Goal: Information Seeking & Learning: Learn about a topic

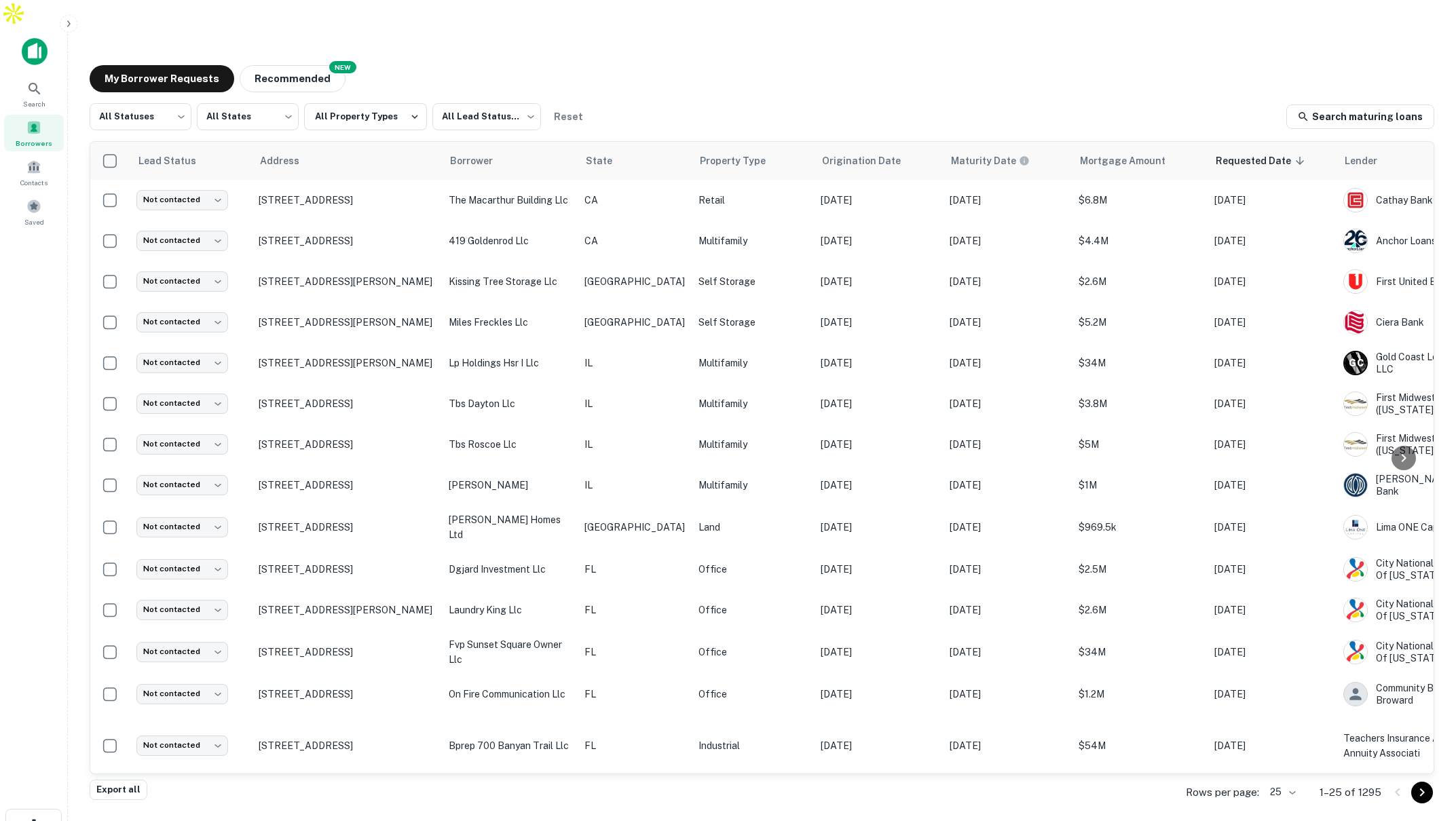
scroll to position [4, 0]
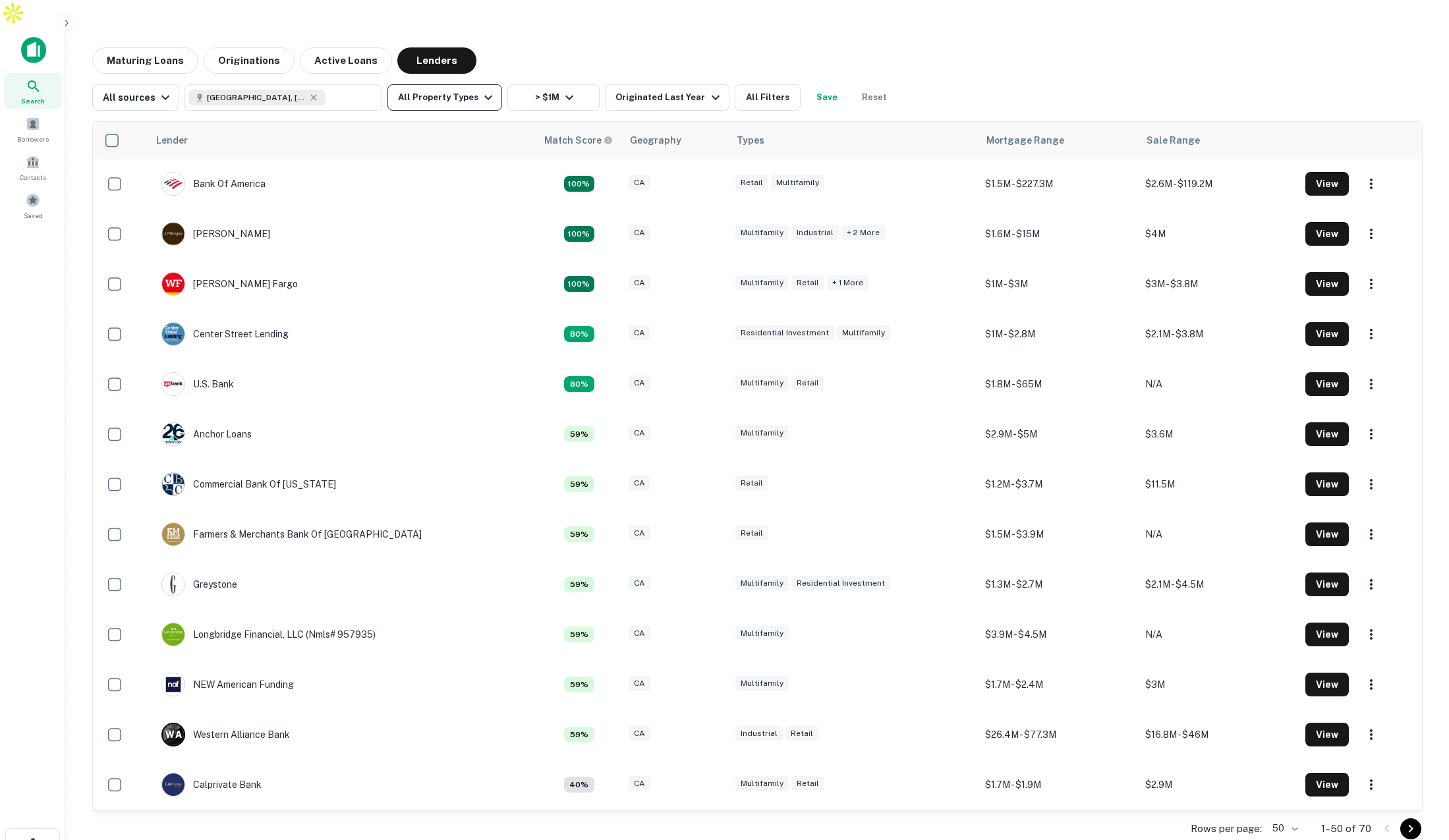
click at [480, 90] on icon "button" at bounding box center [488, 98] width 16 height 16
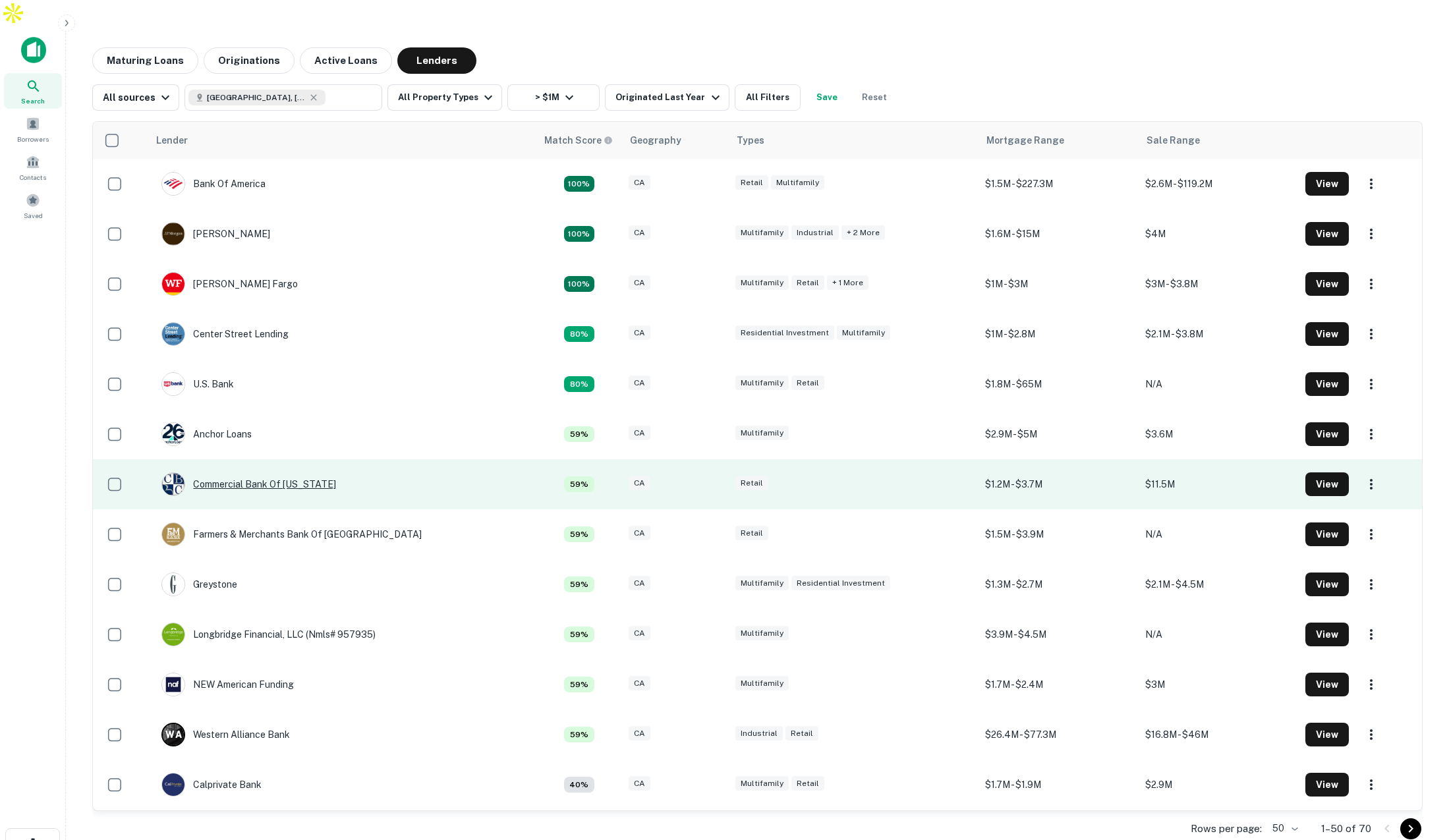
click at [295, 472] on div "Commercial Bank Of California" at bounding box center [248, 484] width 175 height 23
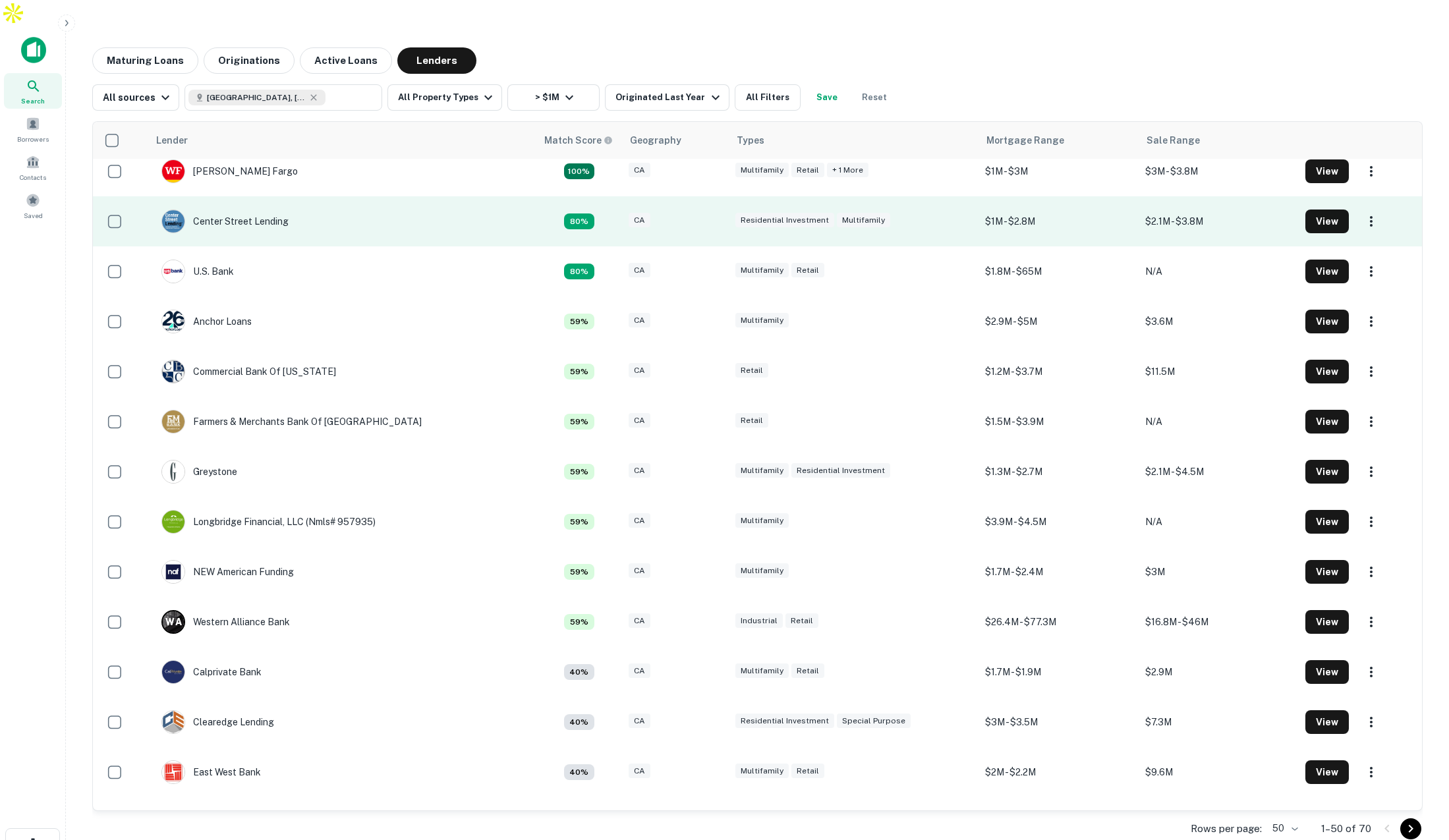
scroll to position [116, 0]
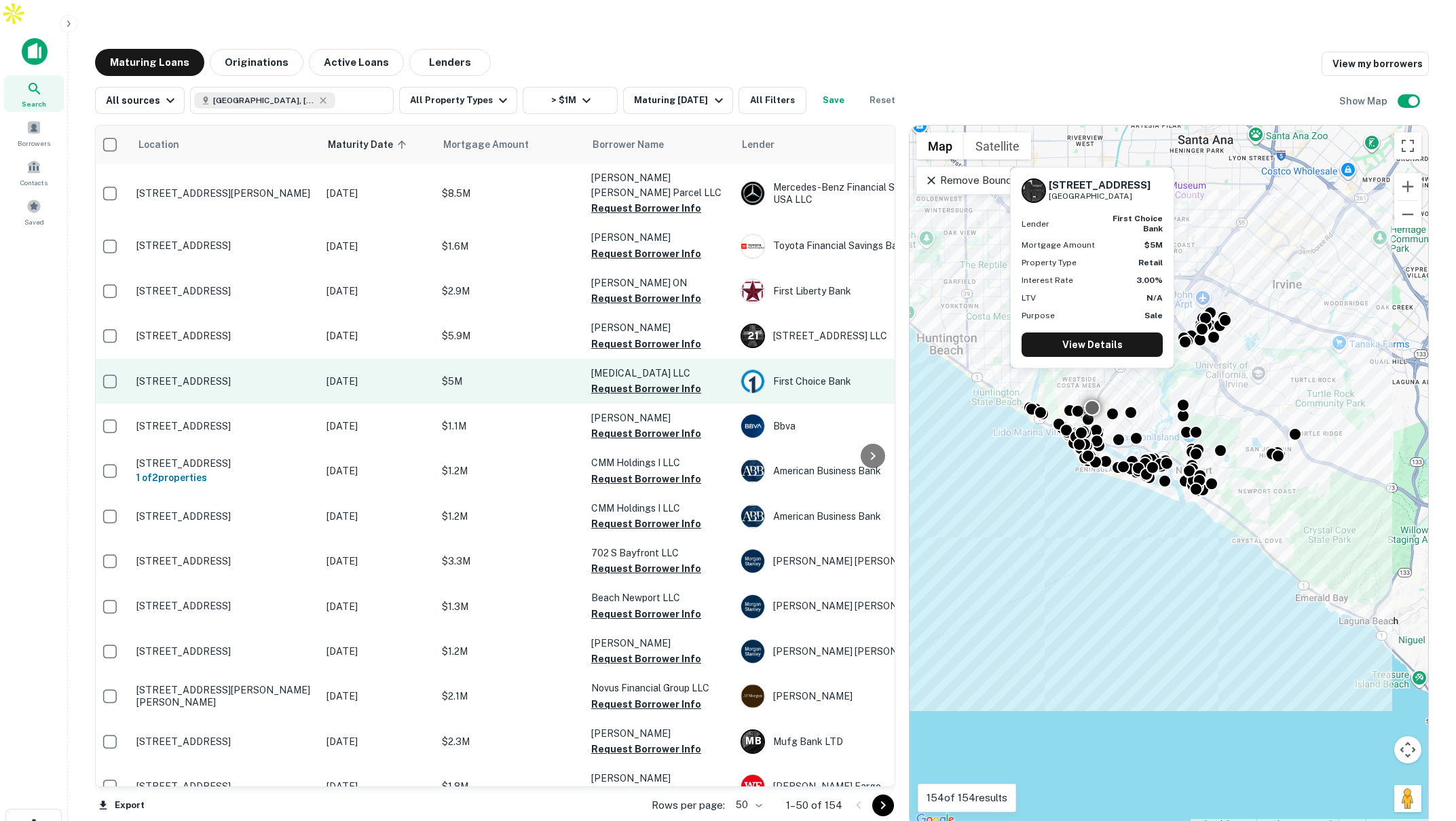
scroll to position [0, 3]
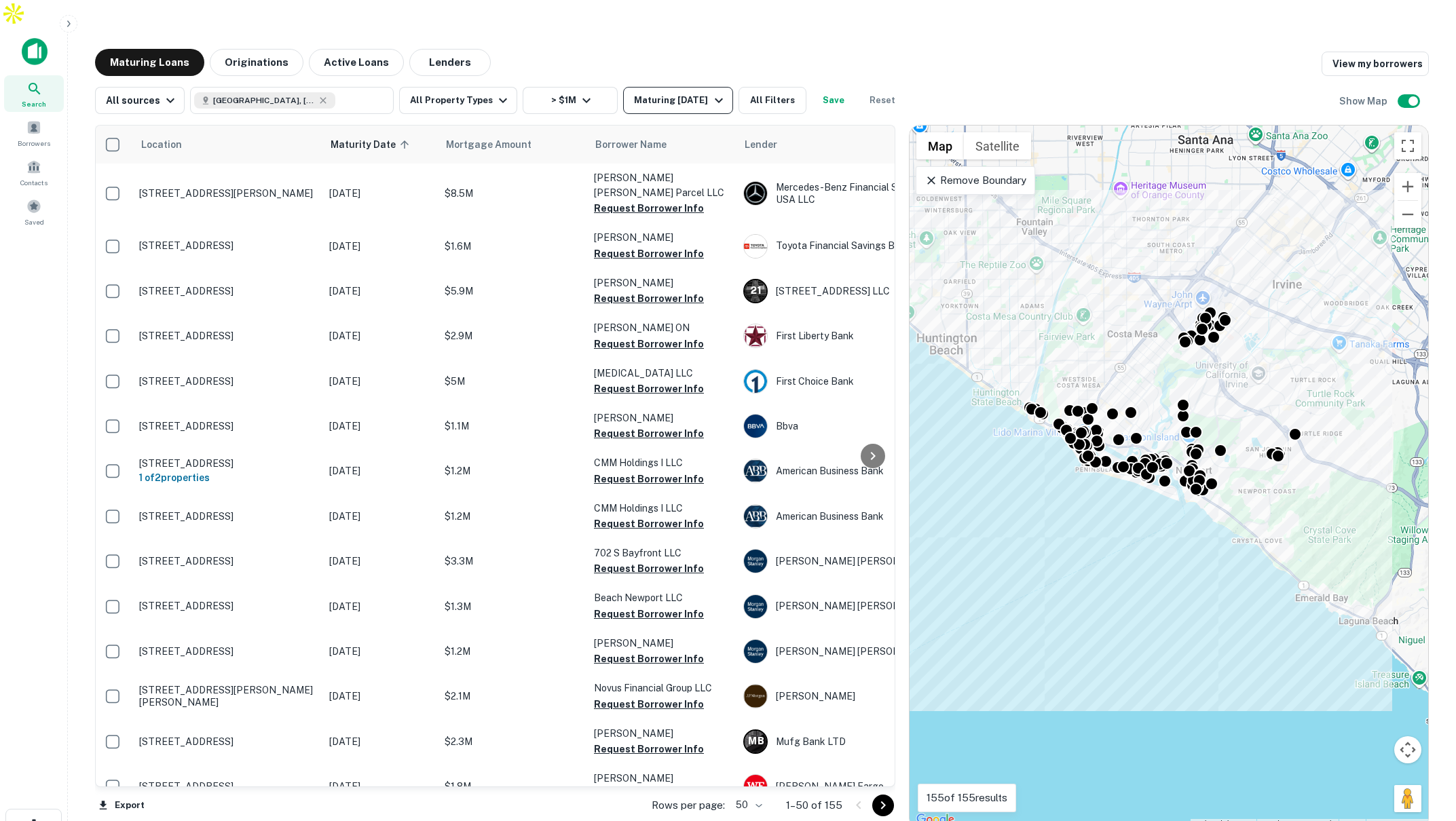
click at [690, 92] on div "Maturing In 1 Year" at bounding box center [680, 101] width 92 height 17
click at [90, 92] on button "Custom" at bounding box center [69, 84] width 42 height 14
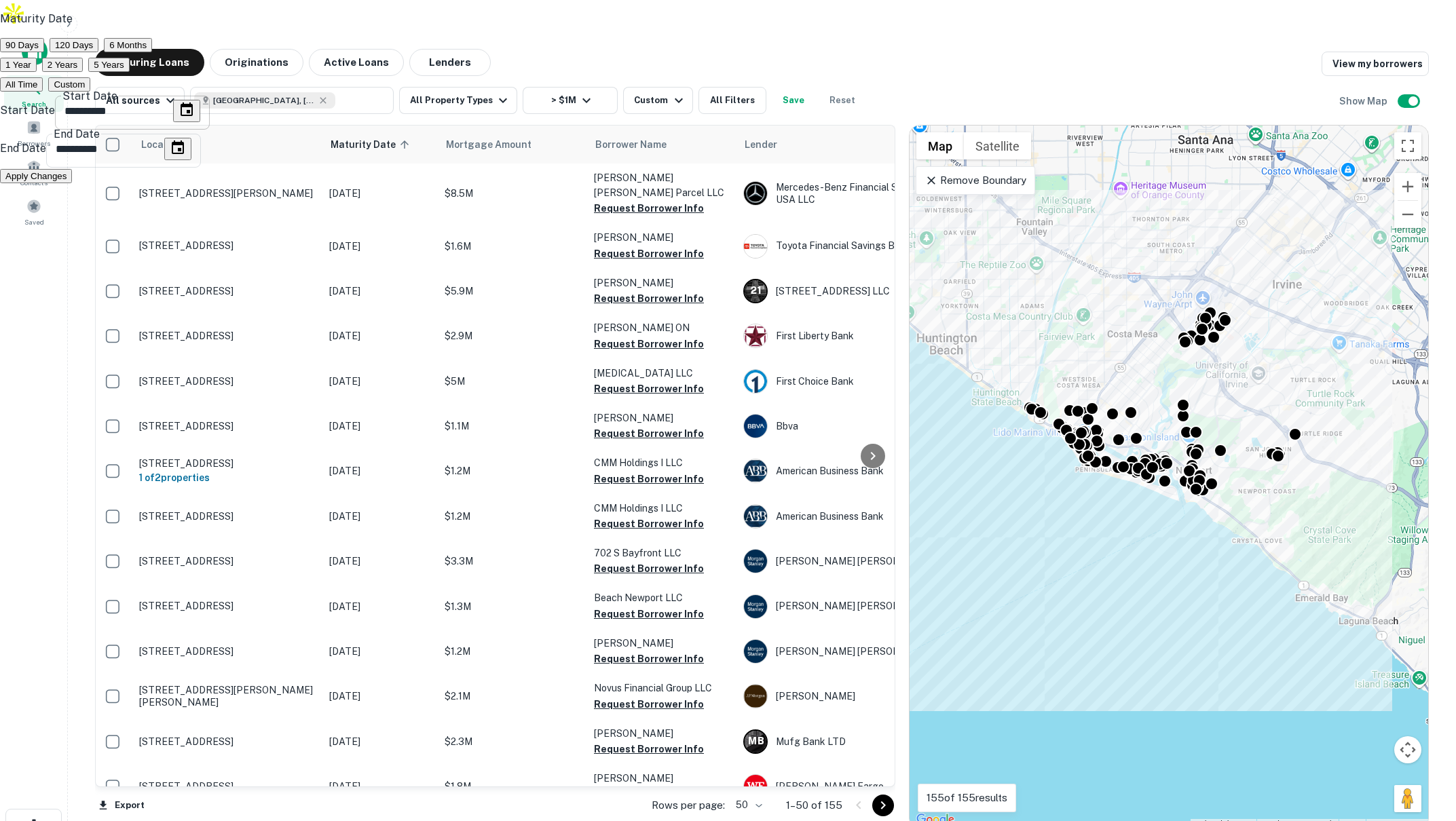
click at [195, 118] on icon "Choose date, selected date is Feb 27, 2025" at bounding box center [187, 110] width 17 height 17
click at [446, 282] on icon "calendar view is open, switch to year view" at bounding box center [446, 282] width 0 height 0
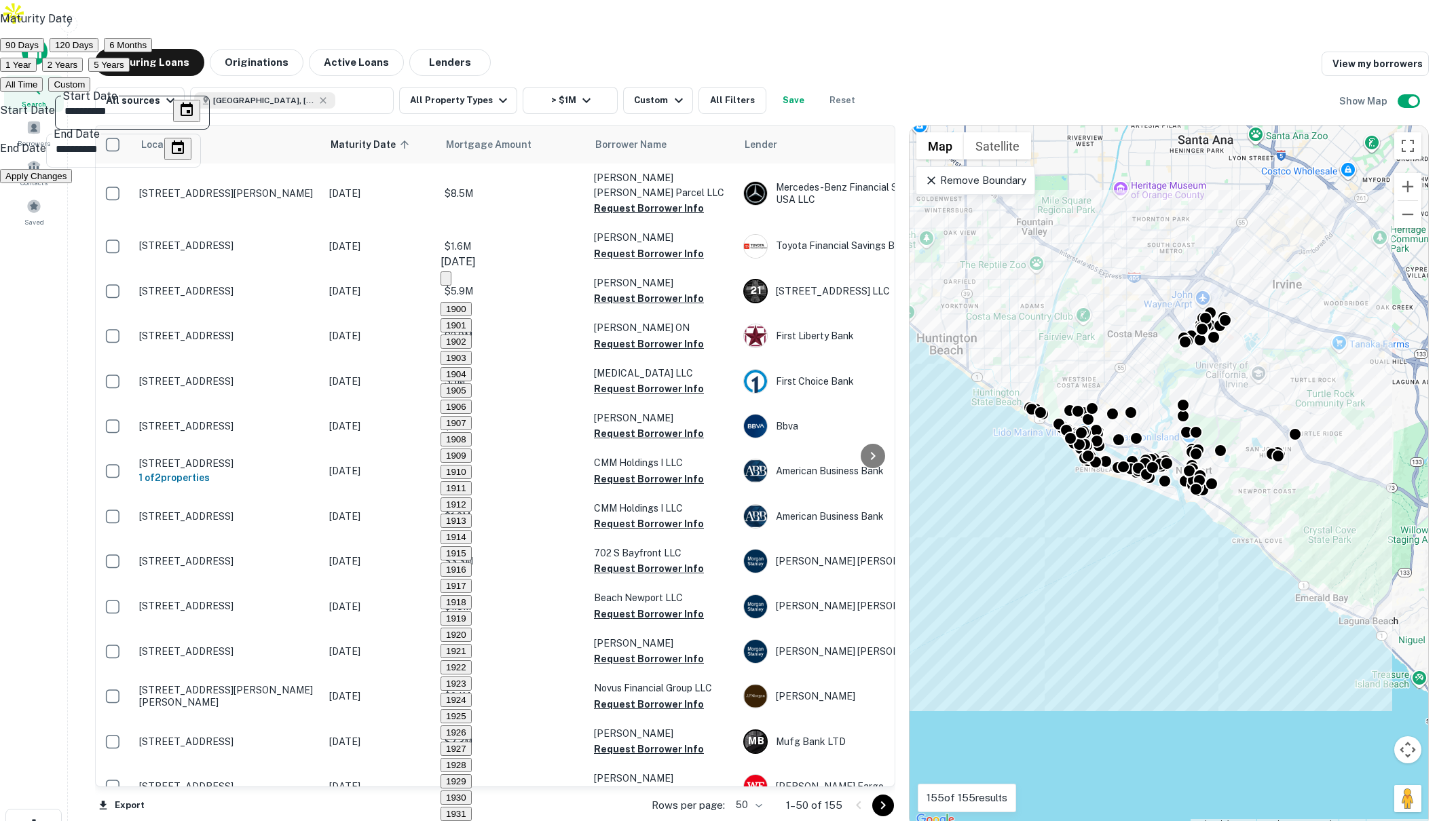
scroll to position [1257, 0]
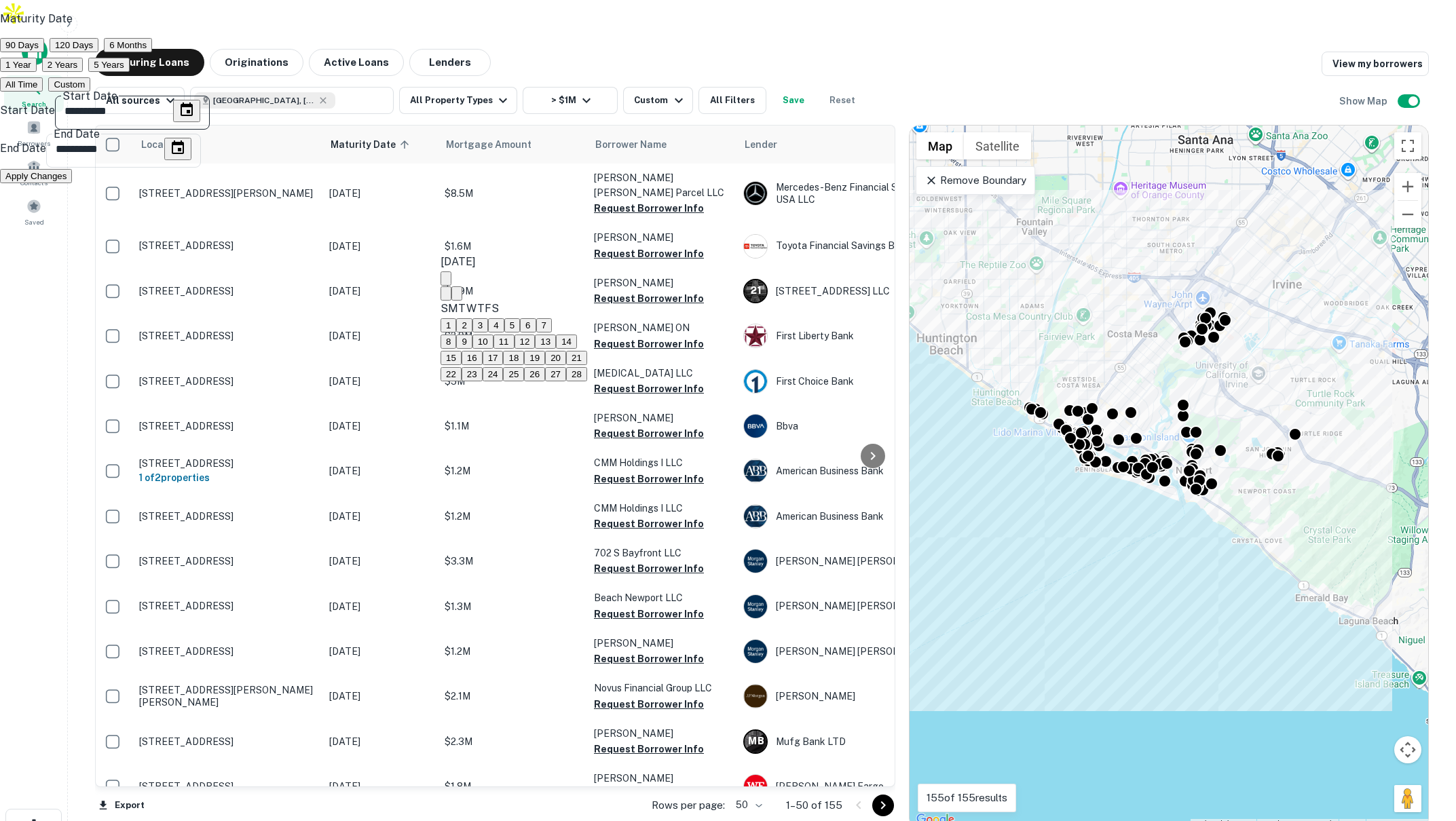
click at [446, 297] on icon "Previous month" at bounding box center [446, 297] width 0 height 0
click at [456, 331] on button "1" at bounding box center [448, 325] width 16 height 14
type input "**********"
click at [186, 156] on icon "Choose date, selected date is Aug 26, 2025" at bounding box center [178, 148] width 17 height 17
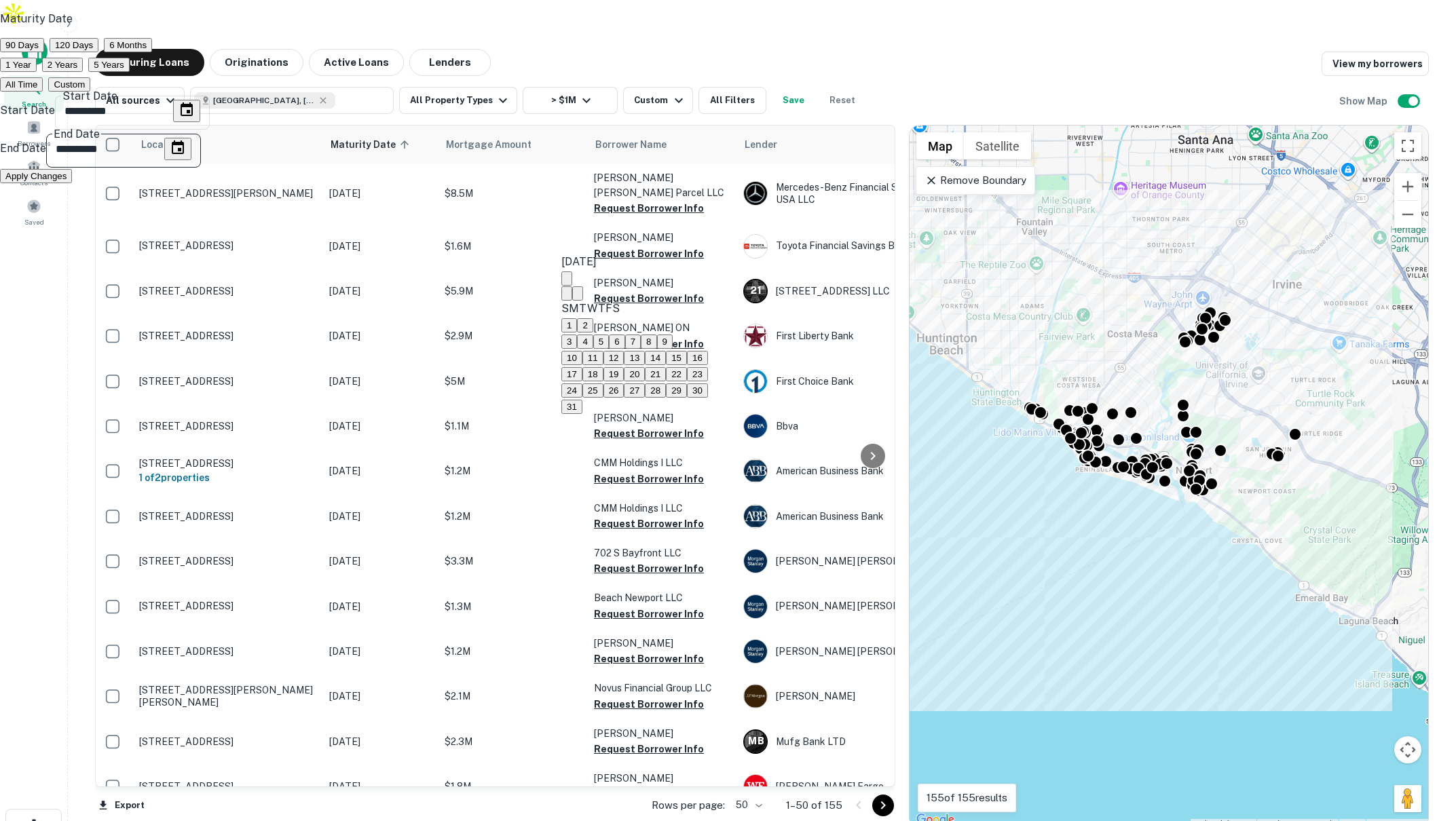
click at [567, 282] on icon "calendar view is open, switch to year view" at bounding box center [567, 282] width 0 height 0
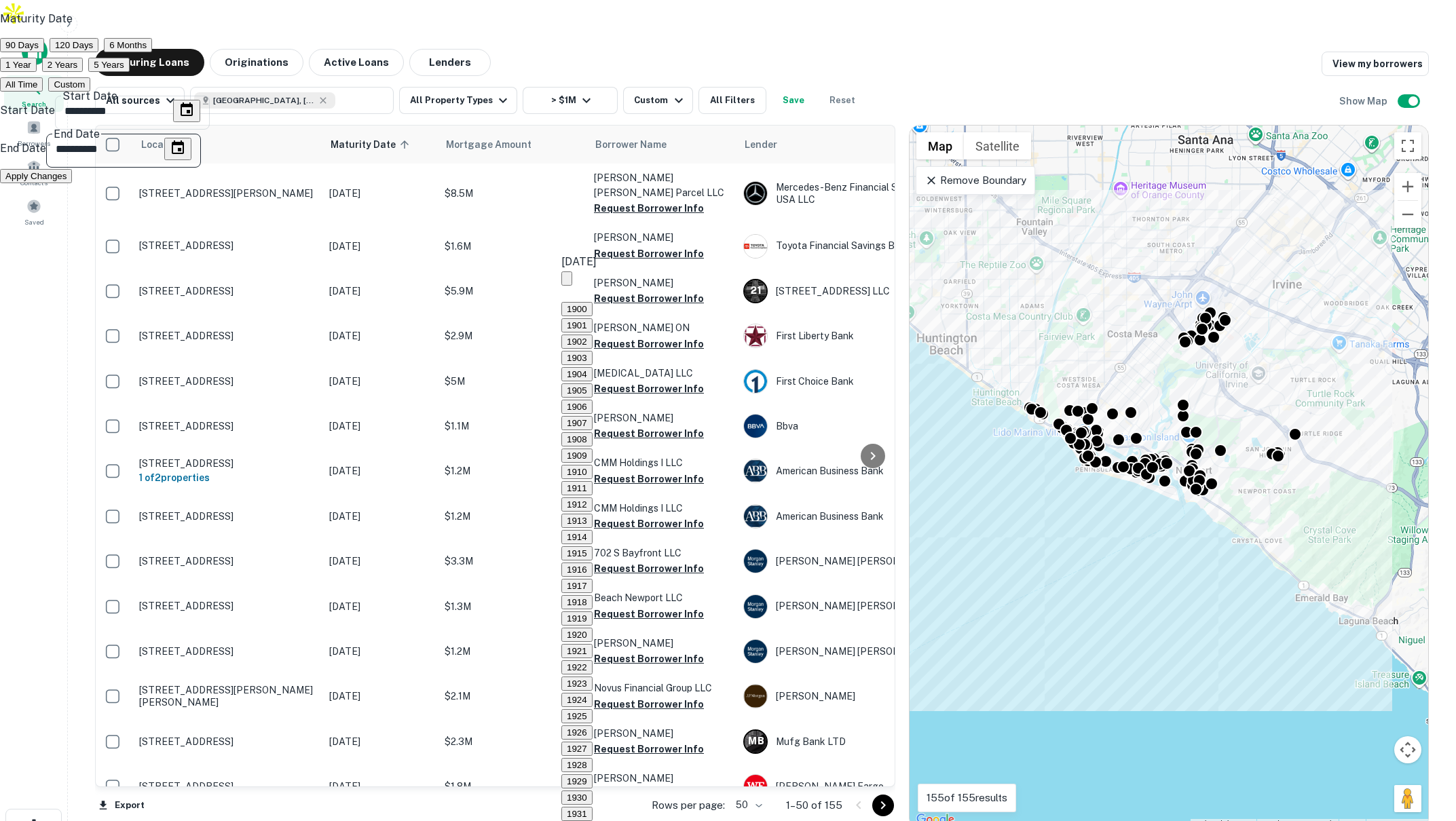
type input "**********"
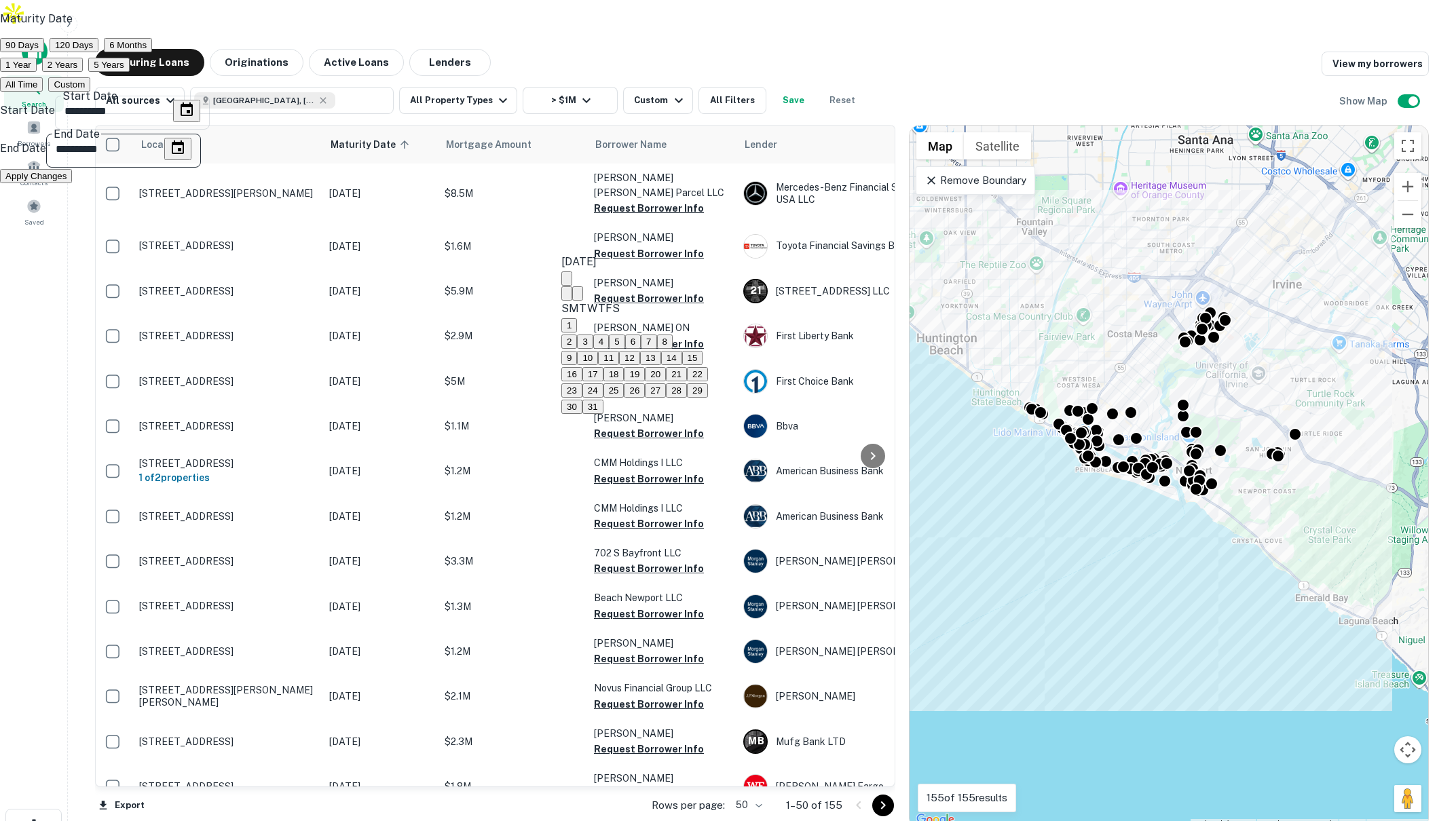
click at [645, 397] on button "26" at bounding box center [634, 391] width 21 height 14
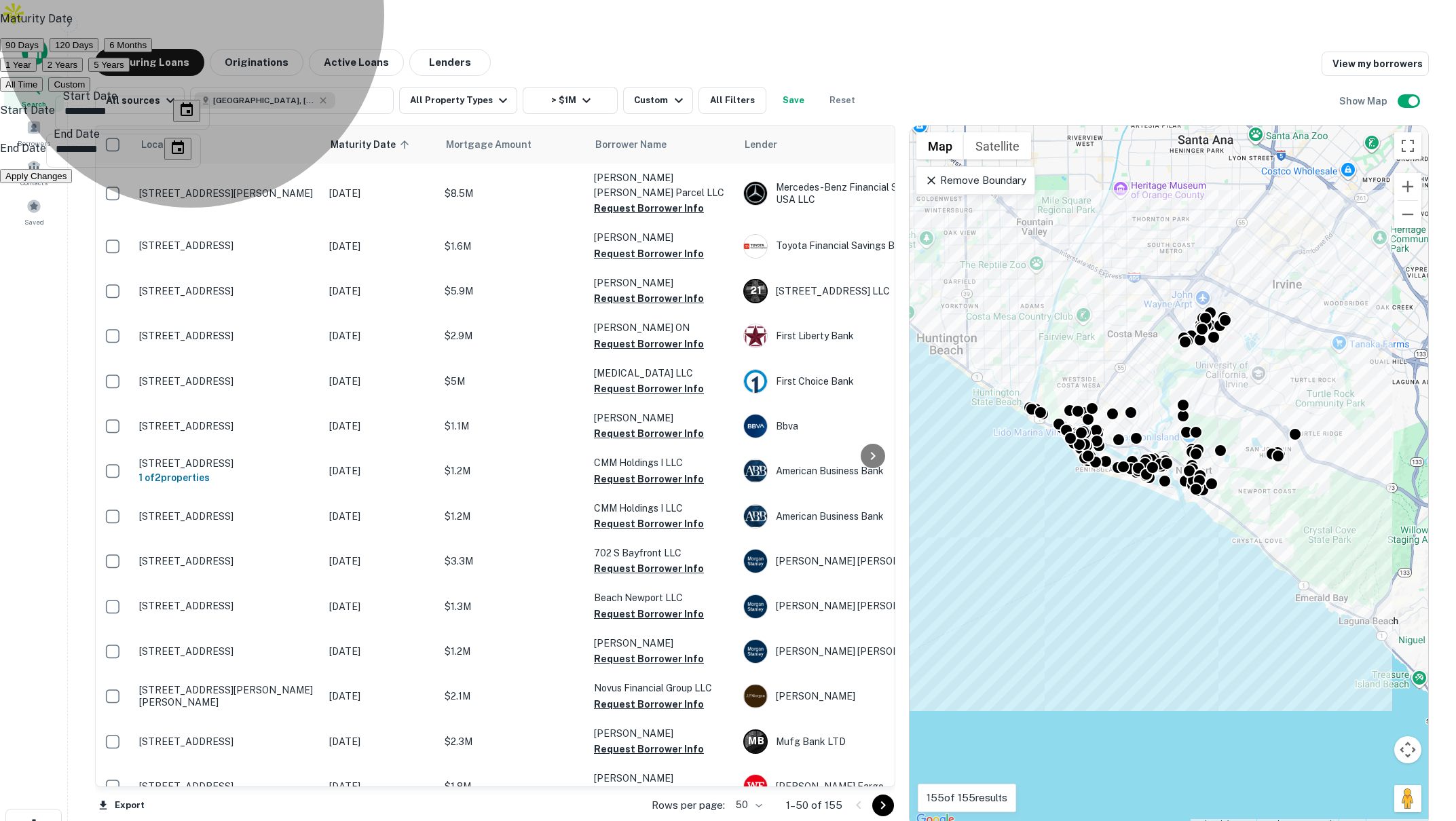
click at [72, 183] on button "Apply Changes" at bounding box center [36, 176] width 72 height 14
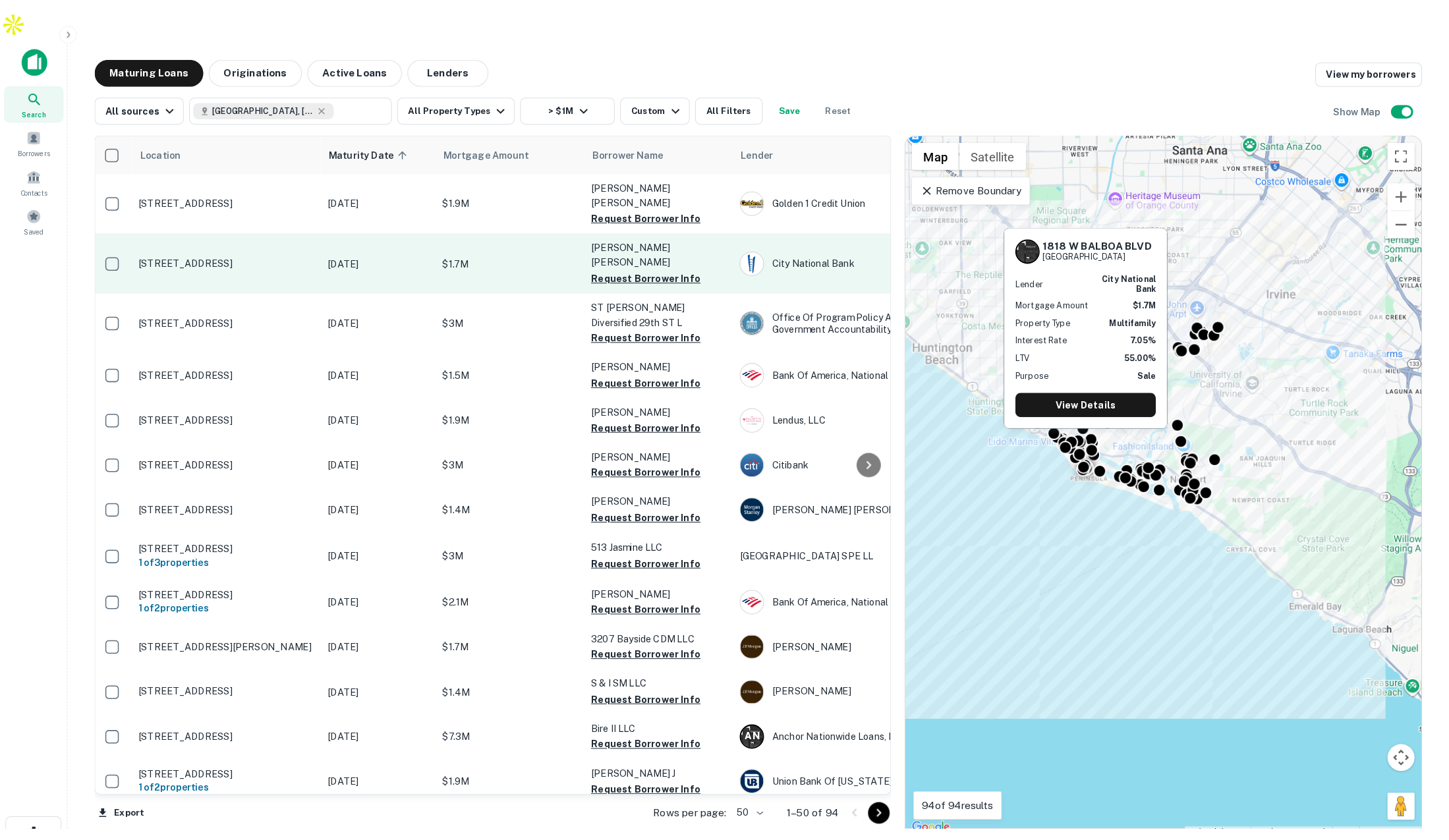
scroll to position [0, 2]
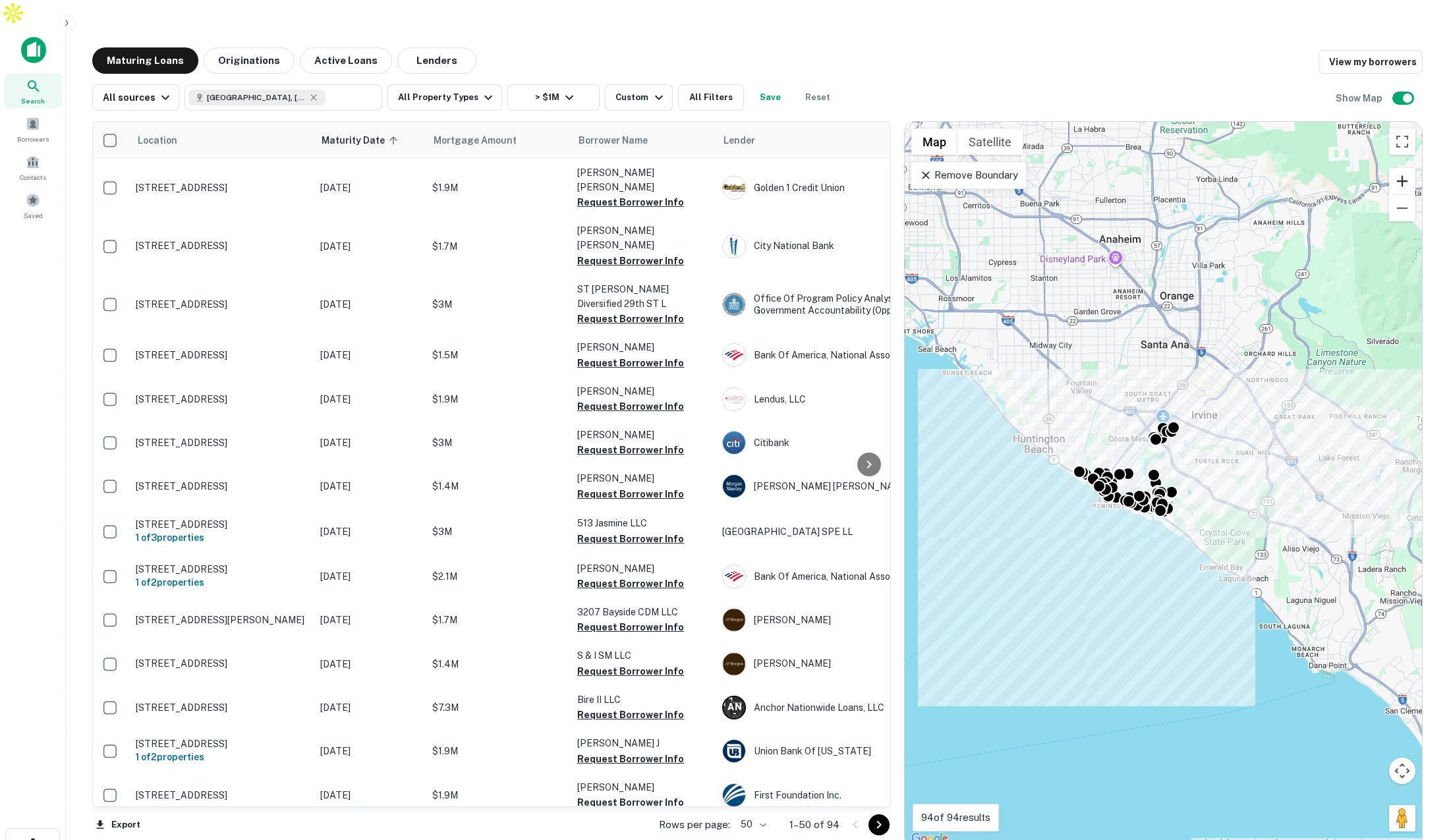
click at [1398, 168] on button "Zoom in" at bounding box center [1402, 181] width 26 height 26
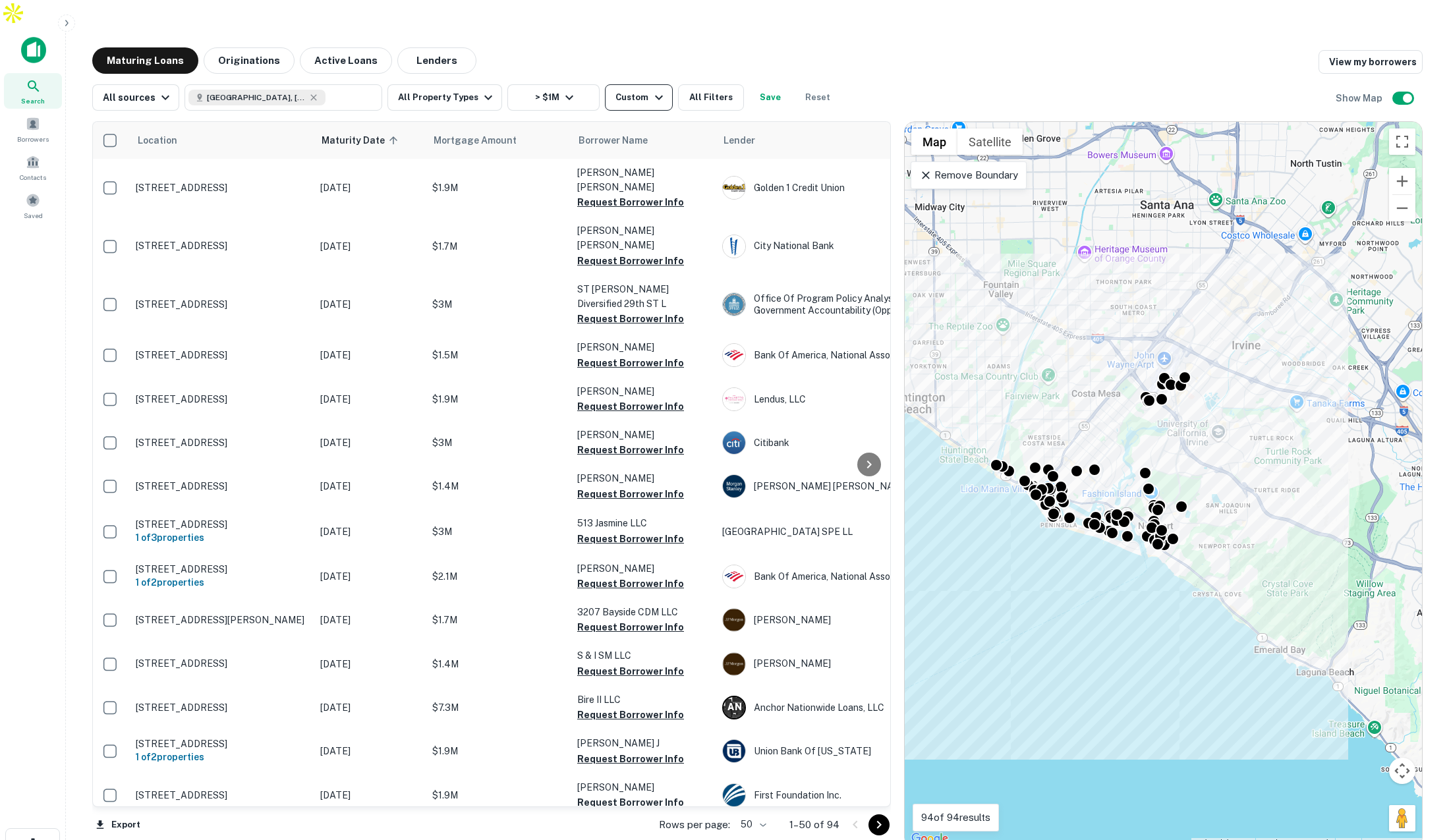
click at [651, 90] on icon "button" at bounding box center [659, 98] width 16 height 16
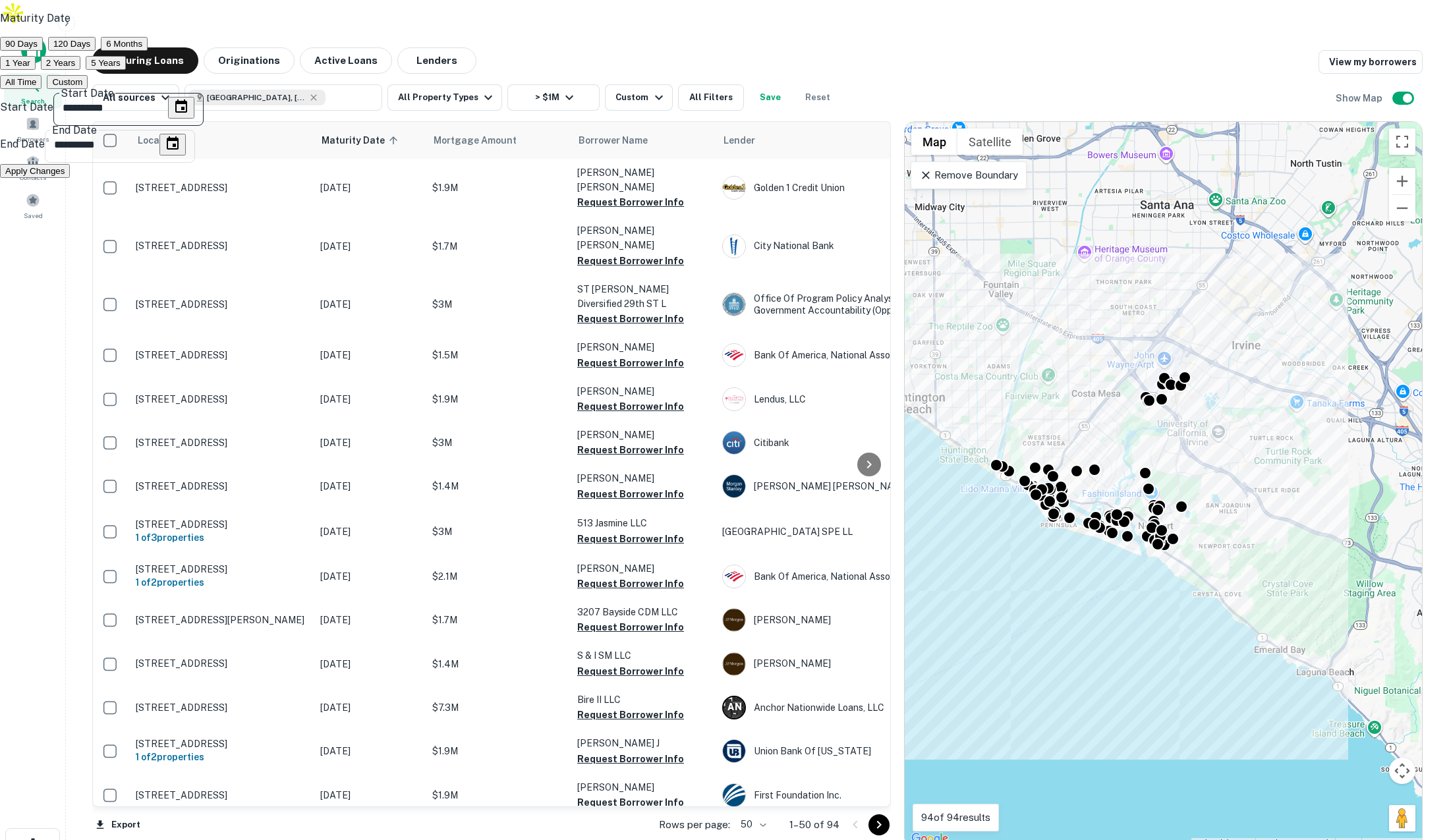
click at [168, 126] on input "**********" at bounding box center [110, 107] width 114 height 37
drag, startPoint x: 561, startPoint y: 227, endPoint x: 612, endPoint y: 233, distance: 51.4
click at [159, 163] on input "**********" at bounding box center [102, 144] width 114 height 37
click at [738, 30] on div at bounding box center [724, 420] width 1449 height 840
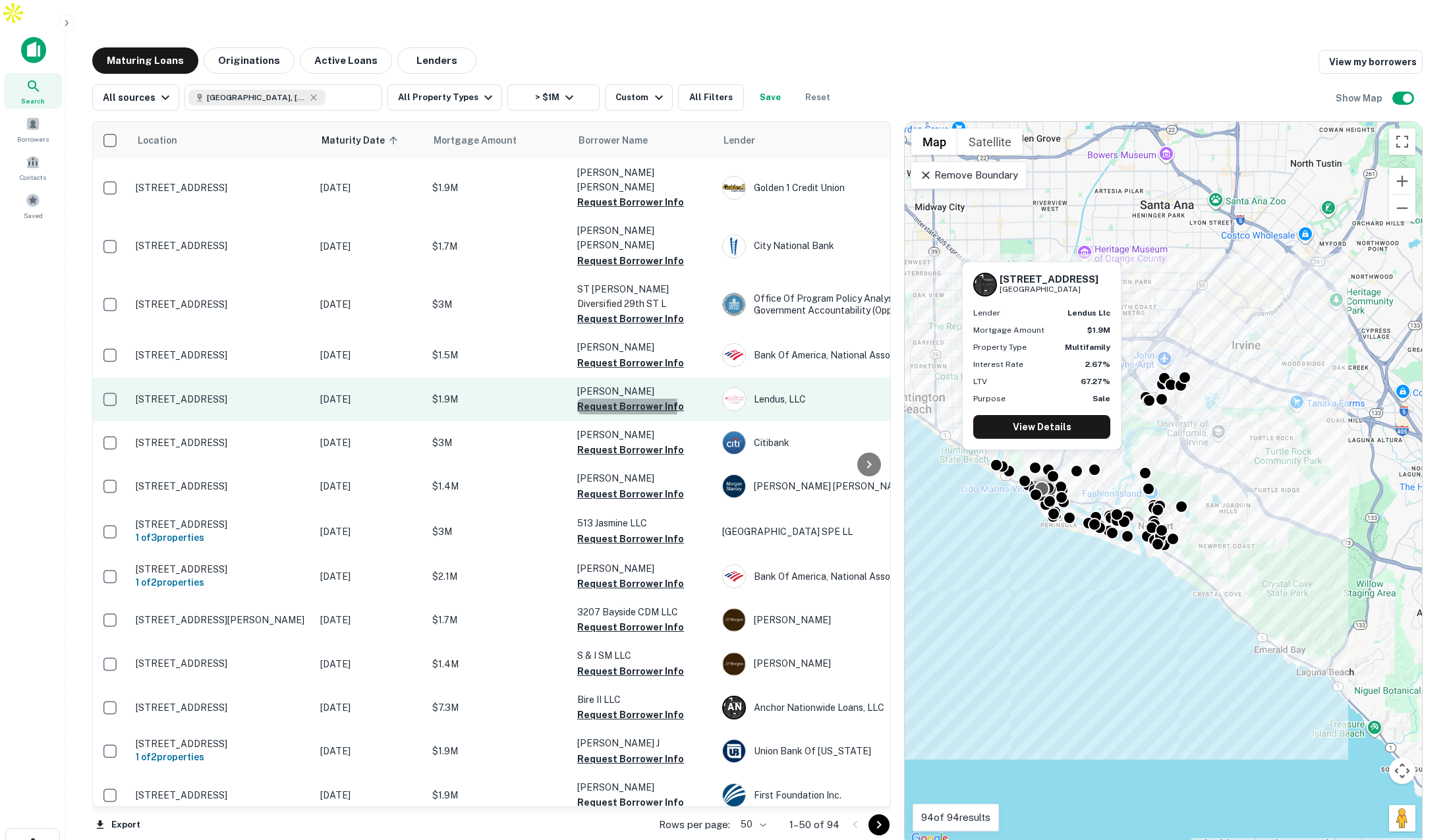
click at [614, 399] on button "Request Borrower Info" at bounding box center [631, 407] width 107 height 16
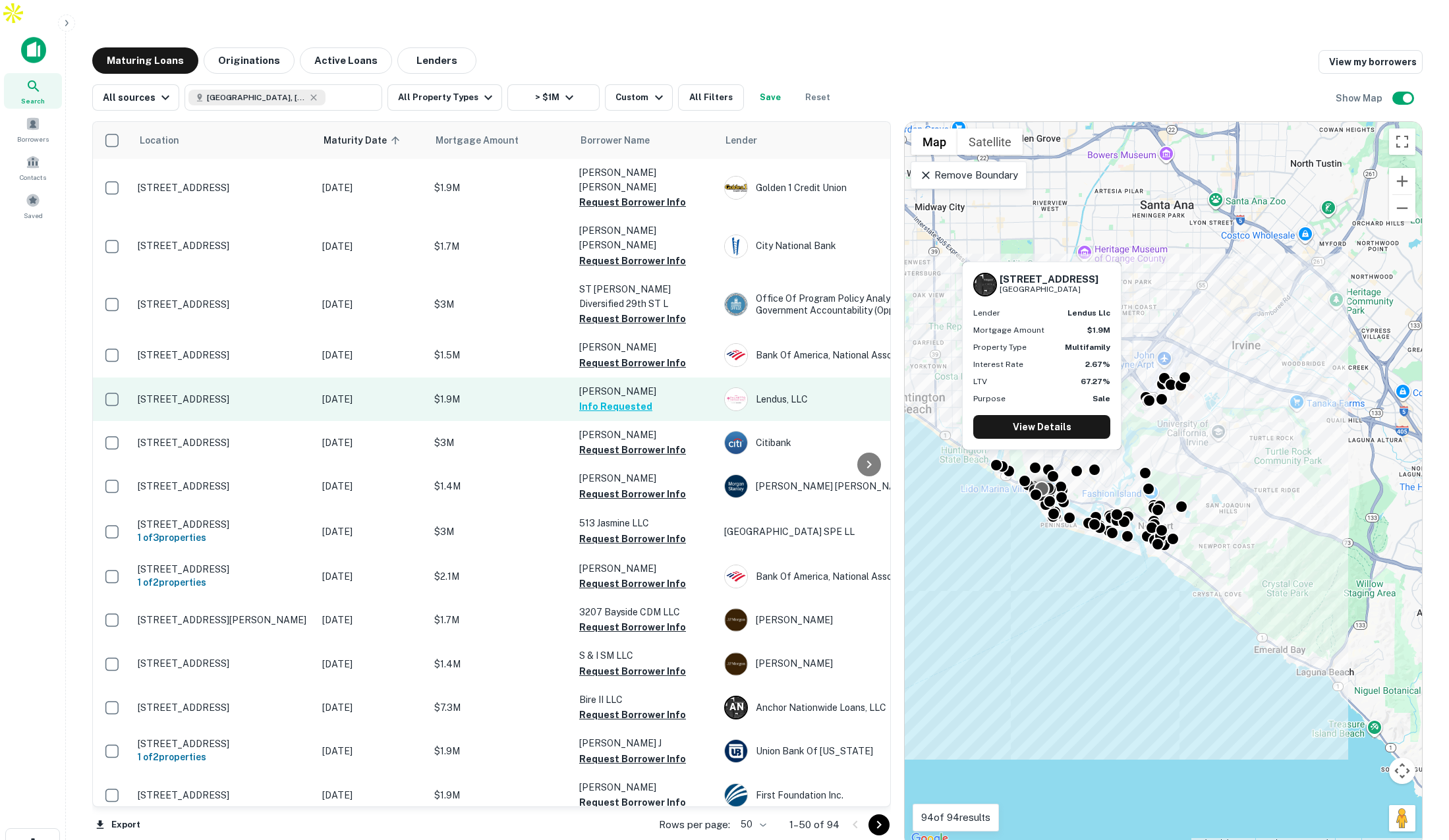
click at [397, 392] on p "Jan 27, 2026" at bounding box center [372, 399] width 99 height 15
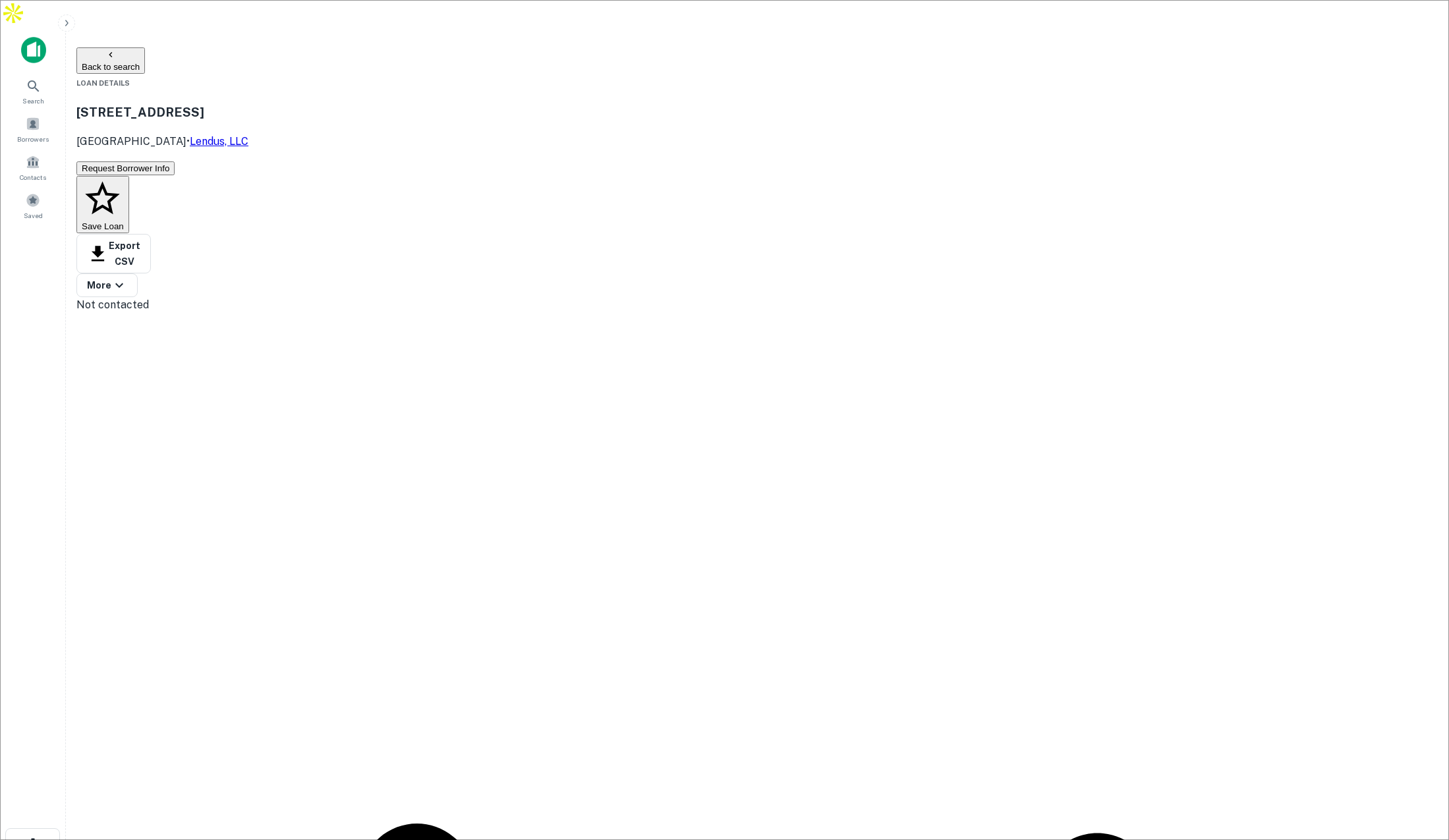
click at [145, 47] on button "Back to search" at bounding box center [110, 60] width 68 height 26
click at [17, 75] on icon at bounding box center [11, 80] width 11 height 11
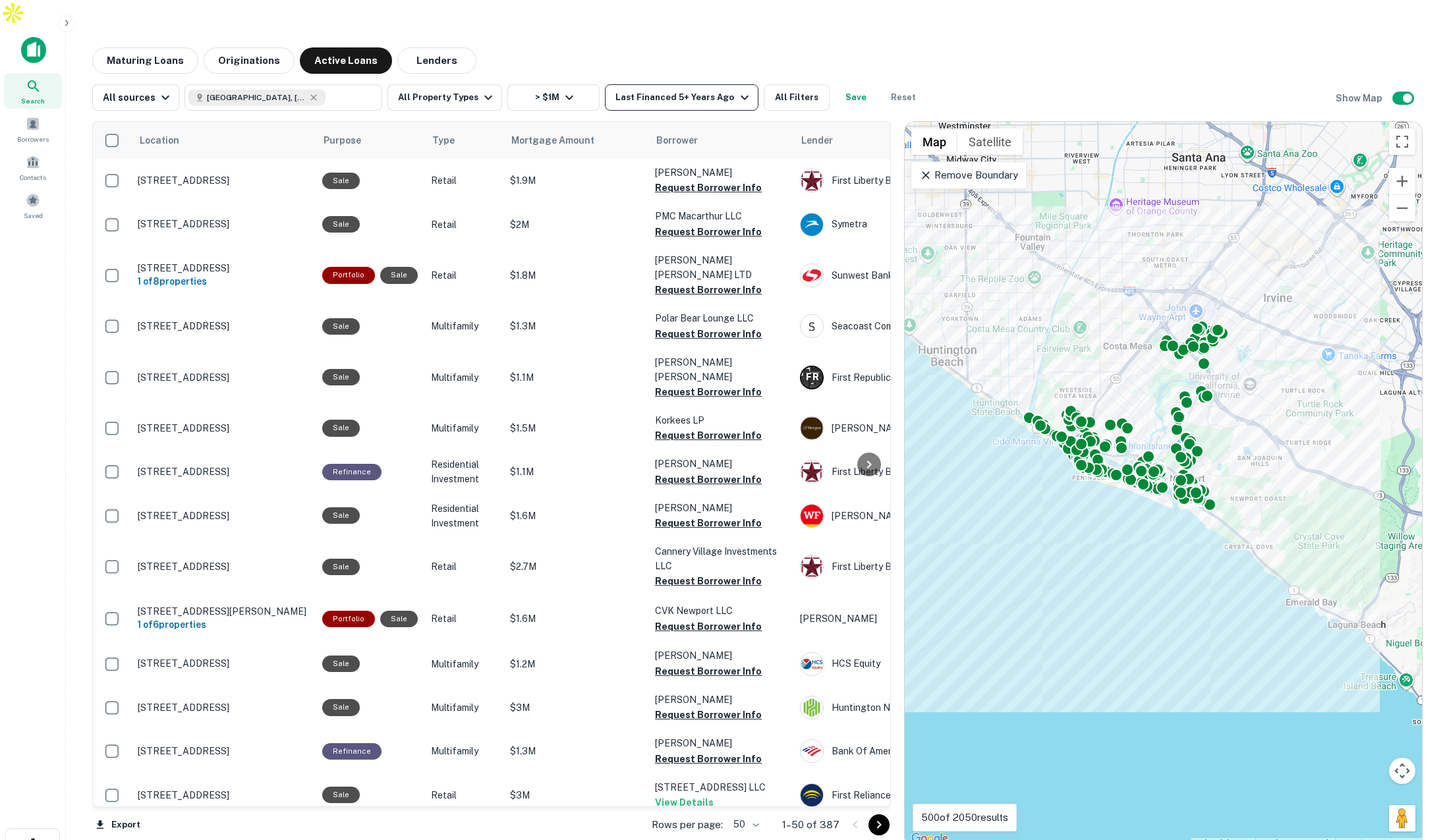
click at [658, 90] on div "Last Financed 5+ Years Ago" at bounding box center [684, 98] width 136 height 16
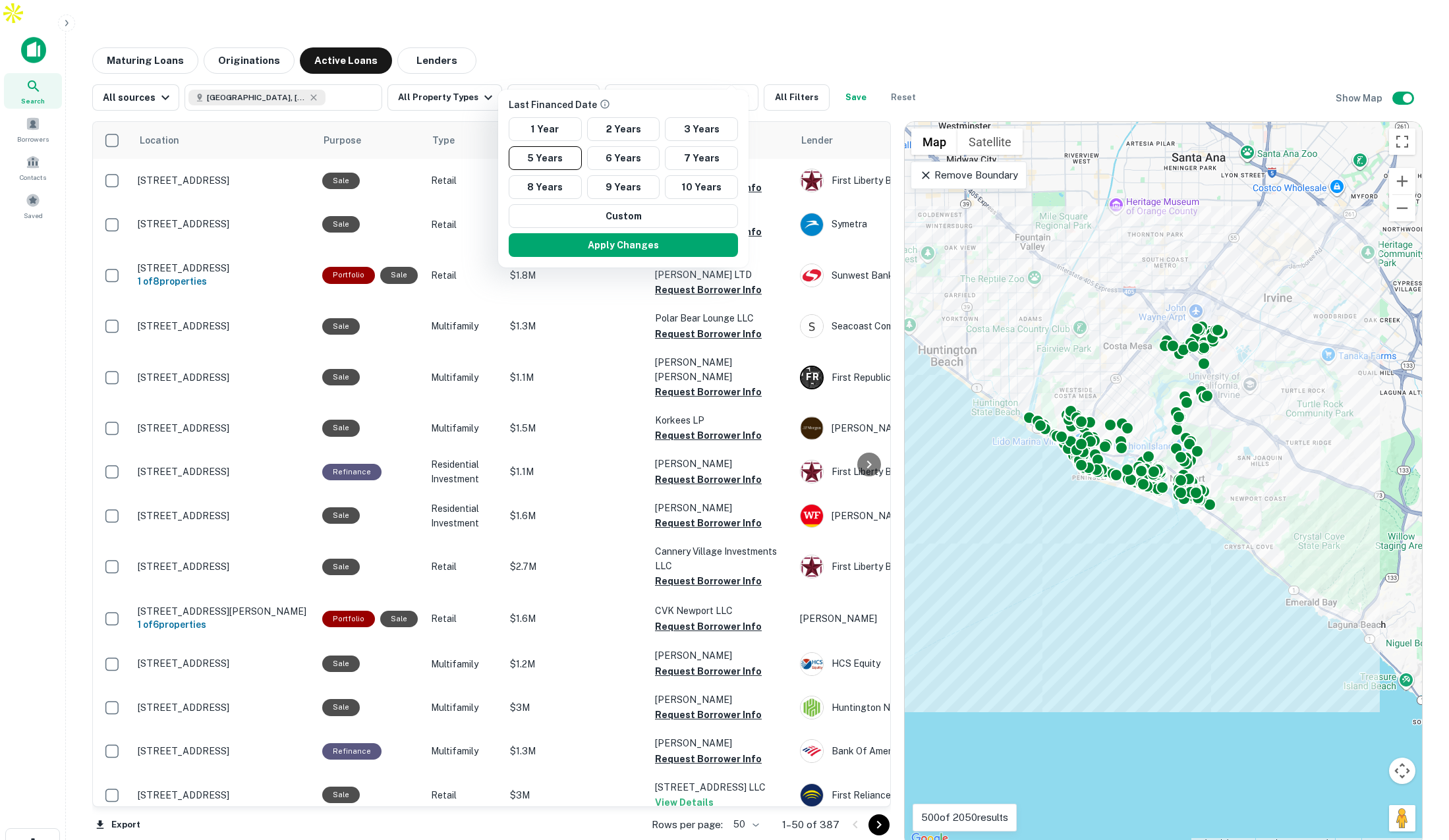
click at [692, 30] on div at bounding box center [724, 420] width 1449 height 840
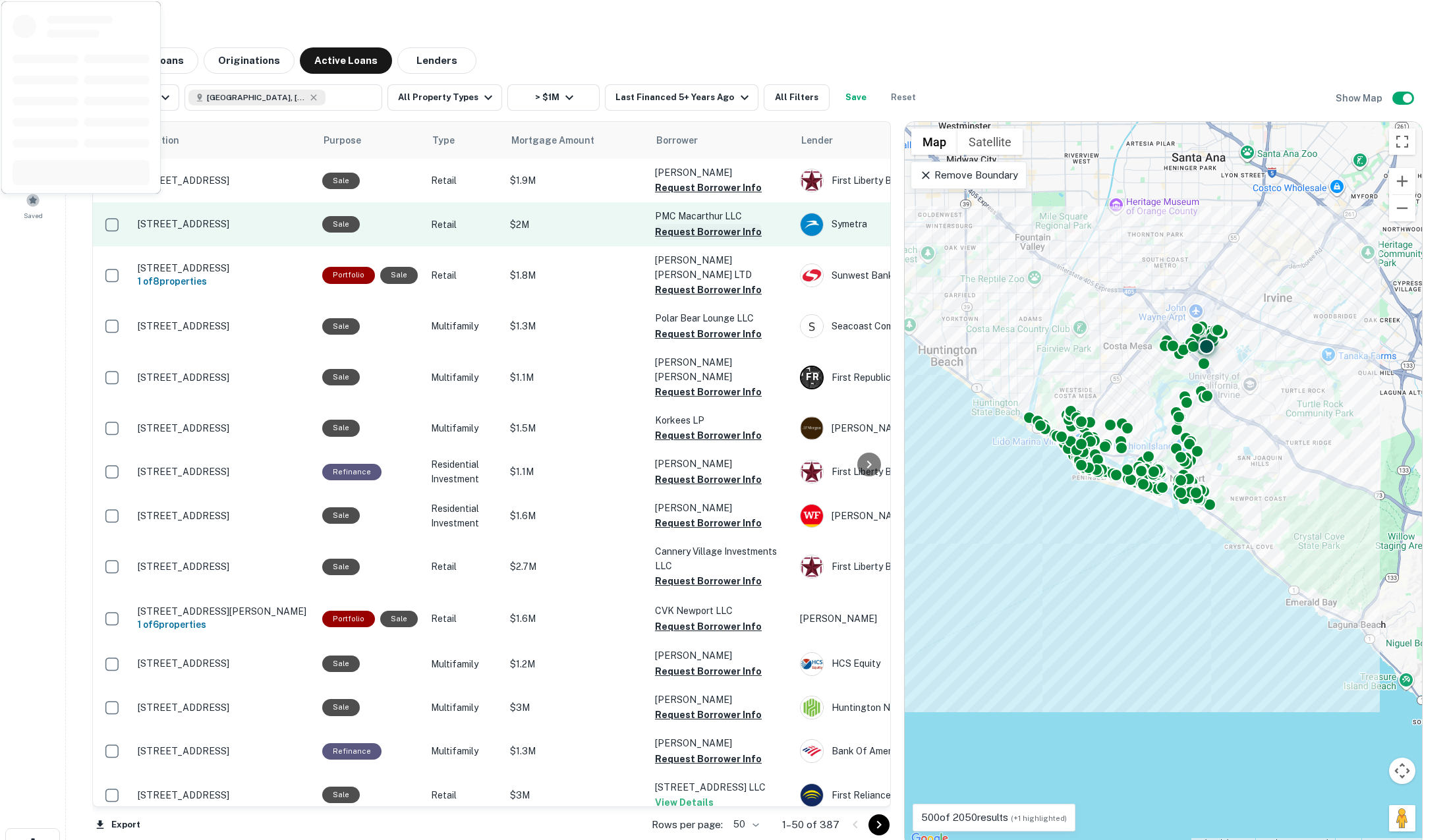
click at [708, 224] on button "Request Borrower Info" at bounding box center [708, 232] width 107 height 16
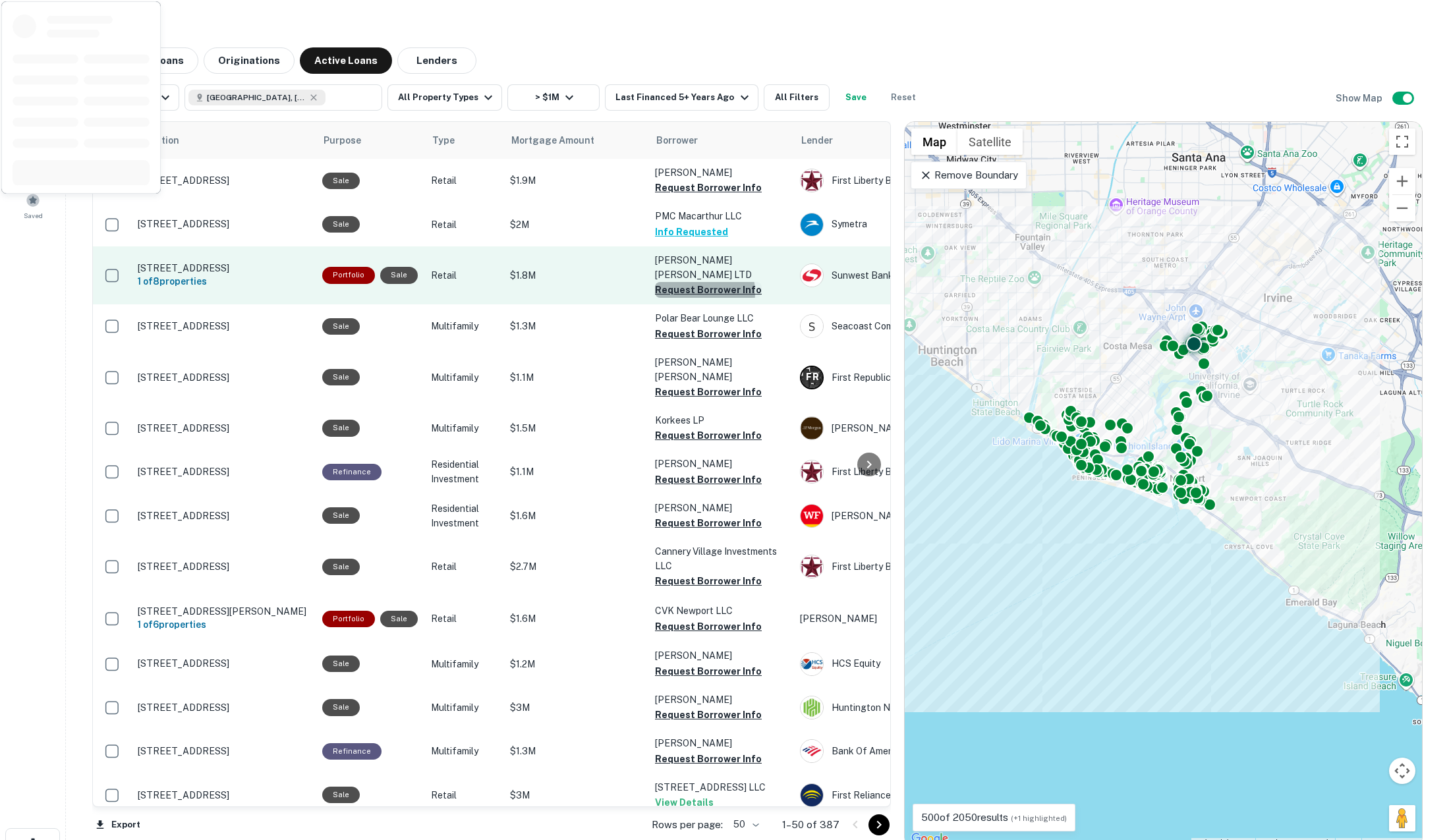
click at [694, 282] on button "Request Borrower Info" at bounding box center [708, 290] width 107 height 16
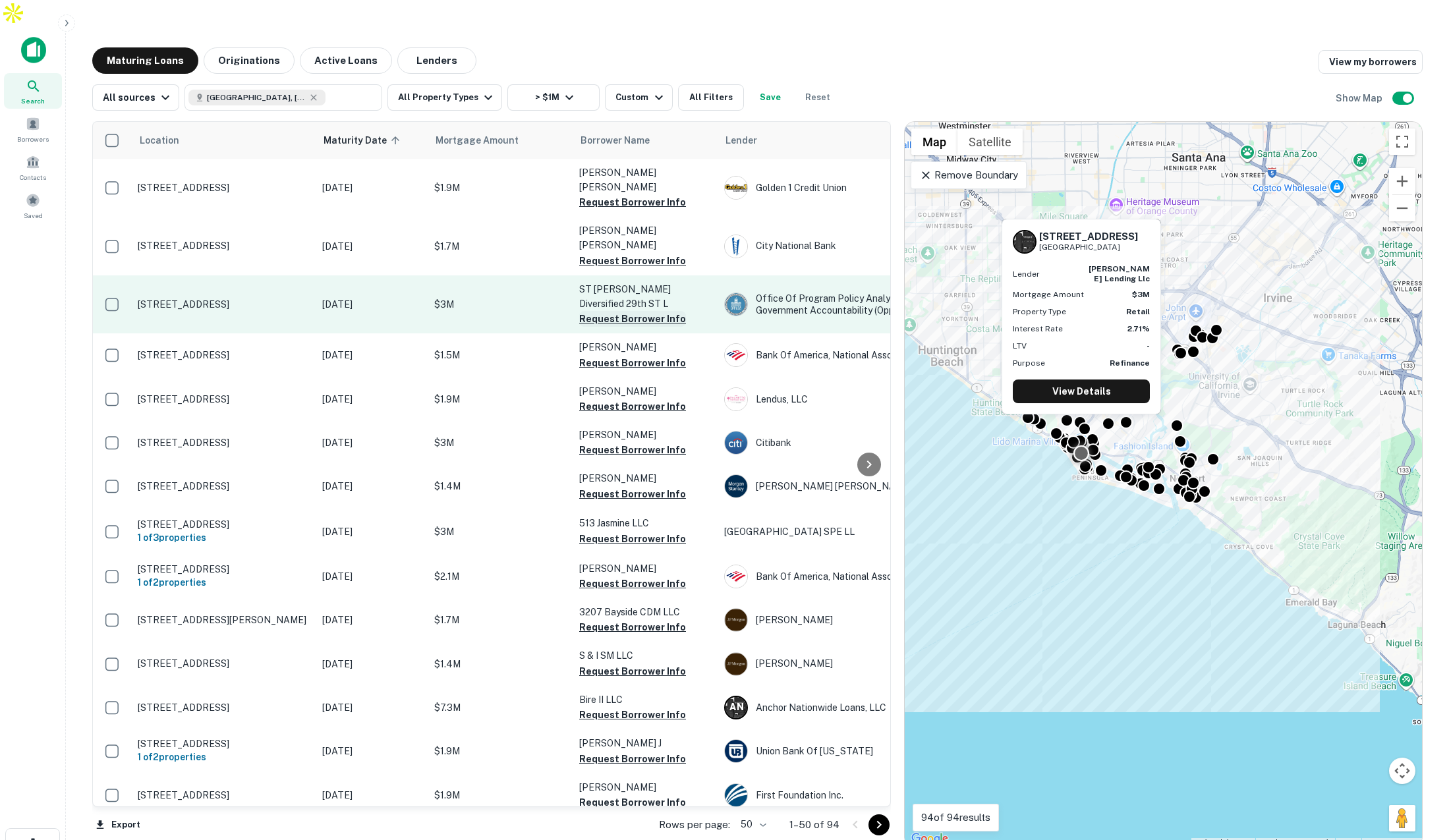
click at [619, 311] on button "Request Borrower Info" at bounding box center [633, 319] width 107 height 16
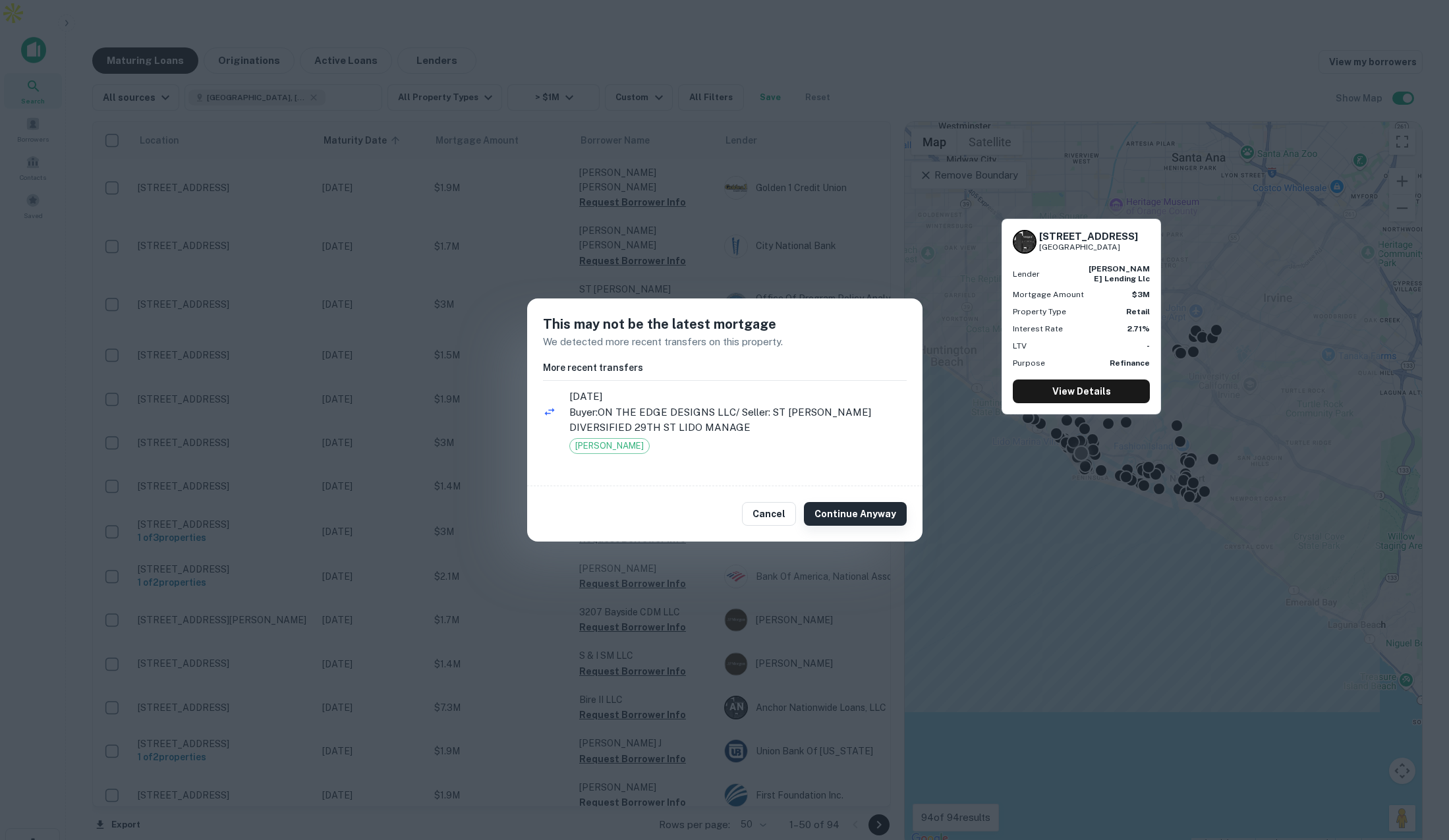
click at [876, 520] on button "Continue Anyway" at bounding box center [856, 514] width 103 height 23
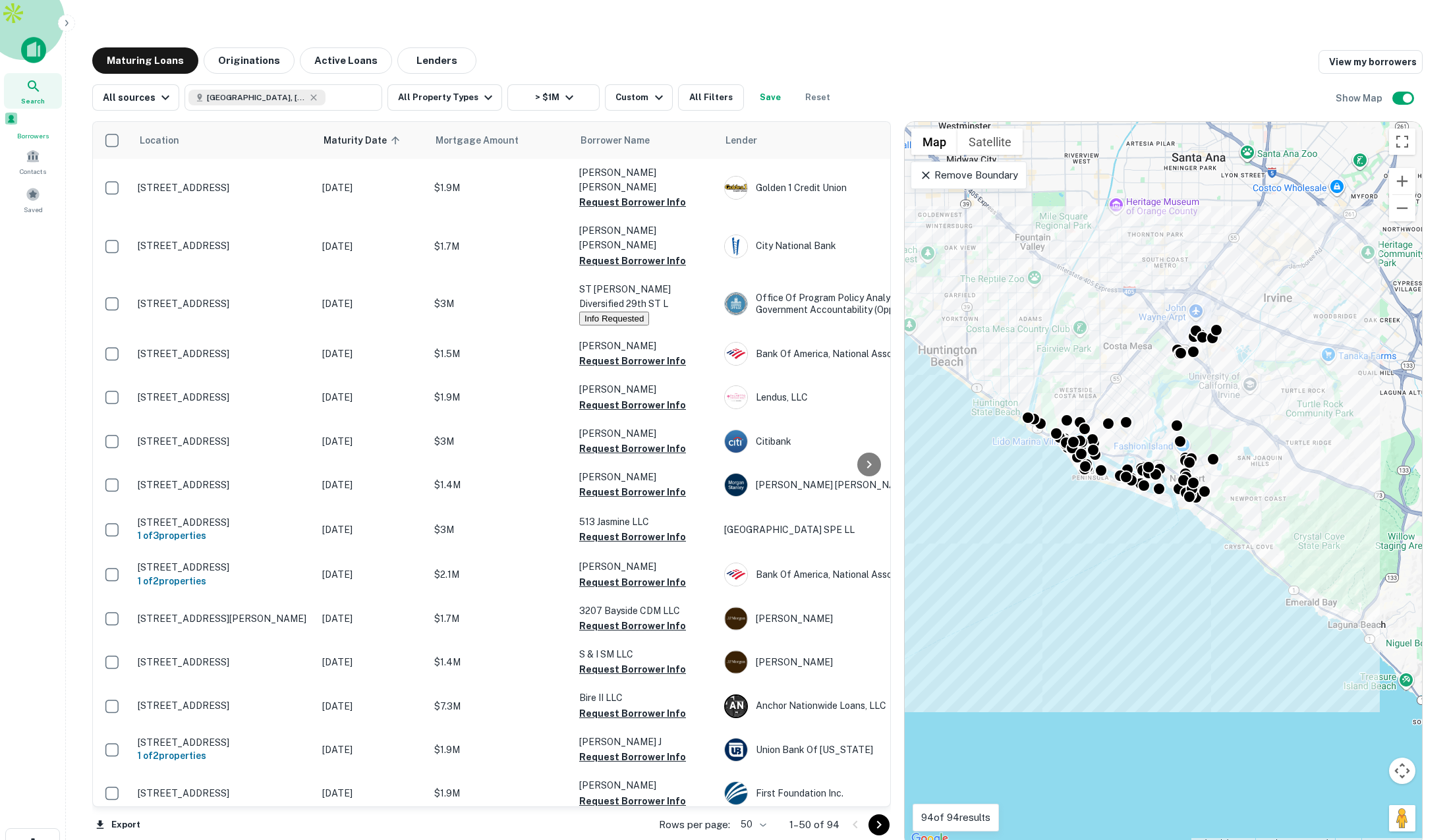
click at [28, 112] on div "Borrowers" at bounding box center [33, 126] width 58 height 29
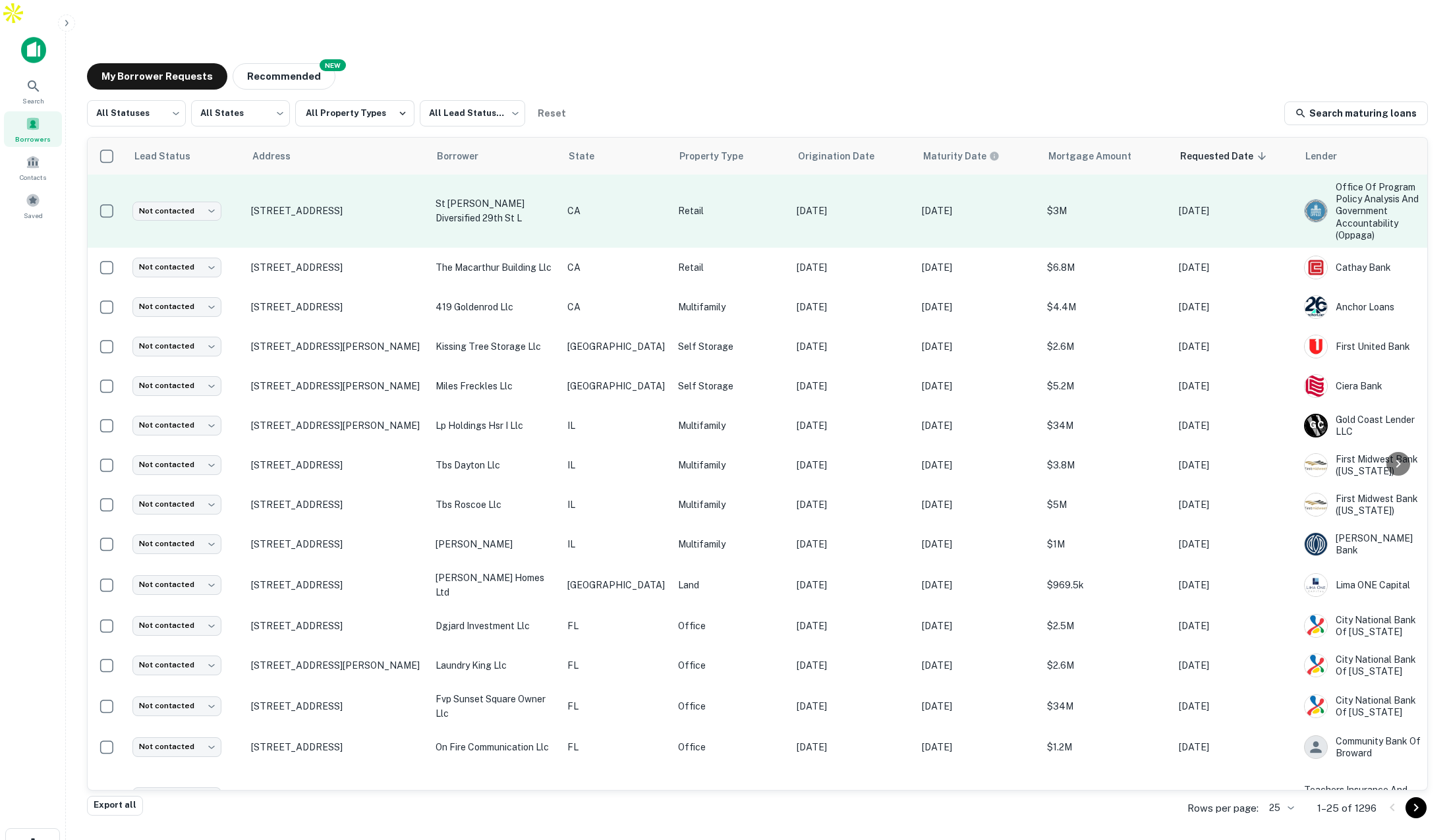
click at [710, 203] on p "Retail" at bounding box center [731, 211] width 106 height 15
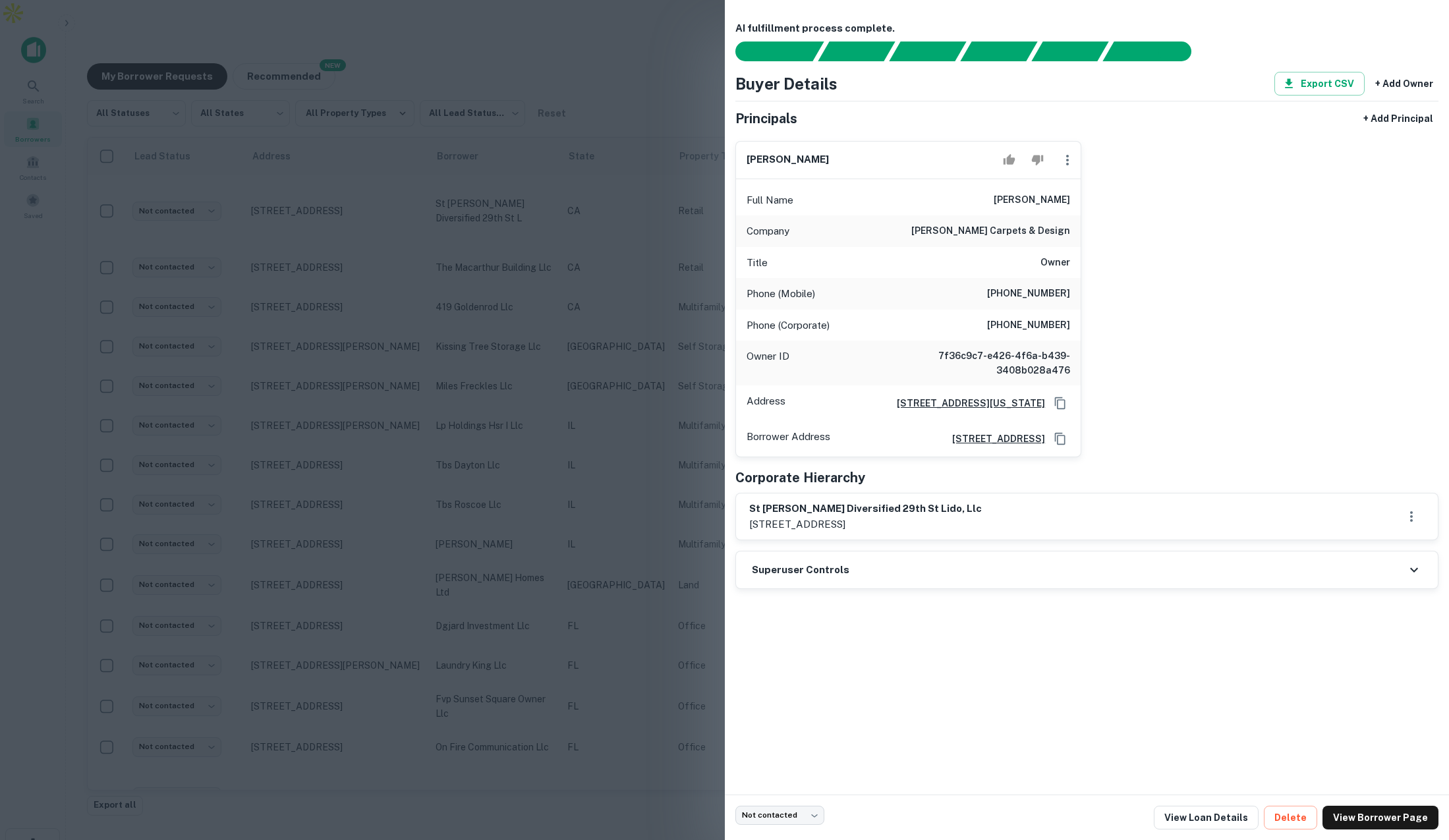
click at [702, 202] on div at bounding box center [724, 420] width 1449 height 840
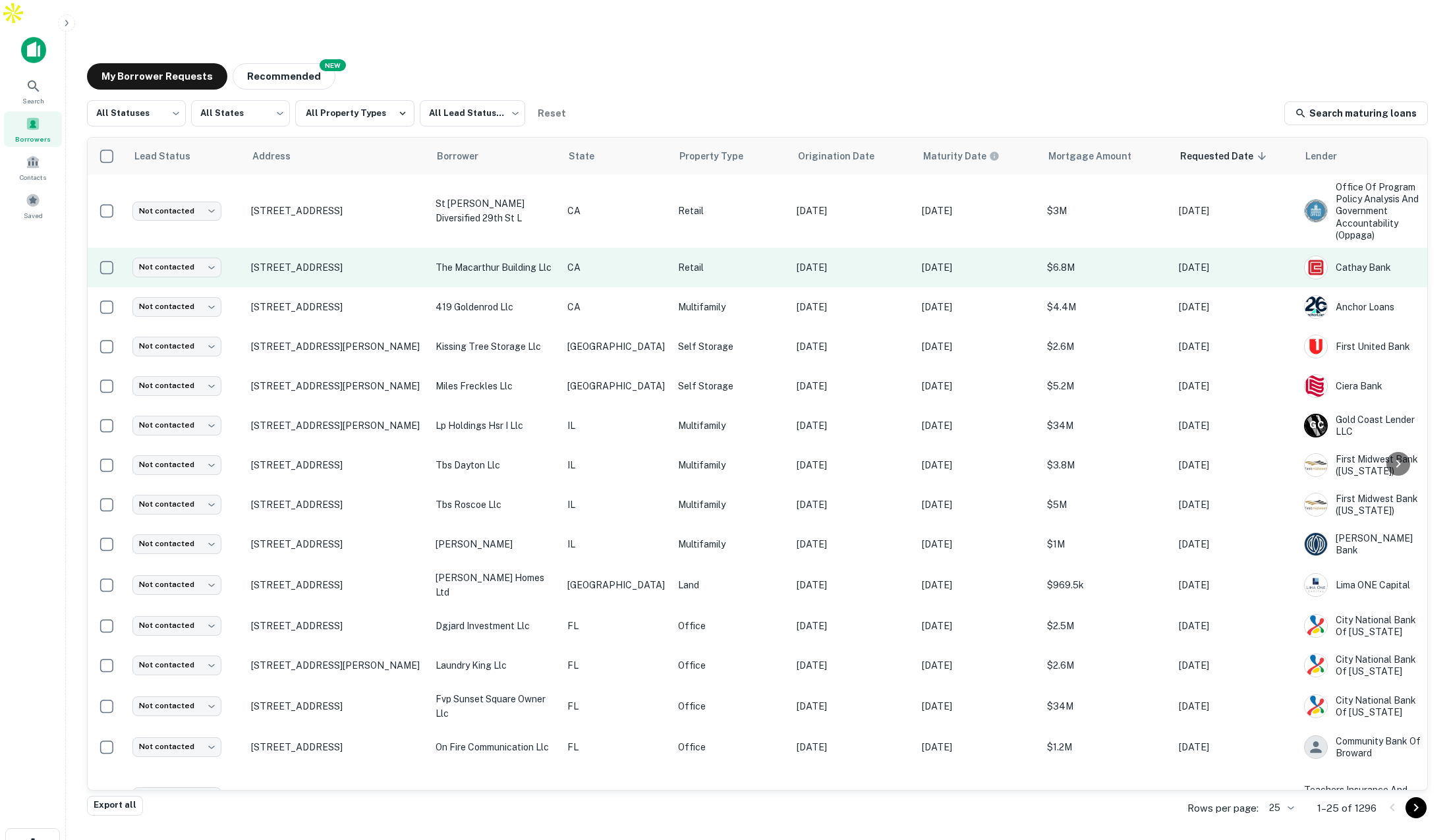
click at [695, 260] on p "Retail" at bounding box center [731, 268] width 106 height 15
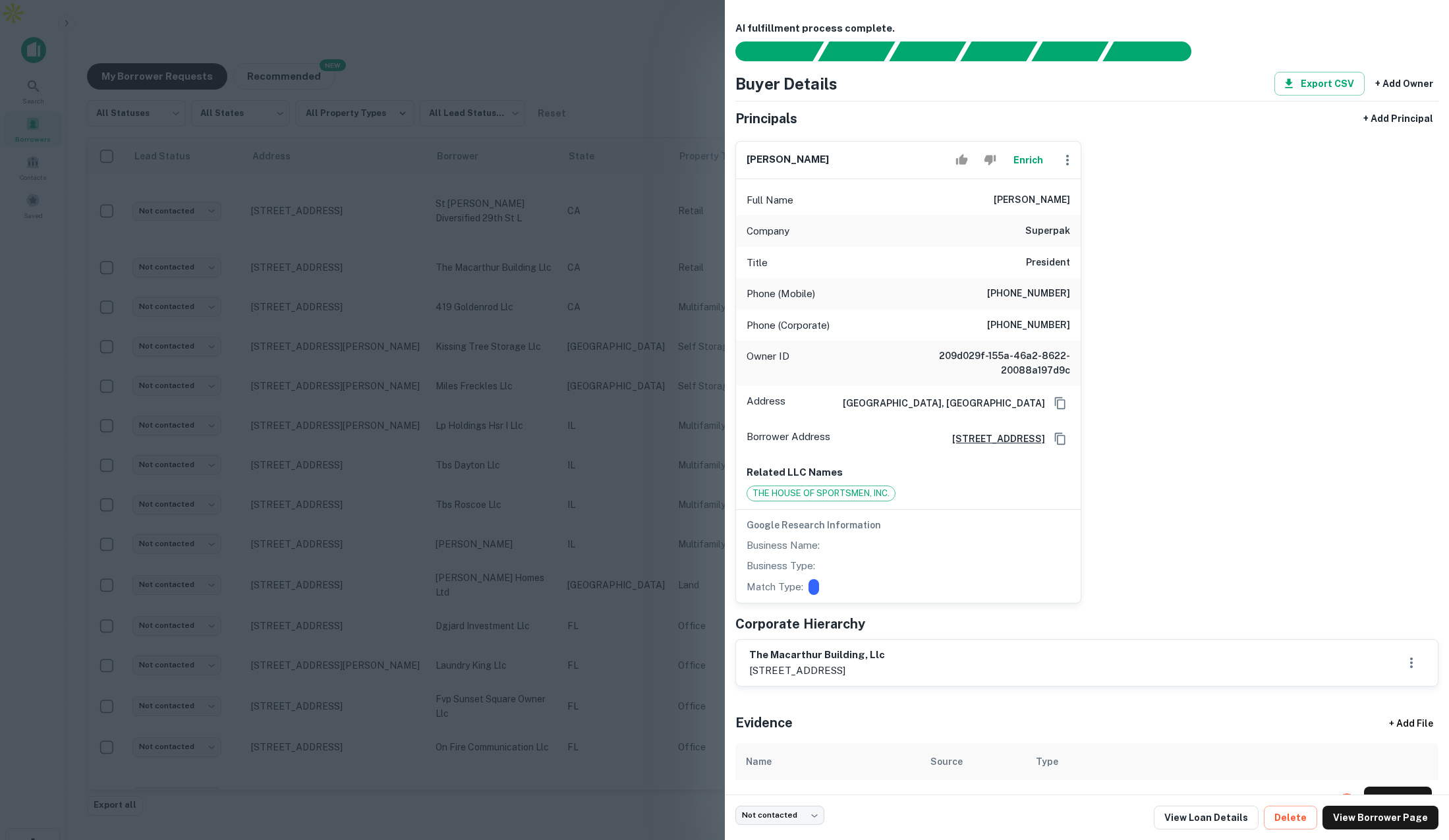
click at [676, 288] on div at bounding box center [724, 420] width 1449 height 840
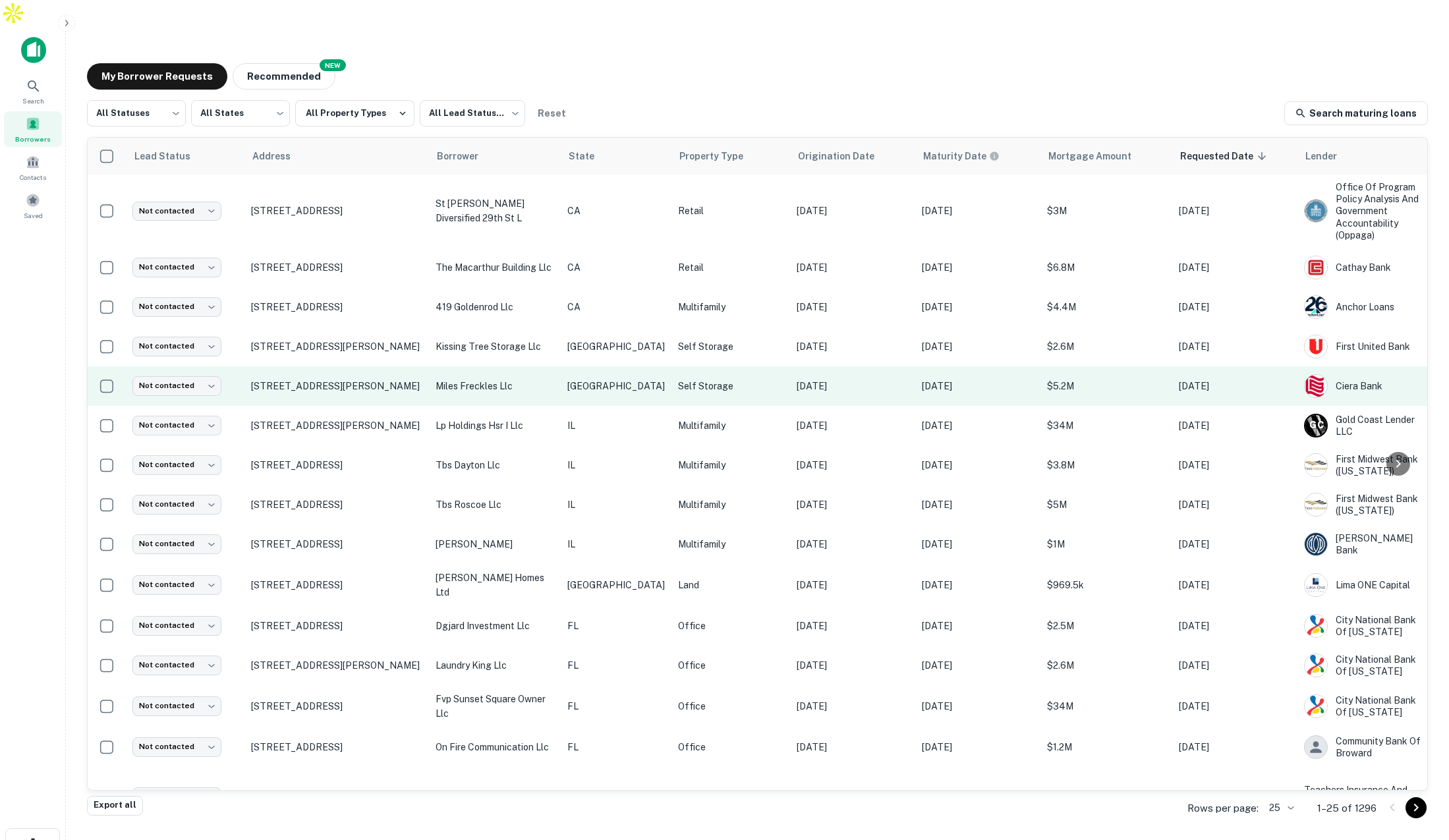
click at [678, 379] on p "Self Storage" at bounding box center [731, 386] width 106 height 15
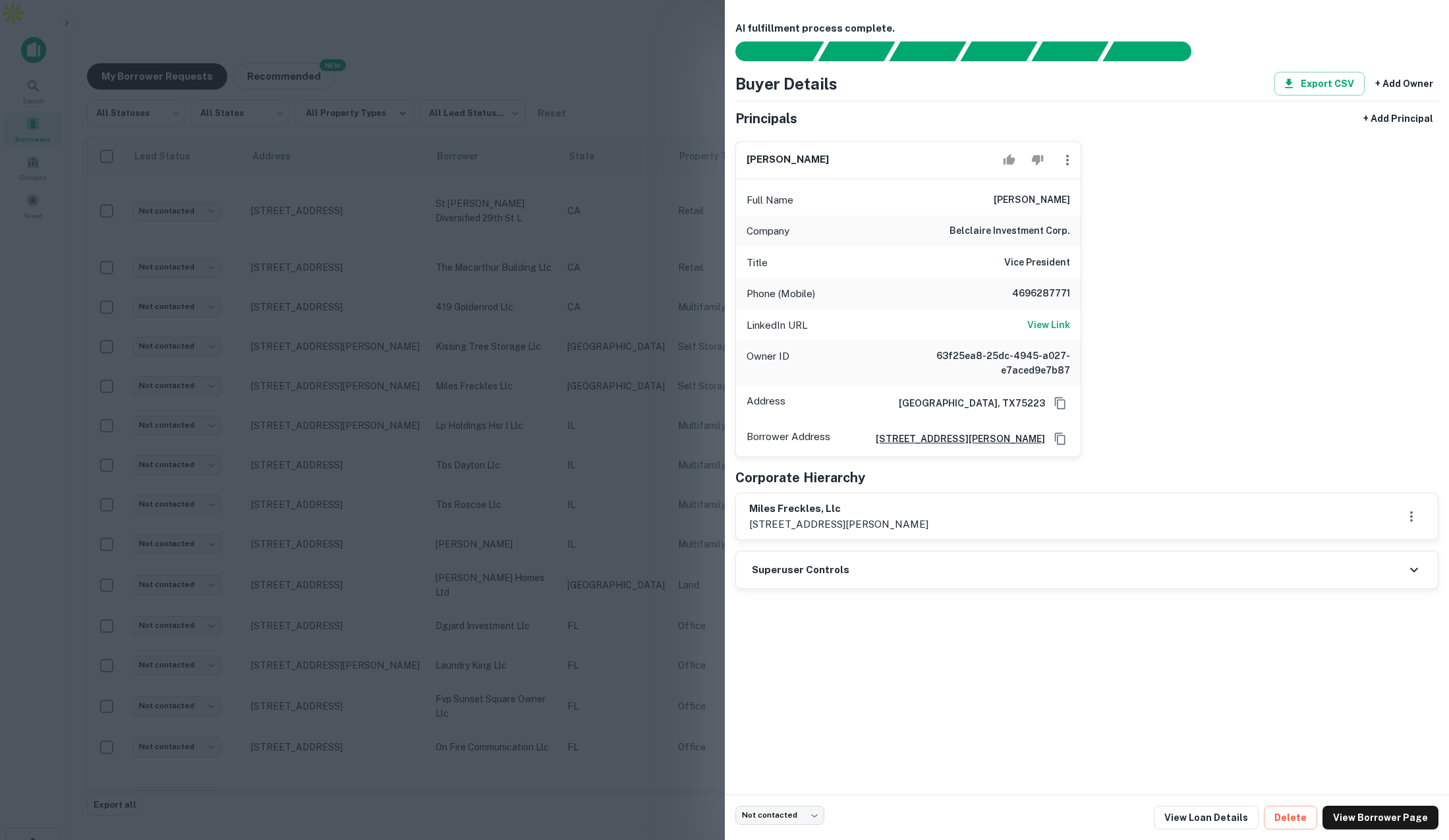
click at [510, 205] on div at bounding box center [724, 420] width 1449 height 840
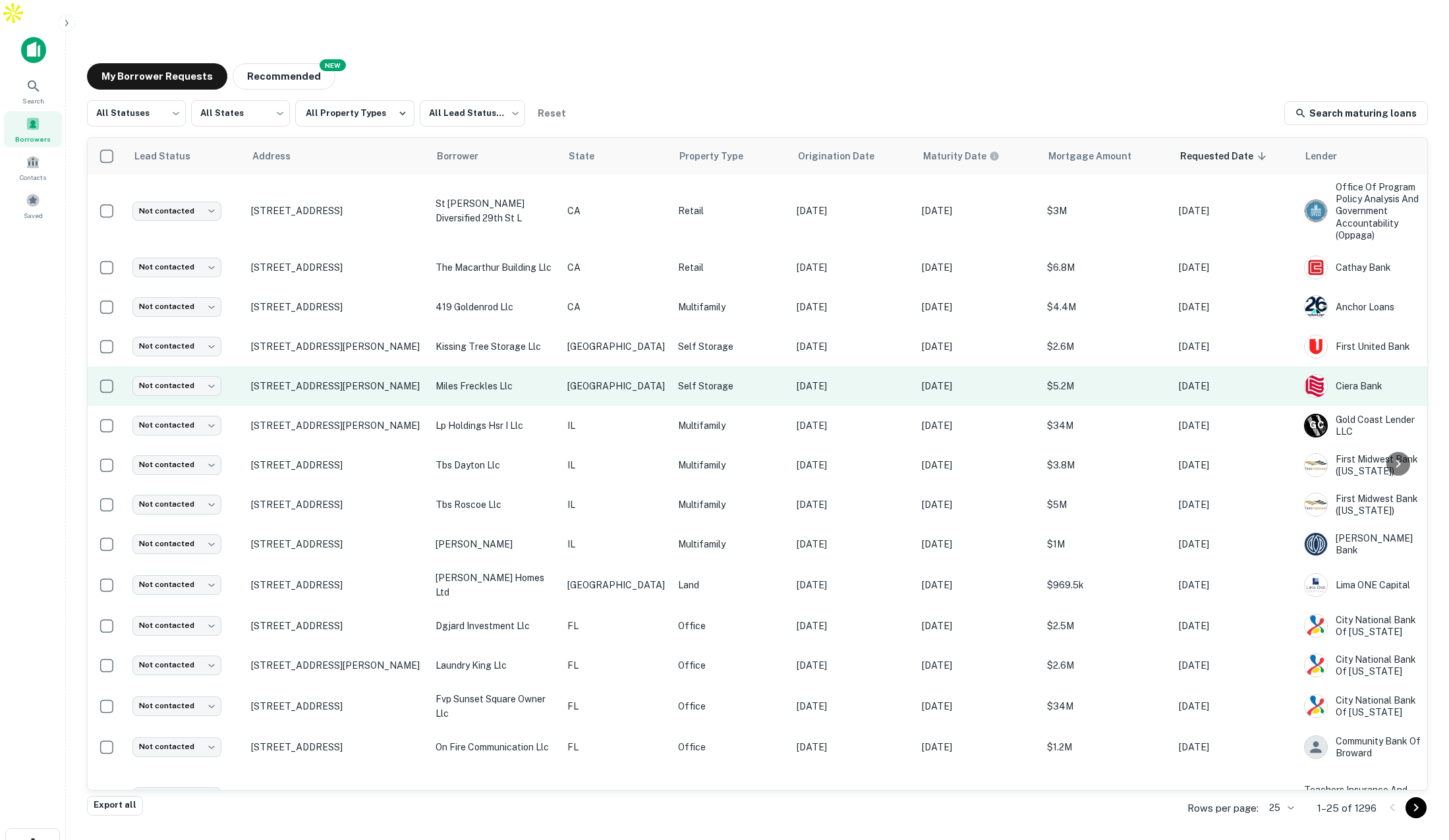
click at [611, 379] on p "[GEOGRAPHIC_DATA]" at bounding box center [616, 386] width 98 height 15
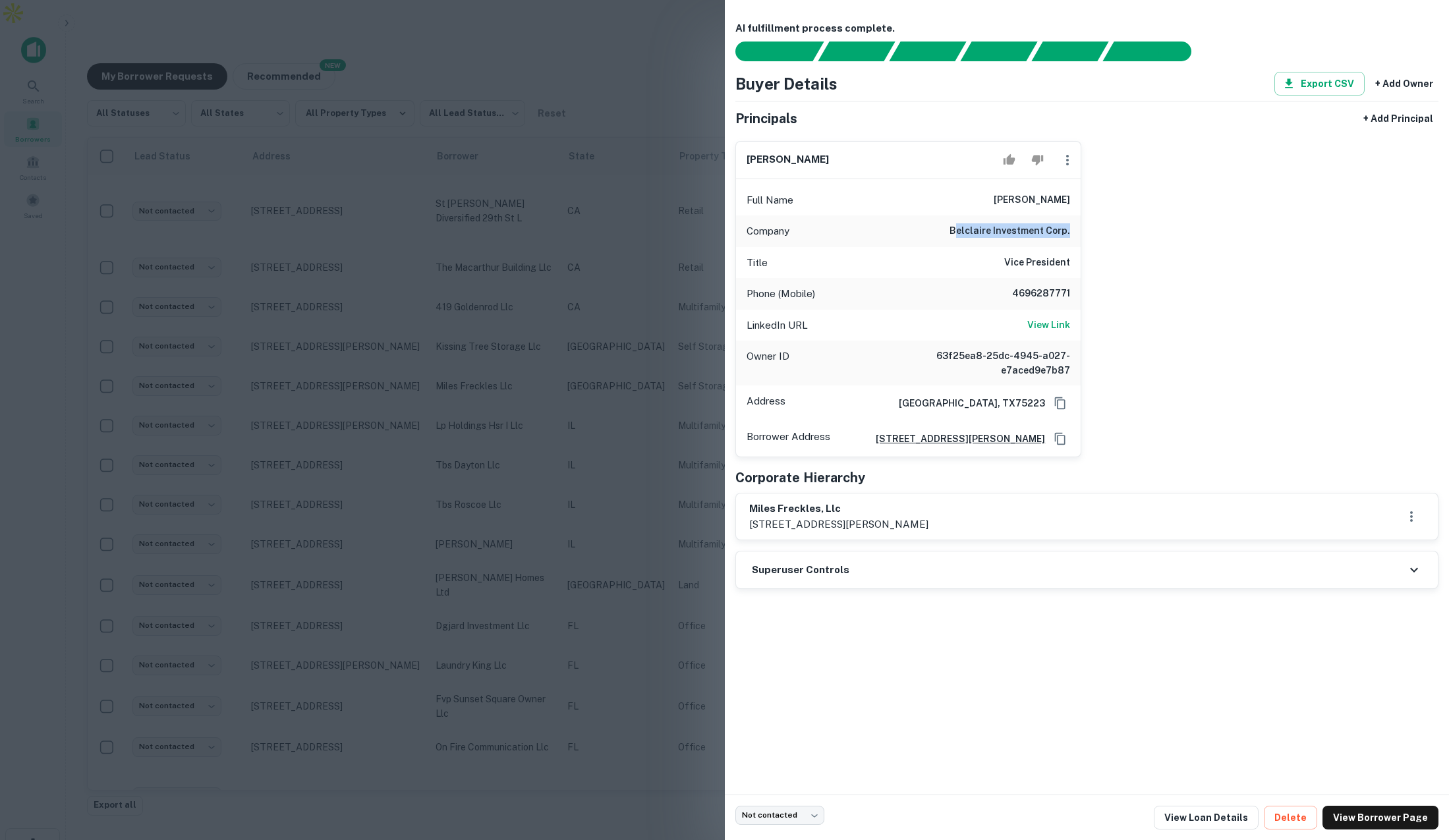
drag, startPoint x: 959, startPoint y: 227, endPoint x: 1027, endPoint y: 255, distance: 73.5
click at [1071, 230] on div "Company belclaire investment corp." at bounding box center [908, 231] width 345 height 31
drag, startPoint x: 1007, startPoint y: 258, endPoint x: 1062, endPoint y: 264, distance: 55.3
click at [1064, 261] on div "Title Vice President" at bounding box center [908, 262] width 345 height 31
drag, startPoint x: 1017, startPoint y: 292, endPoint x: 1068, endPoint y: 294, distance: 51.0
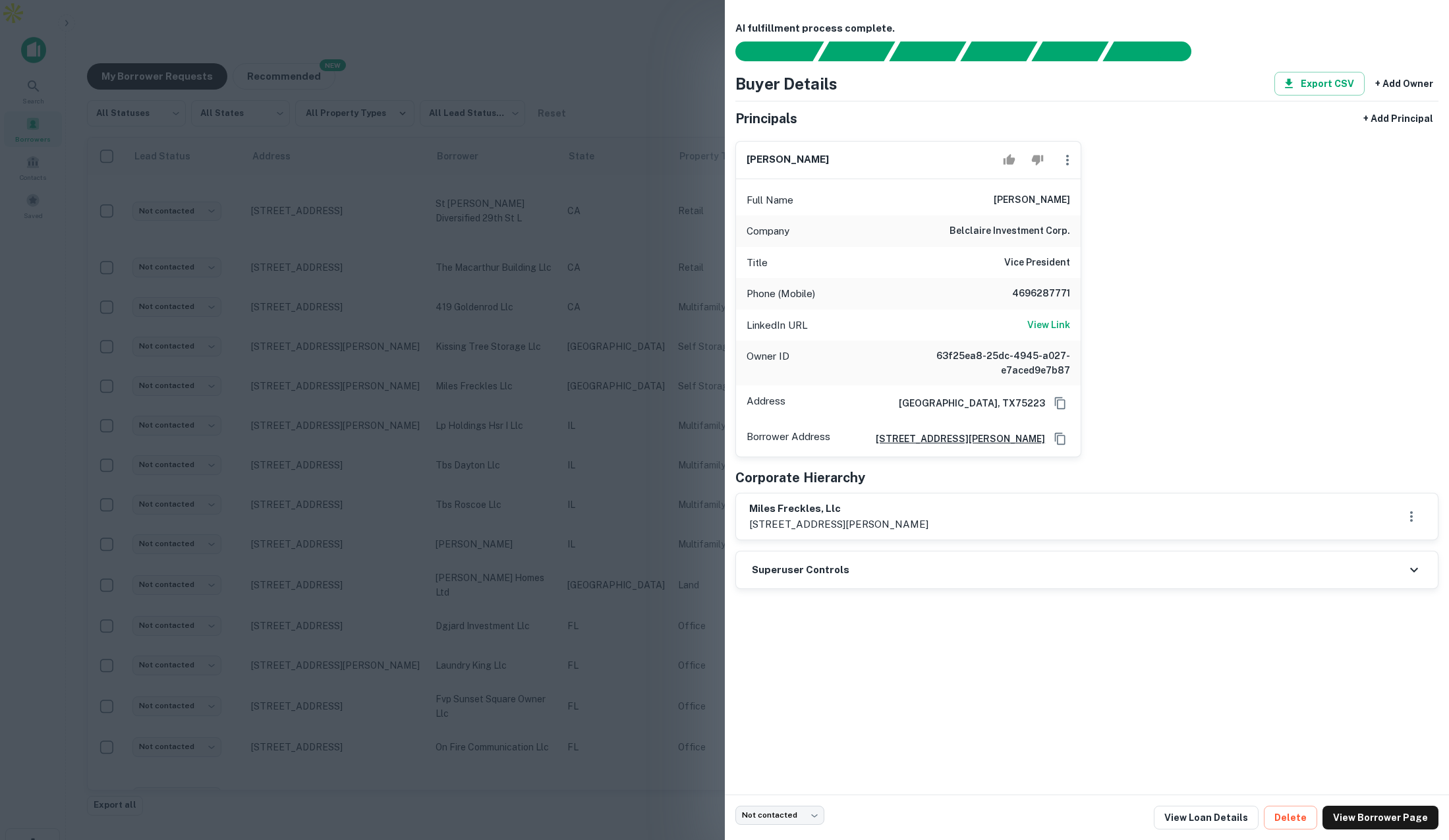
click at [1068, 294] on h6 "4696287771" at bounding box center [1031, 294] width 79 height 16
click at [628, 324] on div at bounding box center [724, 420] width 1449 height 840
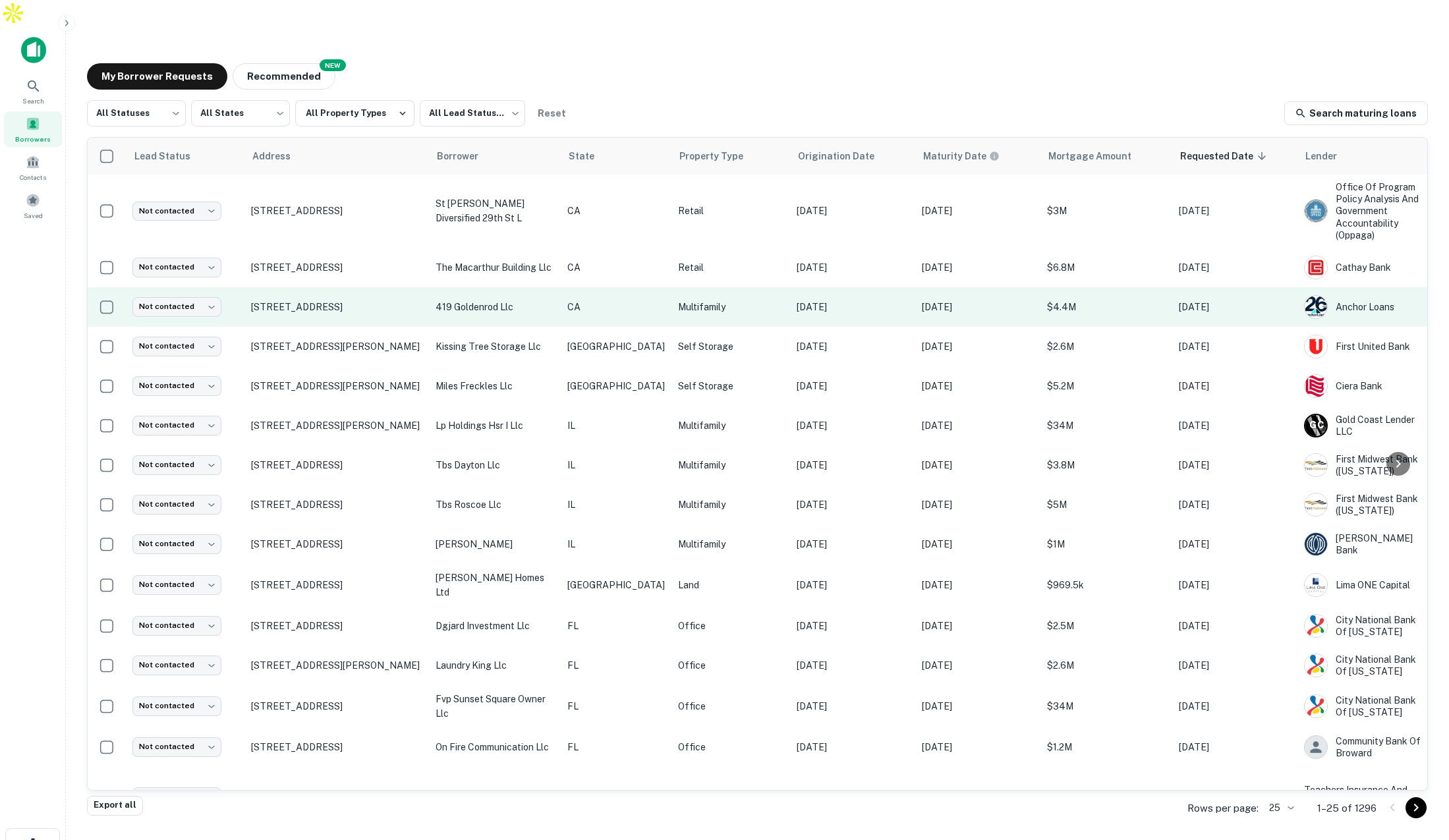
click at [620, 288] on td "CA" at bounding box center [616, 307] width 111 height 39
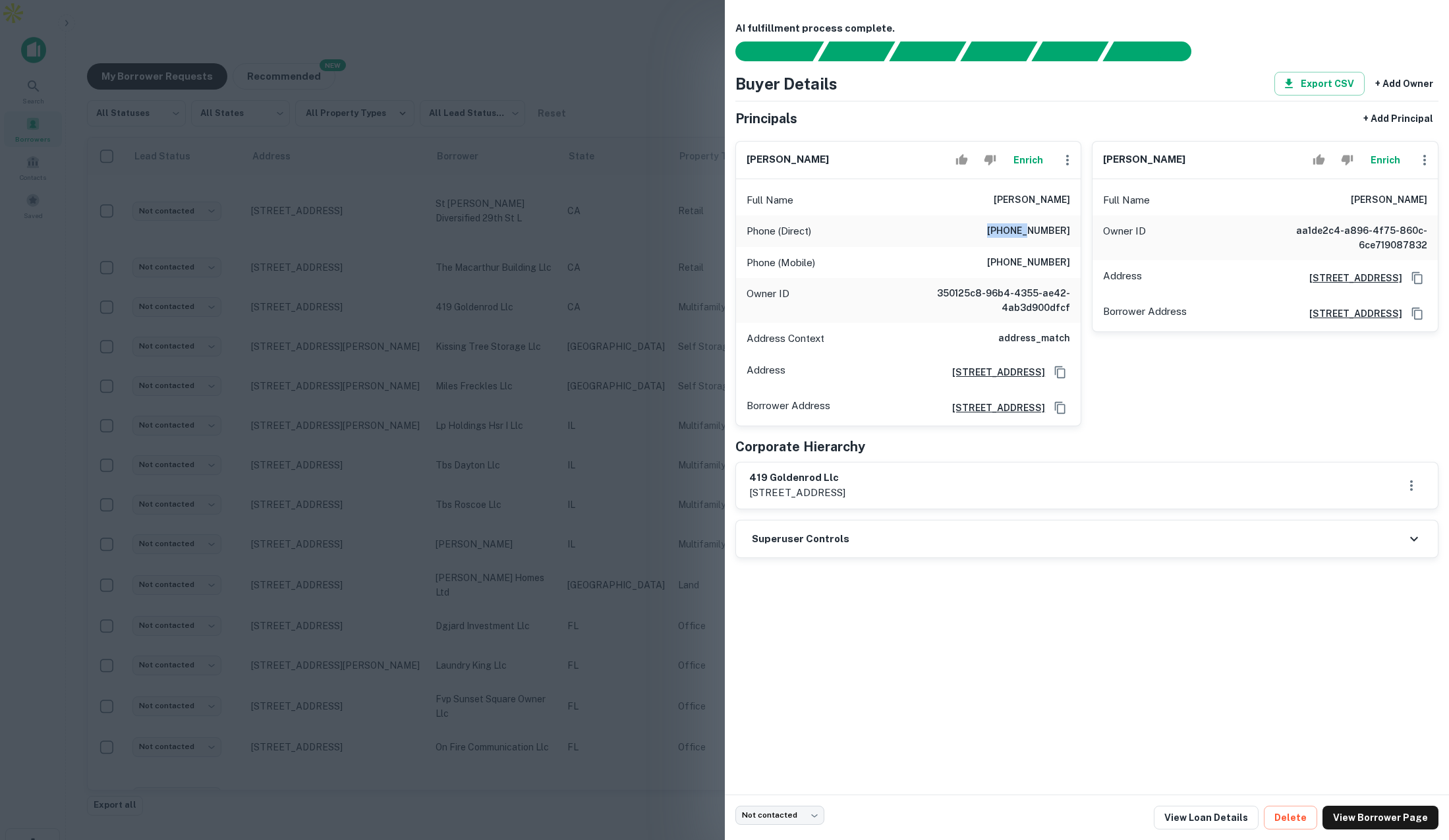
drag, startPoint x: 993, startPoint y: 230, endPoint x: 1075, endPoint y: 222, distance: 82.4
click at [1036, 231] on div "Phone (Direct) (480) 924-5635" at bounding box center [908, 231] width 345 height 31
click at [639, 86] on div at bounding box center [724, 420] width 1449 height 840
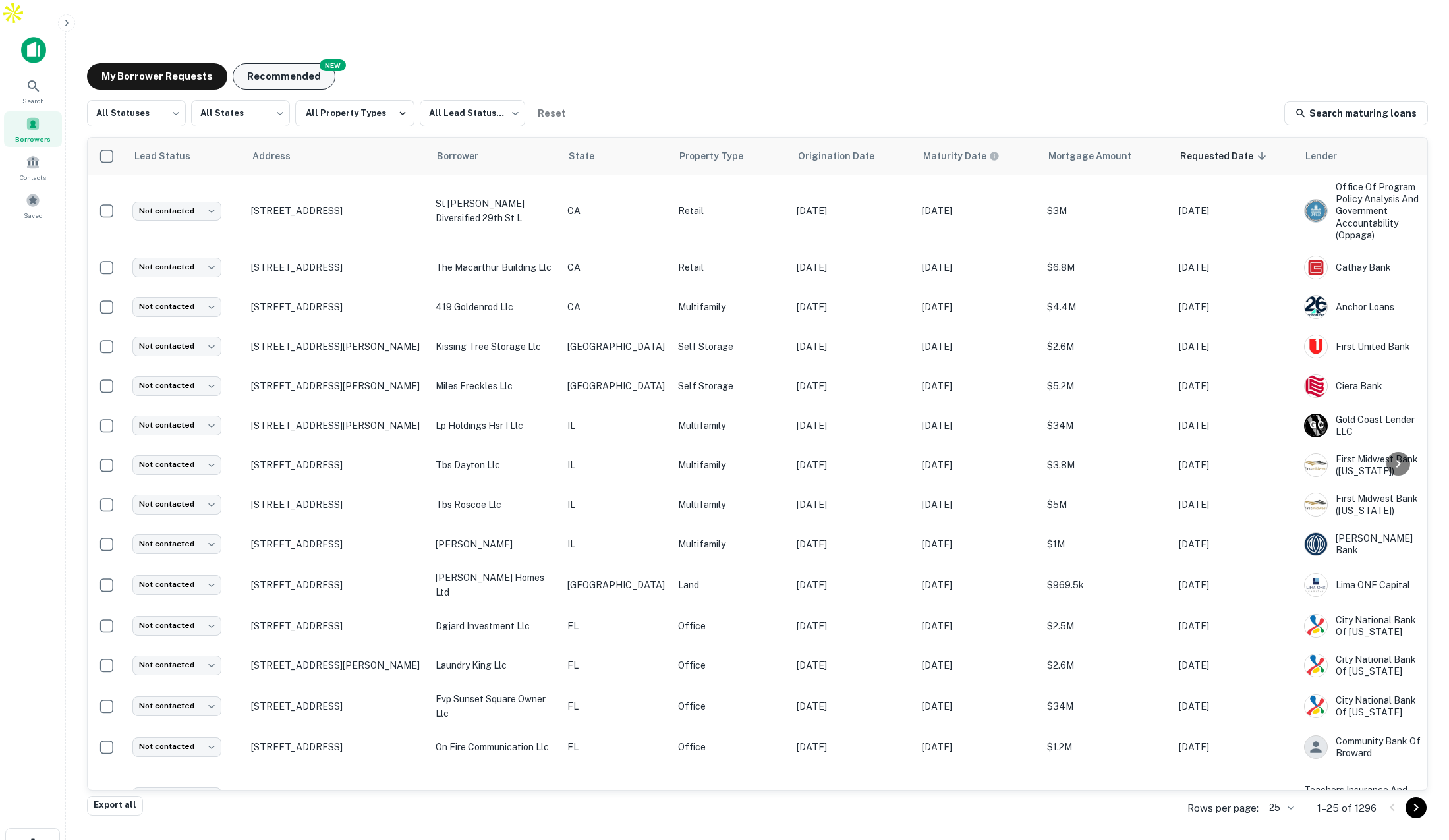
click at [292, 64] on button "Recommended" at bounding box center [284, 76] width 103 height 26
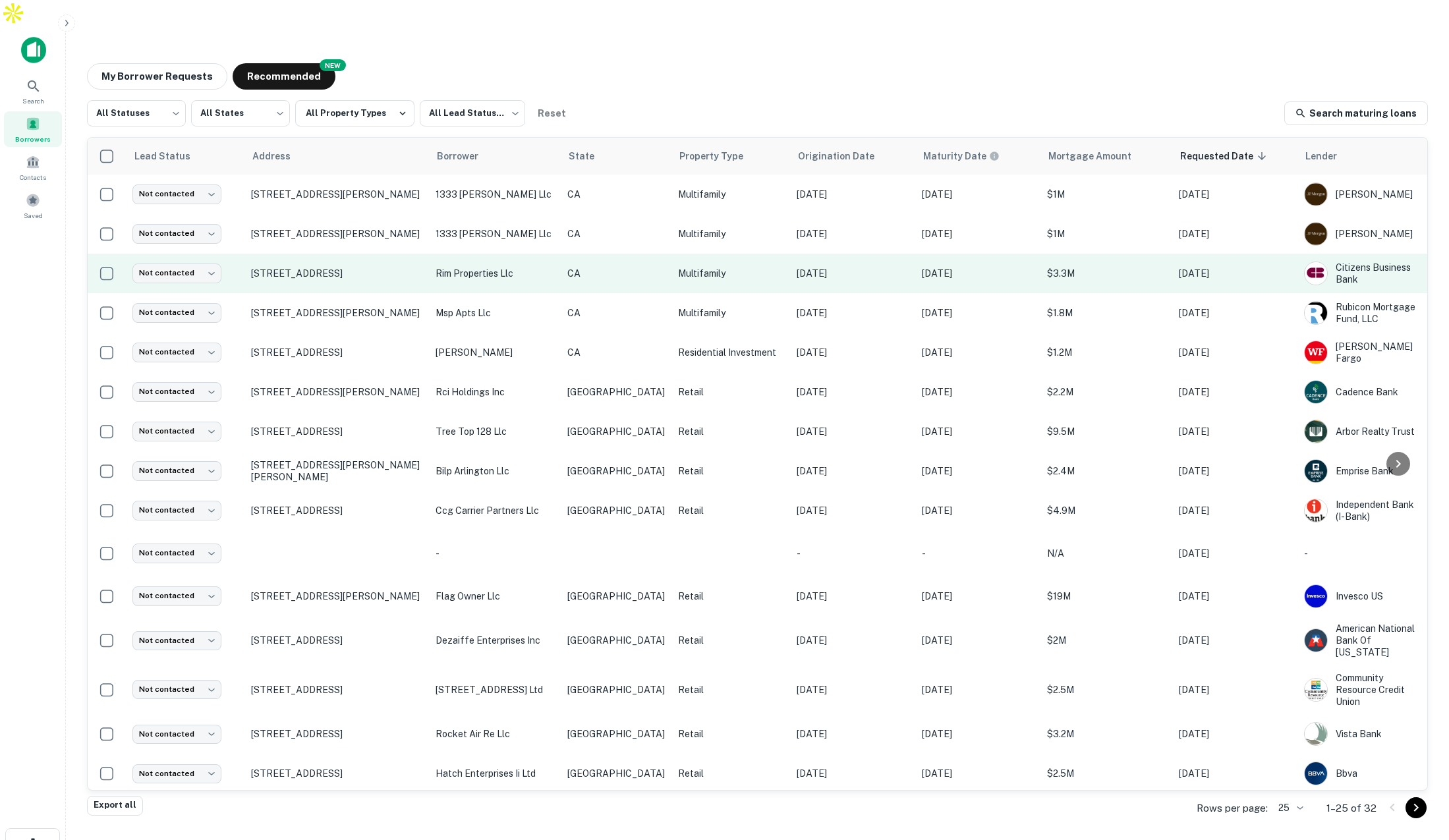
click at [544, 266] on p "rim properties llc" at bounding box center [494, 274] width 118 height 15
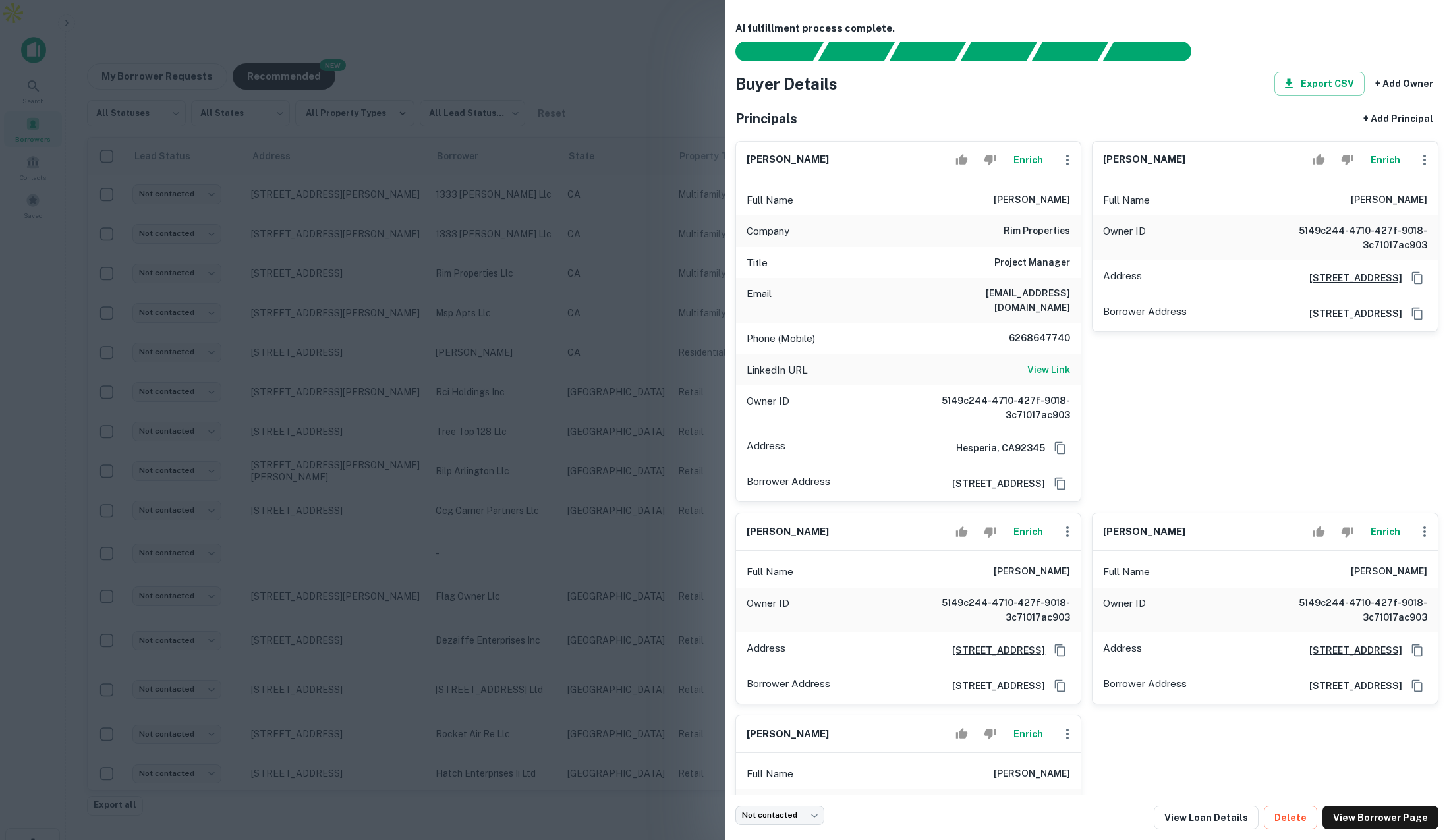
click at [600, 231] on div at bounding box center [724, 420] width 1449 height 840
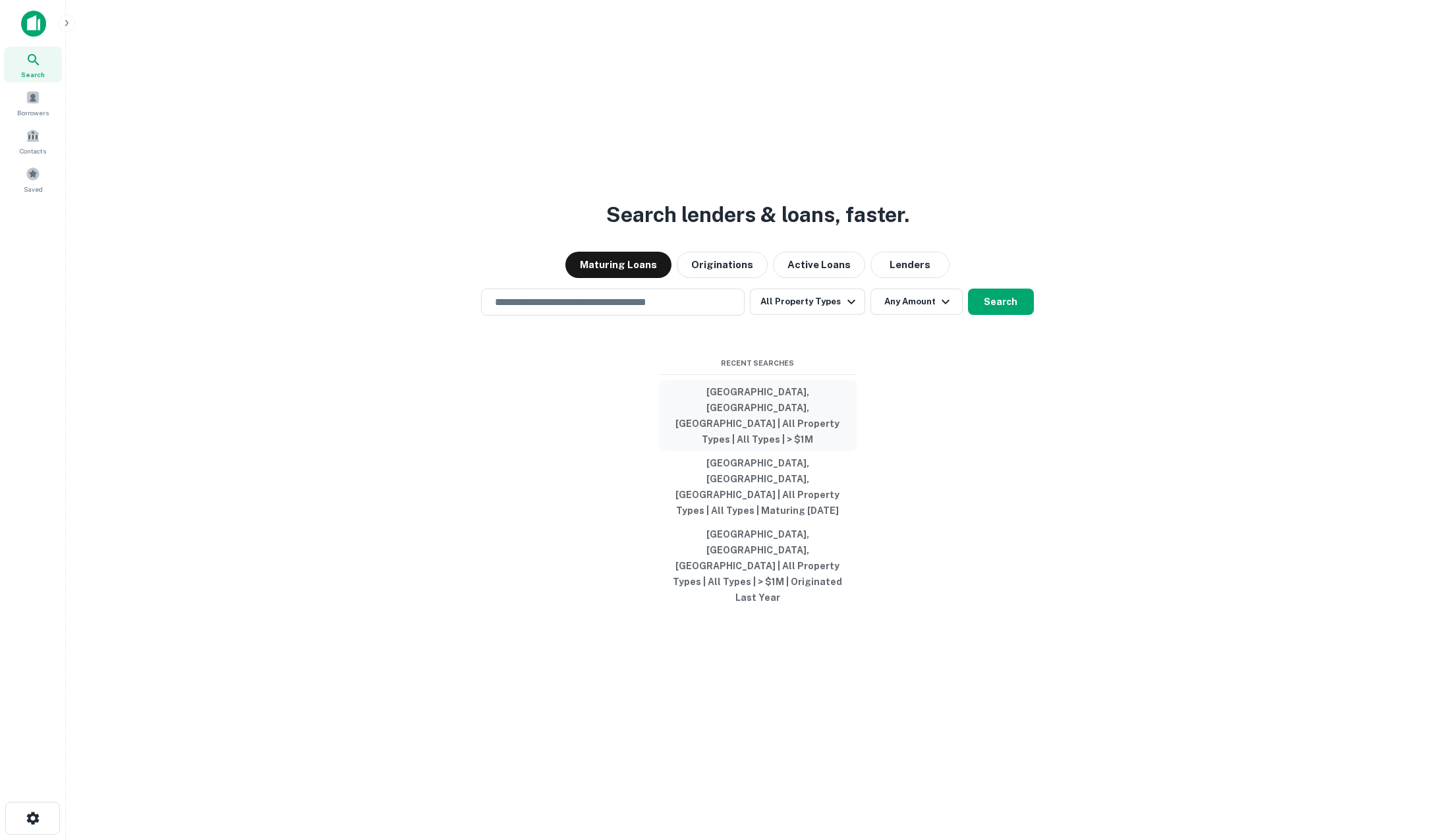
type input "**********"
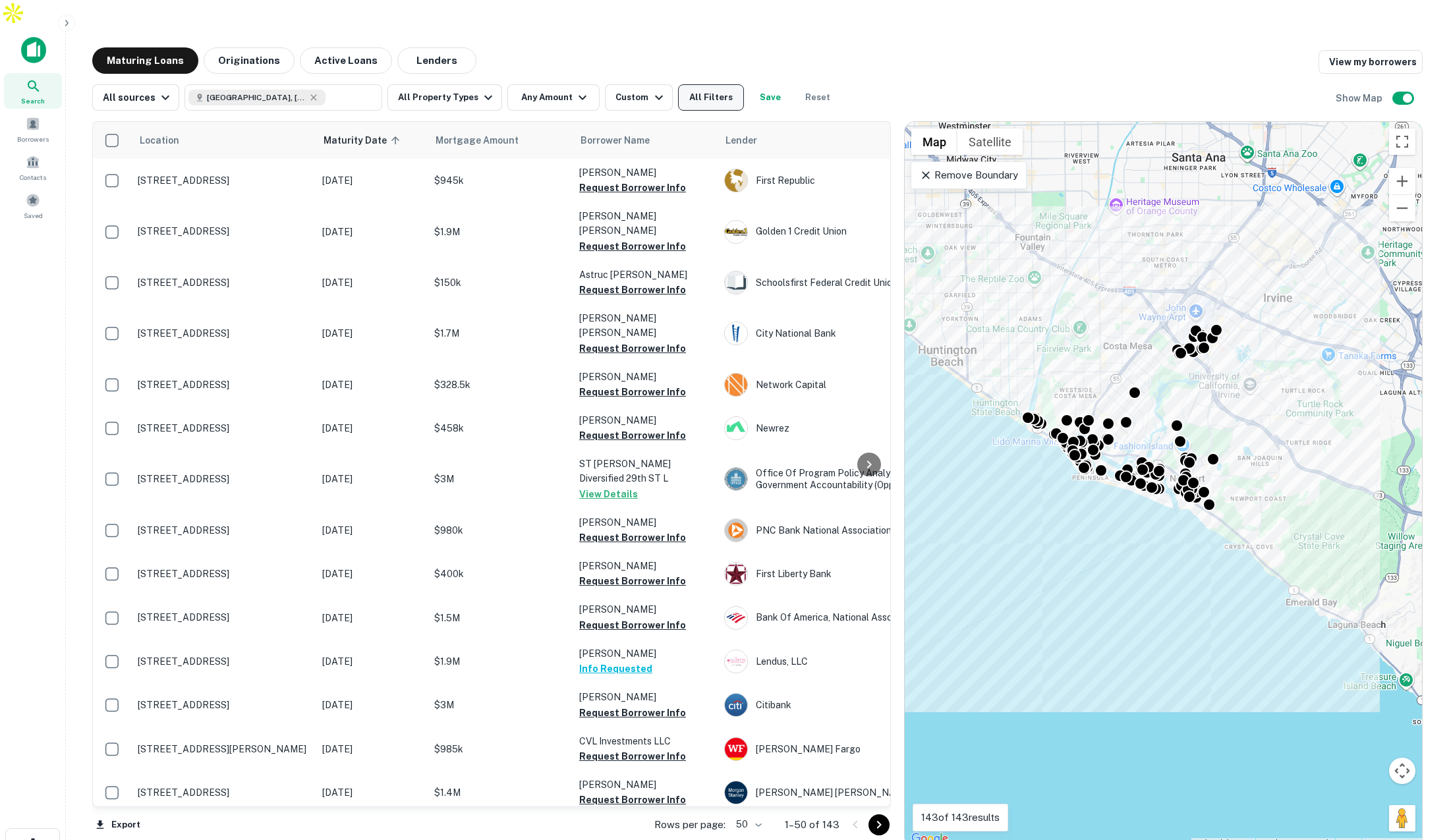
click at [711, 84] on button "All Filters" at bounding box center [711, 97] width 66 height 26
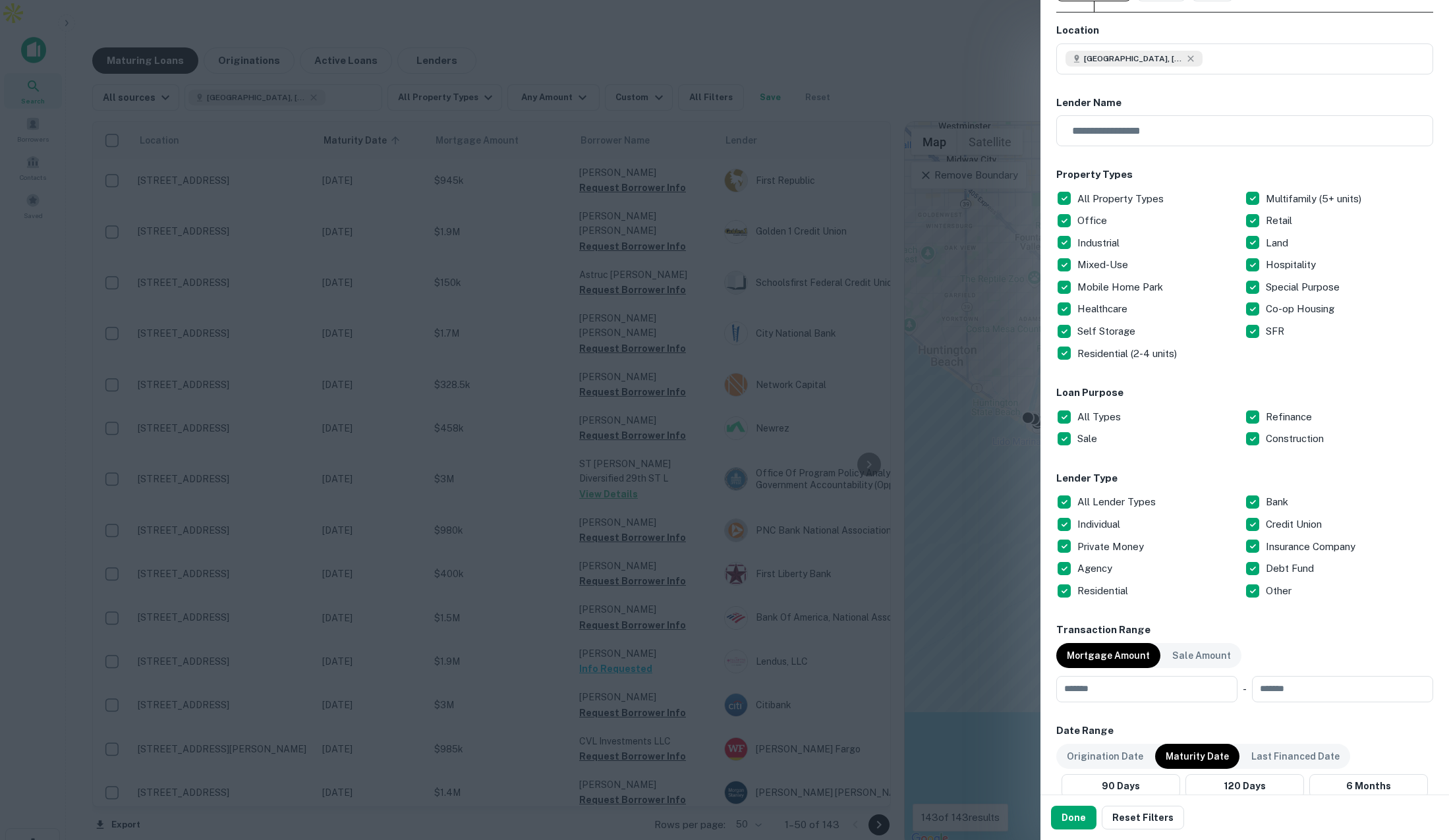
scroll to position [152, 0]
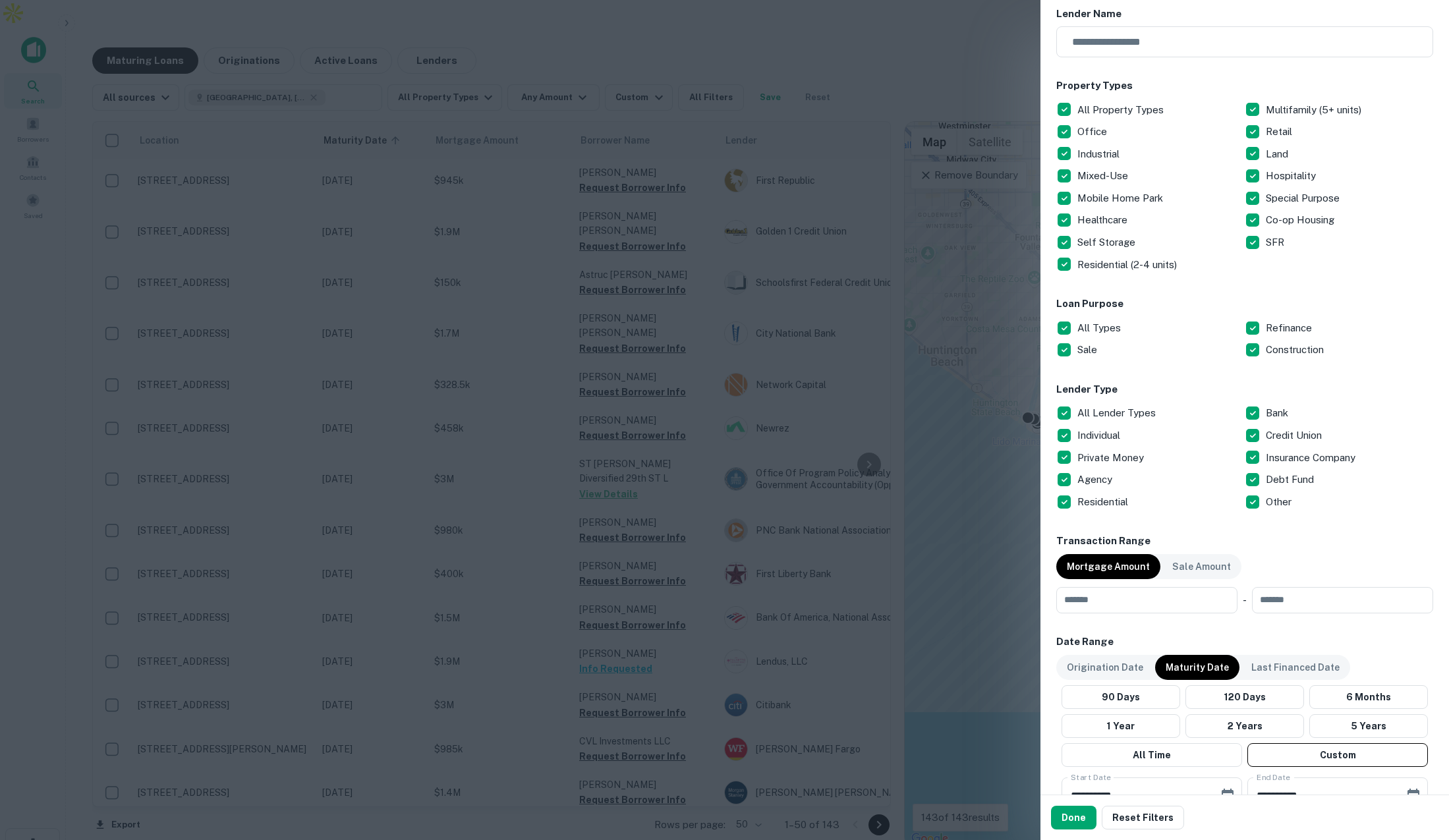
click at [909, 51] on div at bounding box center [724, 420] width 1449 height 840
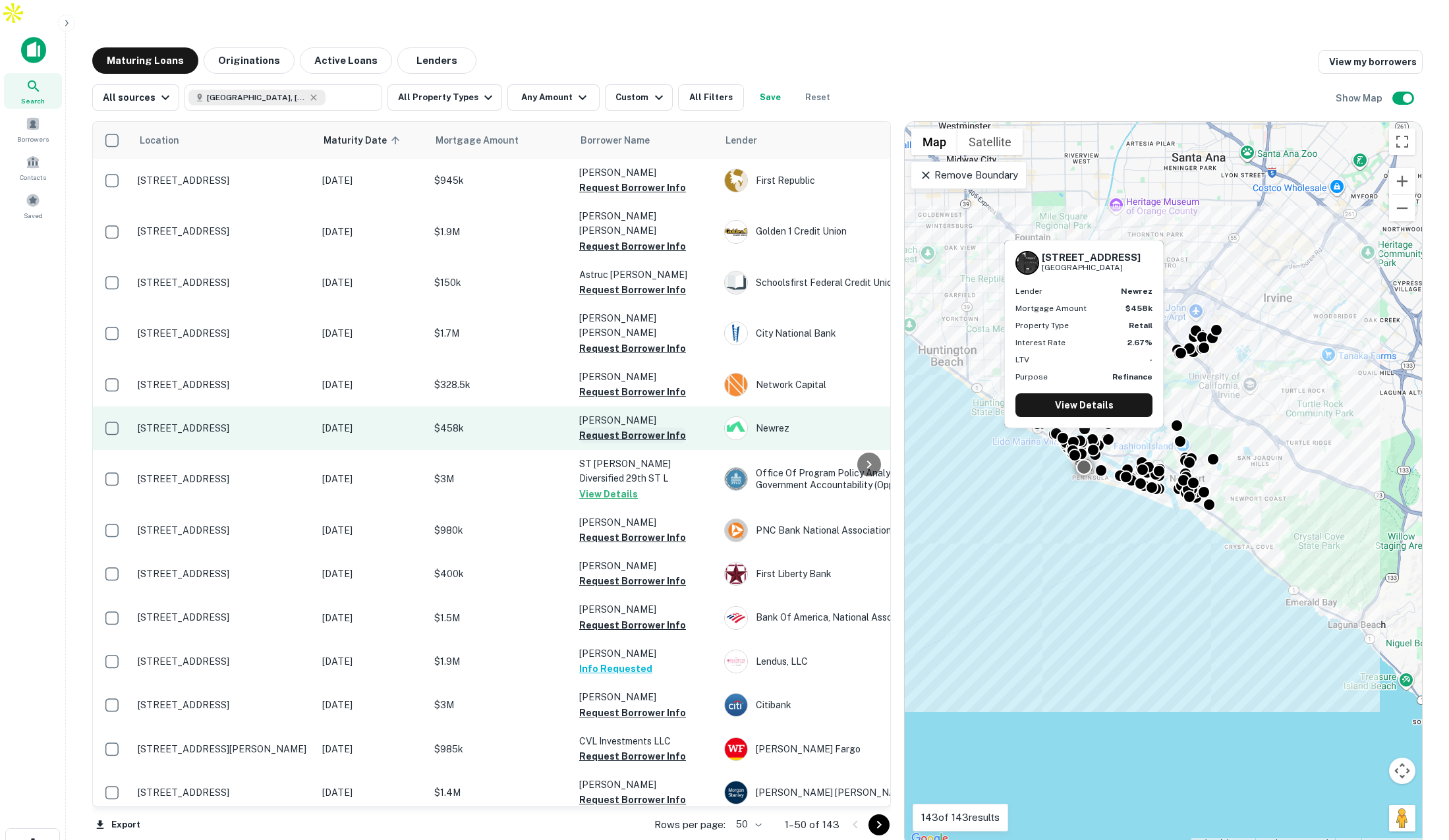
click at [603, 427] on button "Request Borrower Info" at bounding box center [633, 435] width 107 height 16
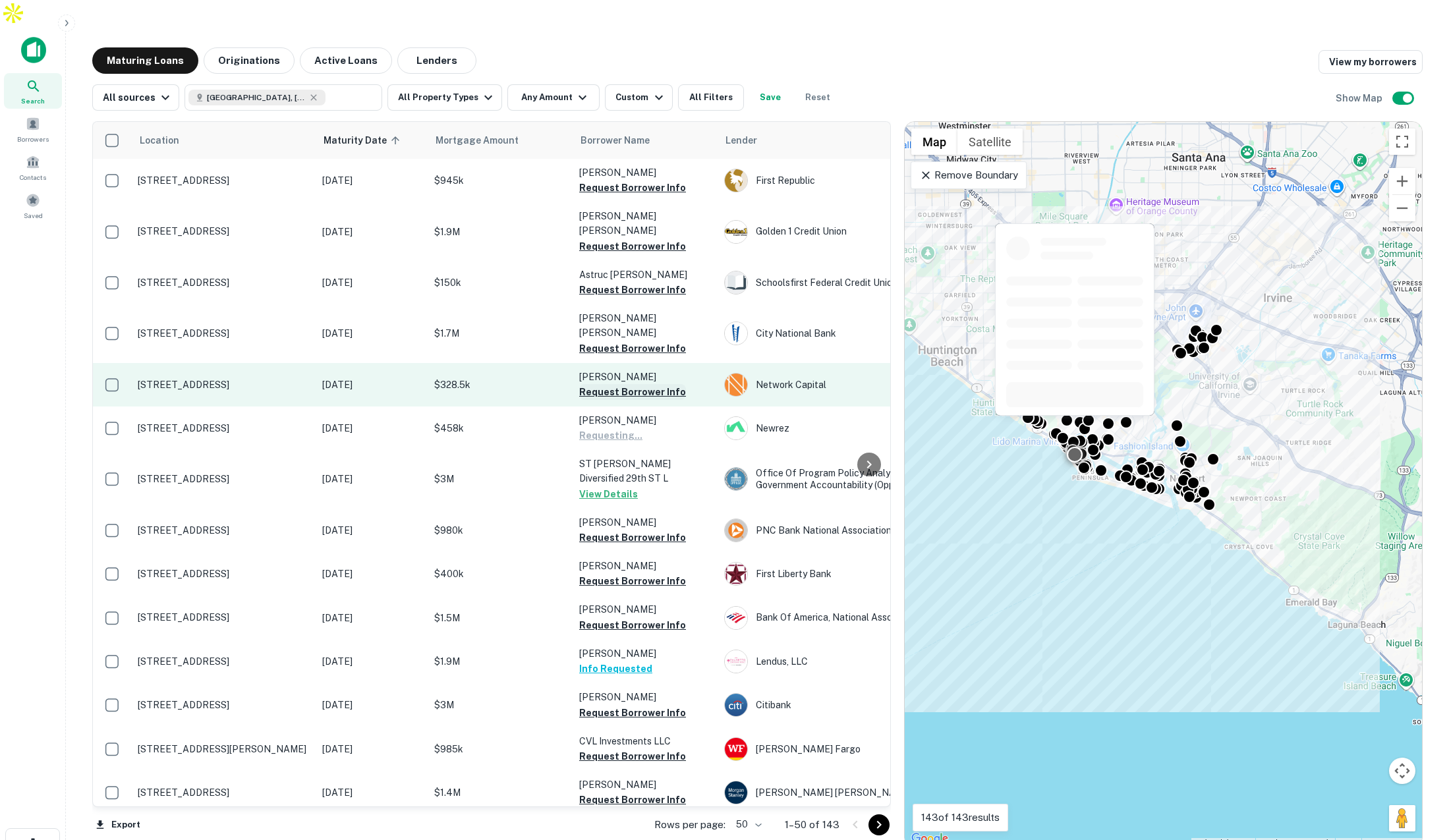
click at [615, 384] on button "Request Borrower Info" at bounding box center [633, 392] width 107 height 16
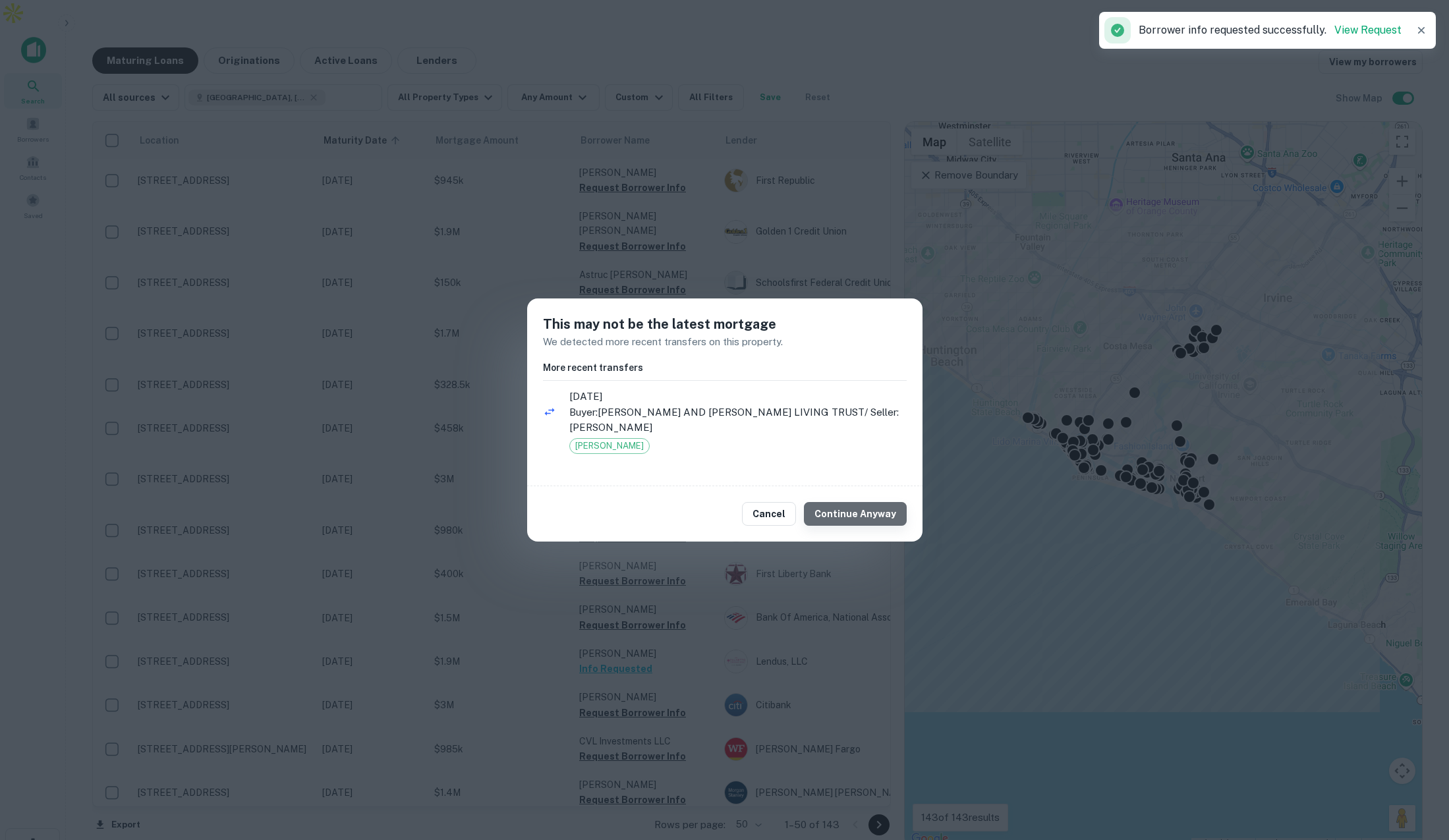
click at [876, 514] on button "Continue Anyway" at bounding box center [856, 514] width 103 height 23
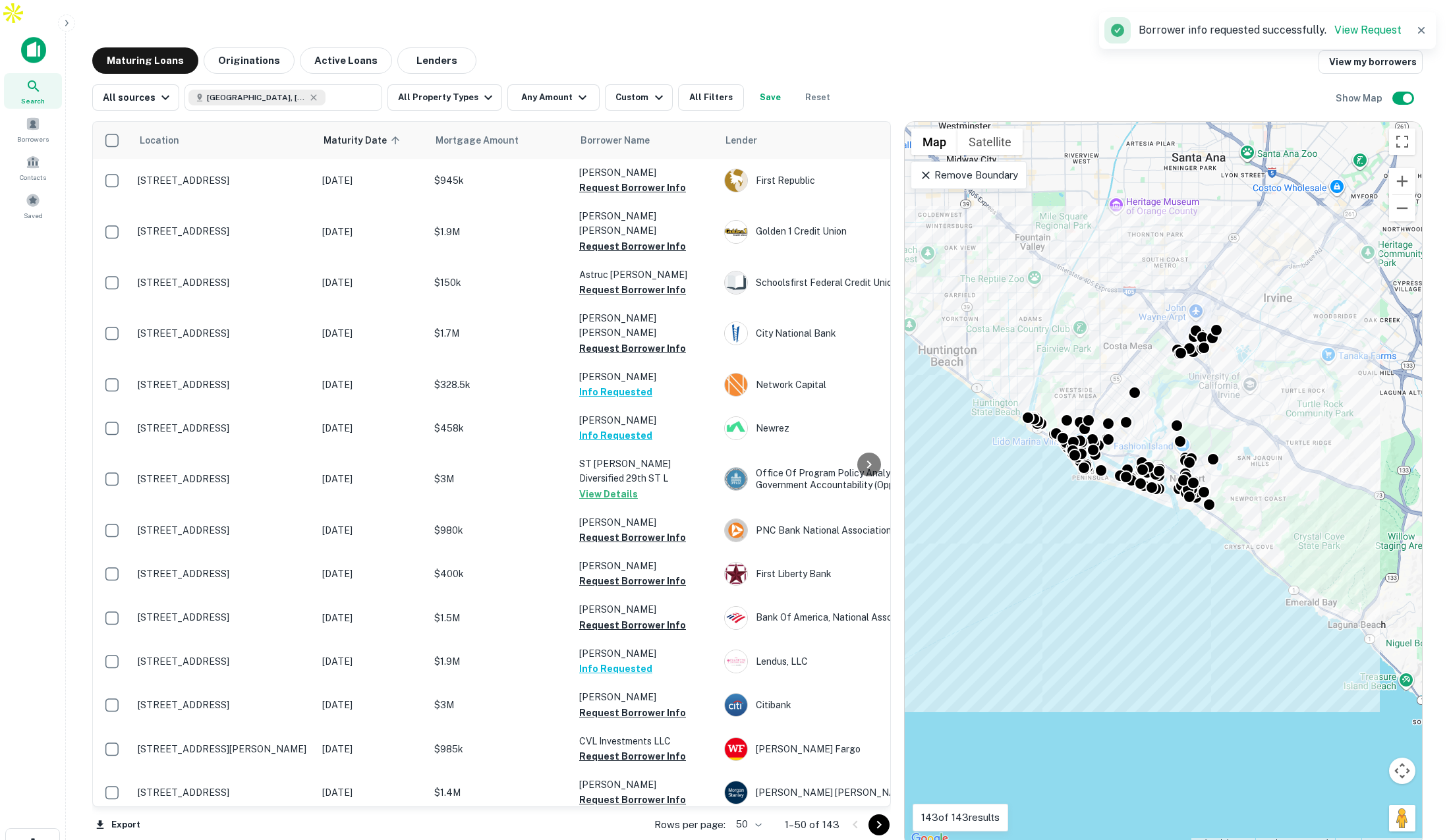
click at [752, 84] on button "Save" at bounding box center [770, 97] width 42 height 26
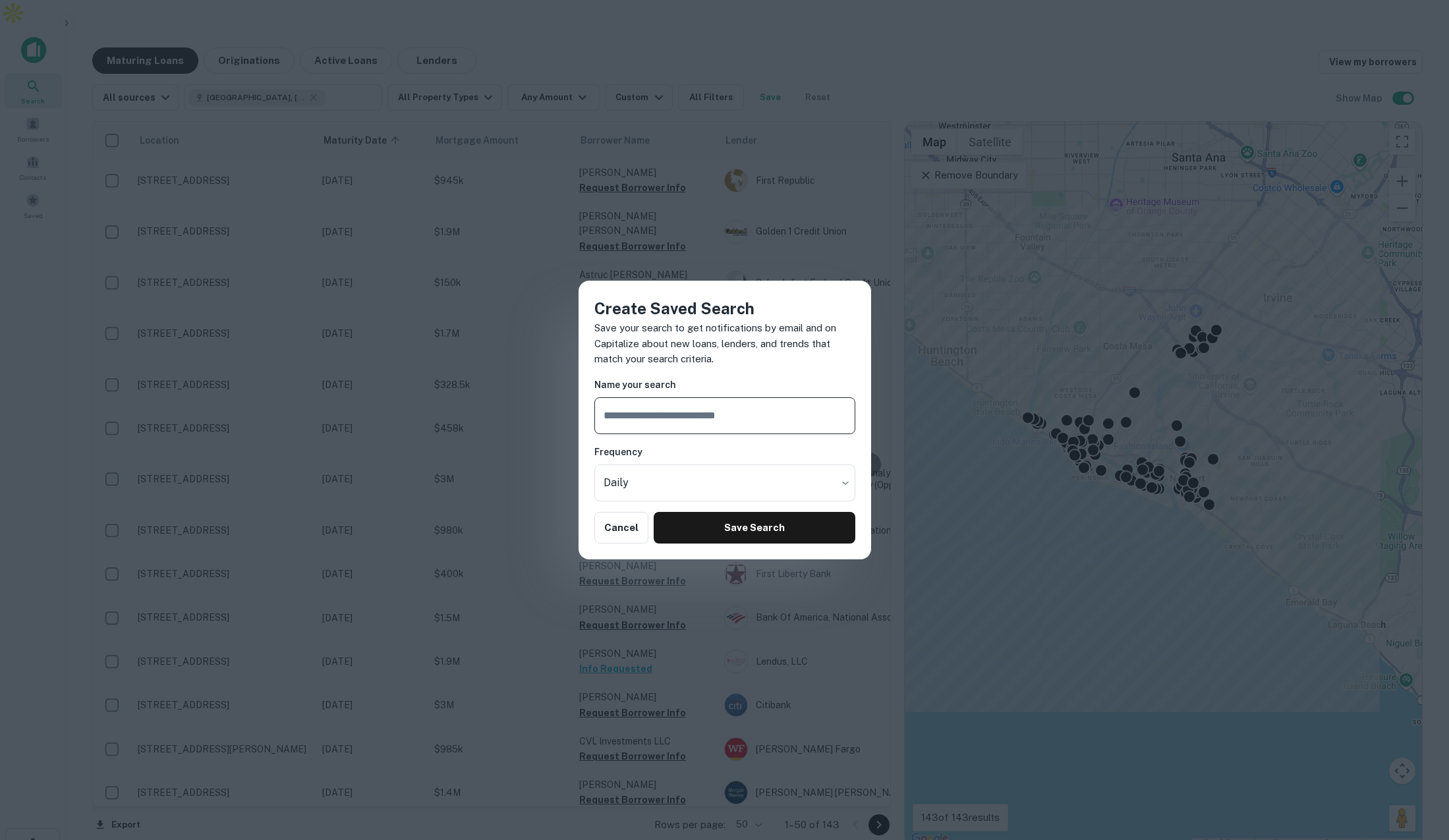
click at [745, 423] on input "text" at bounding box center [725, 415] width 261 height 37
type input "*******"
click at [548, 255] on div "Create Saved Search Save your search to get notifications by email and on Capit…" at bounding box center [724, 420] width 1449 height 840
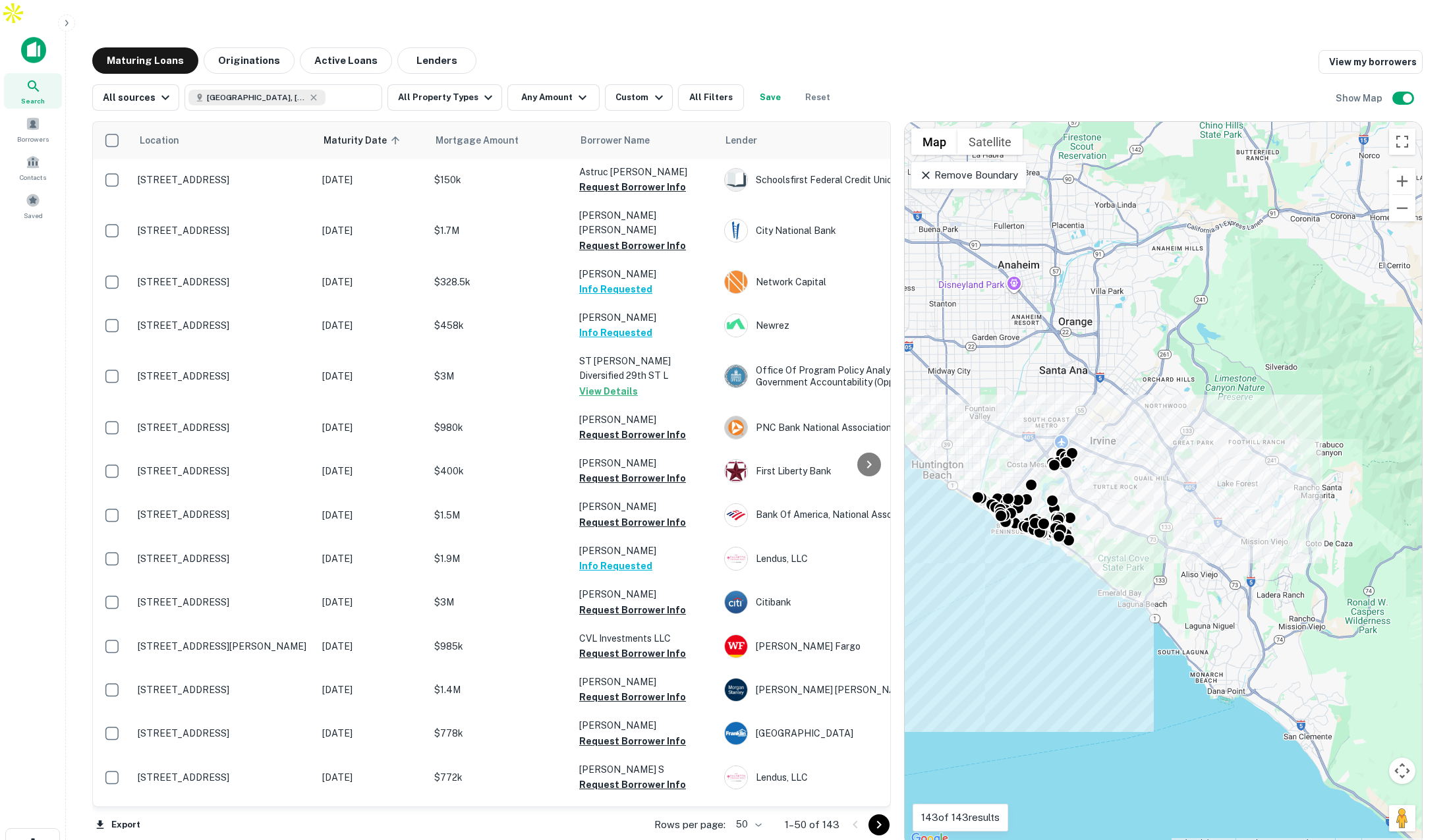
scroll to position [109, 0]
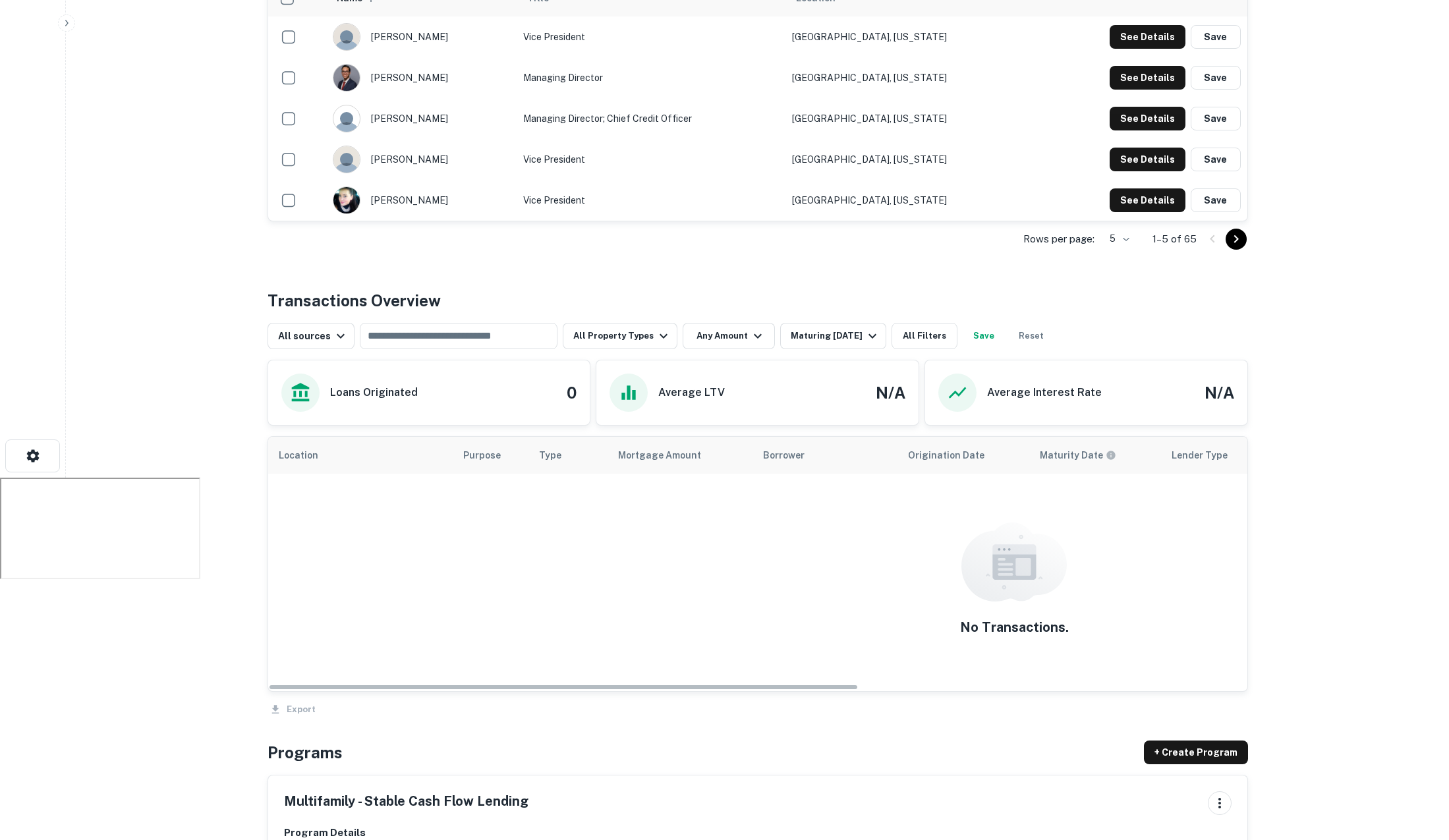
scroll to position [395, 0]
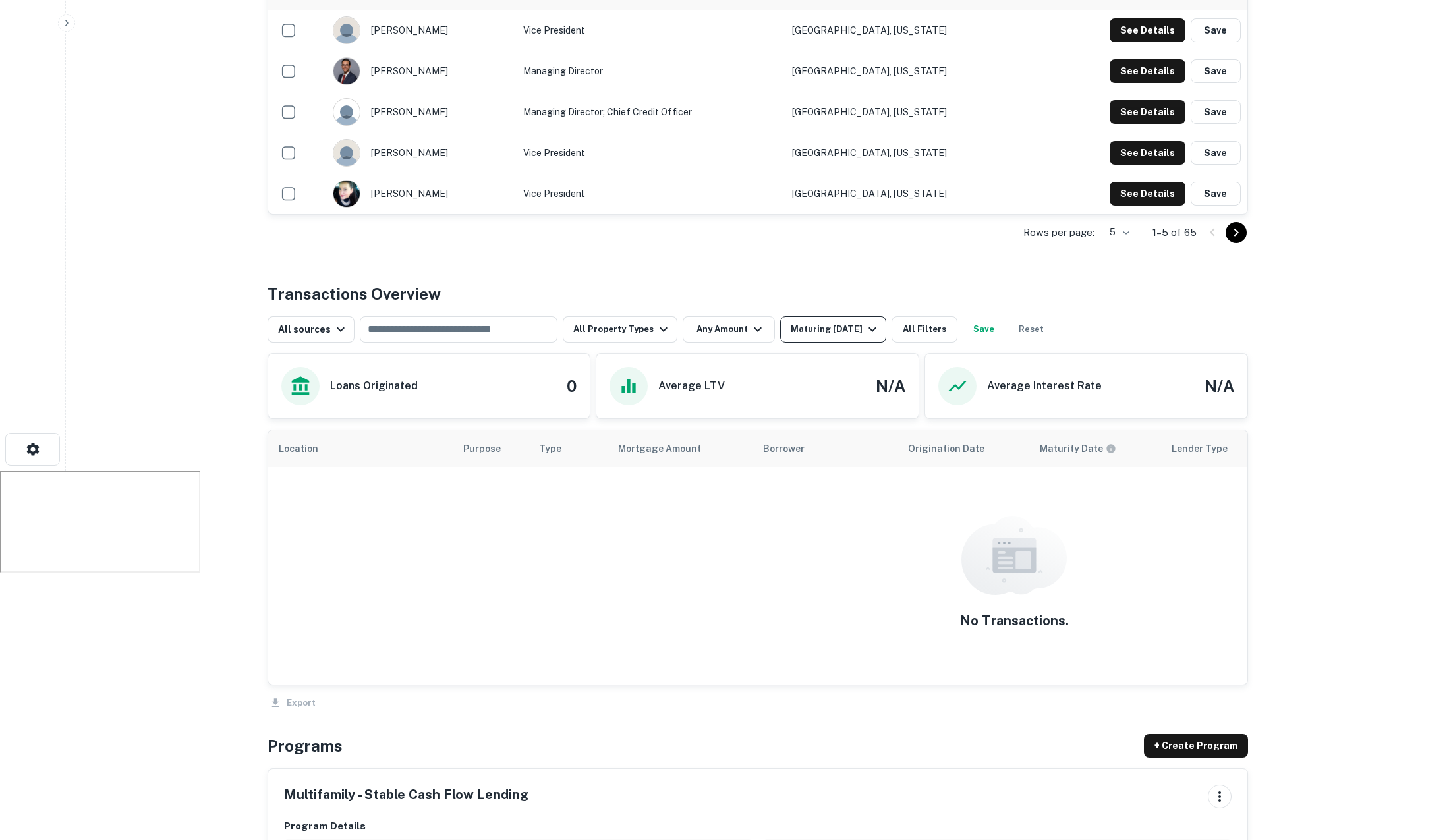
click at [849, 322] on div "Maturing [DATE]" at bounding box center [836, 330] width 90 height 16
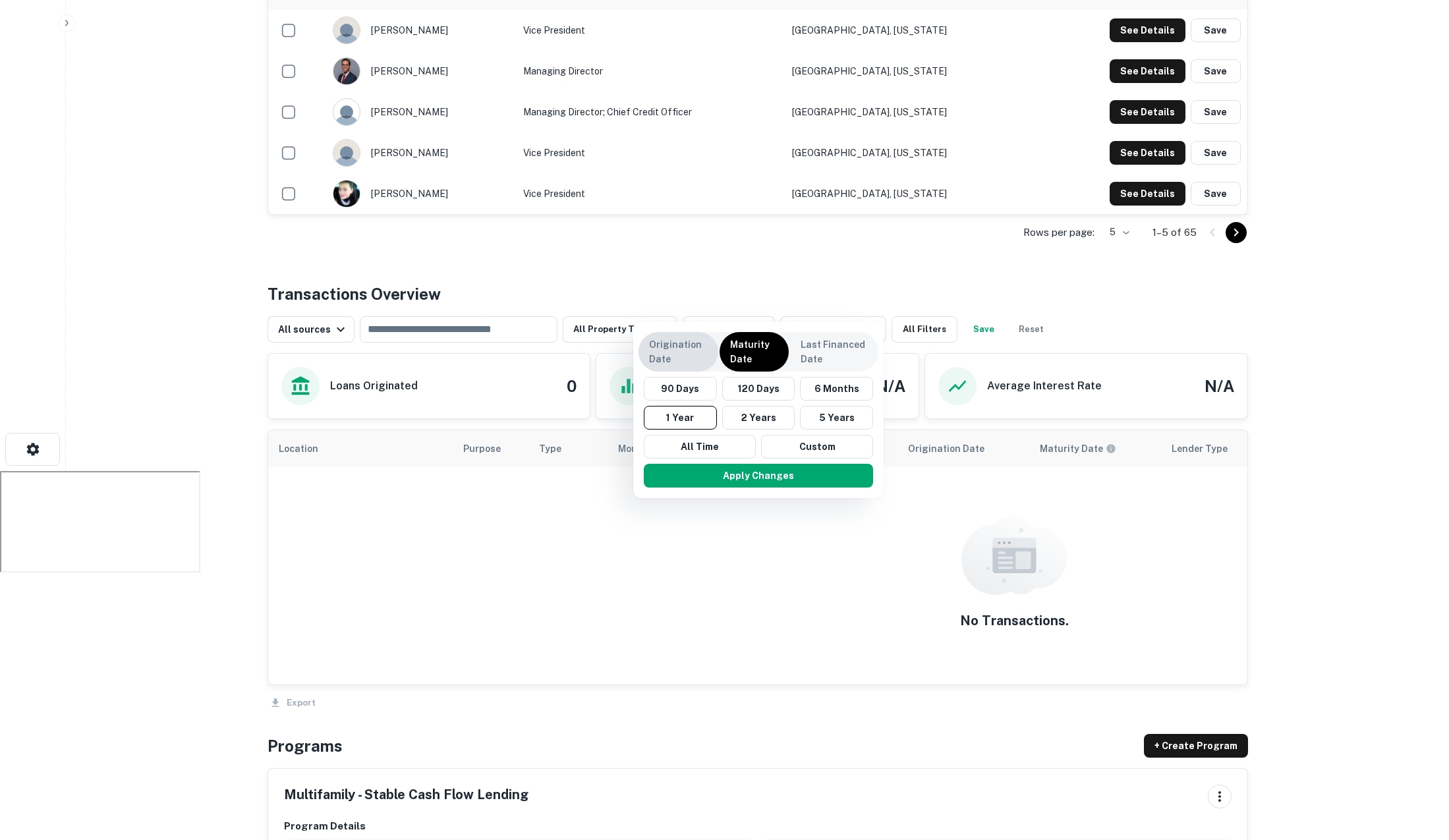
click at [684, 351] on p "Origination Date" at bounding box center [678, 351] width 59 height 29
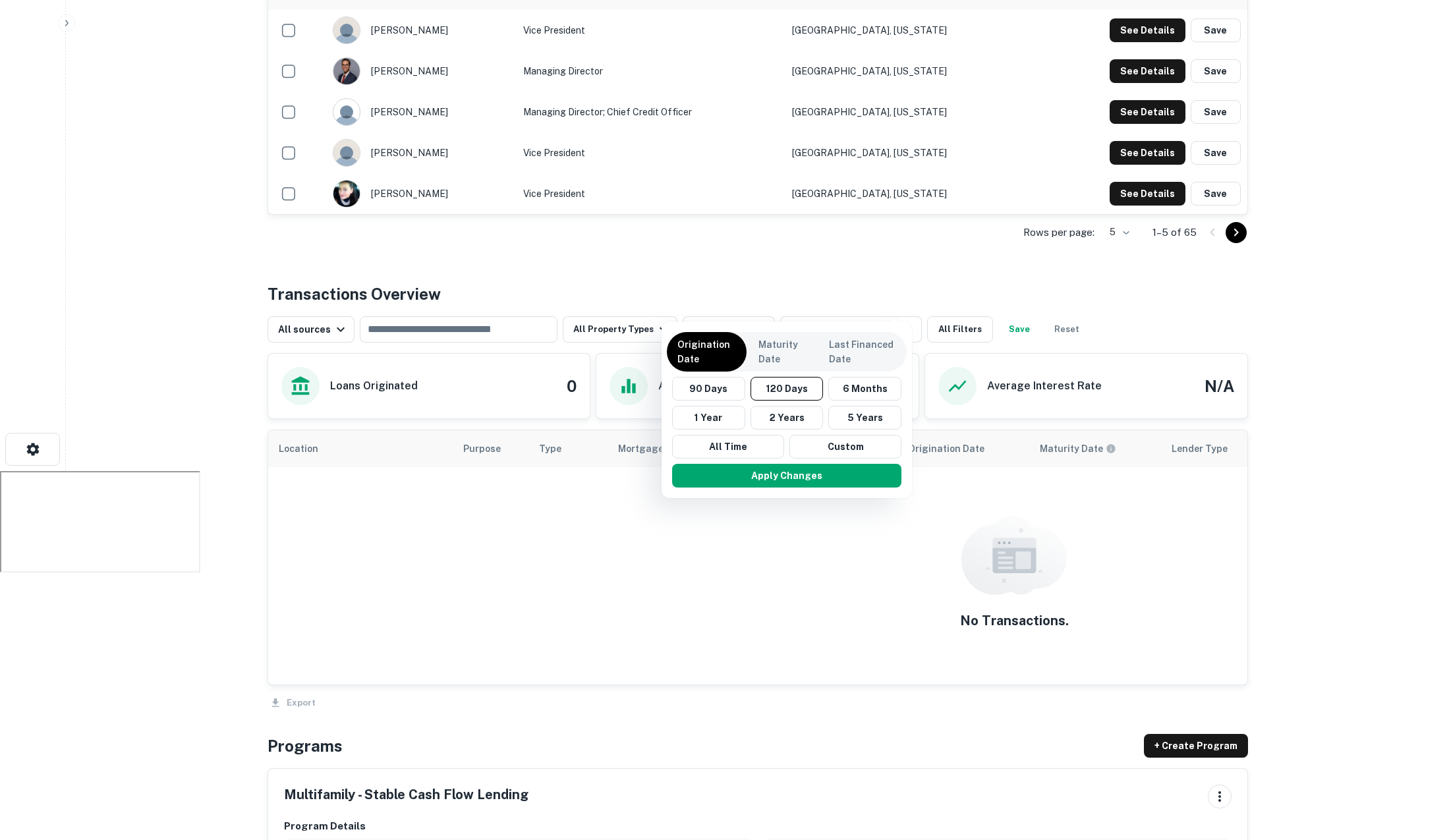
click at [762, 441] on button "All Time" at bounding box center [728, 446] width 112 height 23
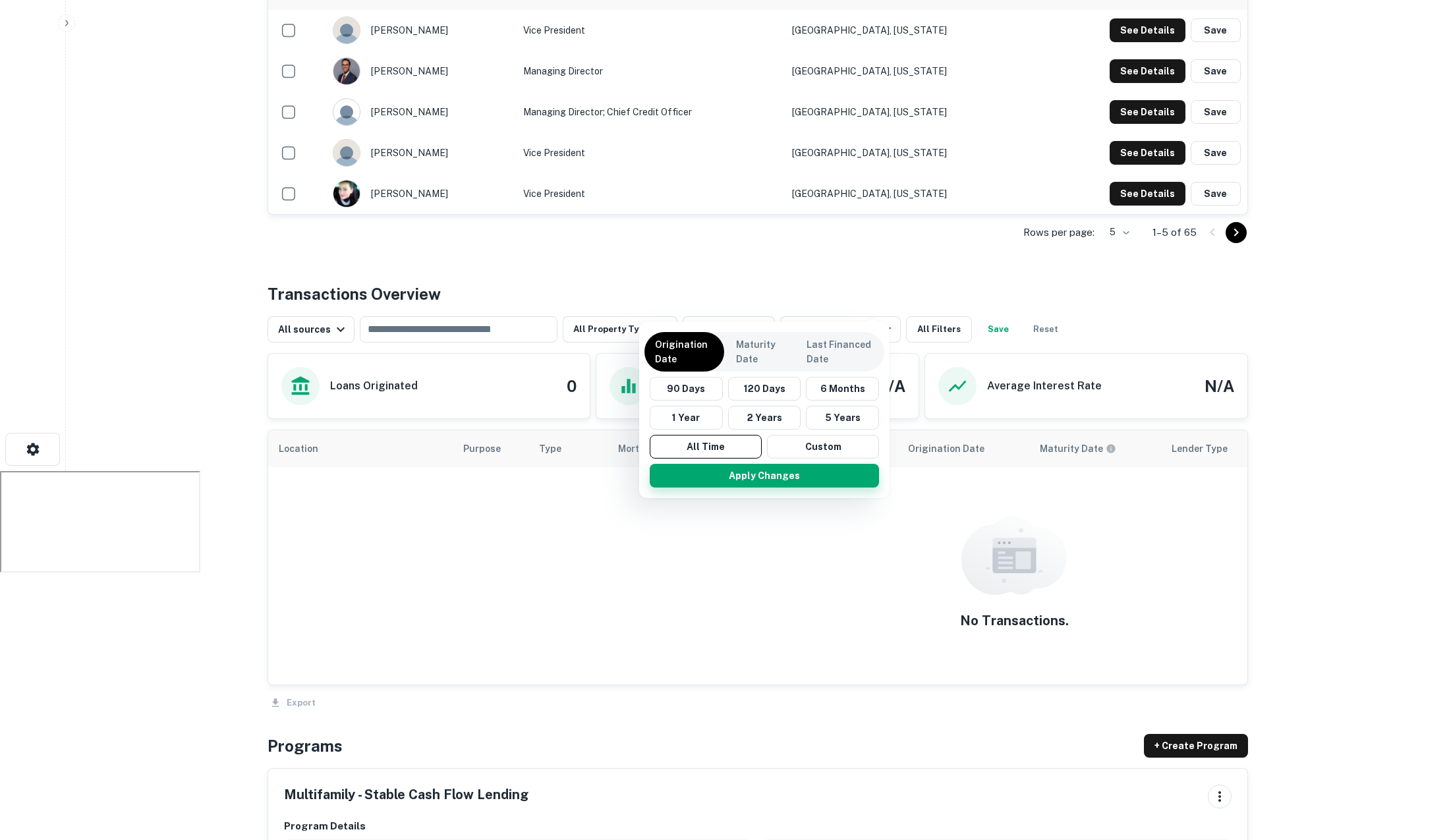
click at [795, 476] on button "Apply Changes" at bounding box center [764, 476] width 229 height 23
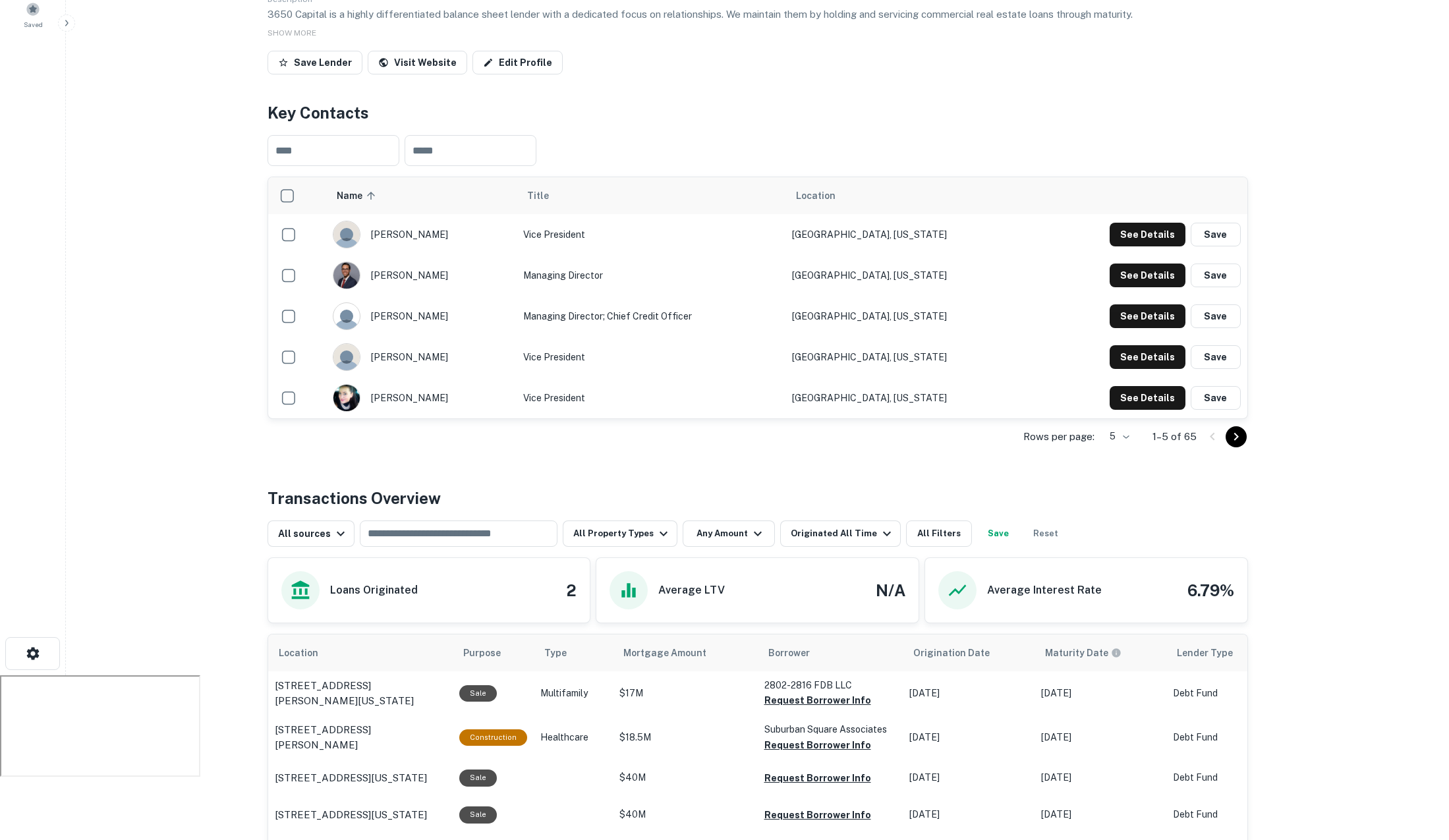
scroll to position [191, 0]
click at [1133, 247] on button "See Details" at bounding box center [1147, 235] width 76 height 23
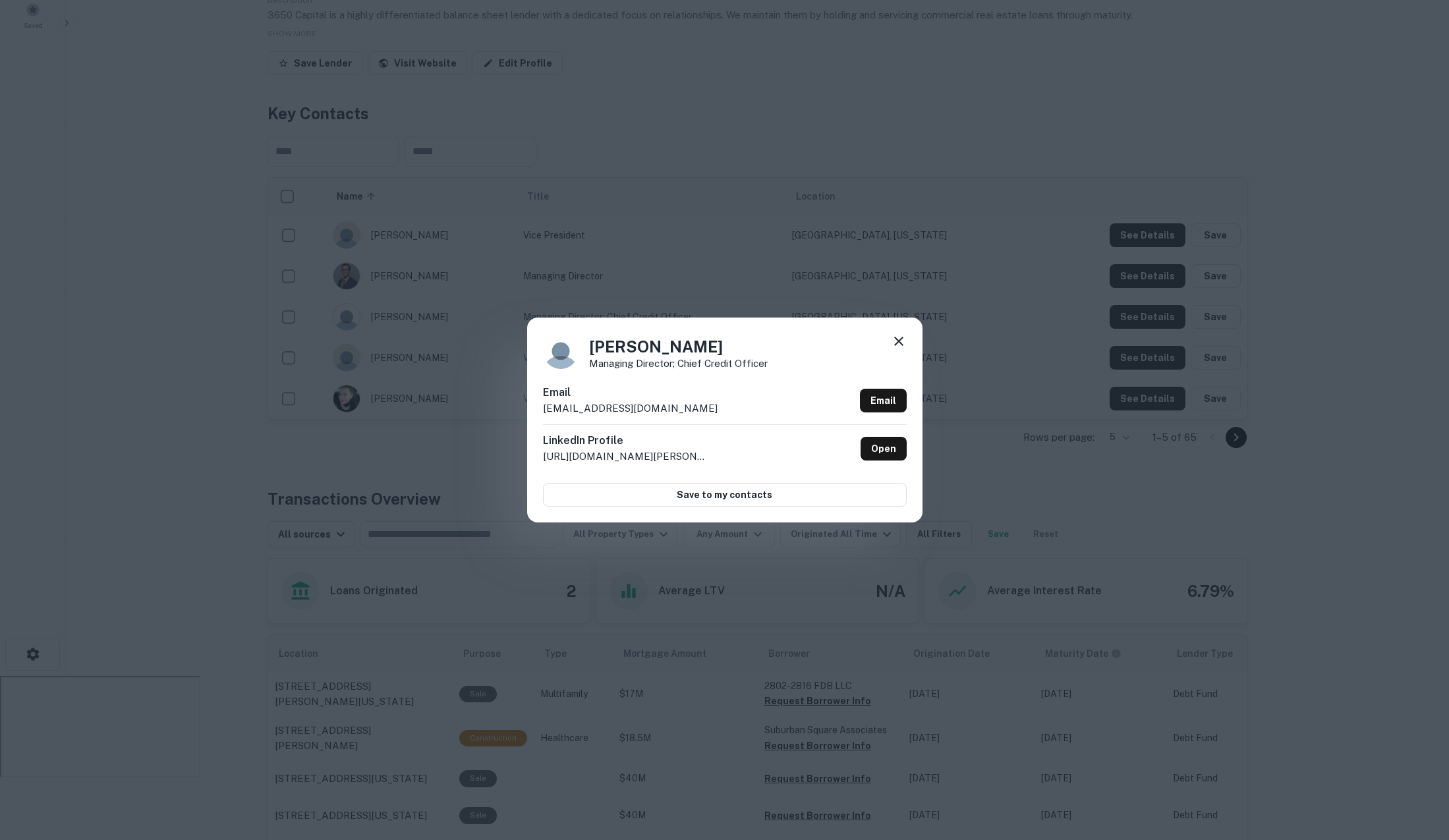
click at [894, 341] on icon at bounding box center [899, 342] width 16 height 16
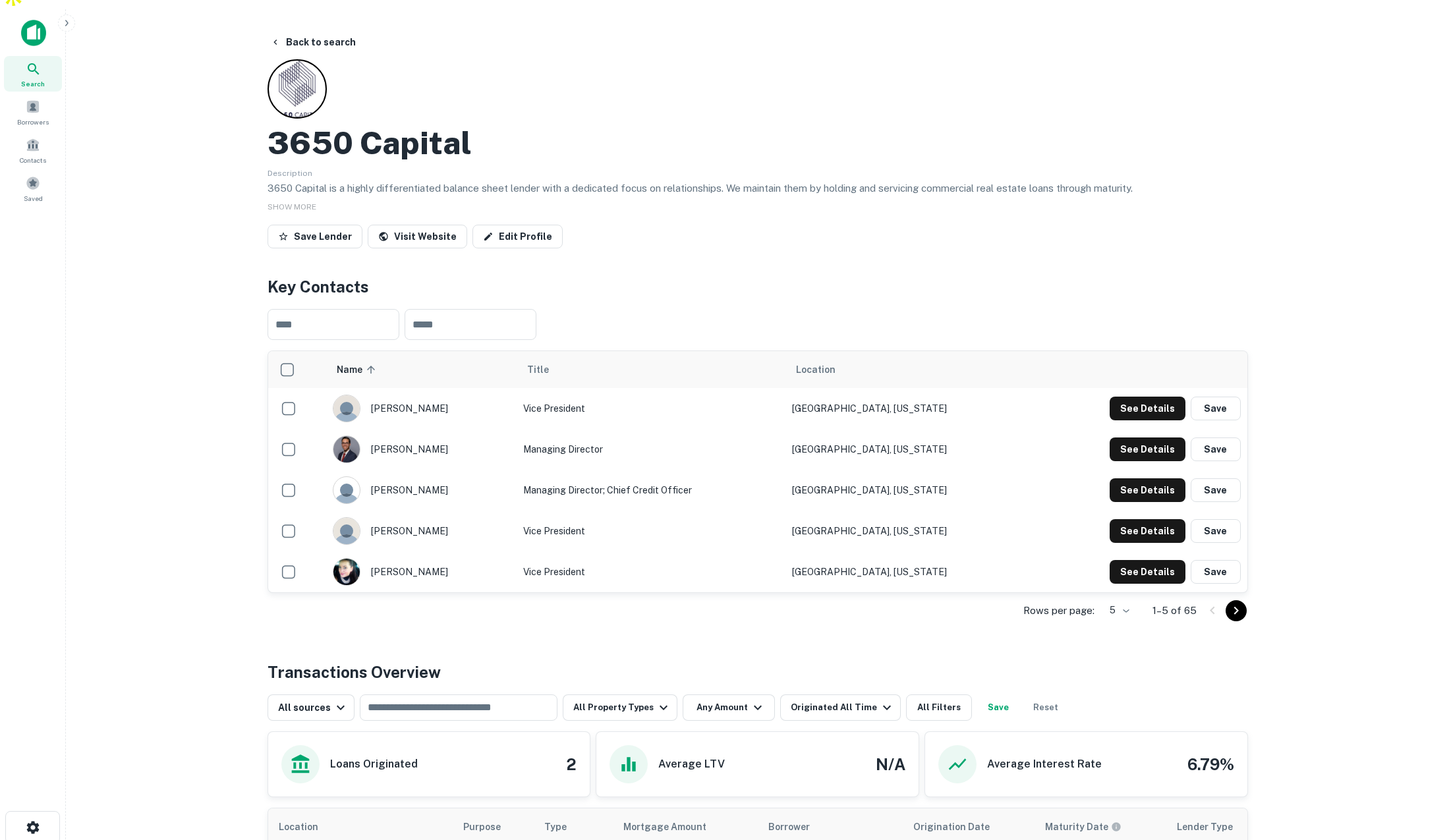
scroll to position [0, 0]
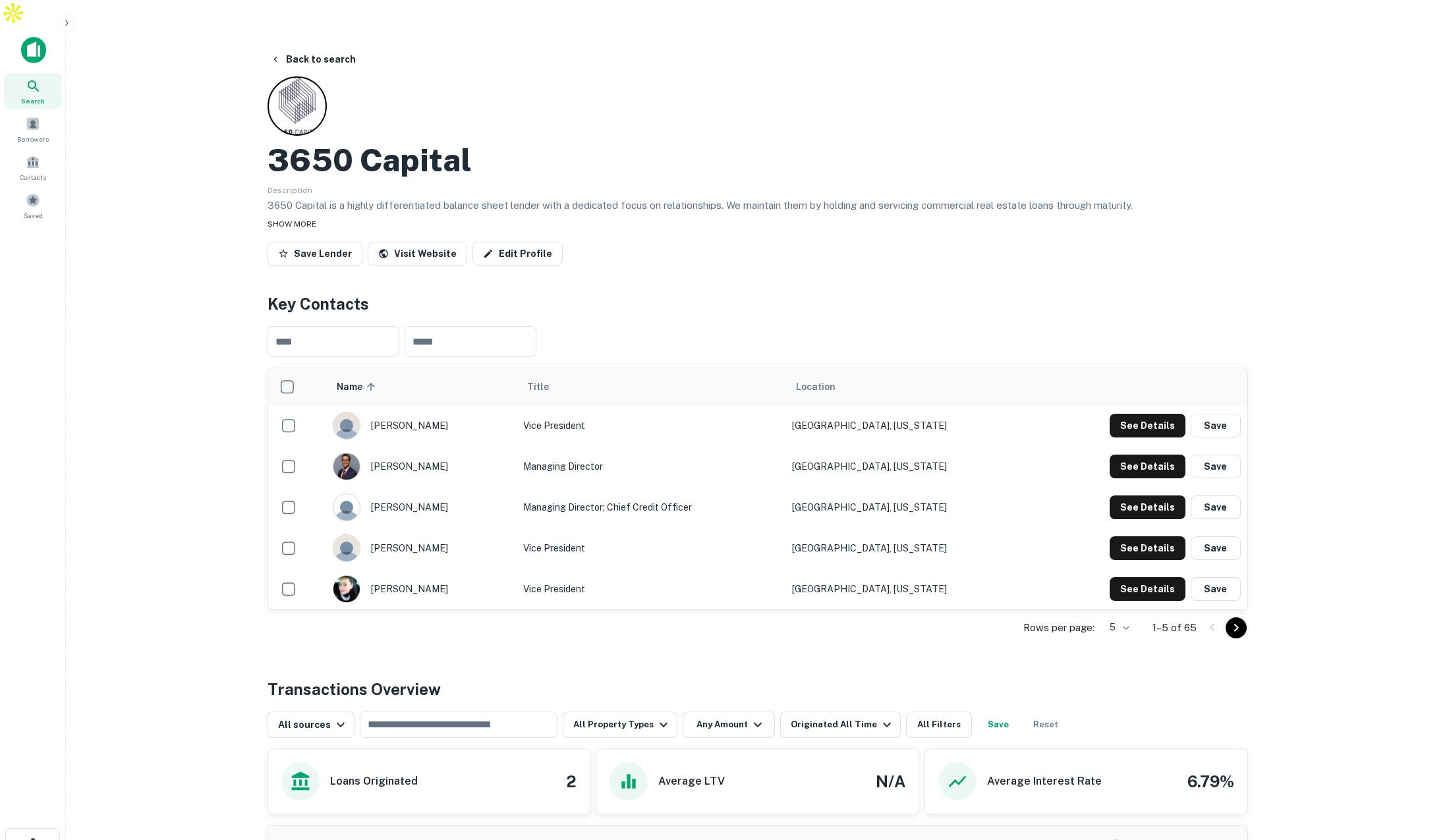
click at [298, 215] on div "SHOW MORE" at bounding box center [758, 223] width 981 height 16
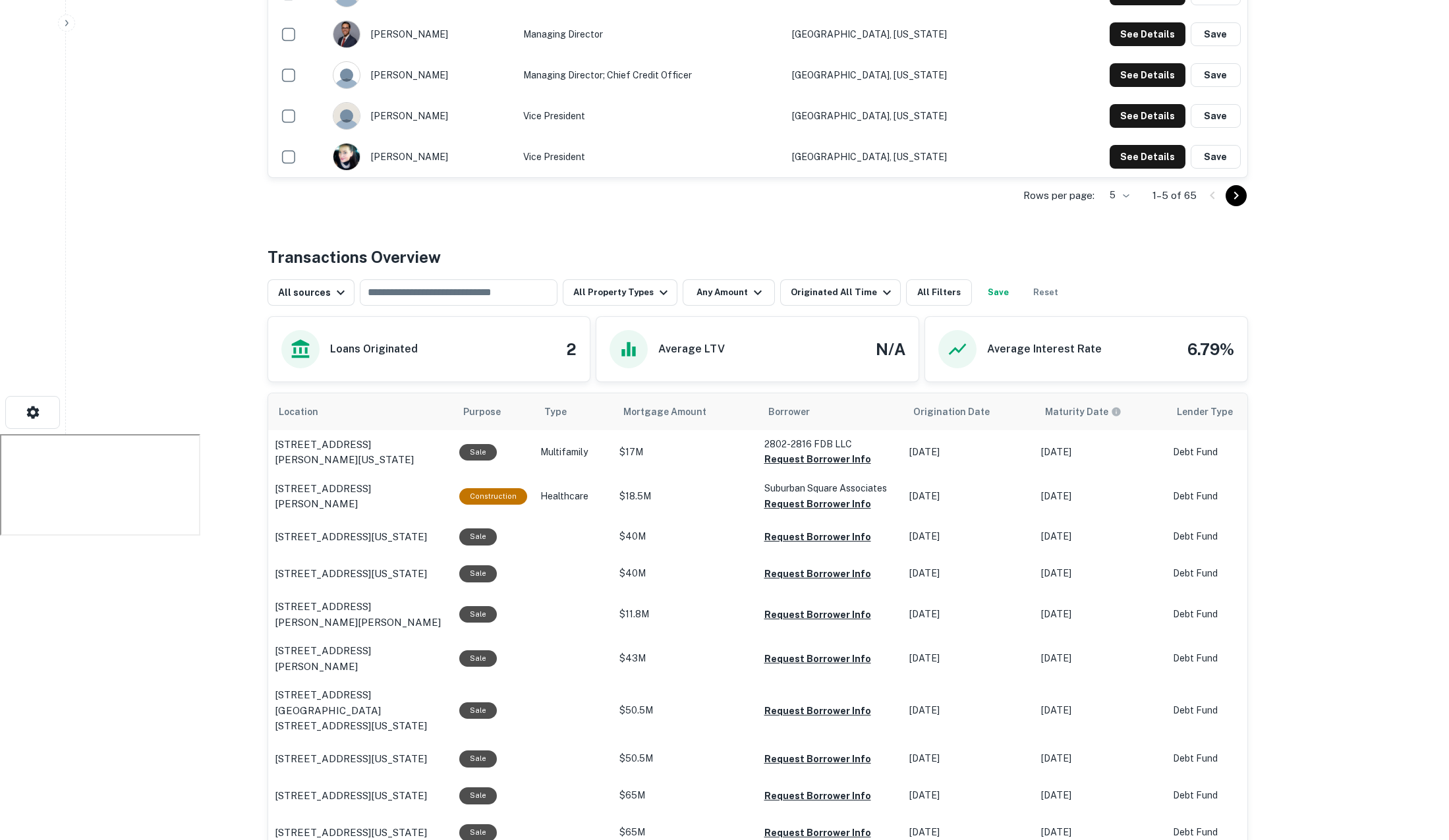
scroll to position [542, 0]
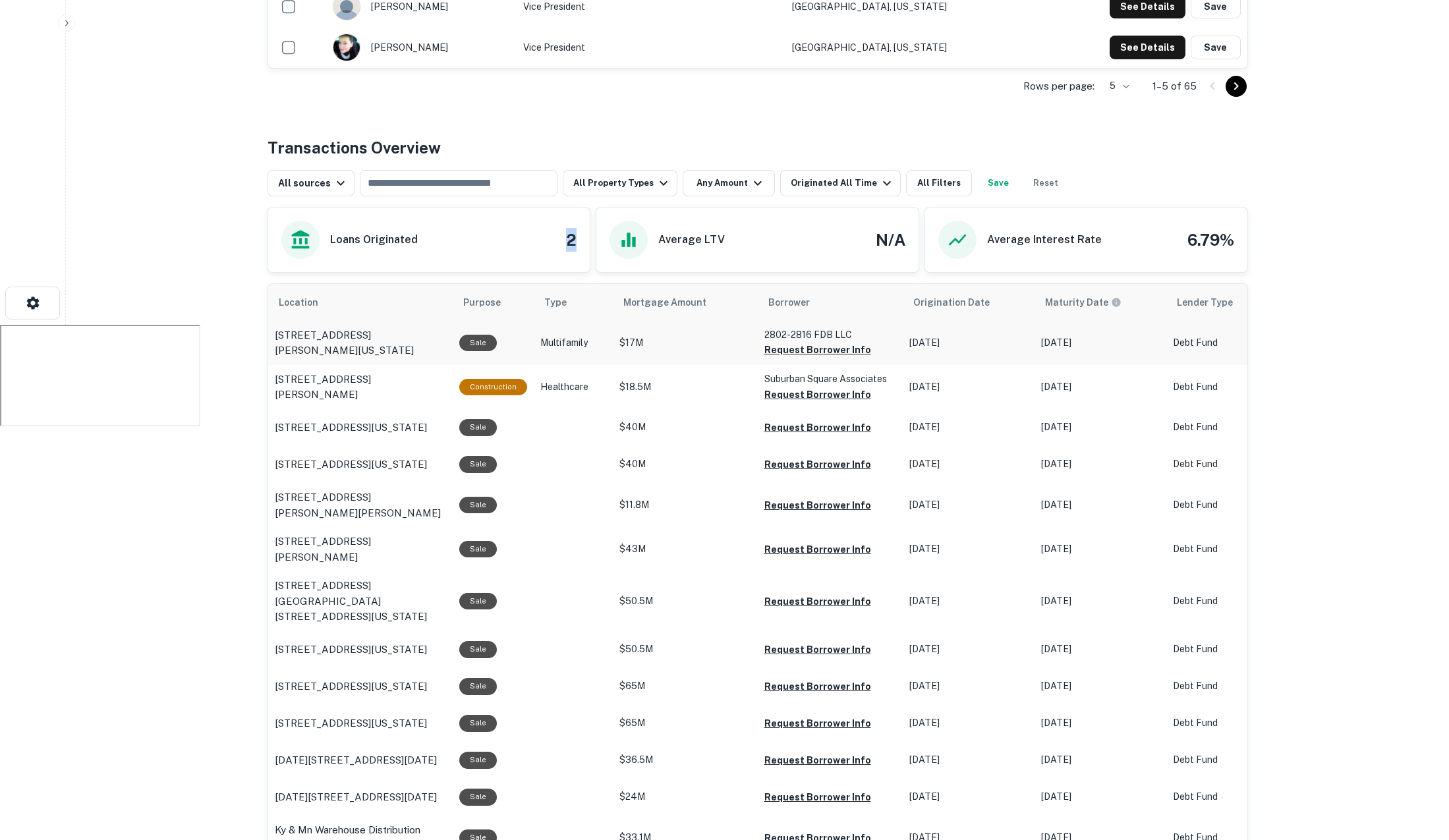
drag, startPoint x: 564, startPoint y: 209, endPoint x: 731, endPoint y: 302, distance: 191.1
click at [581, 209] on div "Loans Originated 2" at bounding box center [429, 239] width 322 height 65
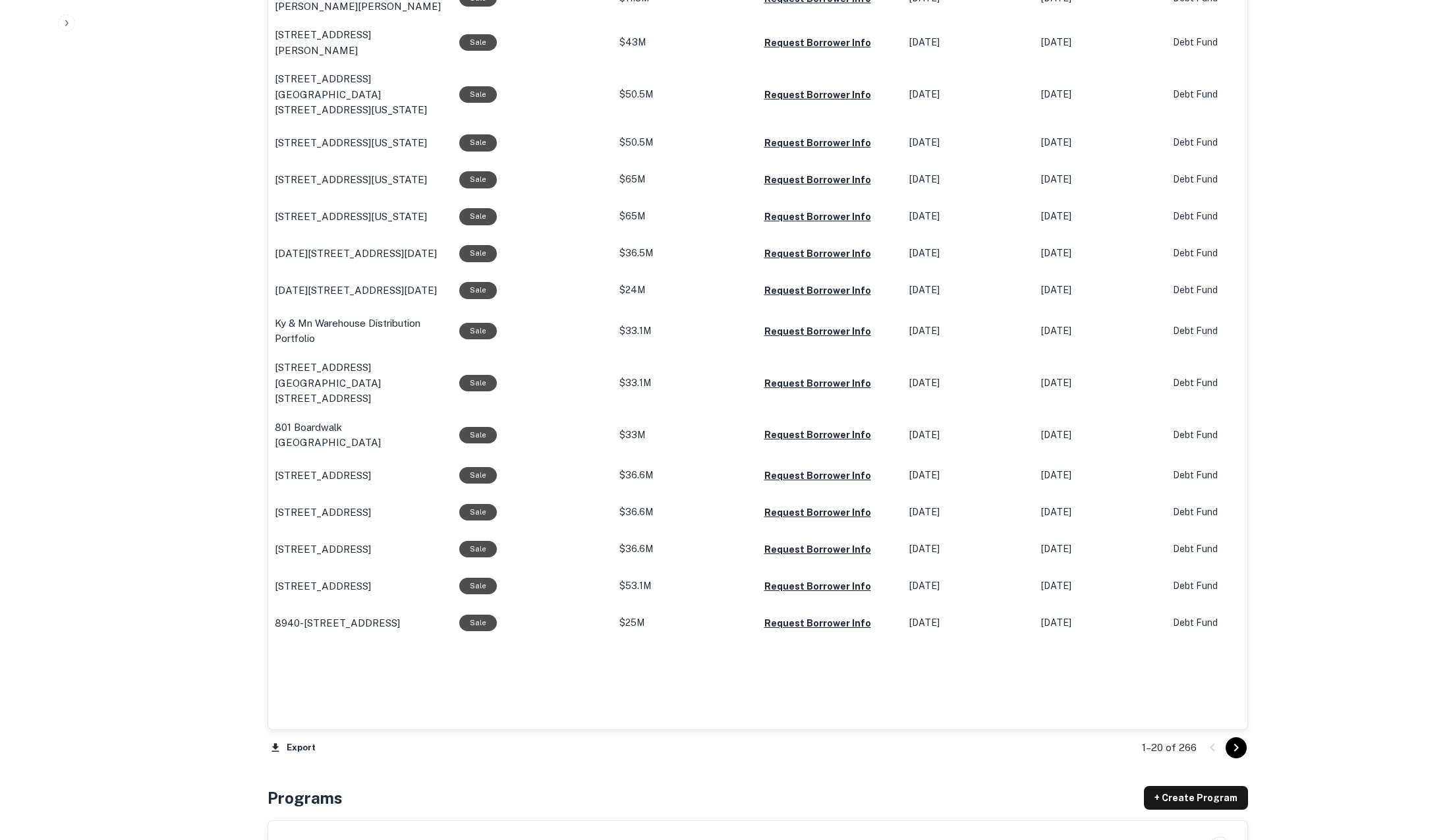
scroll to position [1189, 0]
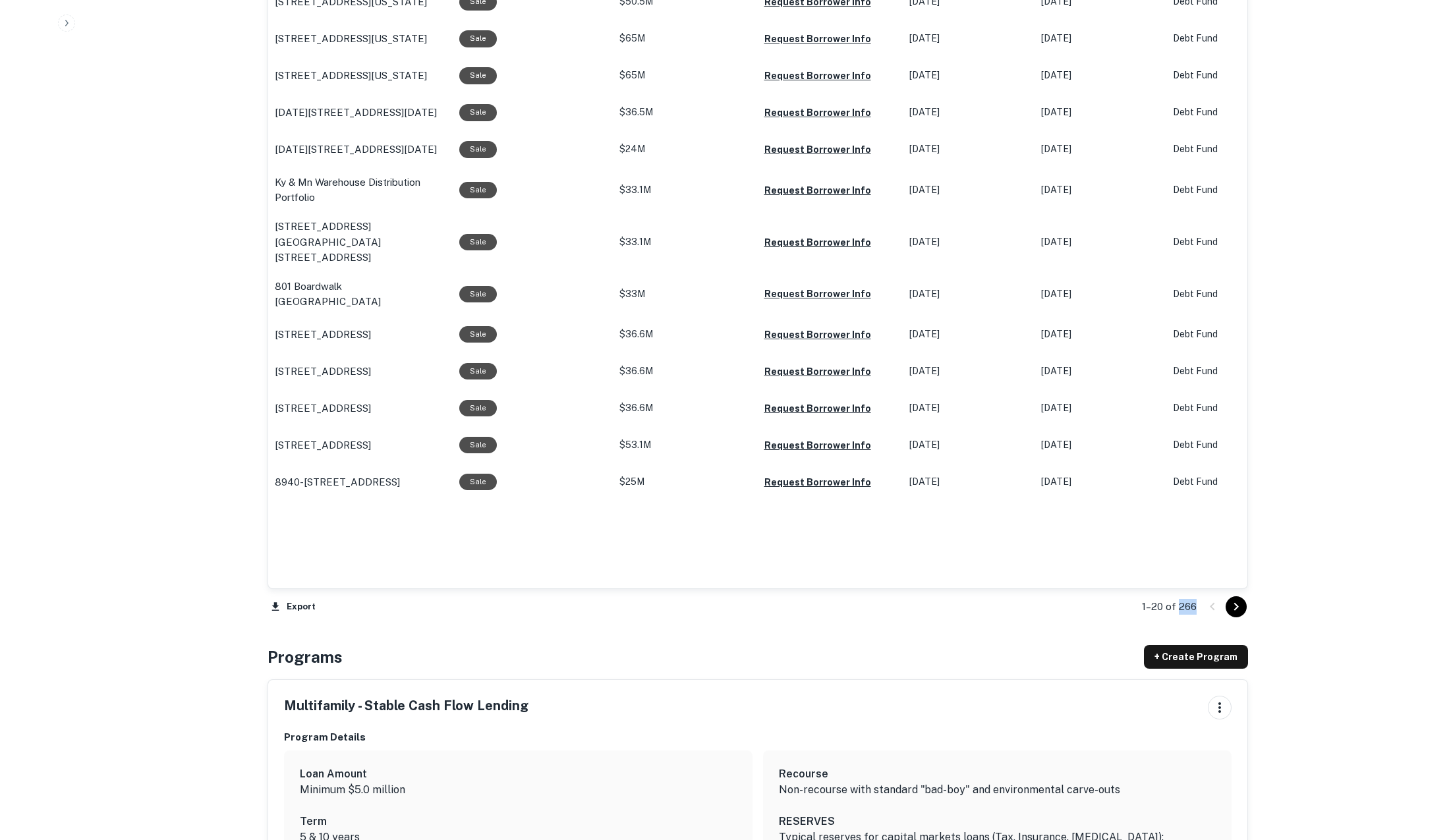
drag, startPoint x: 1179, startPoint y: 577, endPoint x: 1197, endPoint y: 578, distance: 18.0
click at [1197, 589] on div "1–20 of 266" at bounding box center [1187, 607] width 122 height 35
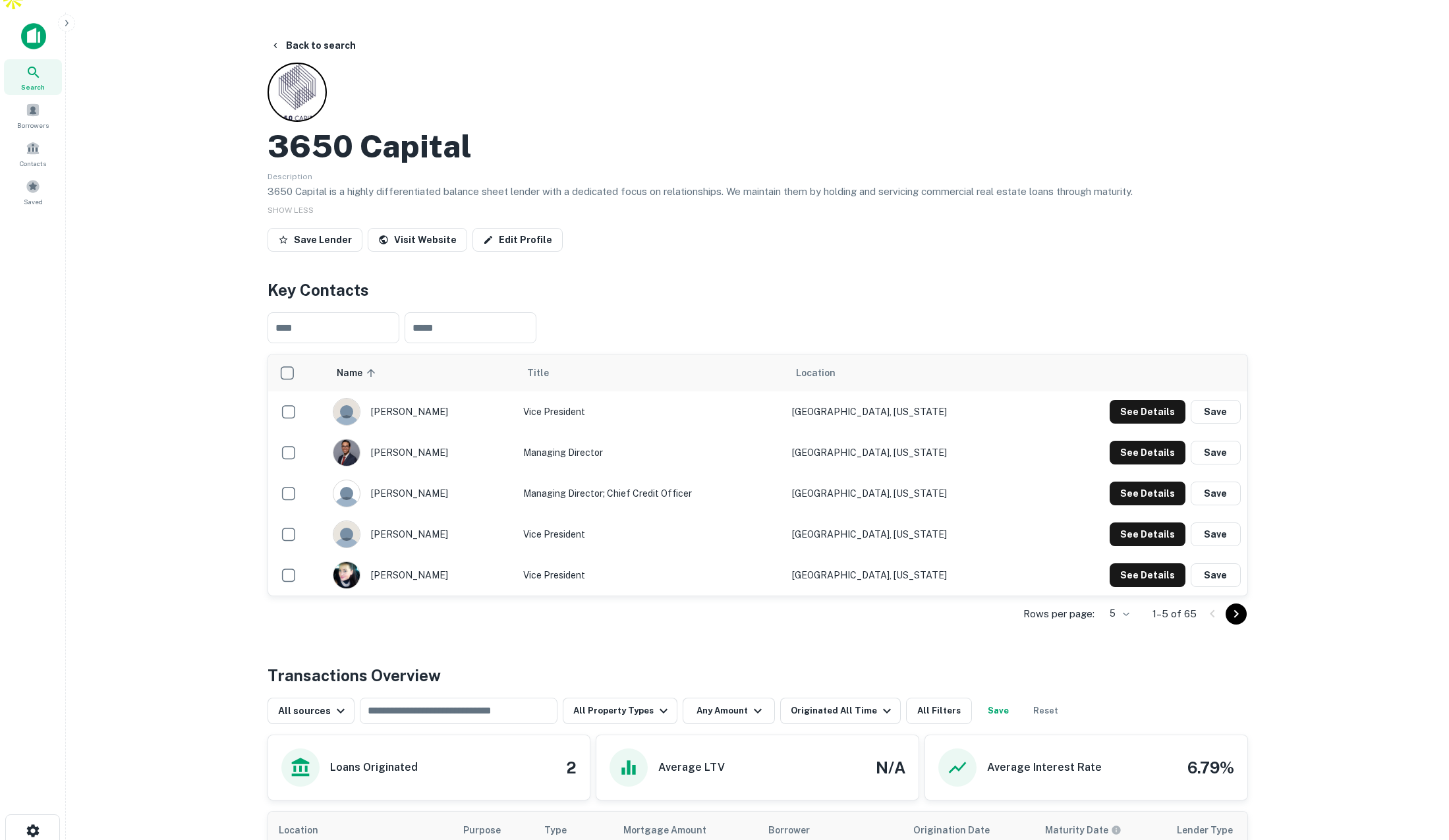
scroll to position [0, 0]
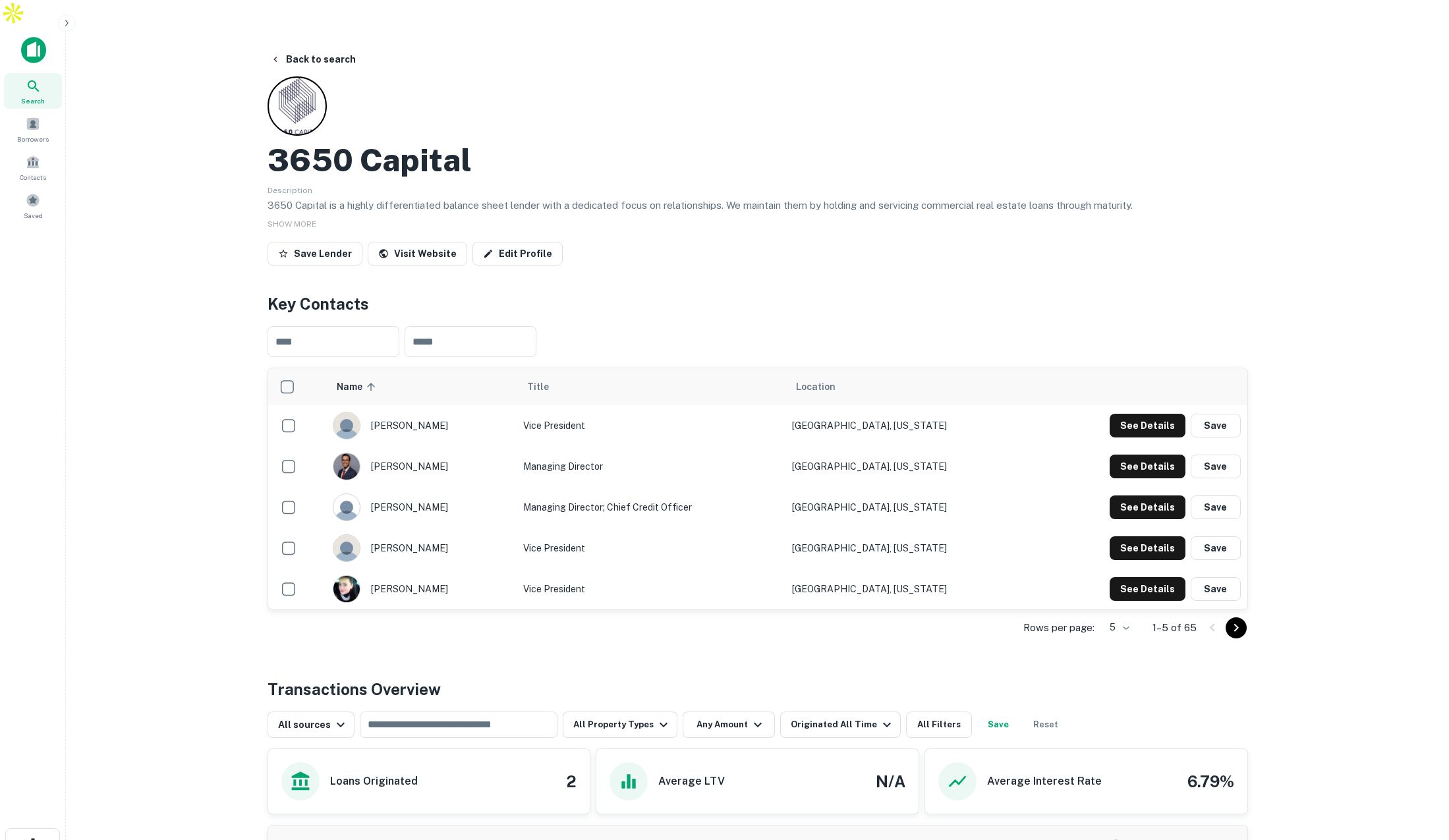
click at [68, 24] on icon "button" at bounding box center [67, 23] width 11 height 11
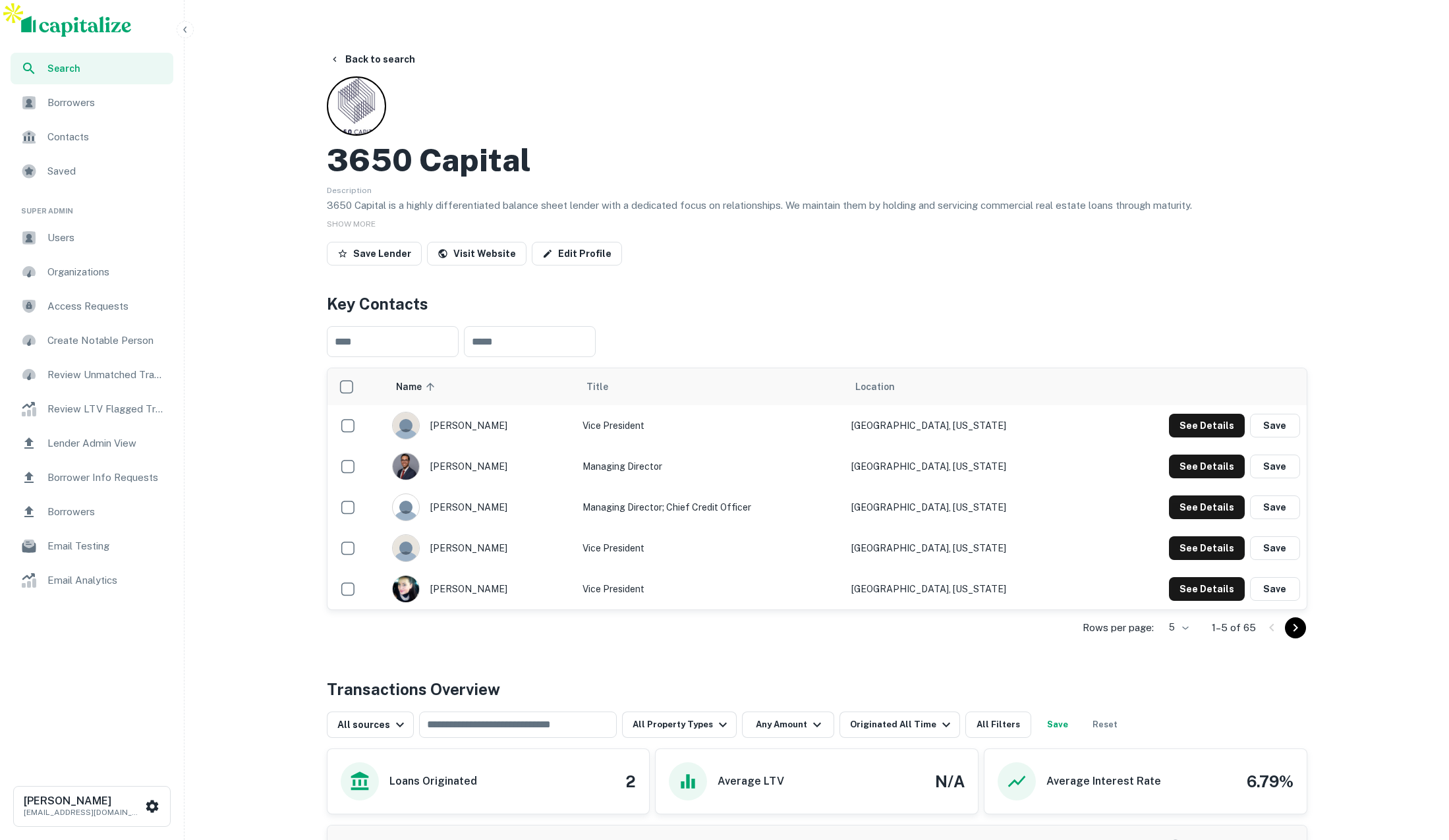
click at [104, 447] on span "Lender Admin View" at bounding box center [106, 443] width 118 height 16
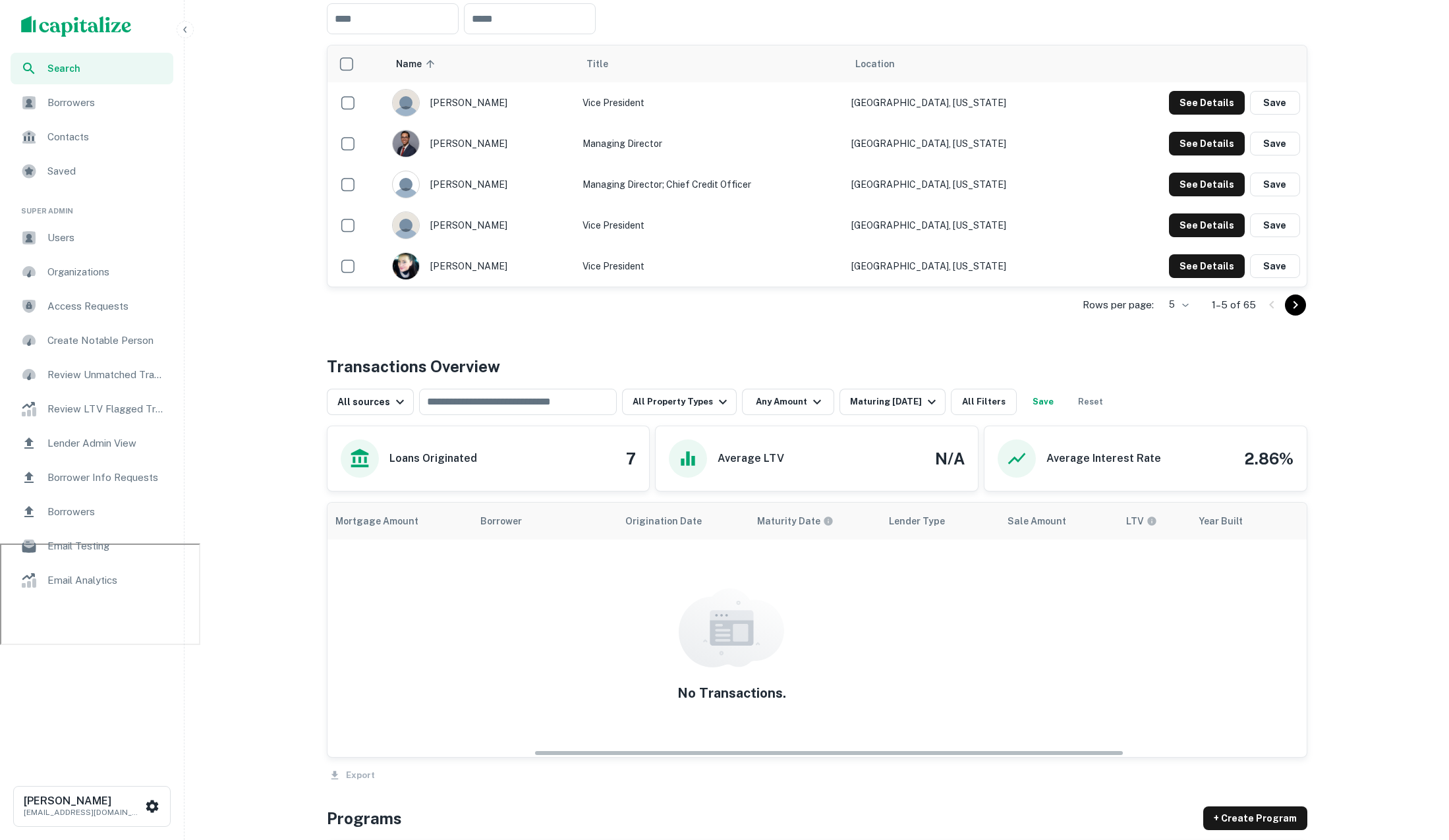
scroll to position [334, 0]
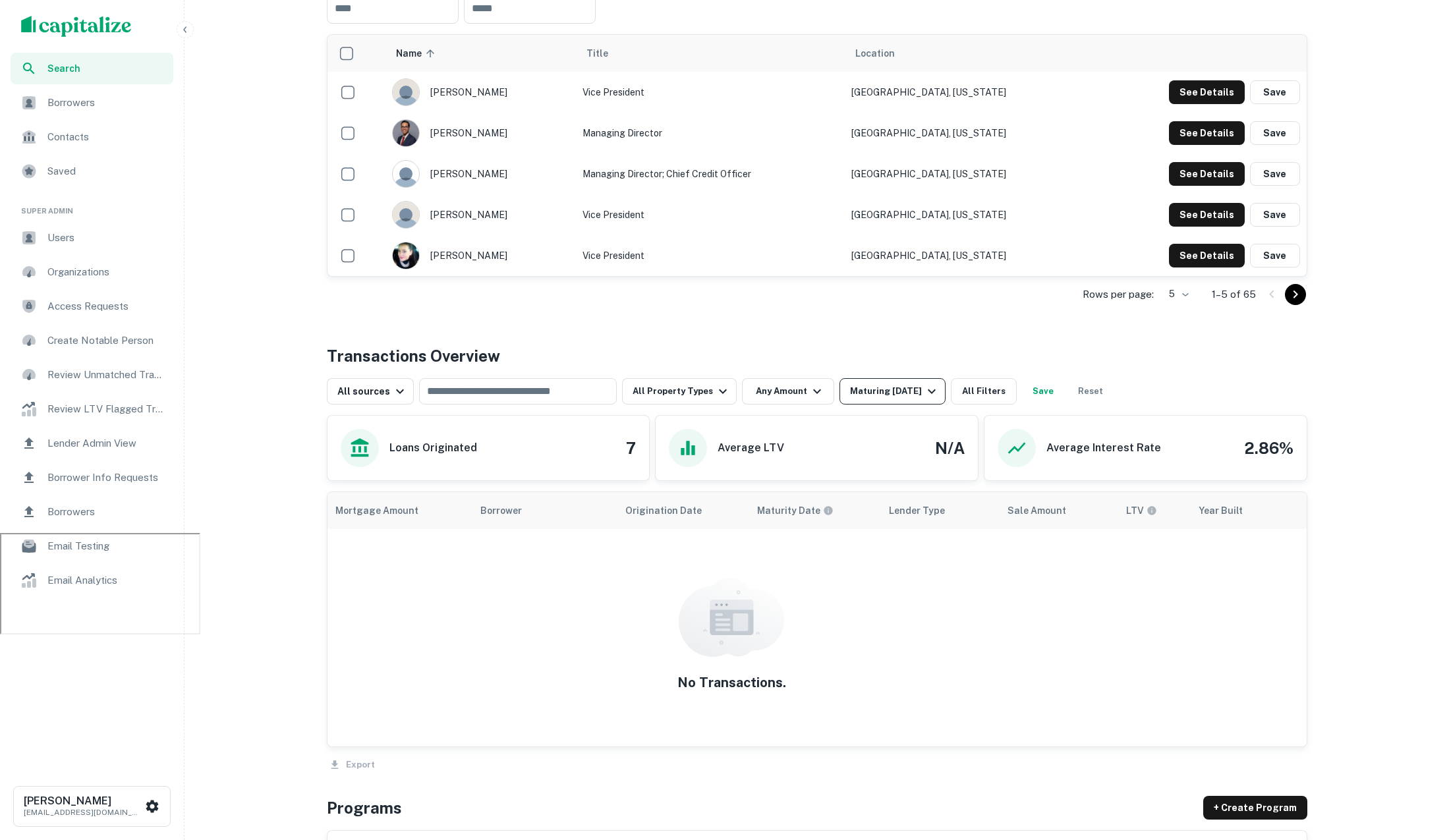
click at [904, 383] on div "Maturing In 1 Year" at bounding box center [895, 391] width 90 height 16
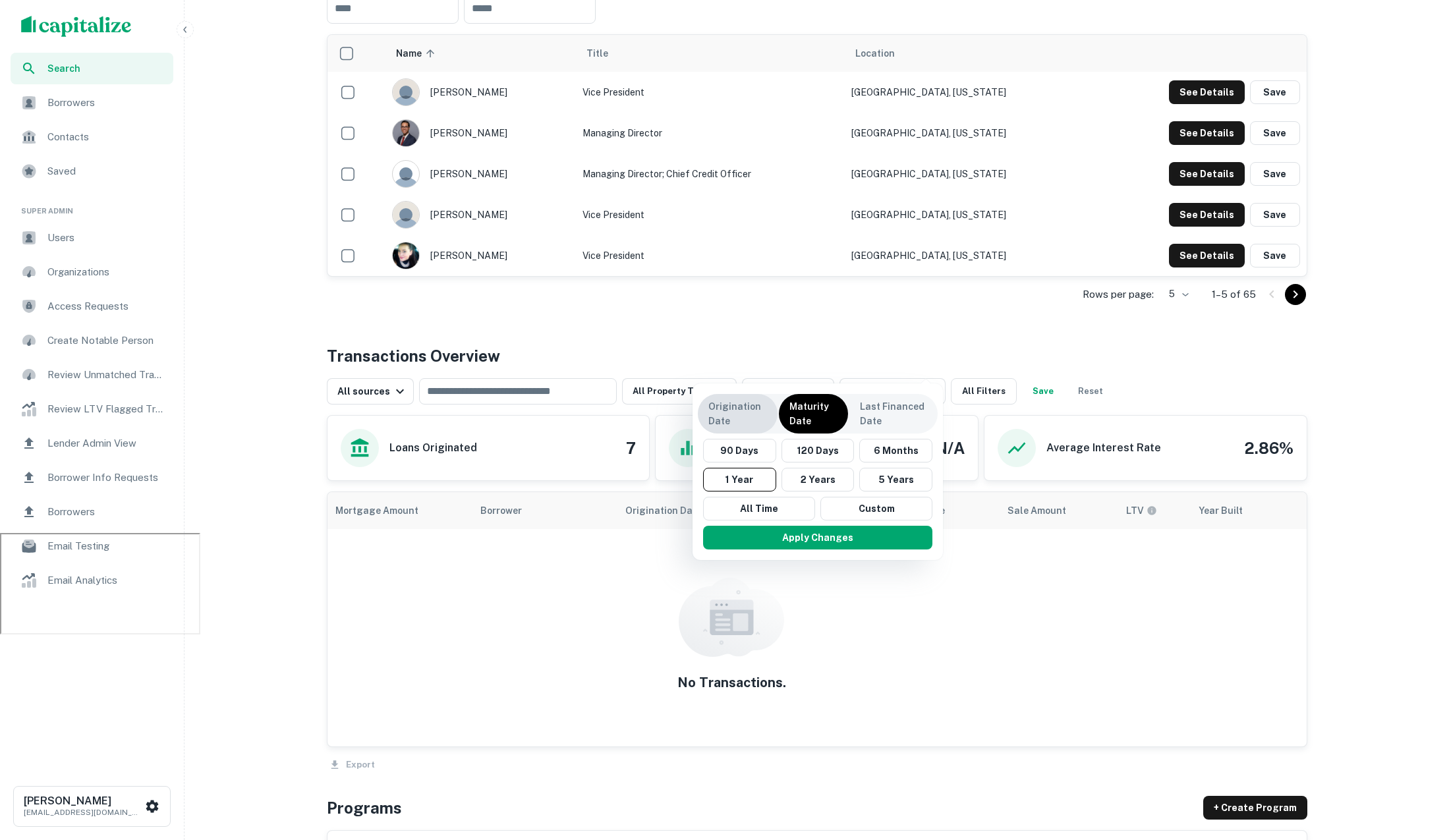
click at [735, 417] on p "Origination Date" at bounding box center [738, 413] width 59 height 29
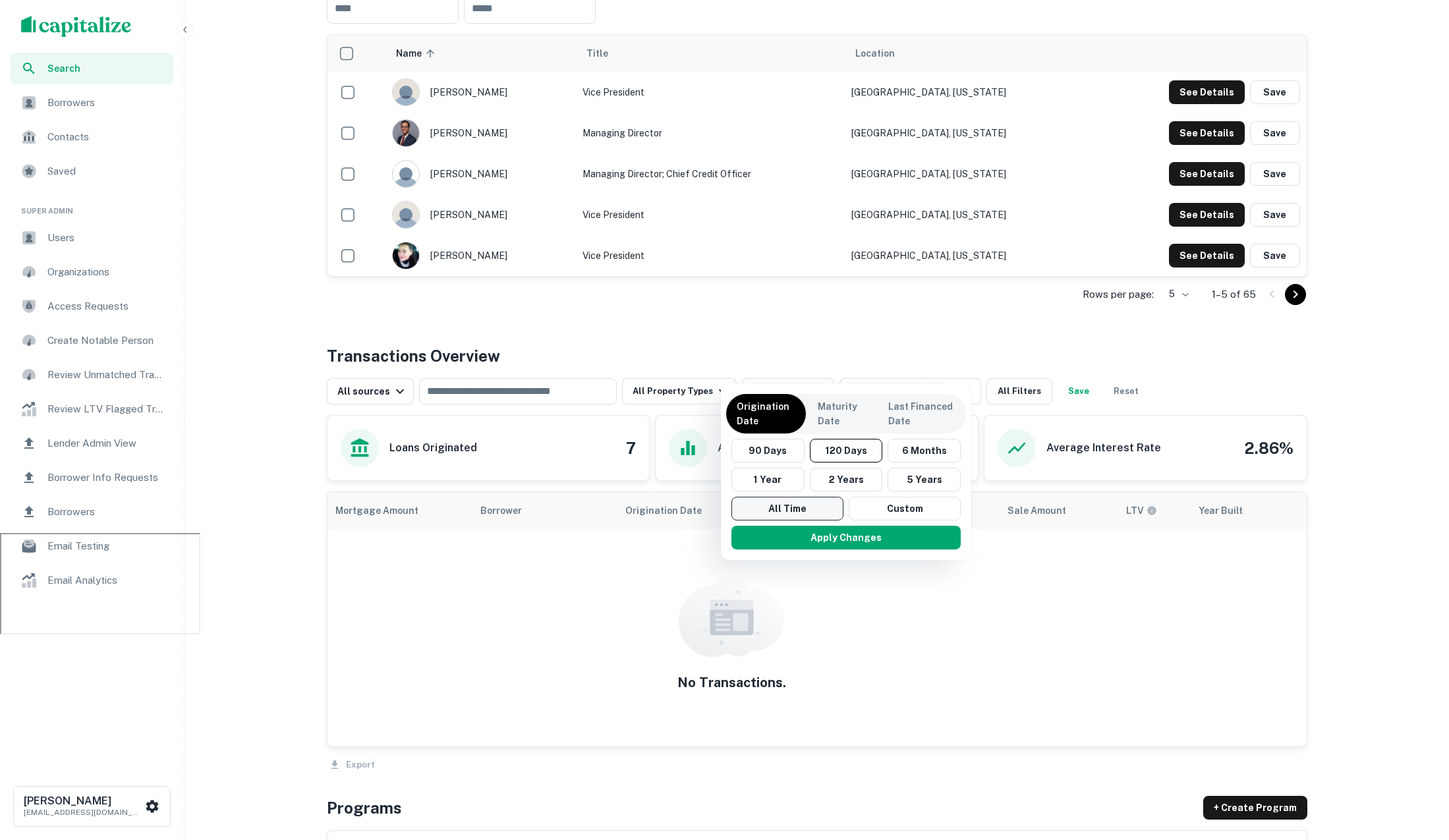
drag, startPoint x: 761, startPoint y: 516, endPoint x: 769, endPoint y: 514, distance: 8.2
click at [761, 516] on button "All Time" at bounding box center [787, 508] width 112 height 23
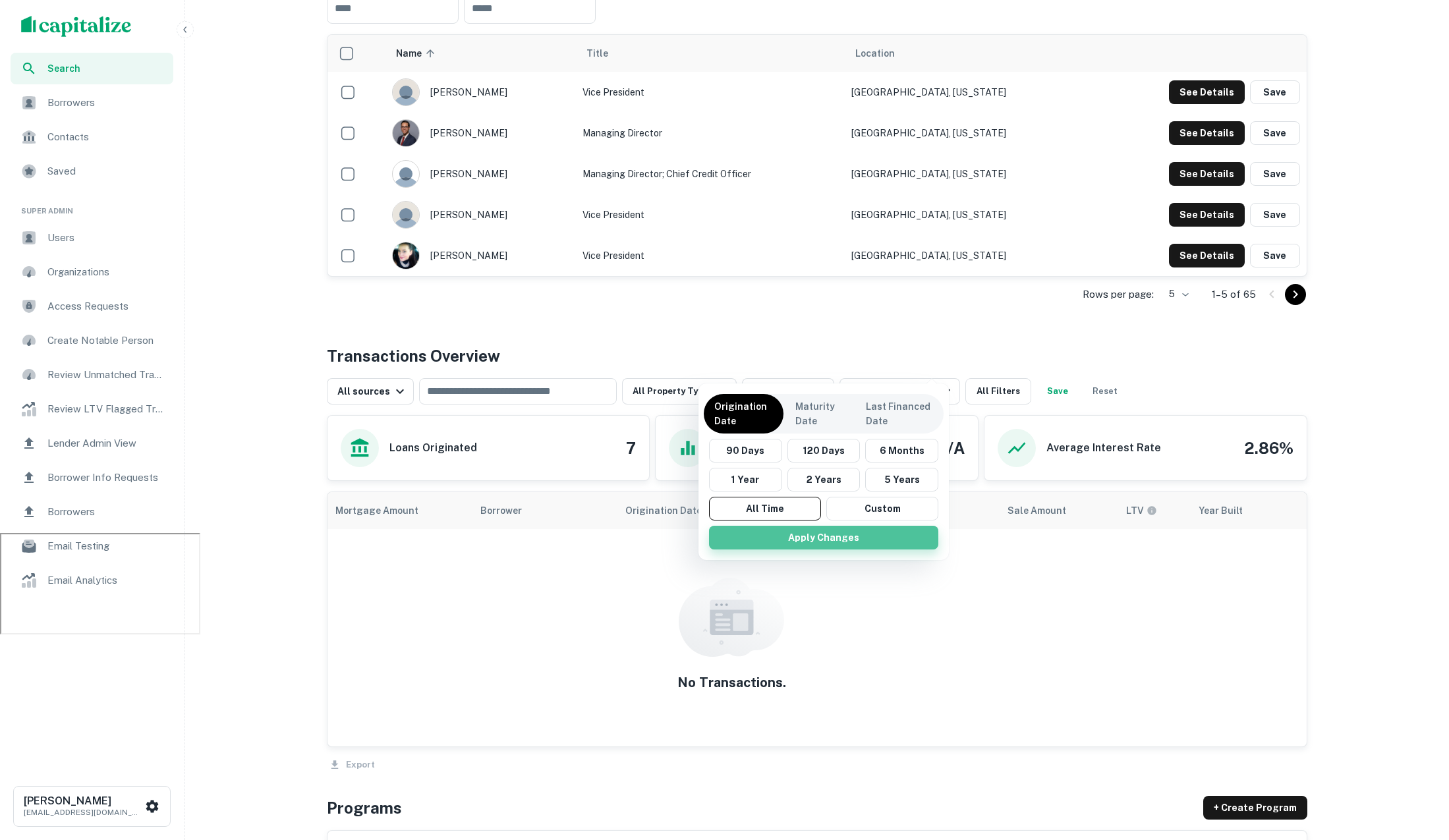
click at [852, 546] on button "Apply Changes" at bounding box center [824, 537] width 229 height 23
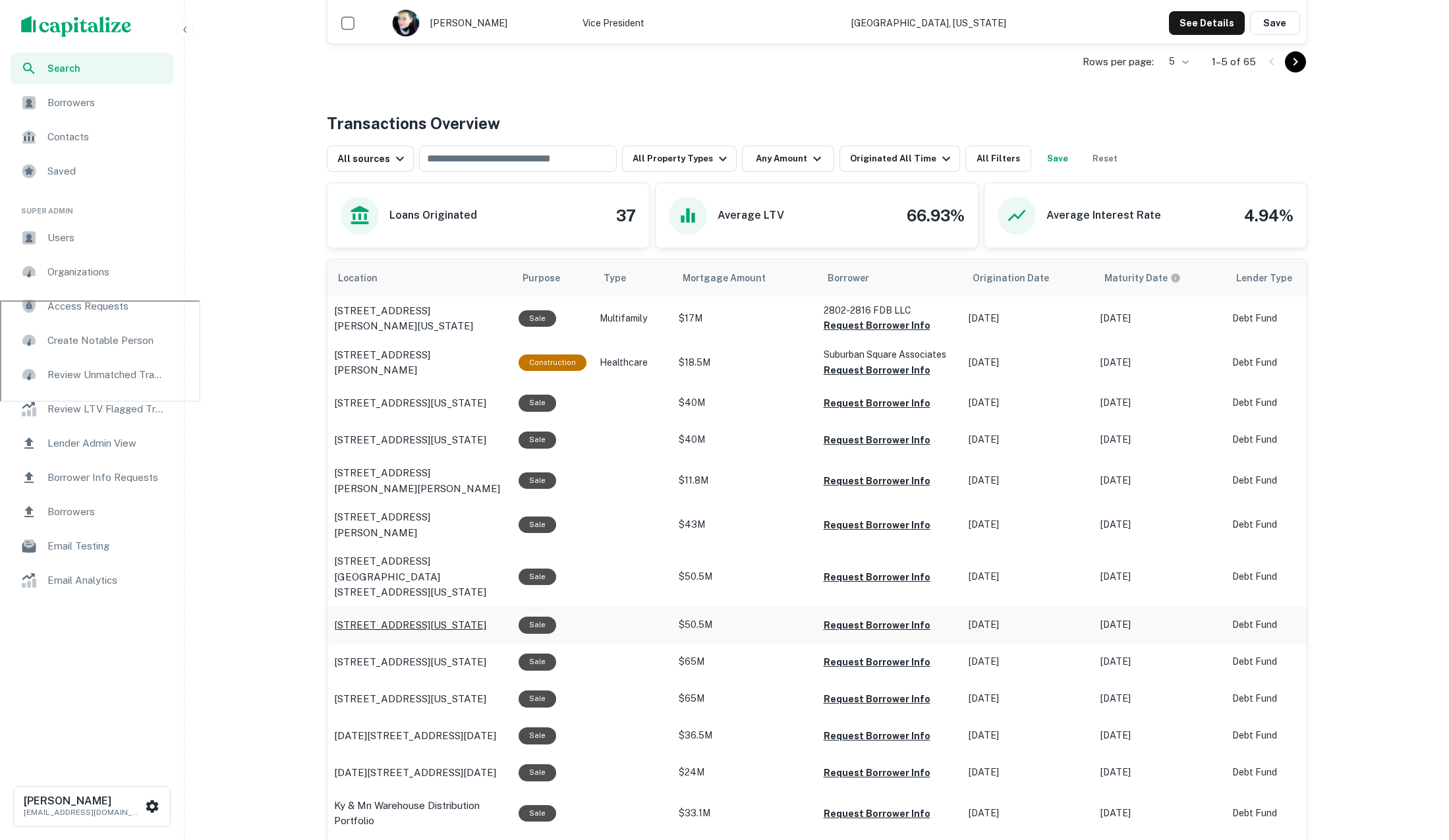
scroll to position [560, 0]
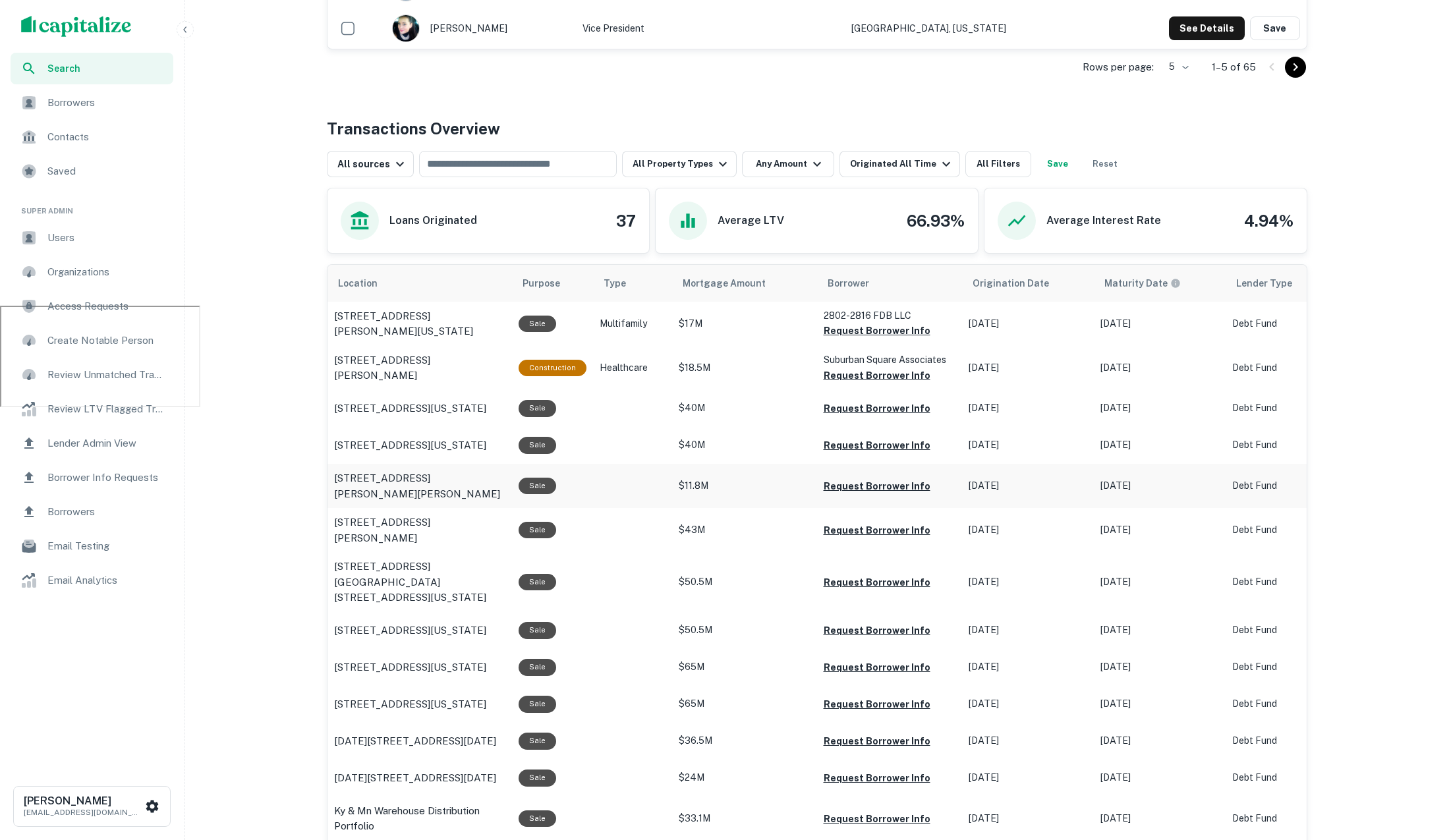
click at [648, 346] on td "scrollable content" at bounding box center [633, 324] width 79 height 44
click at [442, 470] on p "[STREET_ADDRESS][PERSON_NAME][PERSON_NAME]" at bounding box center [420, 486] width 171 height 31
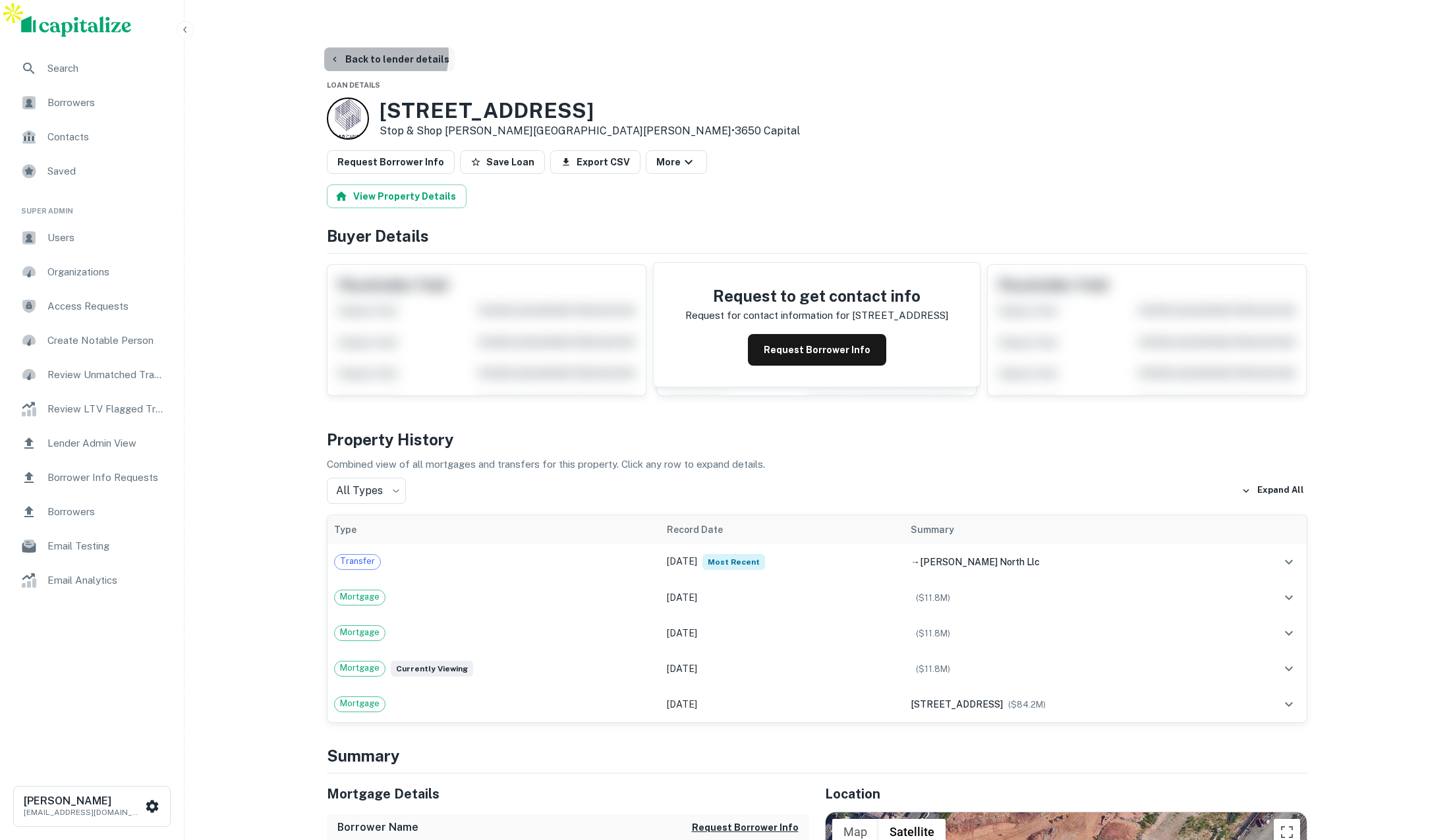
click at [378, 47] on button "Back to lender details" at bounding box center [389, 59] width 130 height 23
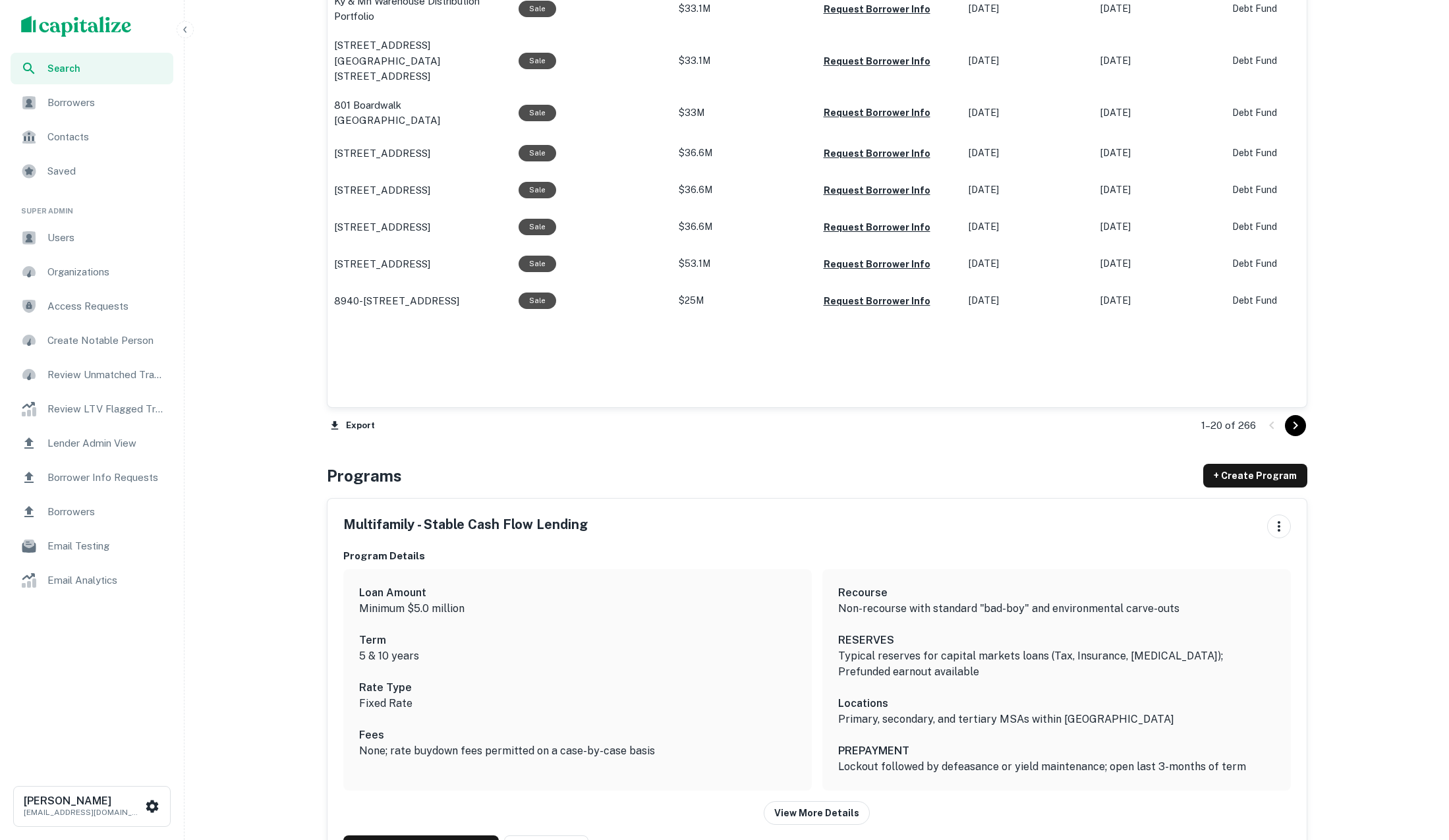
scroll to position [1458, 0]
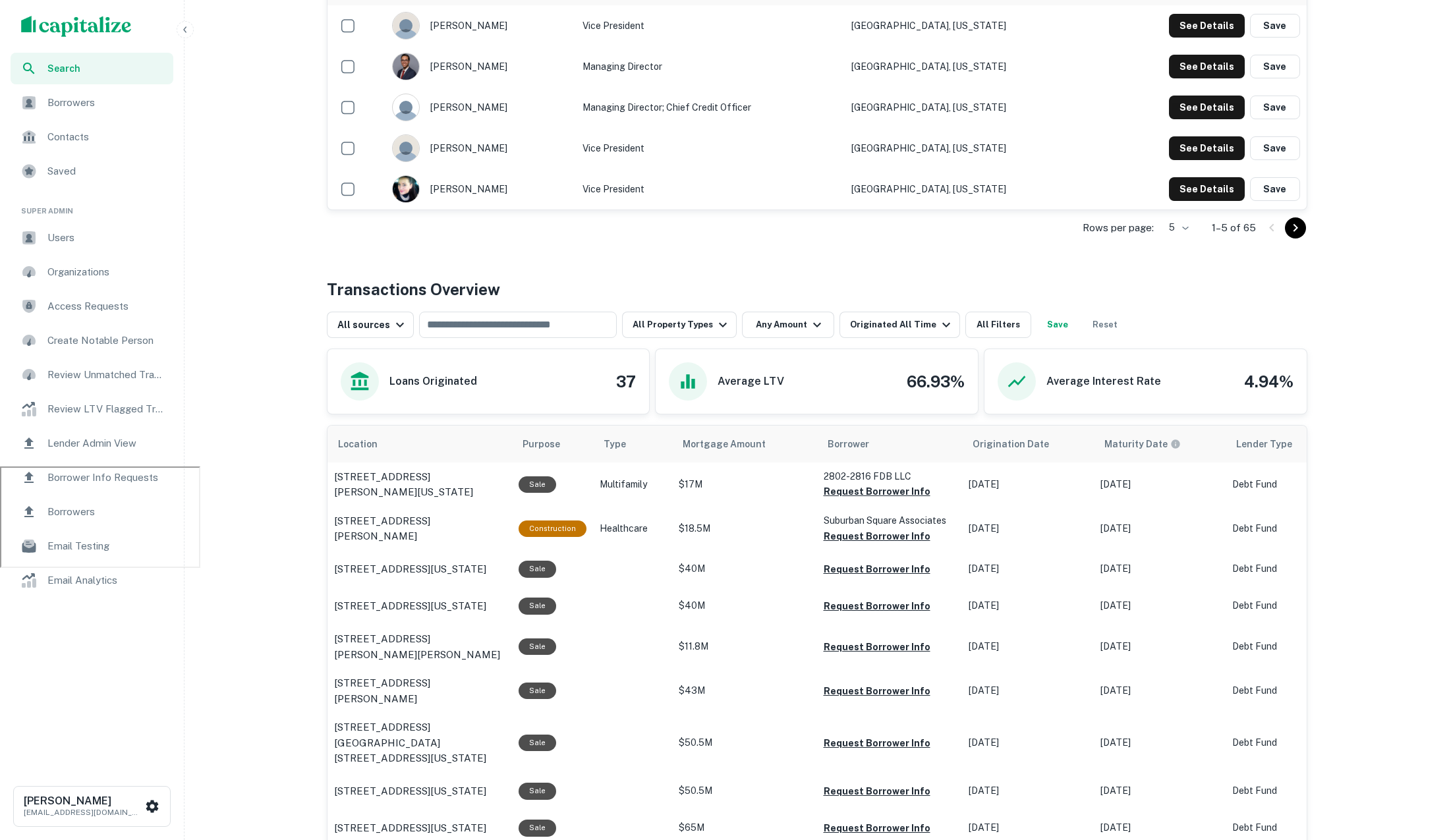
scroll to position [348, 0]
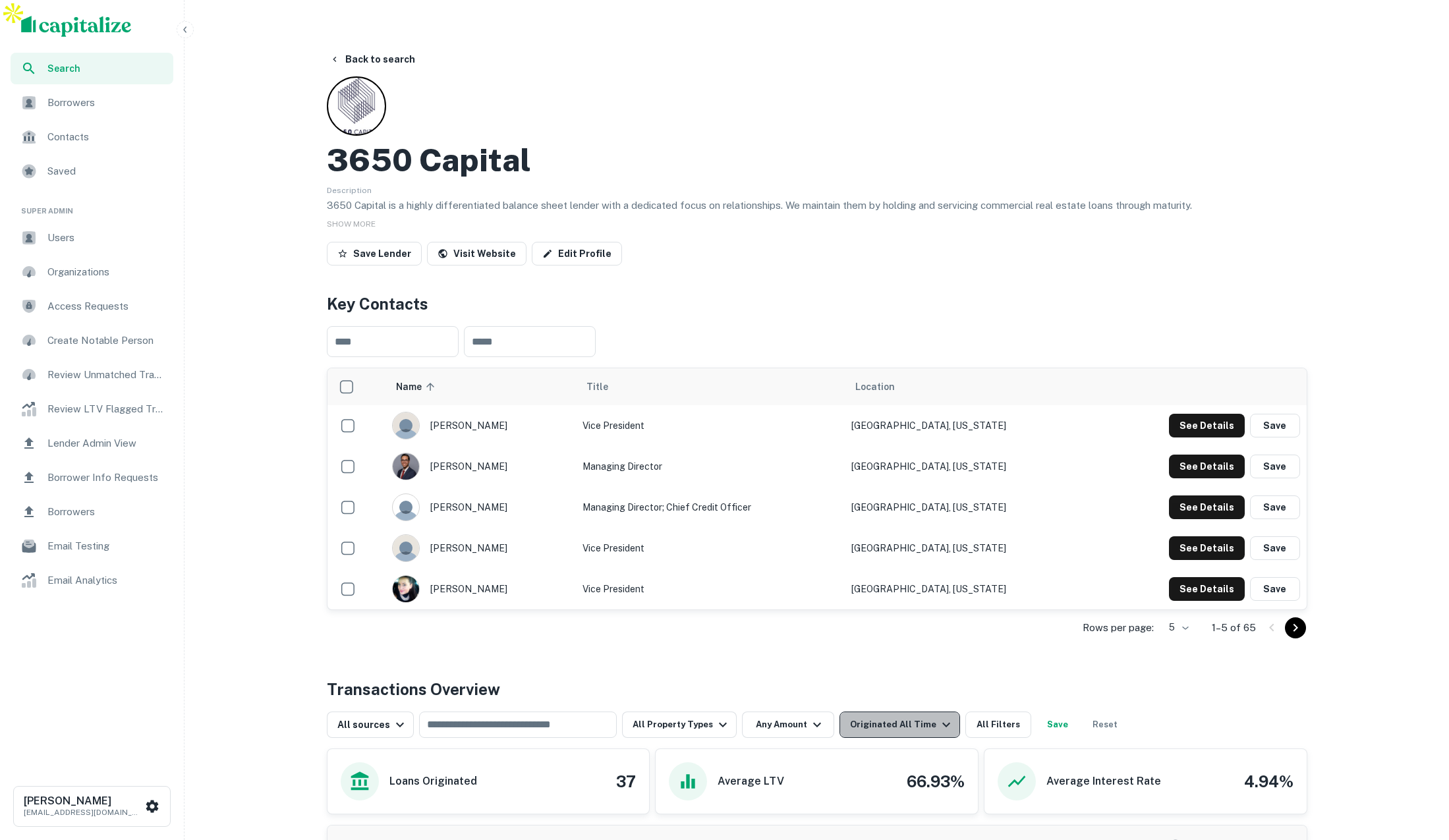
click at [897, 717] on div "Originated All Time" at bounding box center [902, 725] width 104 height 16
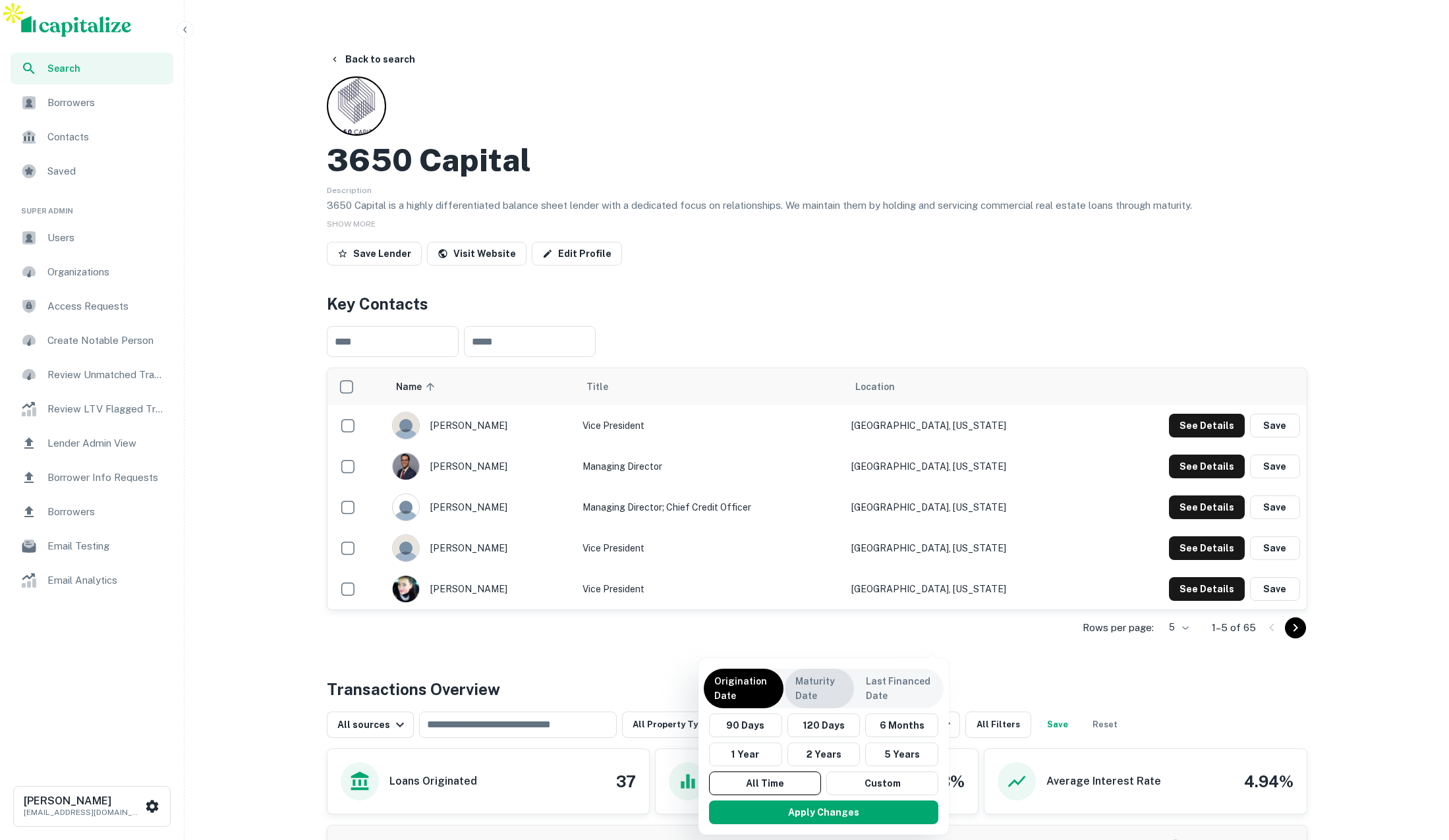
click at [830, 693] on p "Maturity Date" at bounding box center [819, 688] width 48 height 29
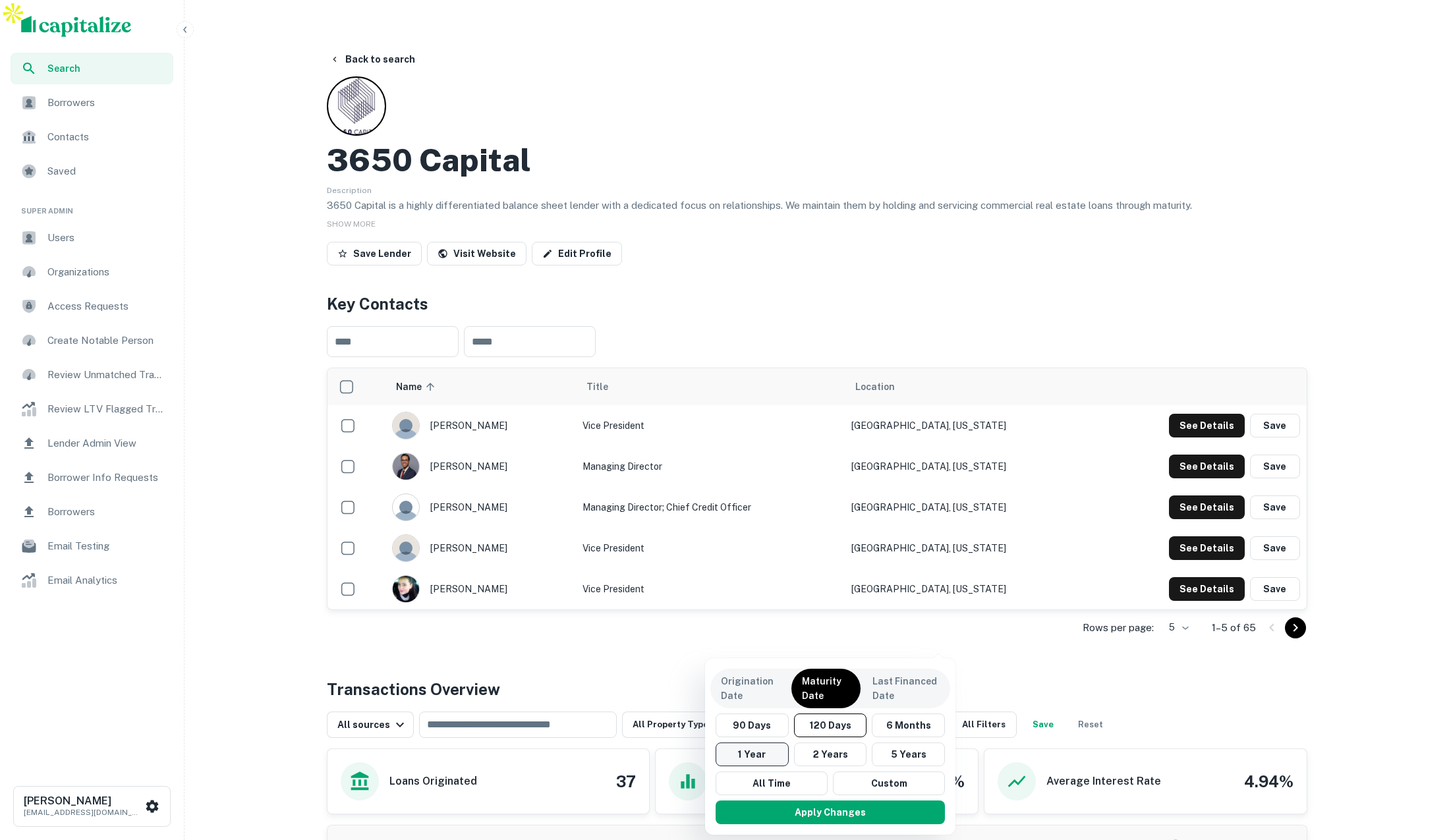
click at [777, 753] on button "1 Year" at bounding box center [752, 754] width 73 height 23
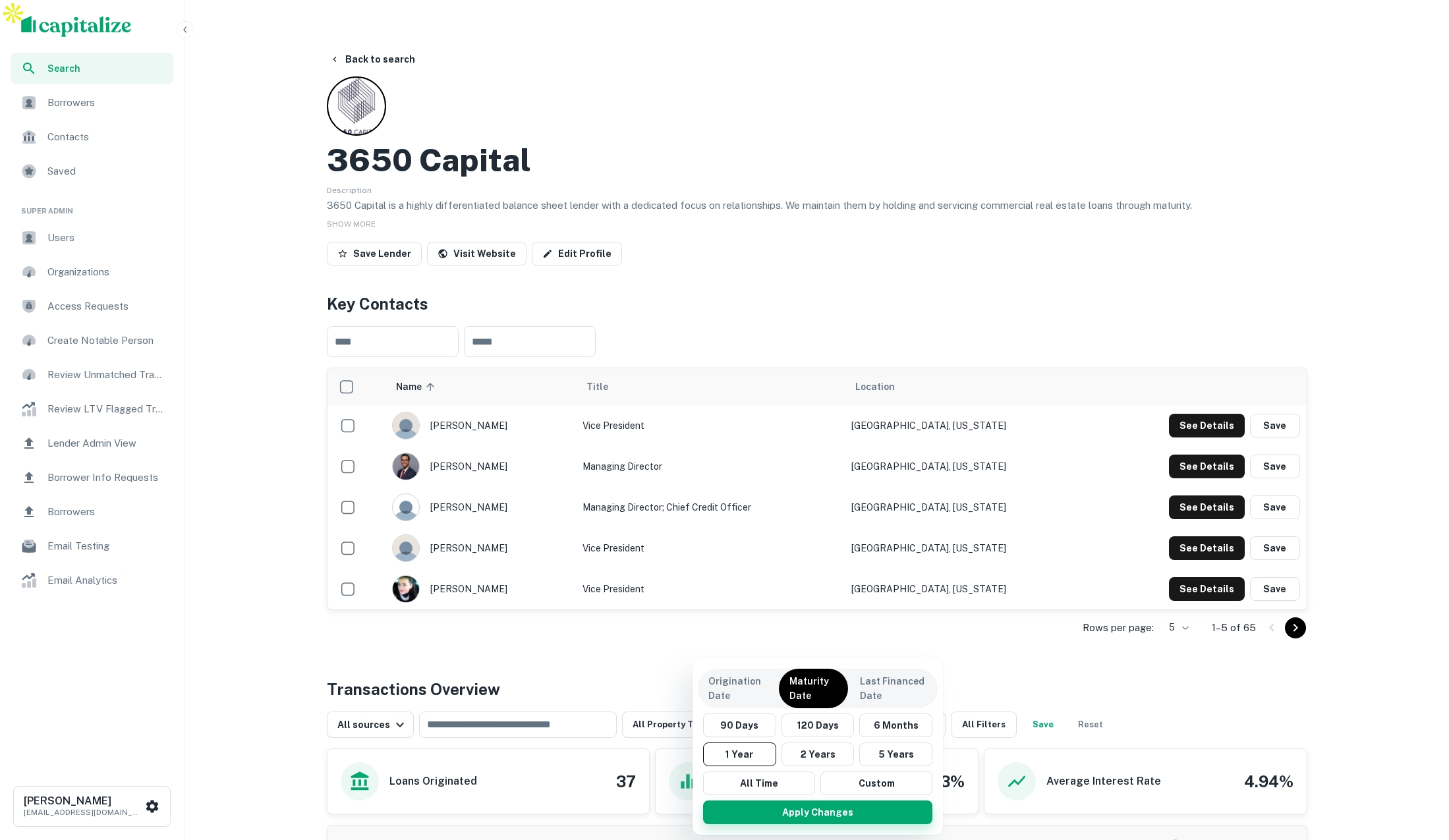
drag, startPoint x: 816, startPoint y: 815, endPoint x: 822, endPoint y: 810, distance: 7.8
click at [817, 813] on button "Apply Changes" at bounding box center [817, 812] width 229 height 23
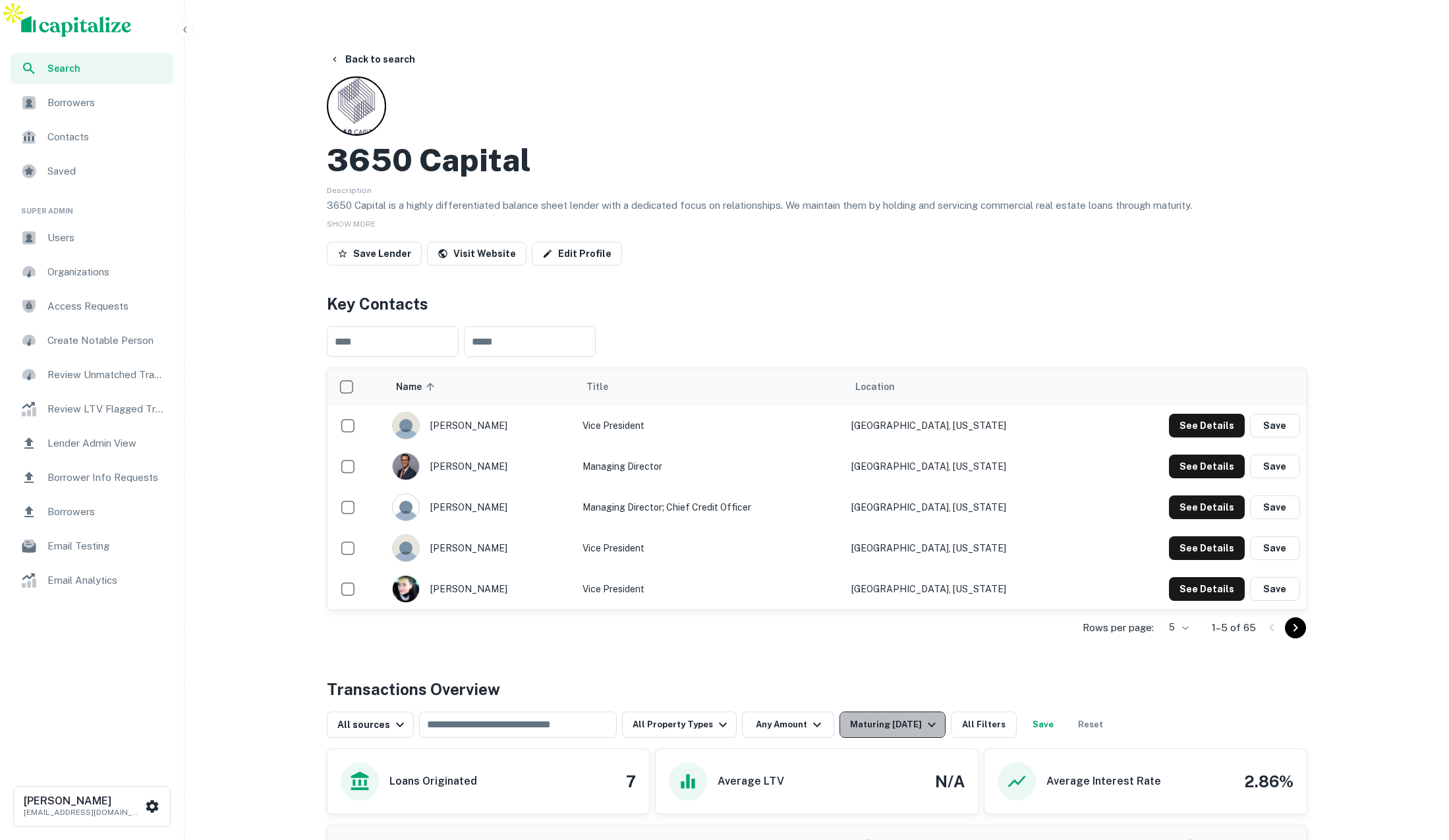
click at [905, 717] on div "Maturing In 1 Year" at bounding box center [895, 725] width 90 height 16
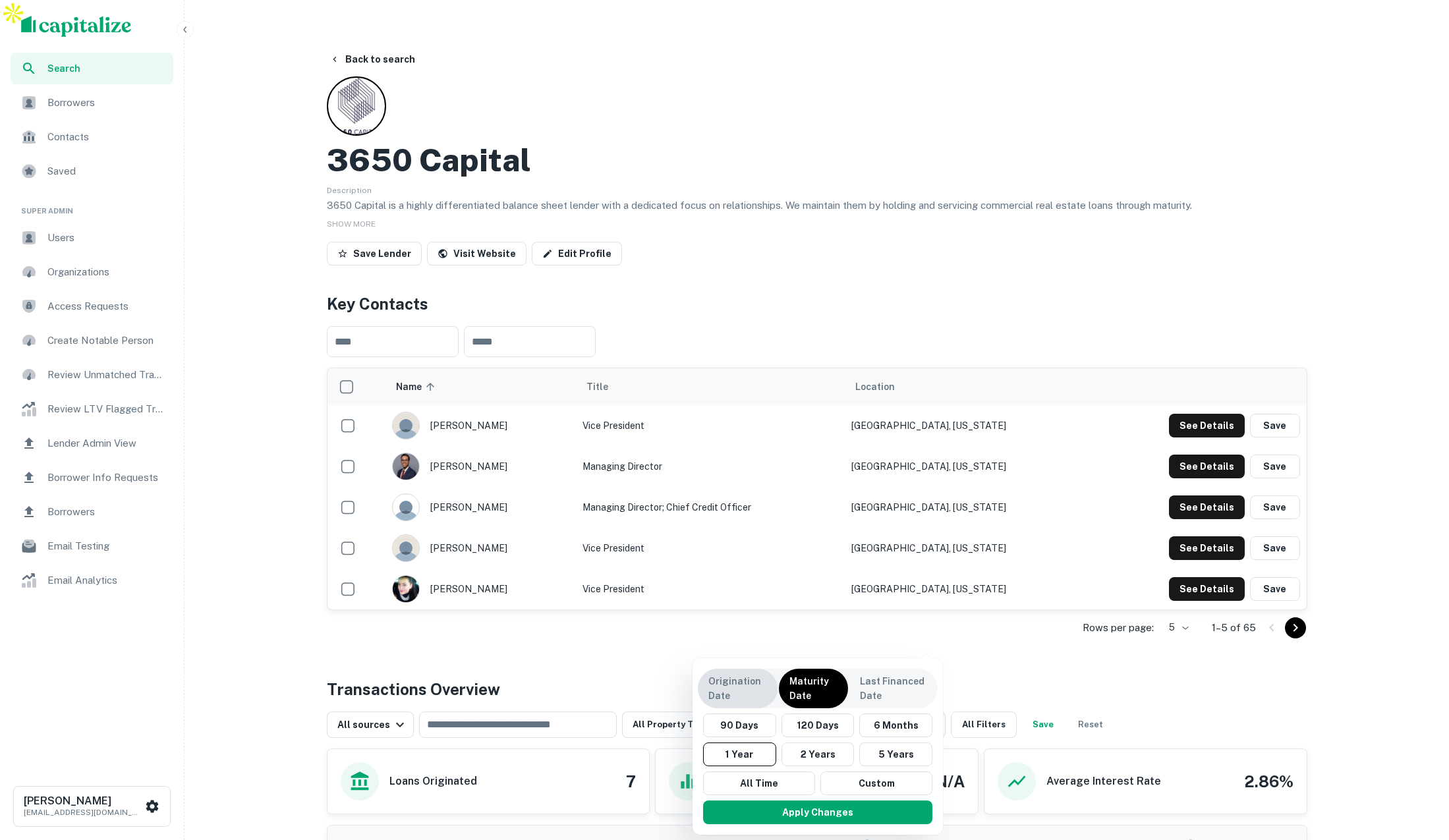
click at [736, 688] on p "Origination Date" at bounding box center [738, 688] width 59 height 29
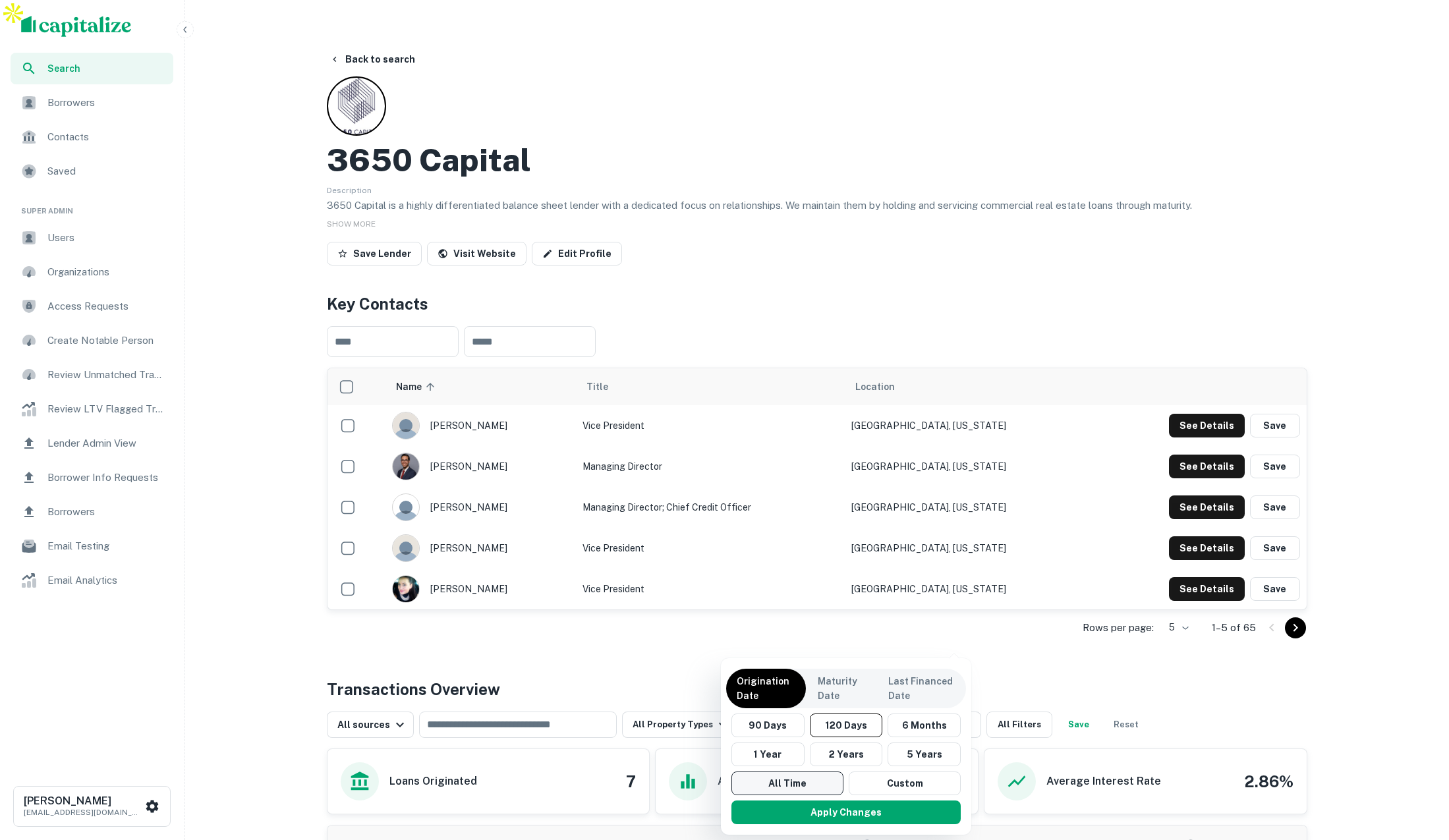
click at [806, 777] on button "All Time" at bounding box center [787, 783] width 112 height 23
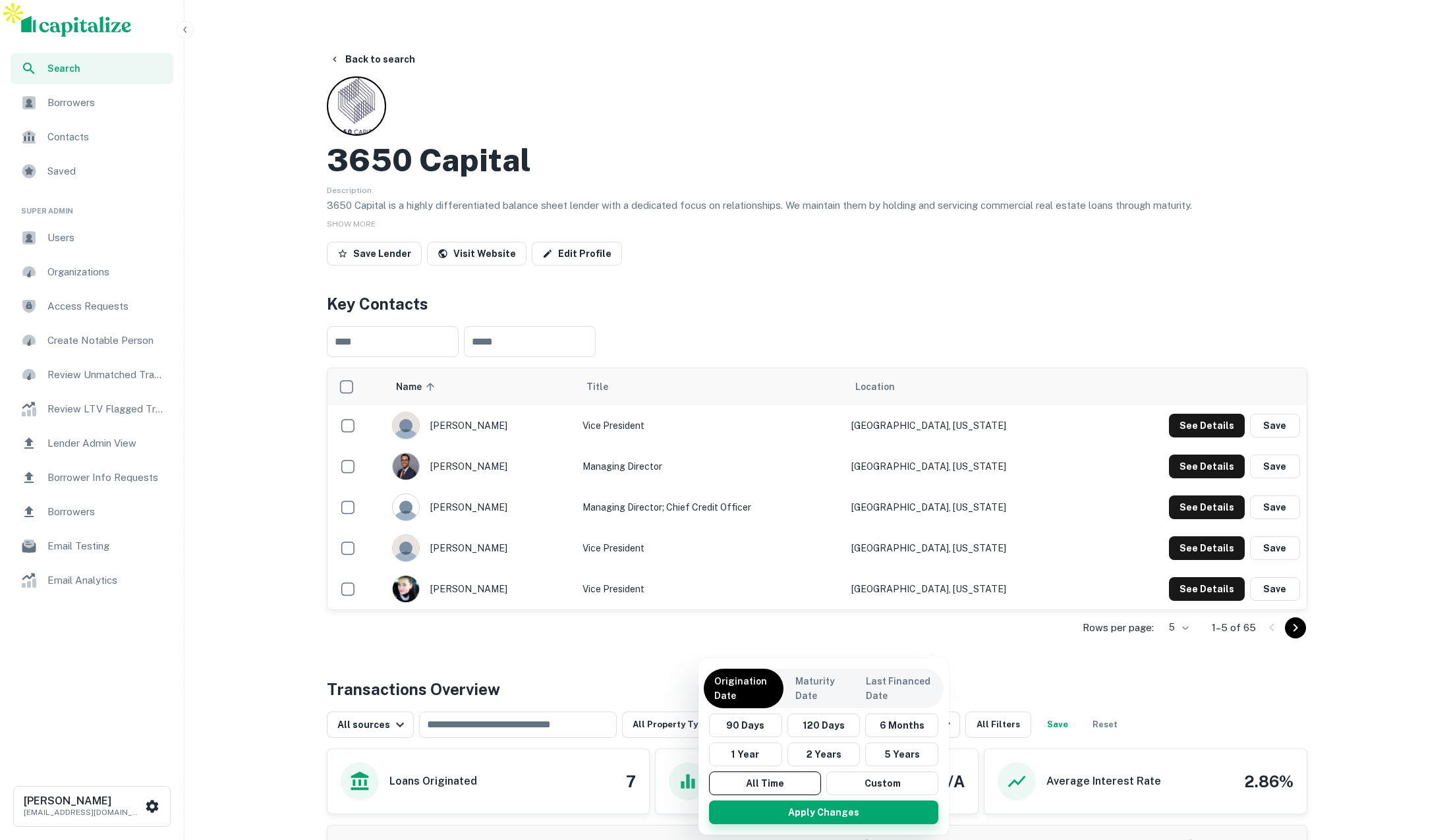
click at [907, 813] on button "Apply Changes" at bounding box center [824, 812] width 229 height 23
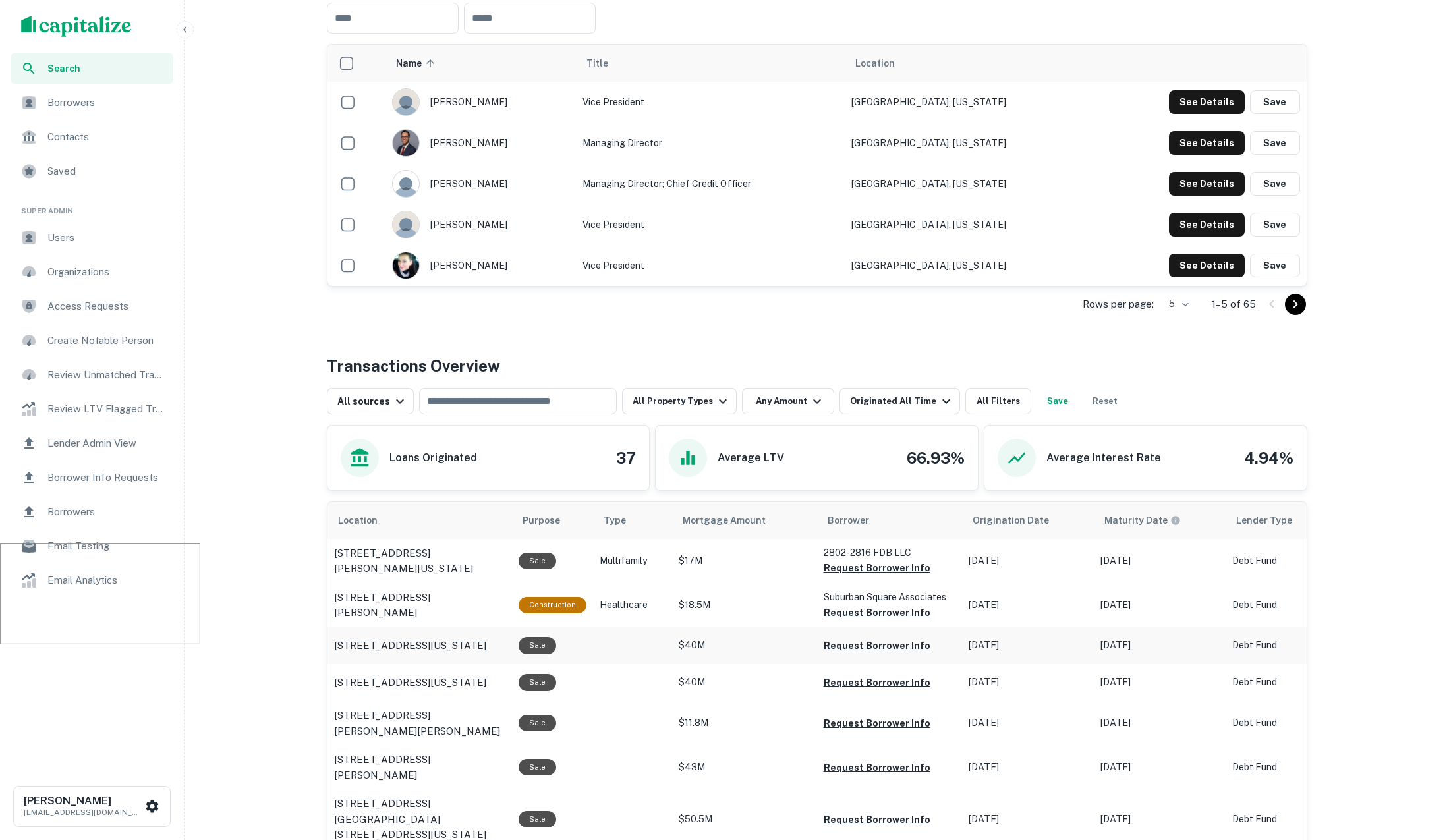
scroll to position [341, 0]
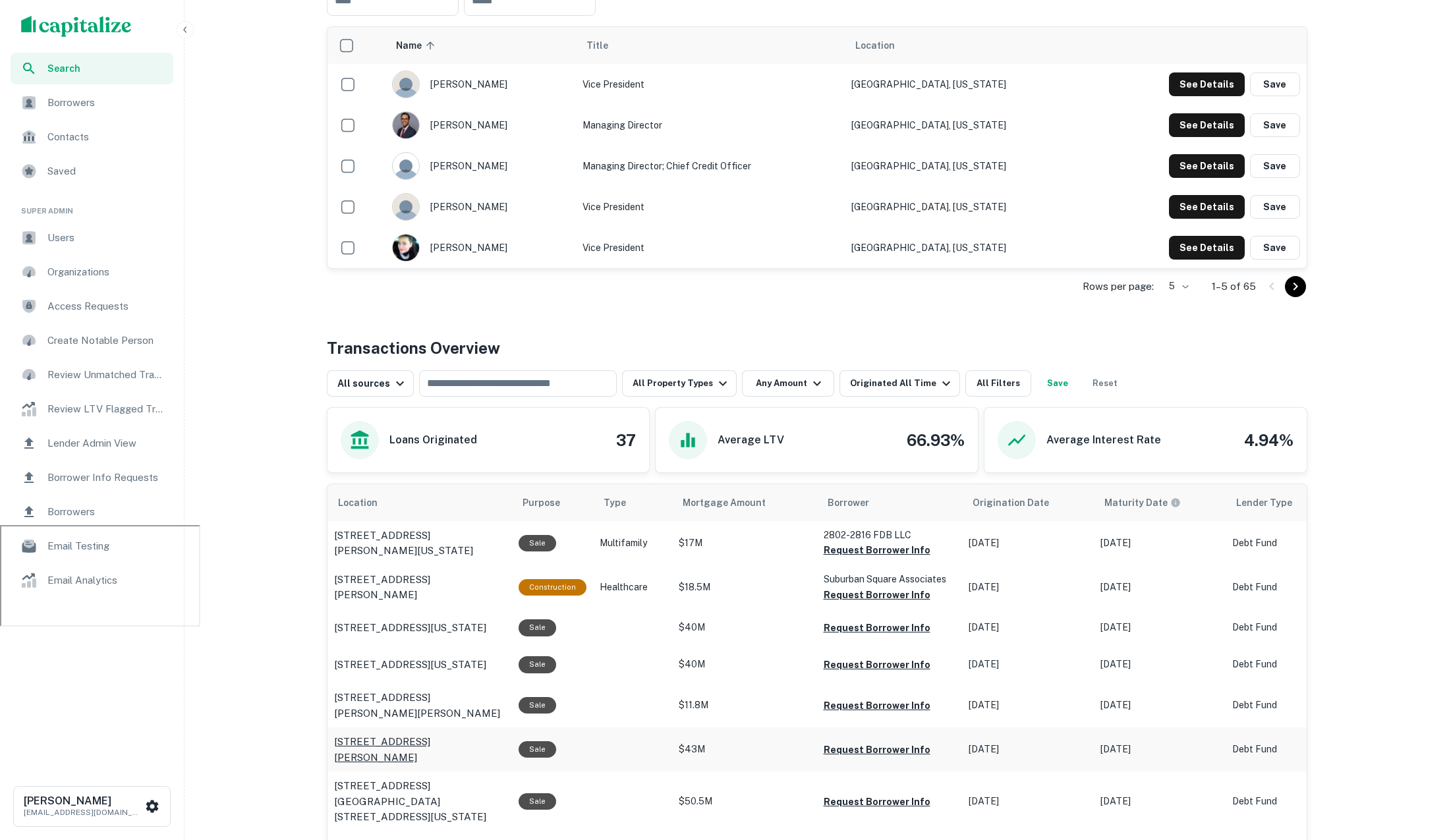
click at [451, 734] on p "1028 Ridge Road Towne center at webster Webster, NY14580" at bounding box center [420, 750] width 171 height 31
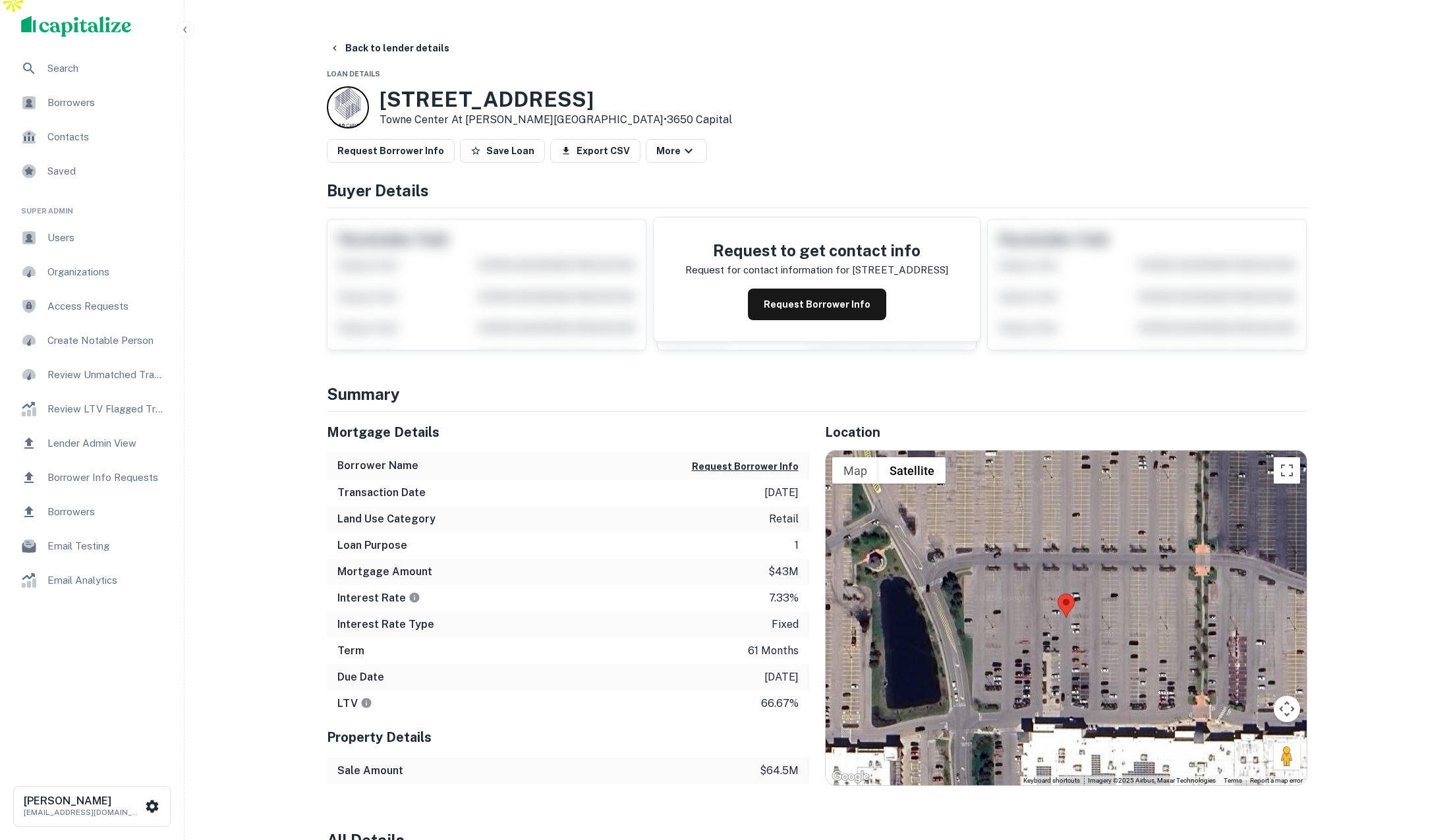
scroll to position [17, 0]
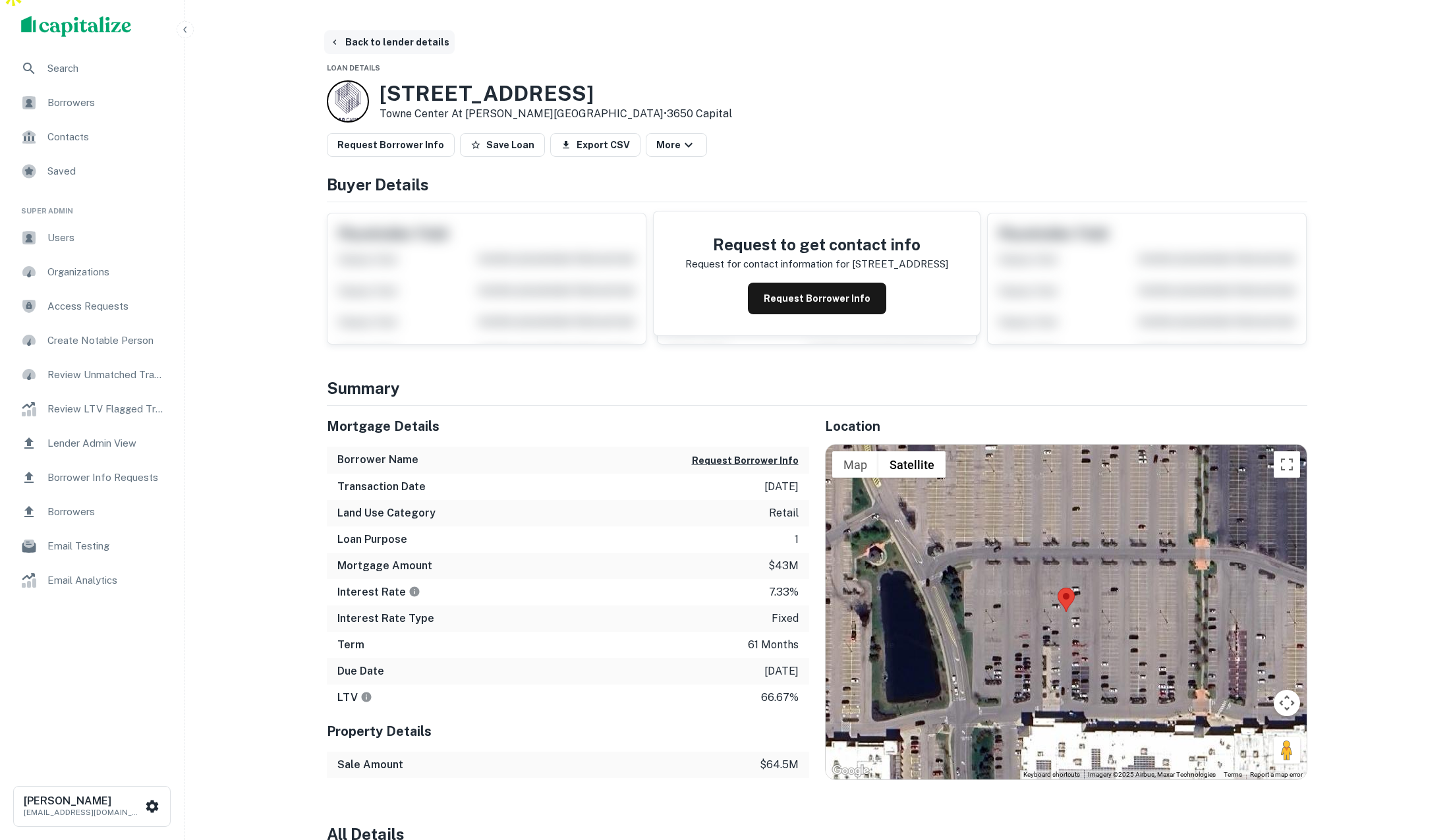
click at [360, 30] on button "Back to lender details" at bounding box center [389, 41] width 130 height 23
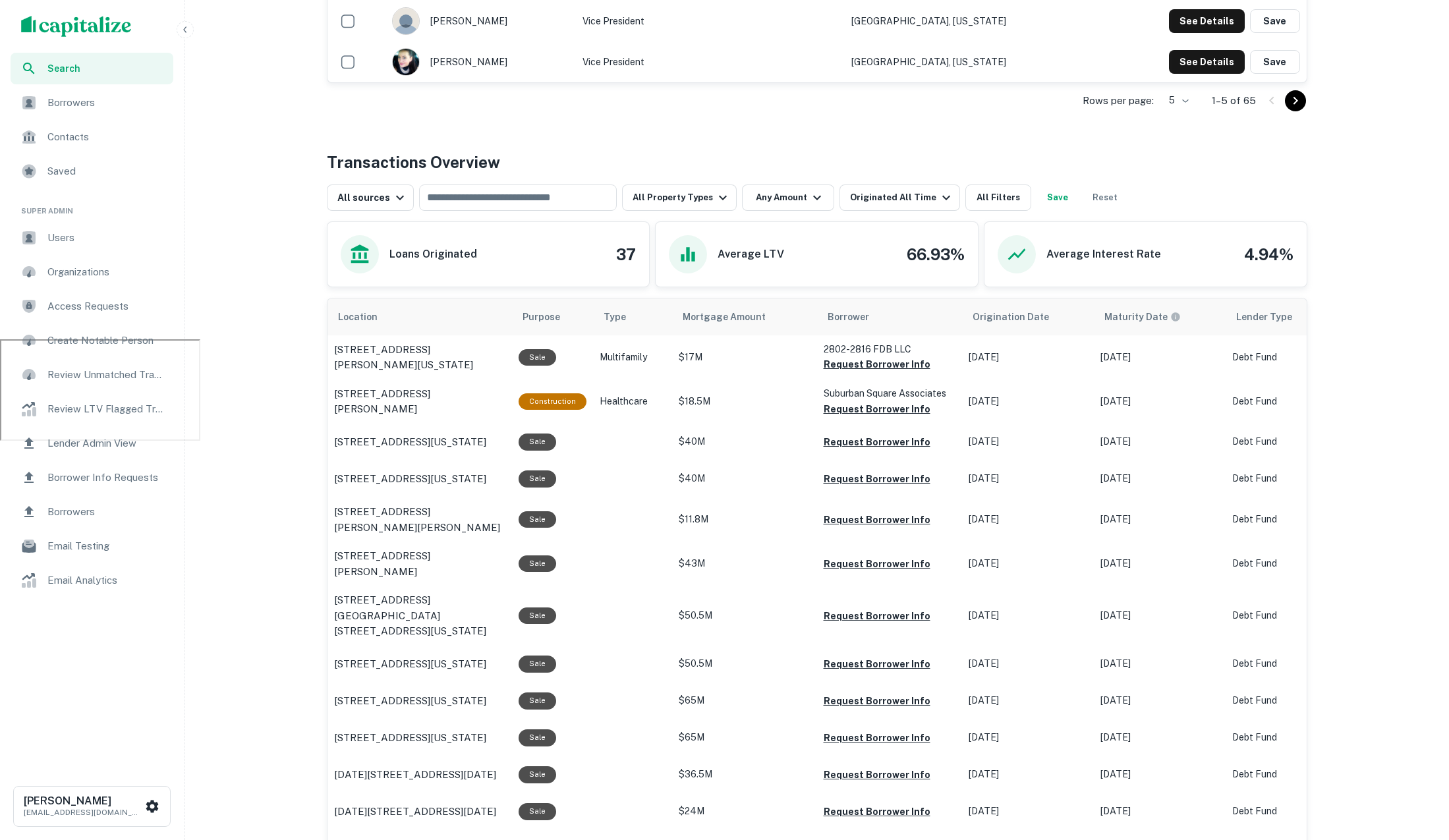
scroll to position [464, 0]
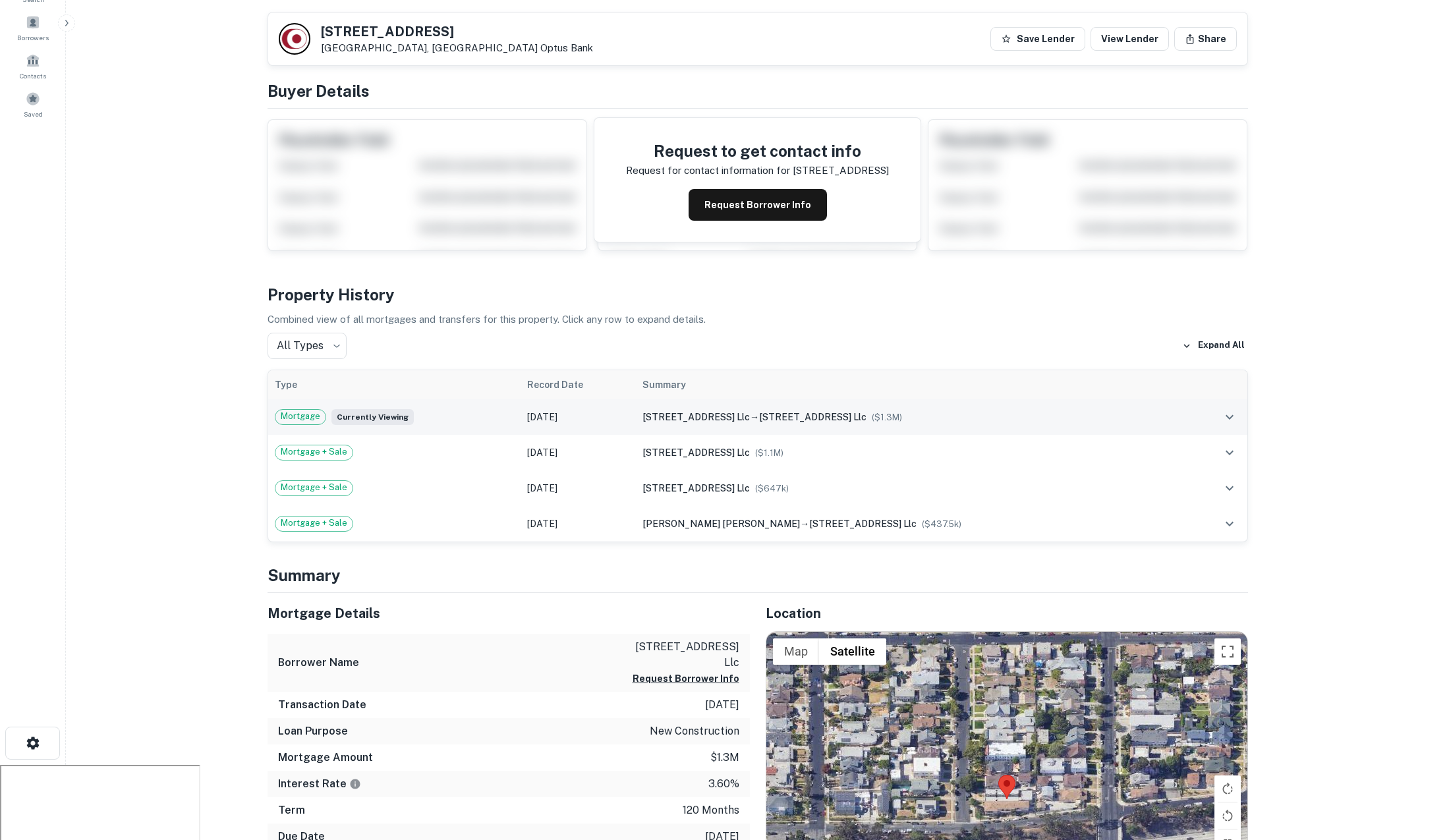
scroll to position [62, 0]
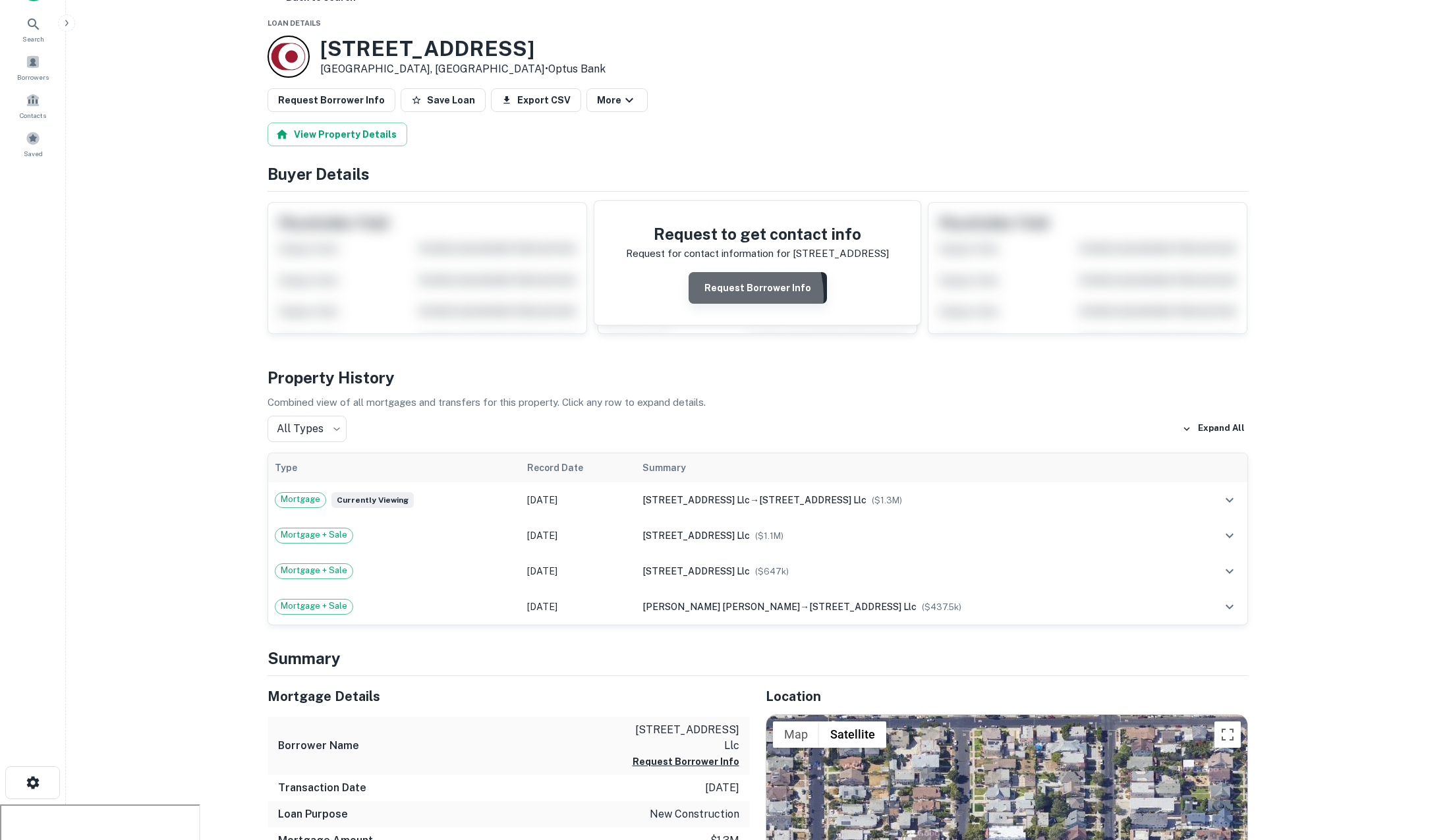
click at [723, 272] on button "Request Borrower Info" at bounding box center [758, 288] width 138 height 31
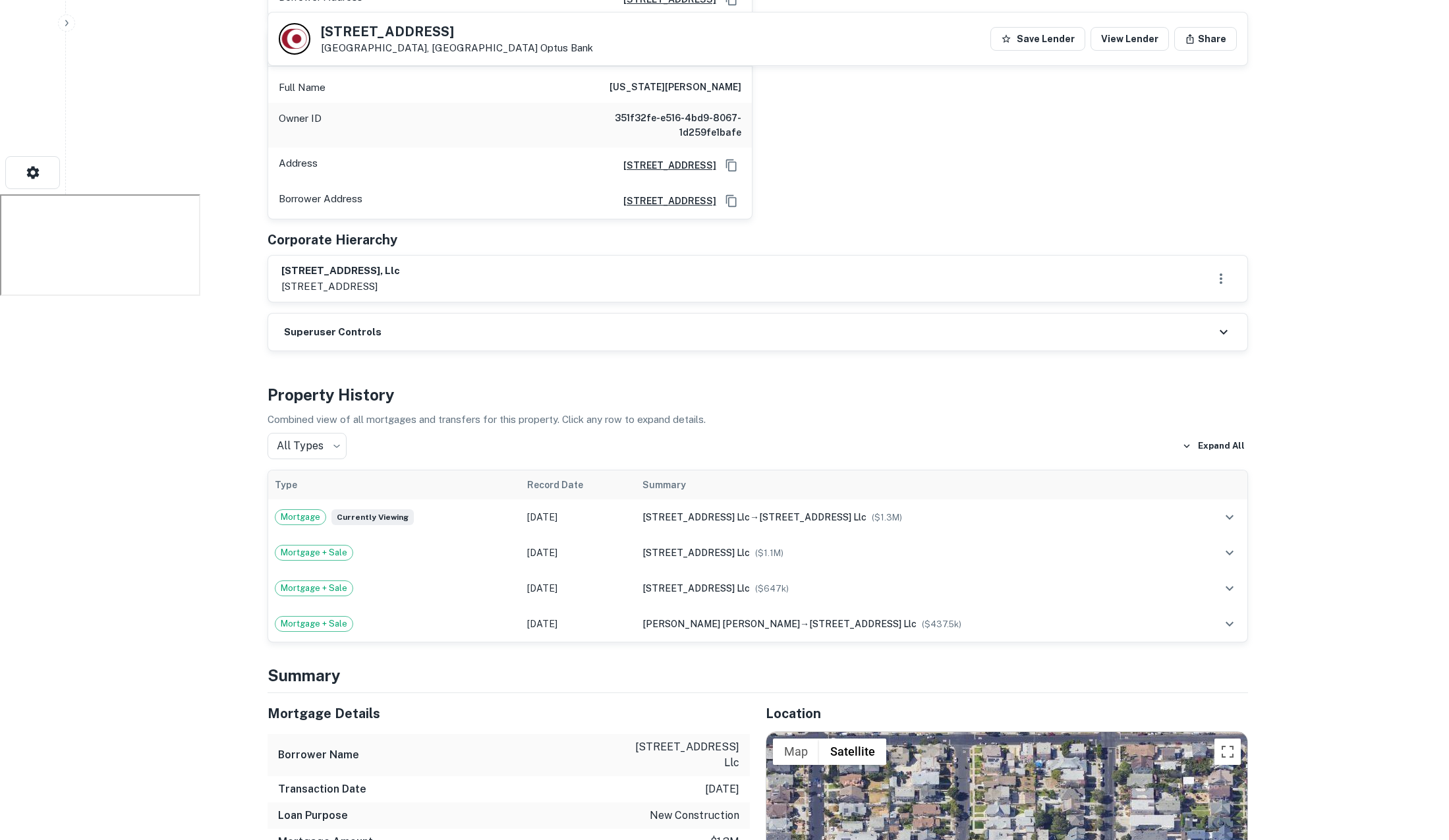
scroll to position [715, 0]
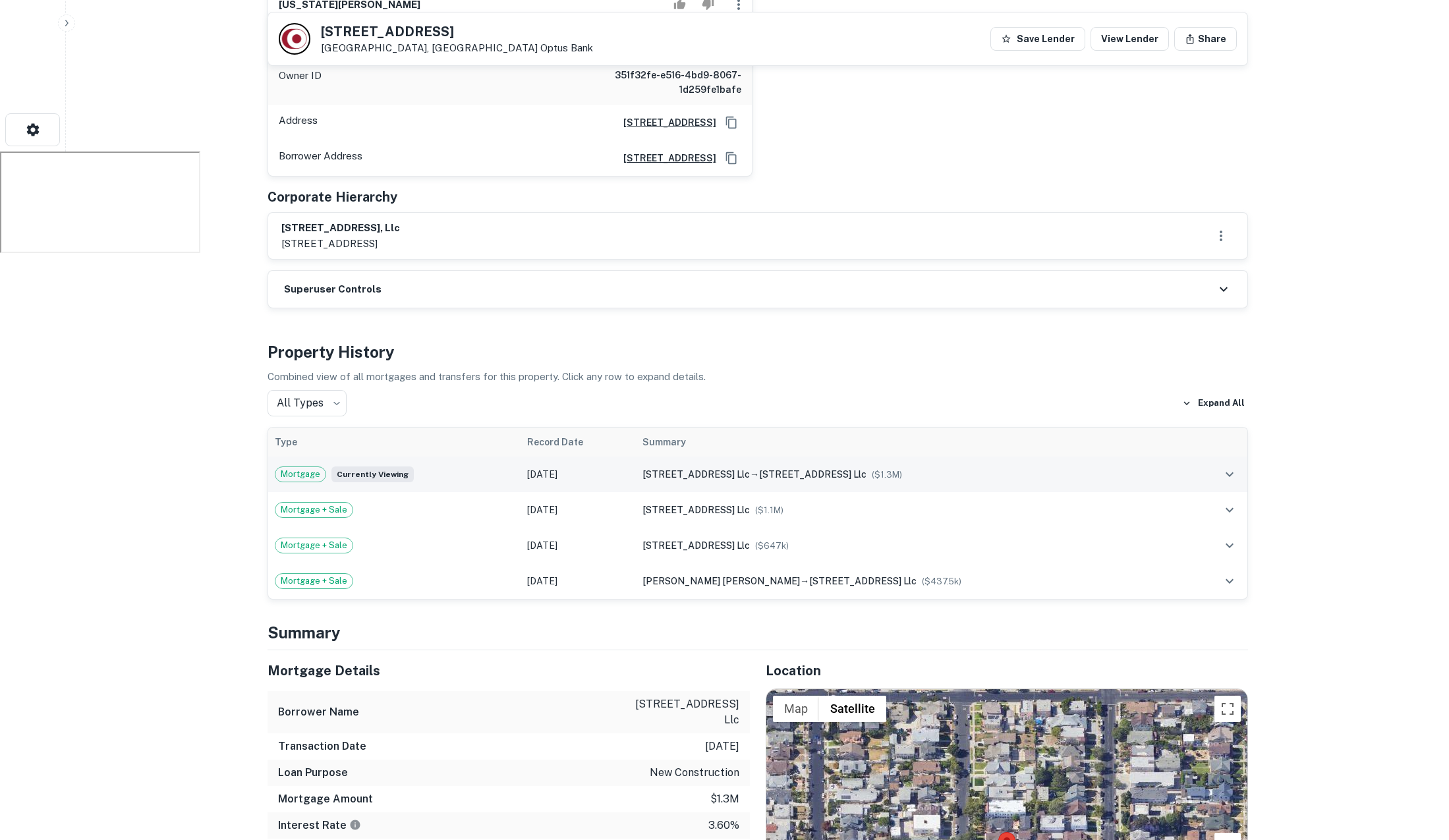
click at [514, 467] on div "Mortgage Currently viewing" at bounding box center [395, 475] width 240 height 16
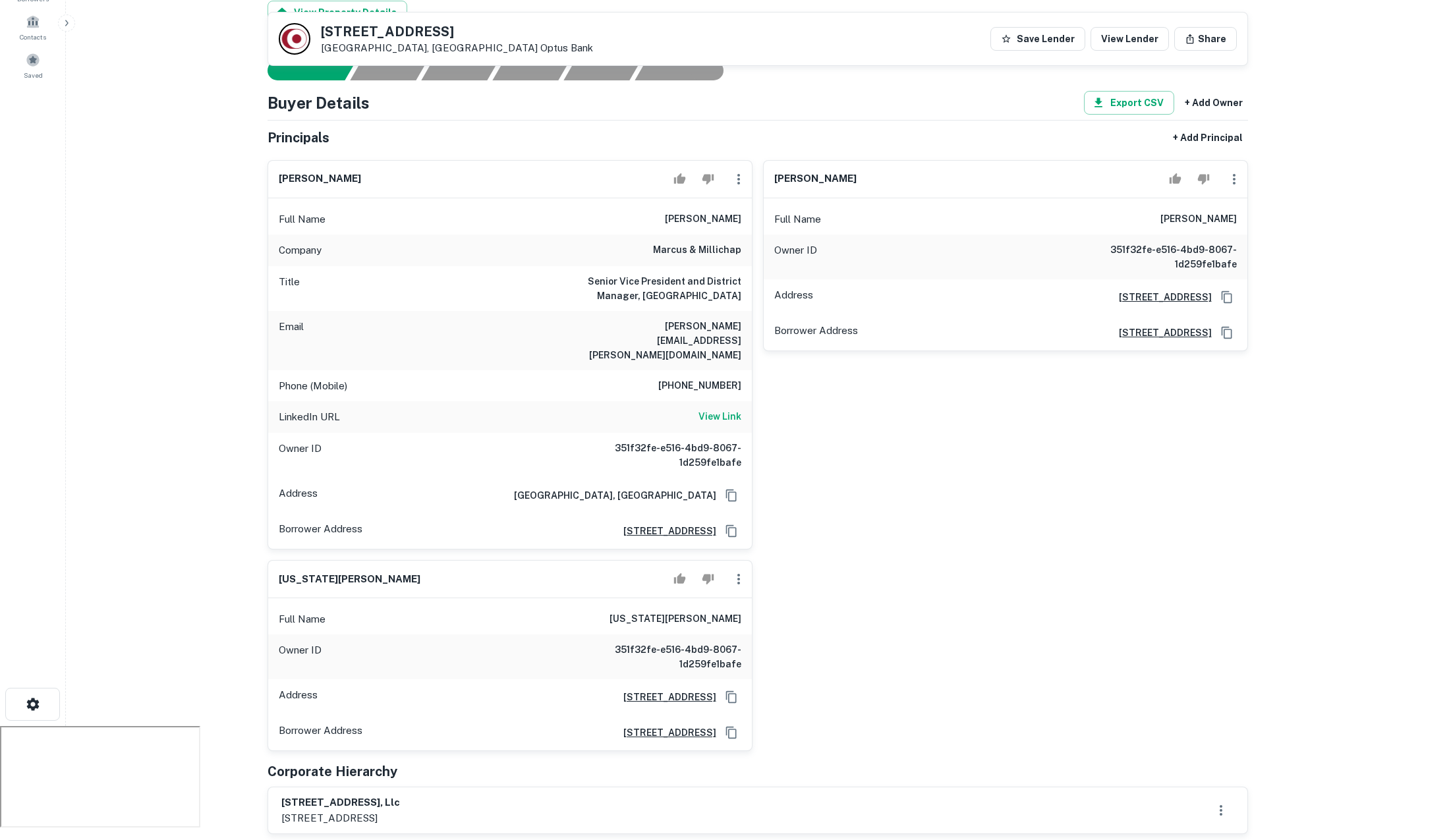
scroll to position [0, 0]
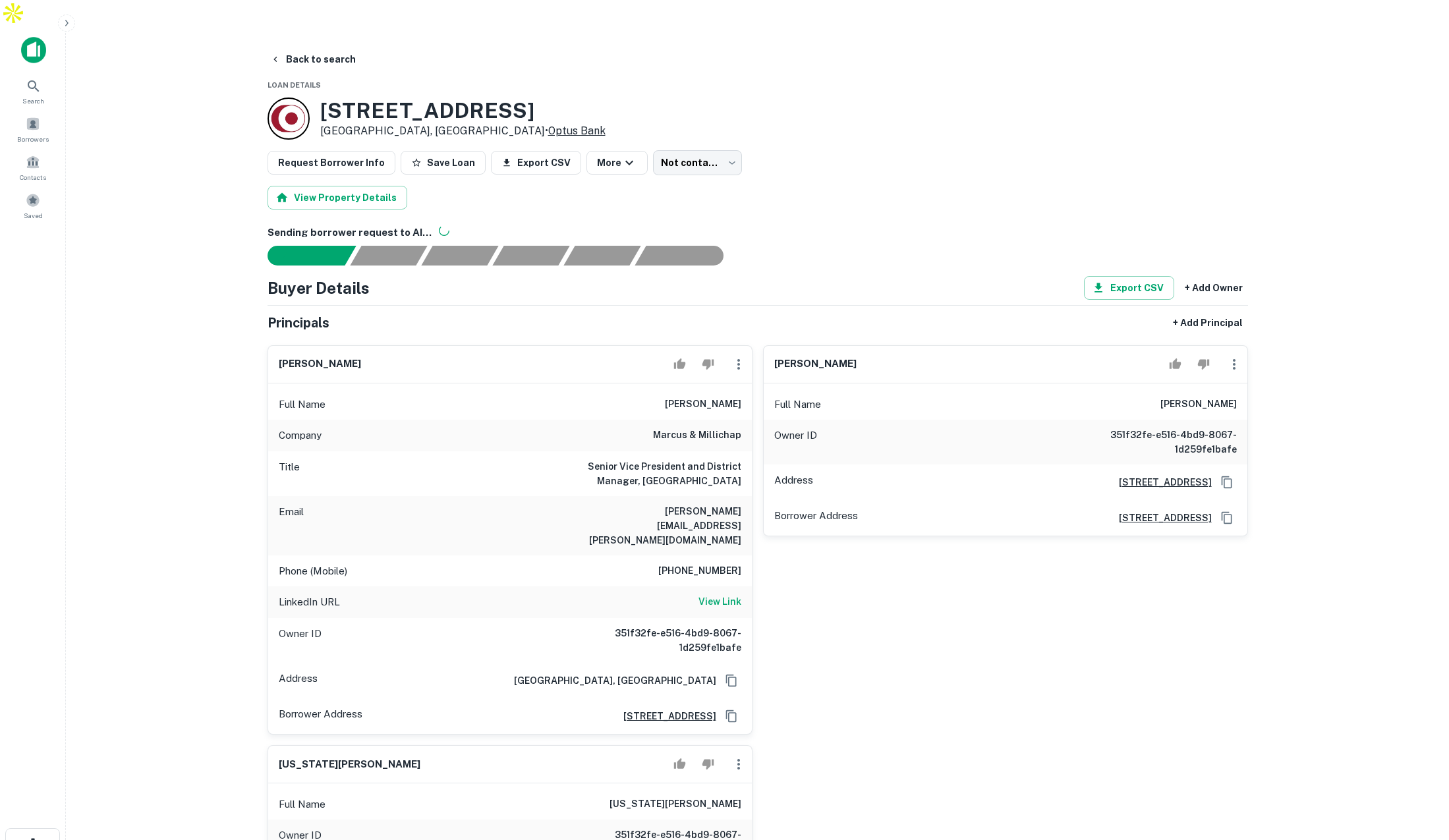
click at [549, 124] on link "Optus Bank" at bounding box center [577, 130] width 58 height 13
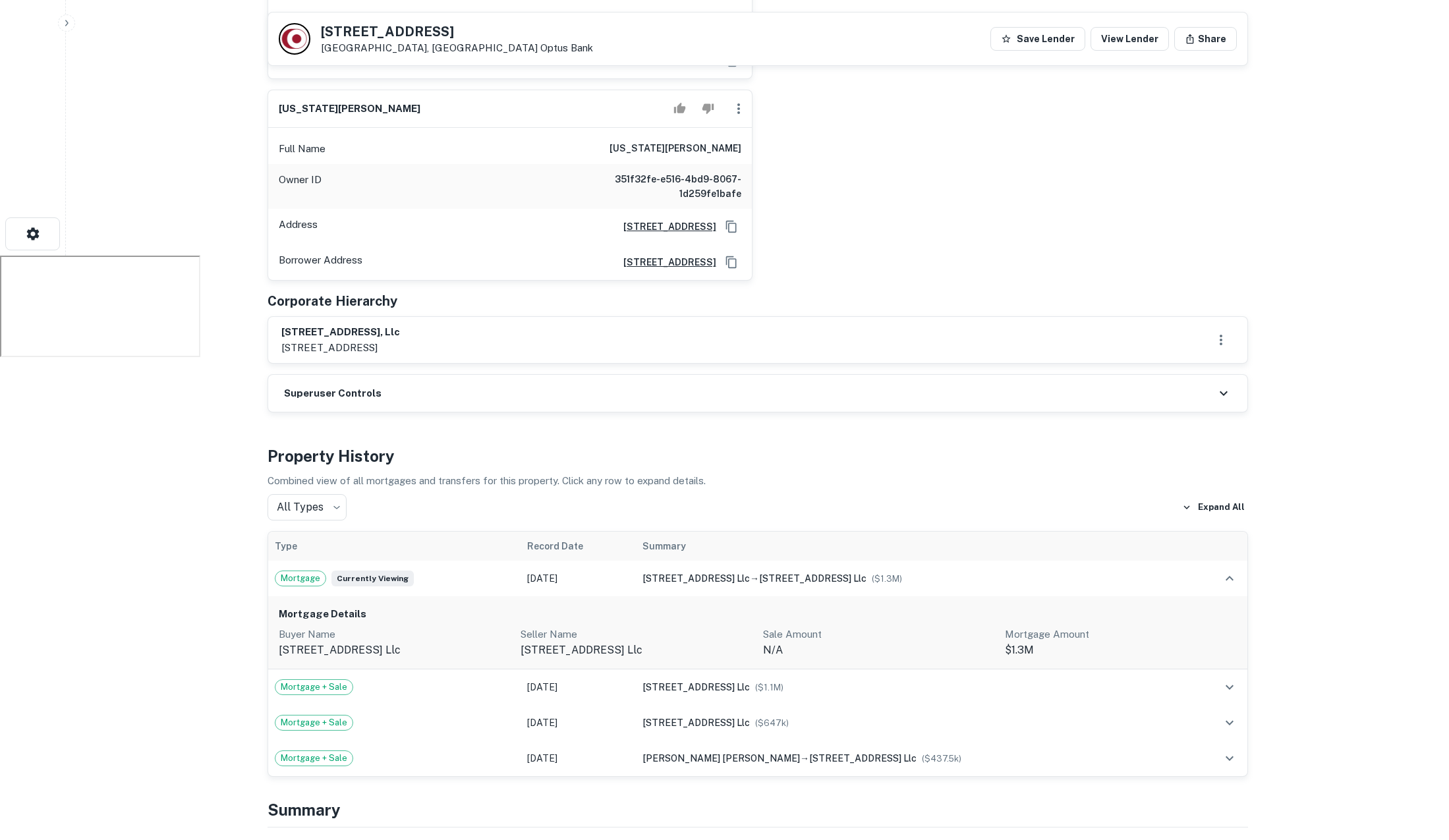
scroll to position [585, 0]
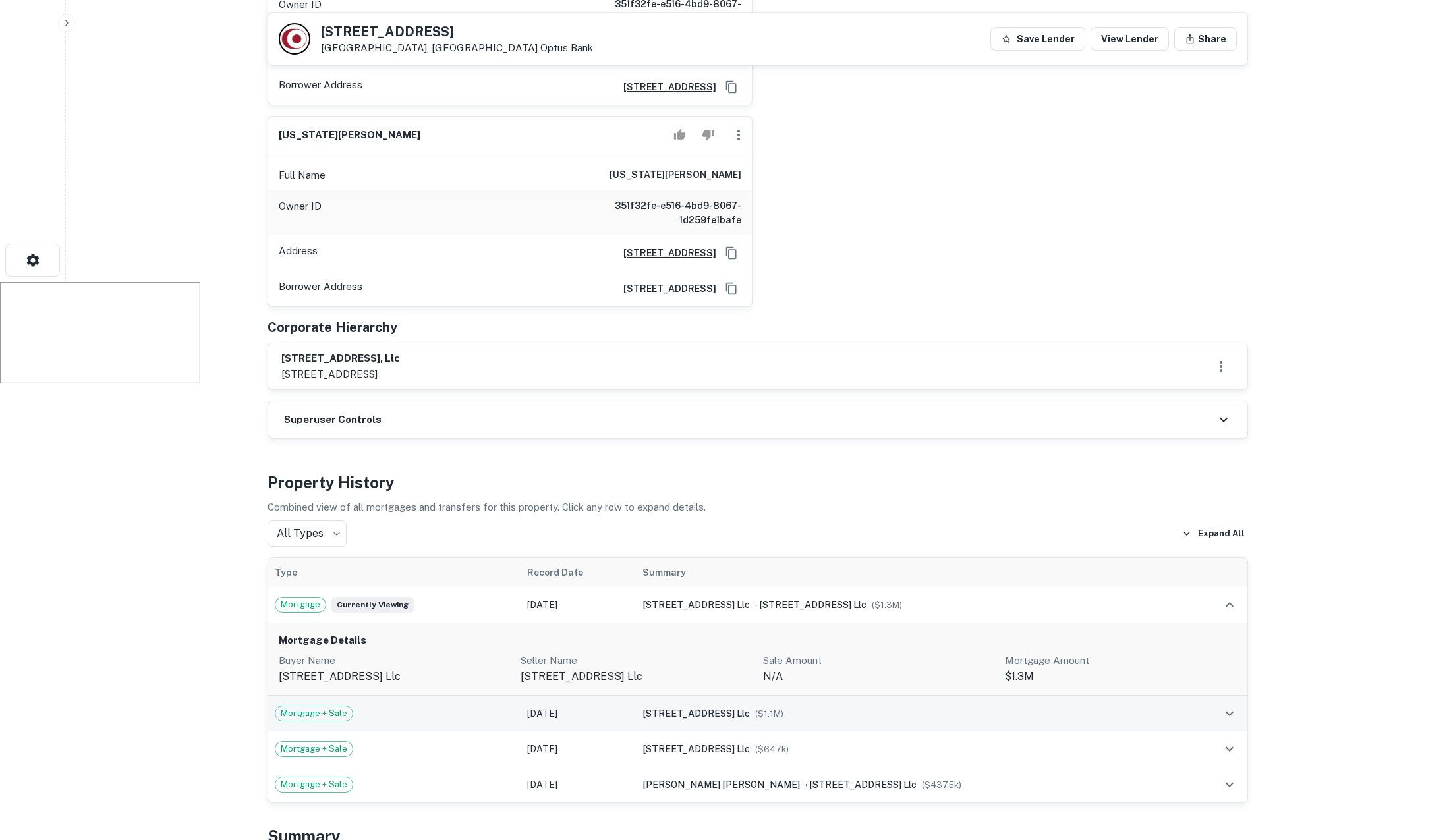
click at [567, 696] on td "Jun 20, 2018" at bounding box center [578, 713] width 115 height 35
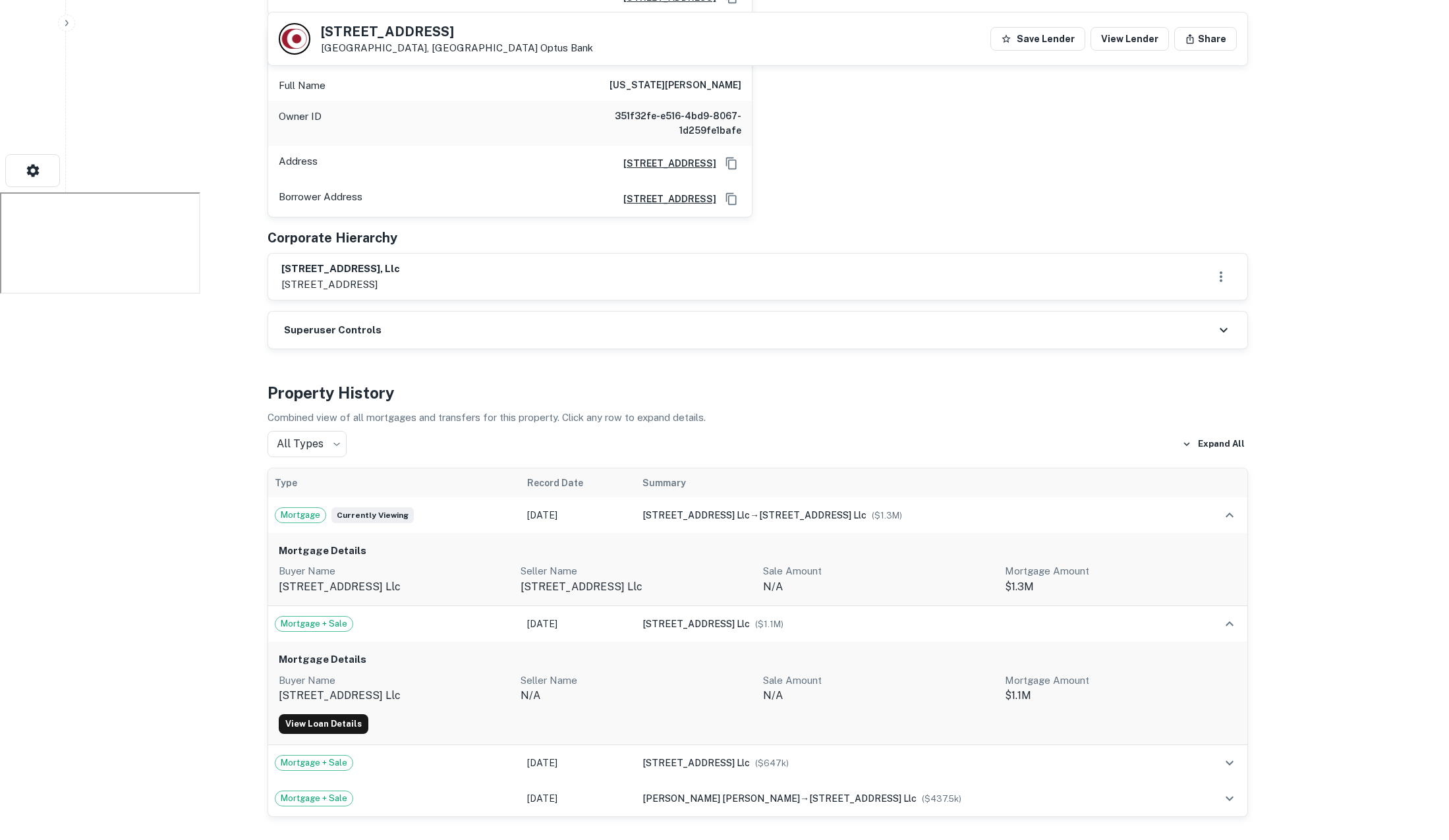
scroll to position [675, 0]
click at [328, 714] on button "View Loan Details" at bounding box center [324, 724] width 90 height 20
click at [318, 714] on button "View Loan Details" at bounding box center [324, 724] width 90 height 20
click at [343, 714] on button "View Loan Details" at bounding box center [324, 724] width 90 height 20
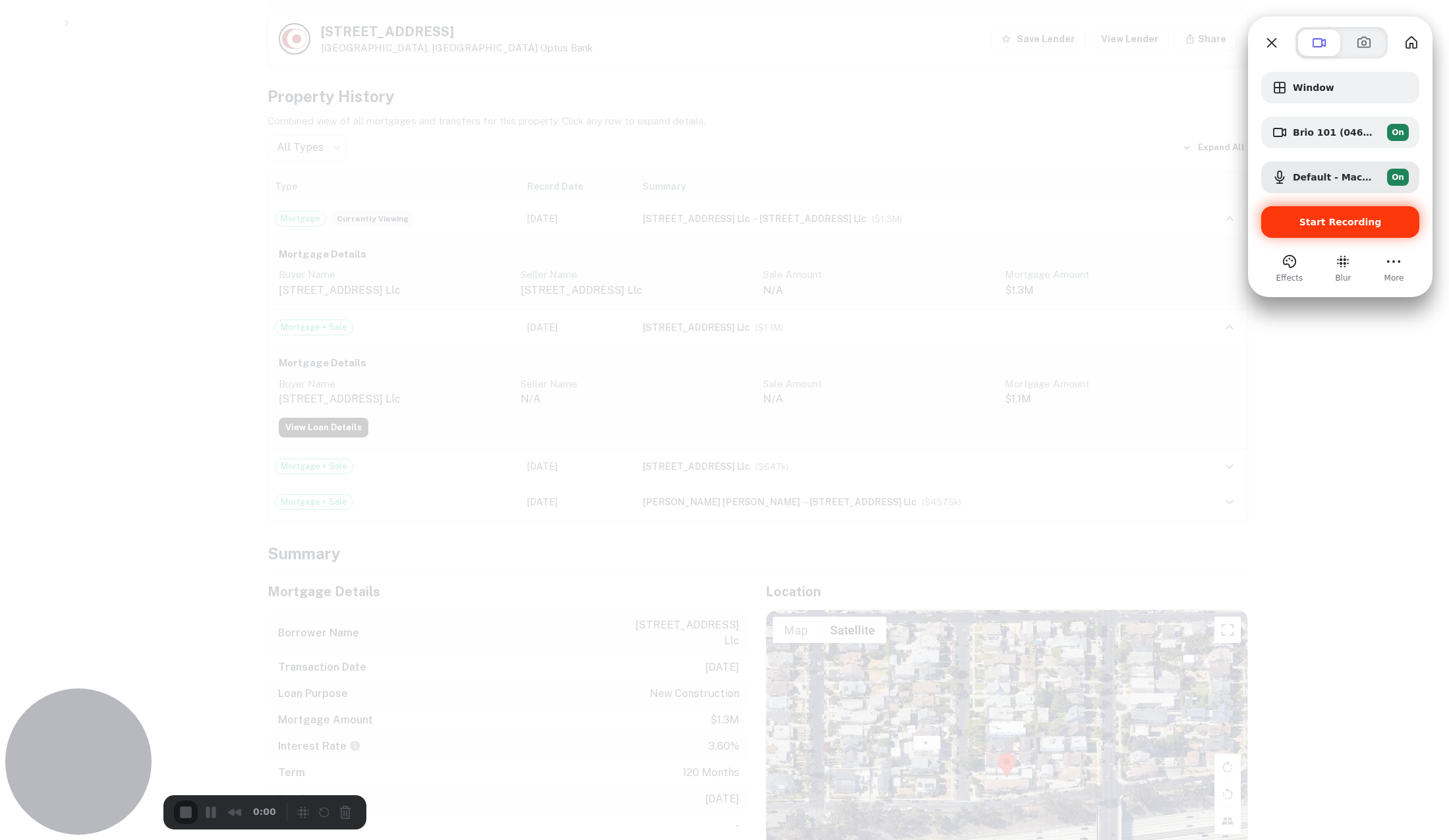
scroll to position [974, 0]
click at [1329, 220] on span "Start Recording" at bounding box center [1341, 222] width 82 height 11
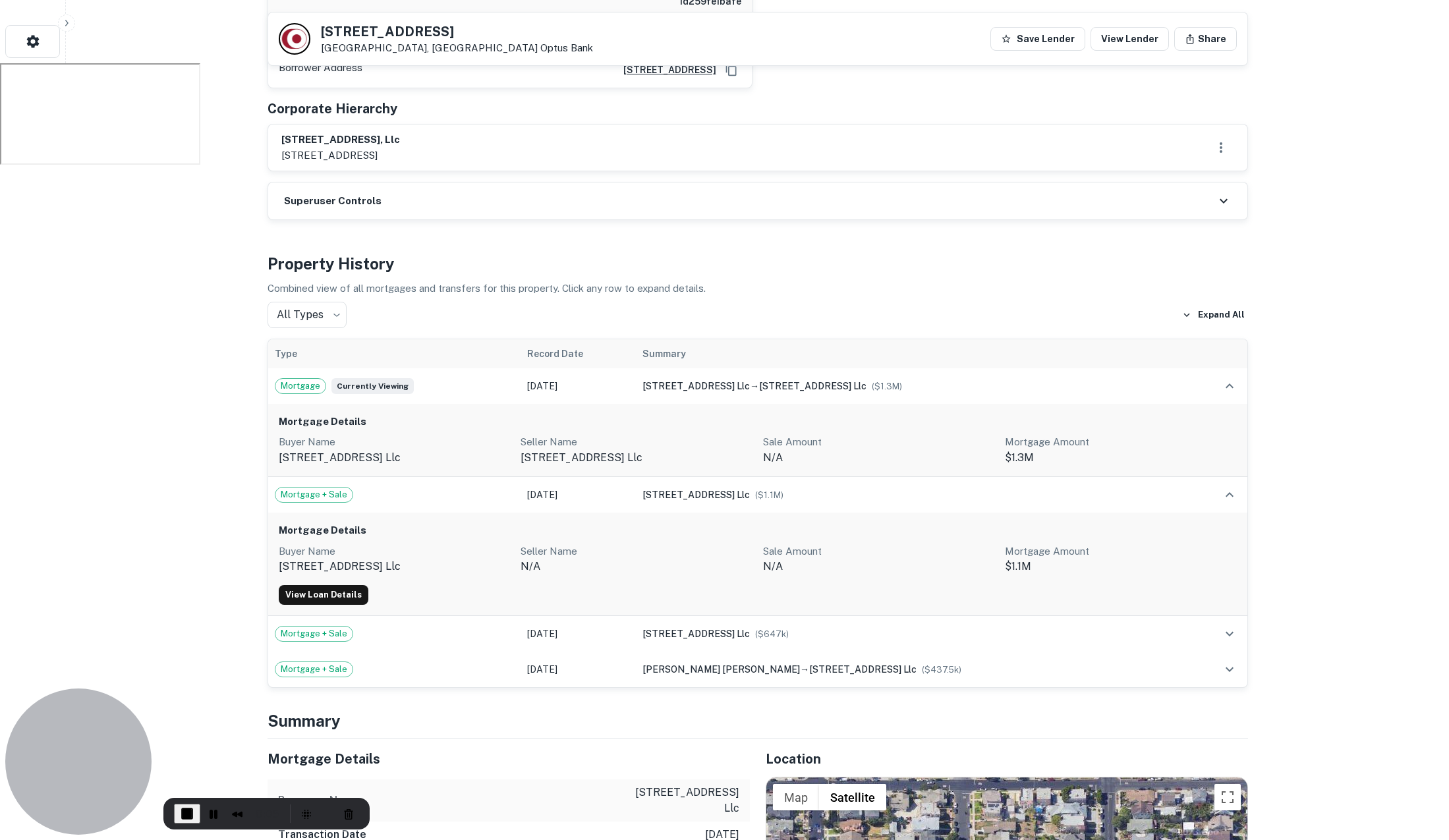
scroll to position [891, 0]
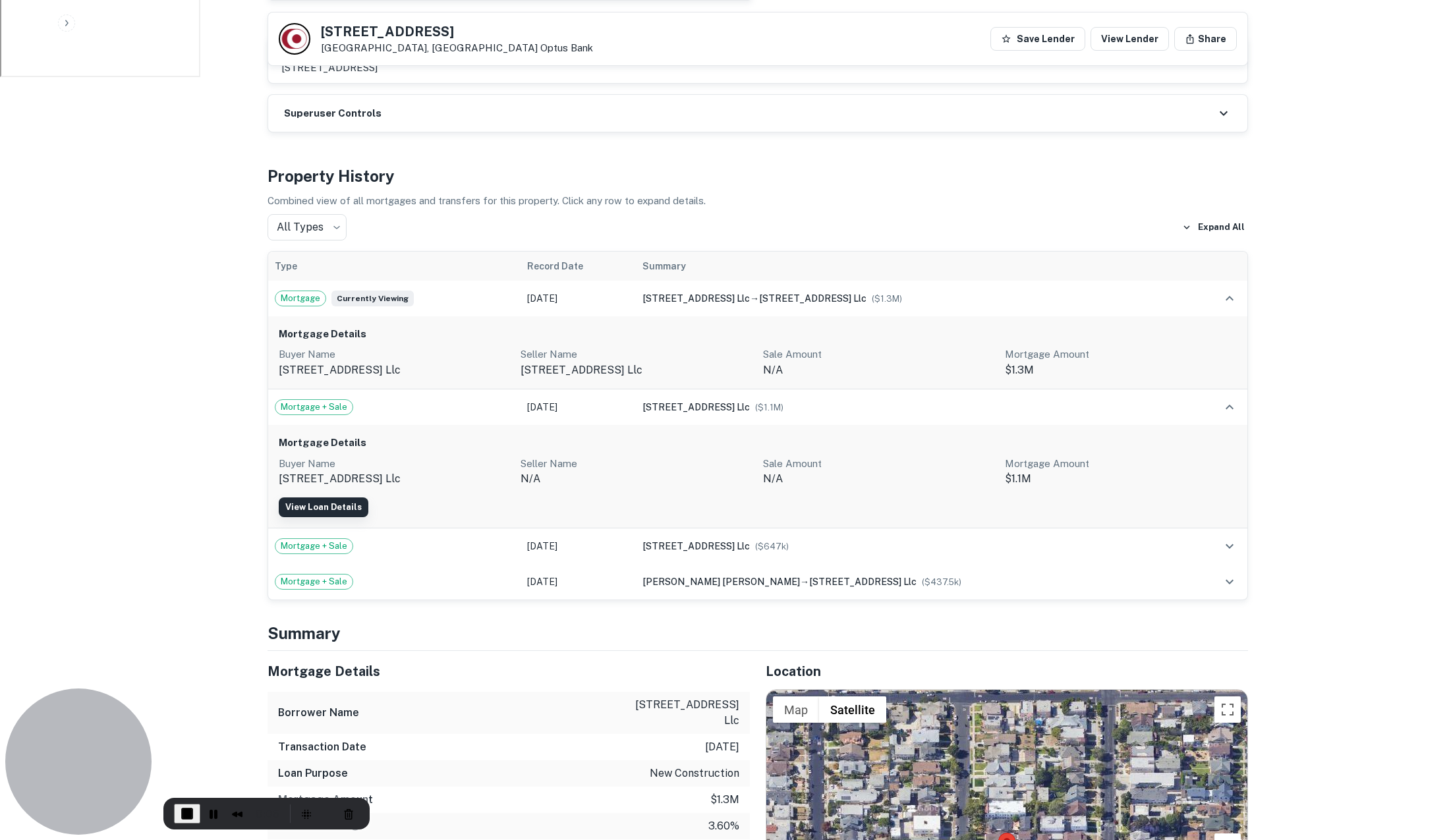
click at [331, 498] on button "View Loan Details" at bounding box center [324, 508] width 90 height 20
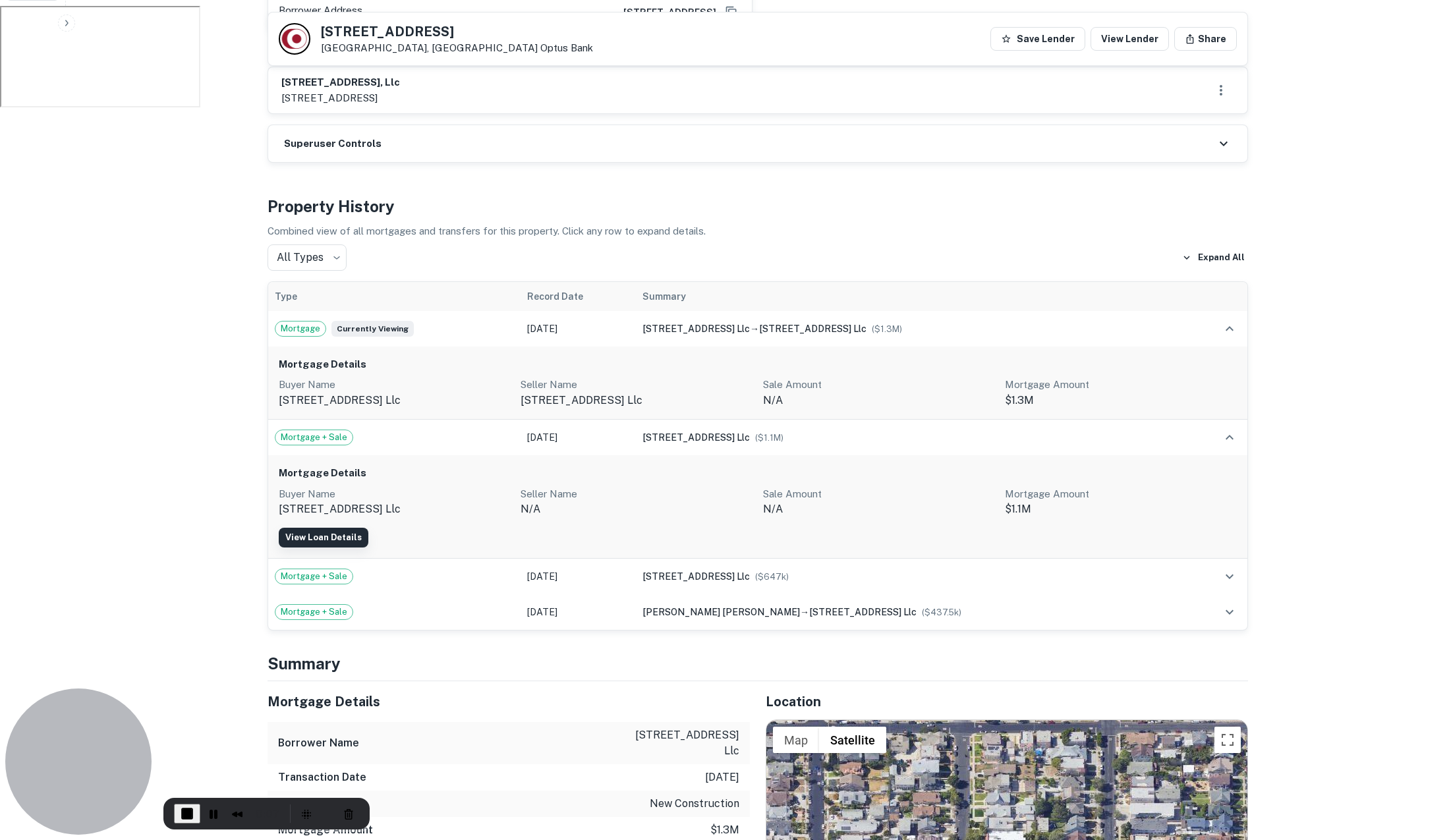
scroll to position [858, 0]
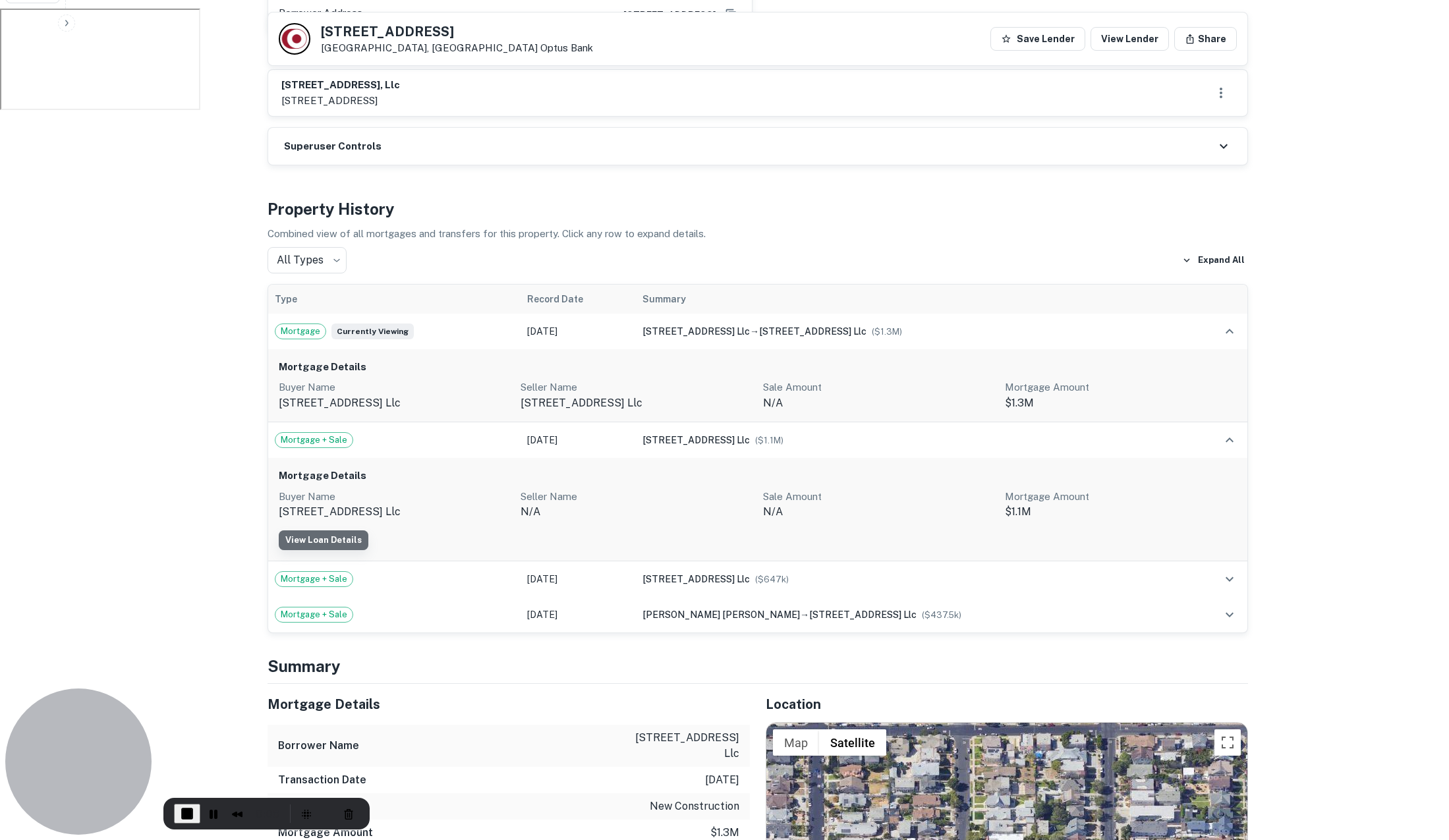
click at [344, 530] on button "View Loan Details" at bounding box center [324, 540] width 90 height 20
click at [395, 571] on div "Mortgage + Sale" at bounding box center [395, 579] width 240 height 16
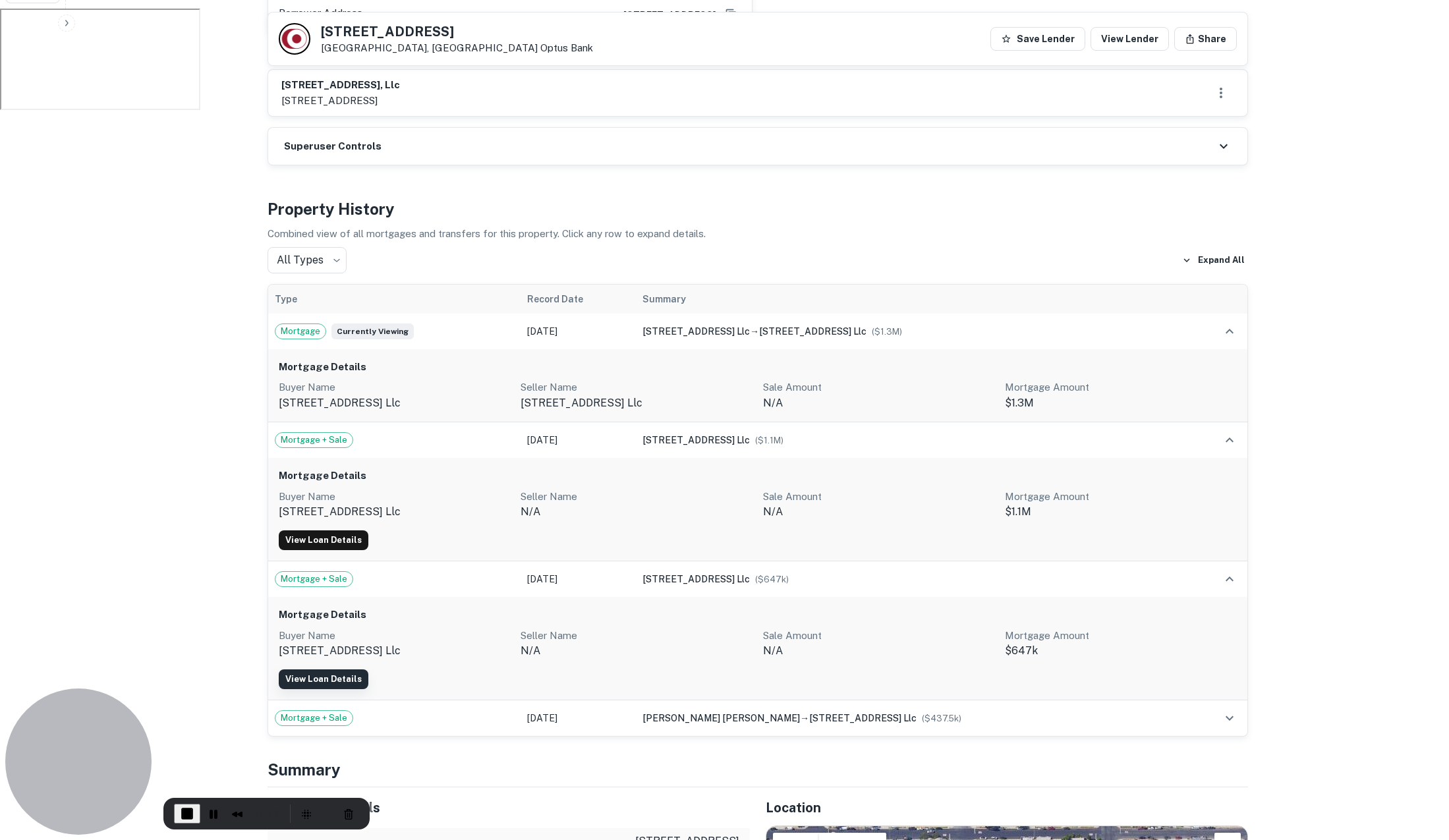
click at [345, 669] on button "View Loan Details" at bounding box center [324, 679] width 90 height 20
click at [351, 669] on button "View Loan Details" at bounding box center [324, 679] width 90 height 20
click at [191, 807] on span "End Recording" at bounding box center [187, 814] width 16 height 16
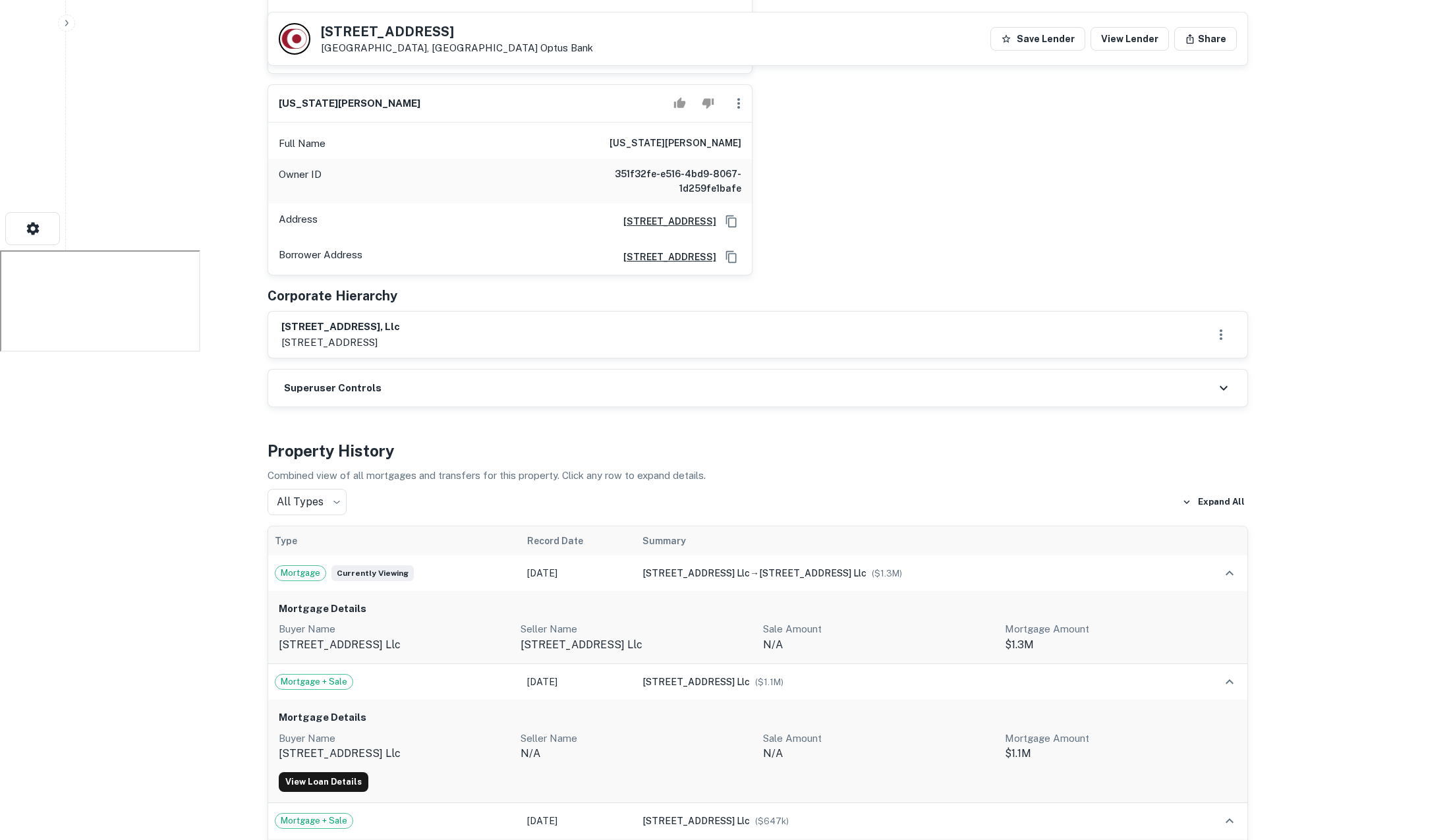
scroll to position [619, 0]
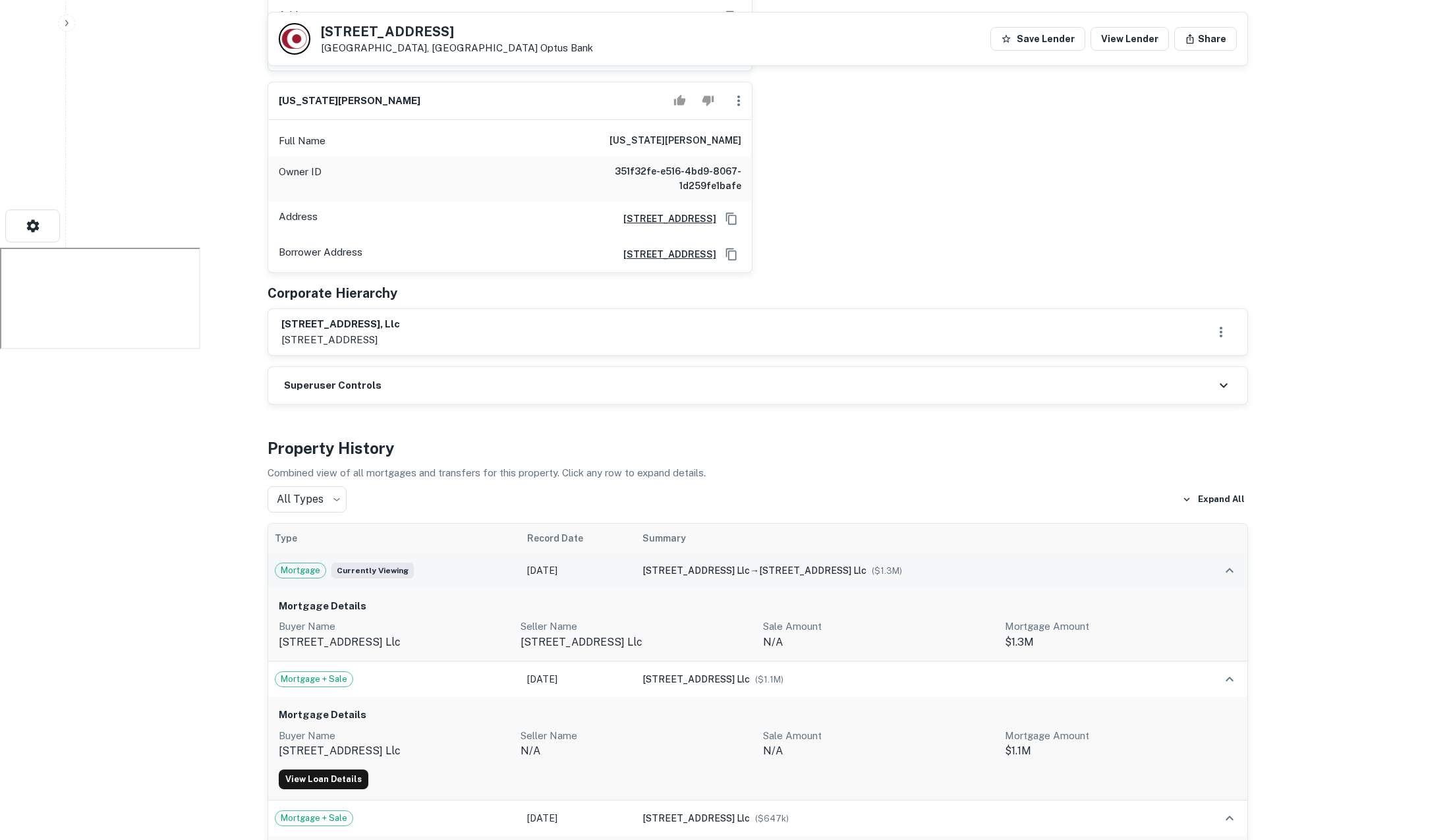
click at [468, 553] on td "Mortgage Currently viewing" at bounding box center [395, 570] width 253 height 35
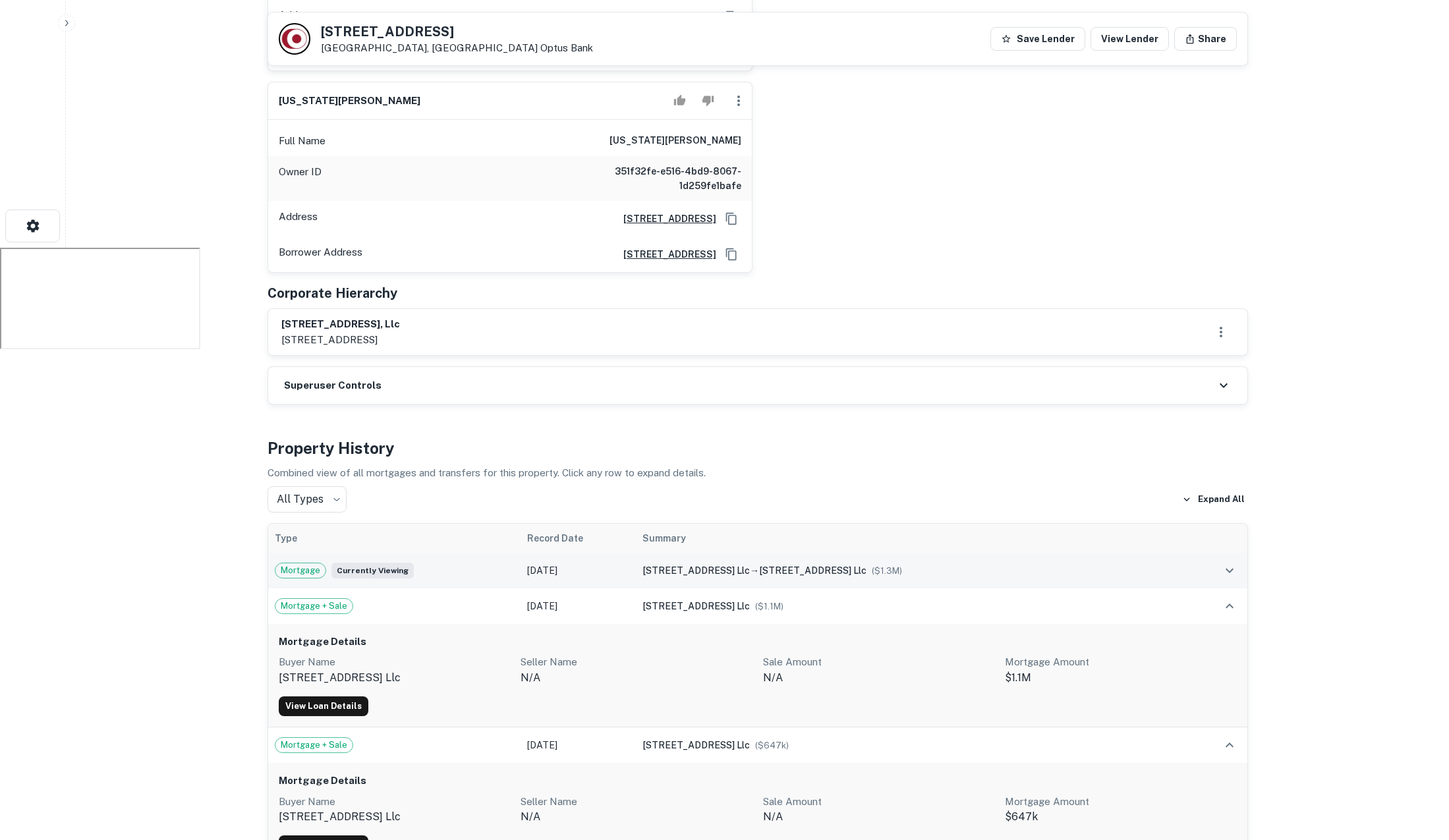
click at [468, 553] on td "Mortgage Currently viewing" at bounding box center [395, 570] width 253 height 35
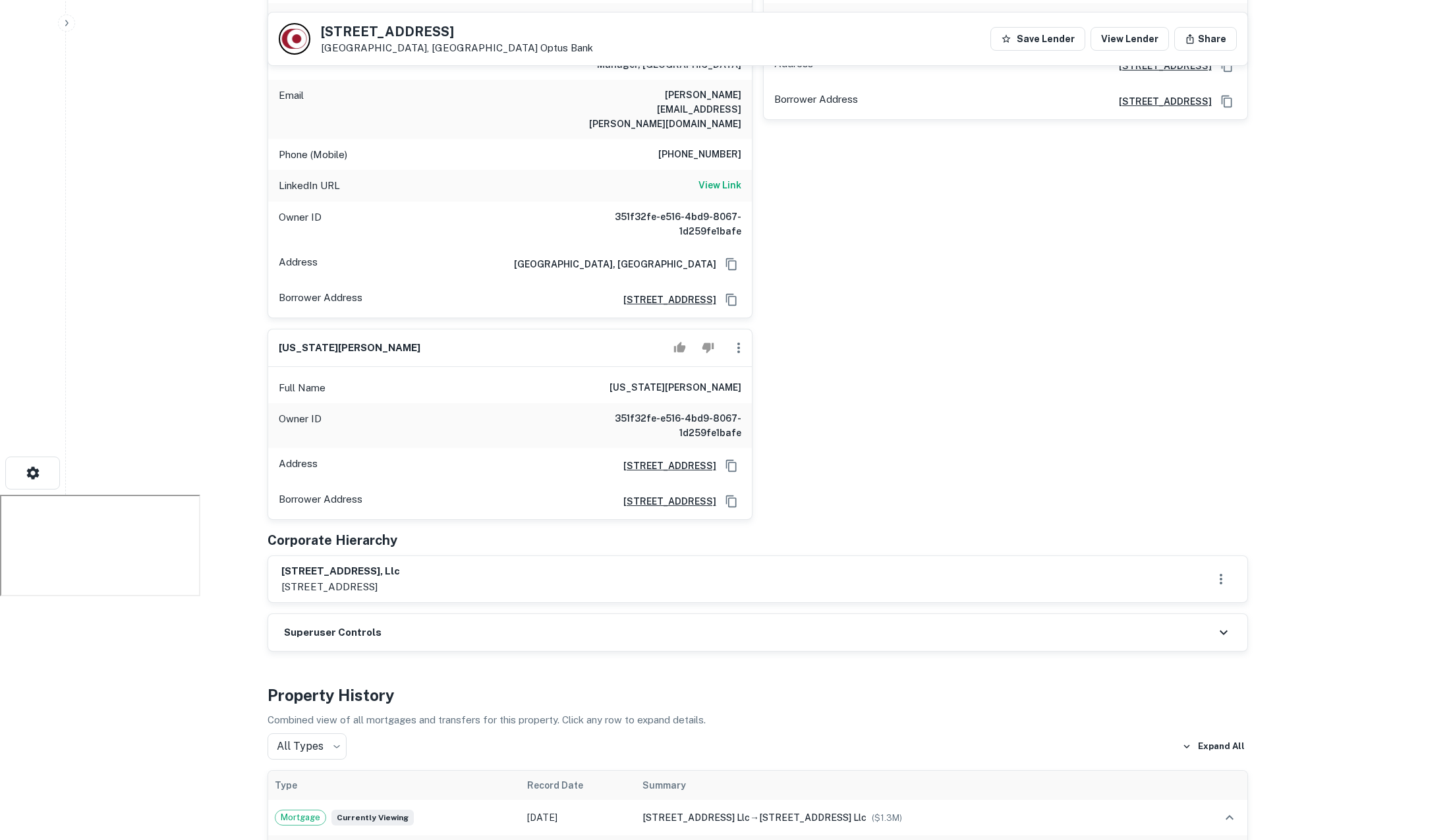
scroll to position [0, 0]
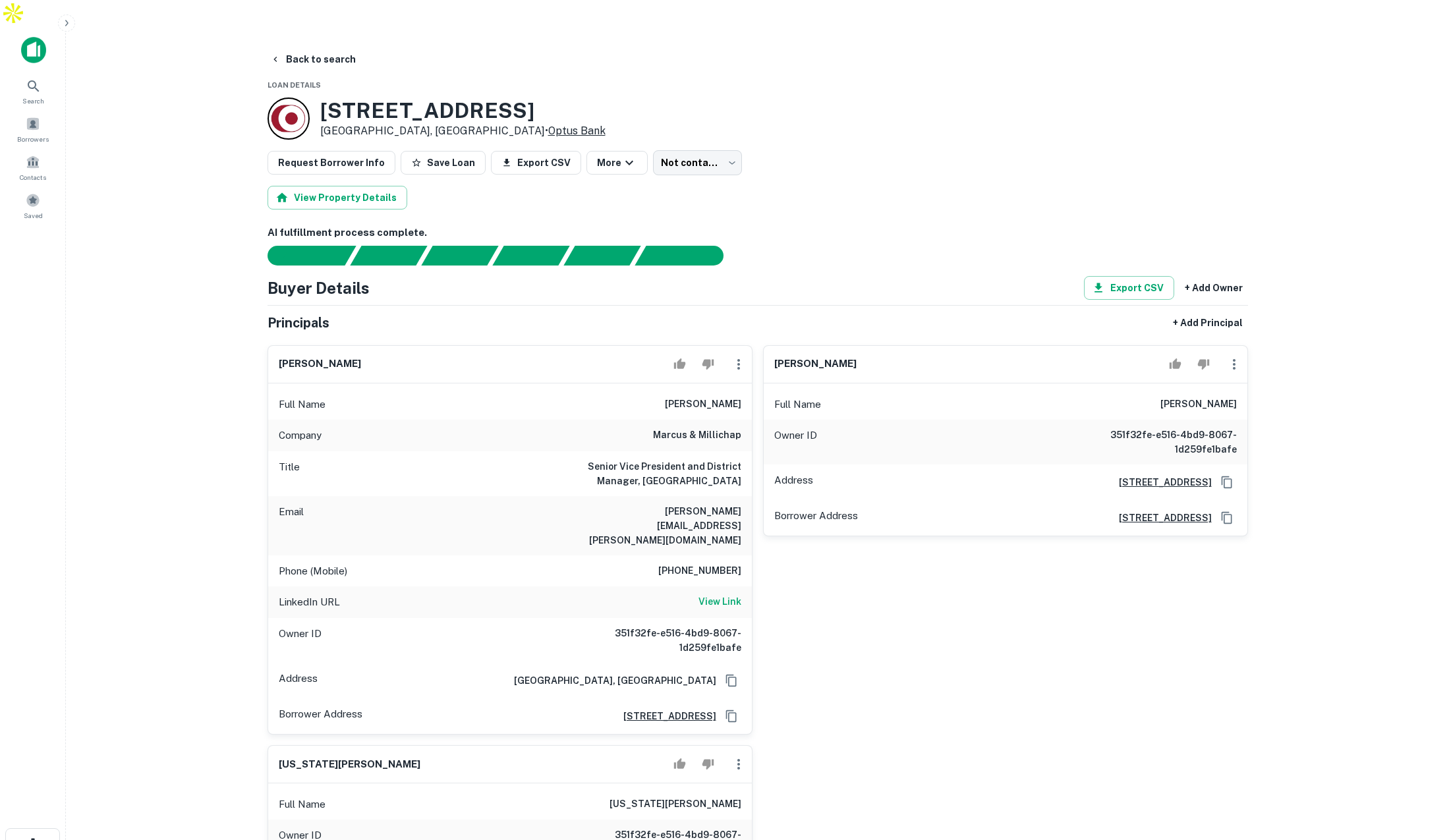
click at [549, 124] on link "Optus Bank" at bounding box center [577, 130] width 58 height 13
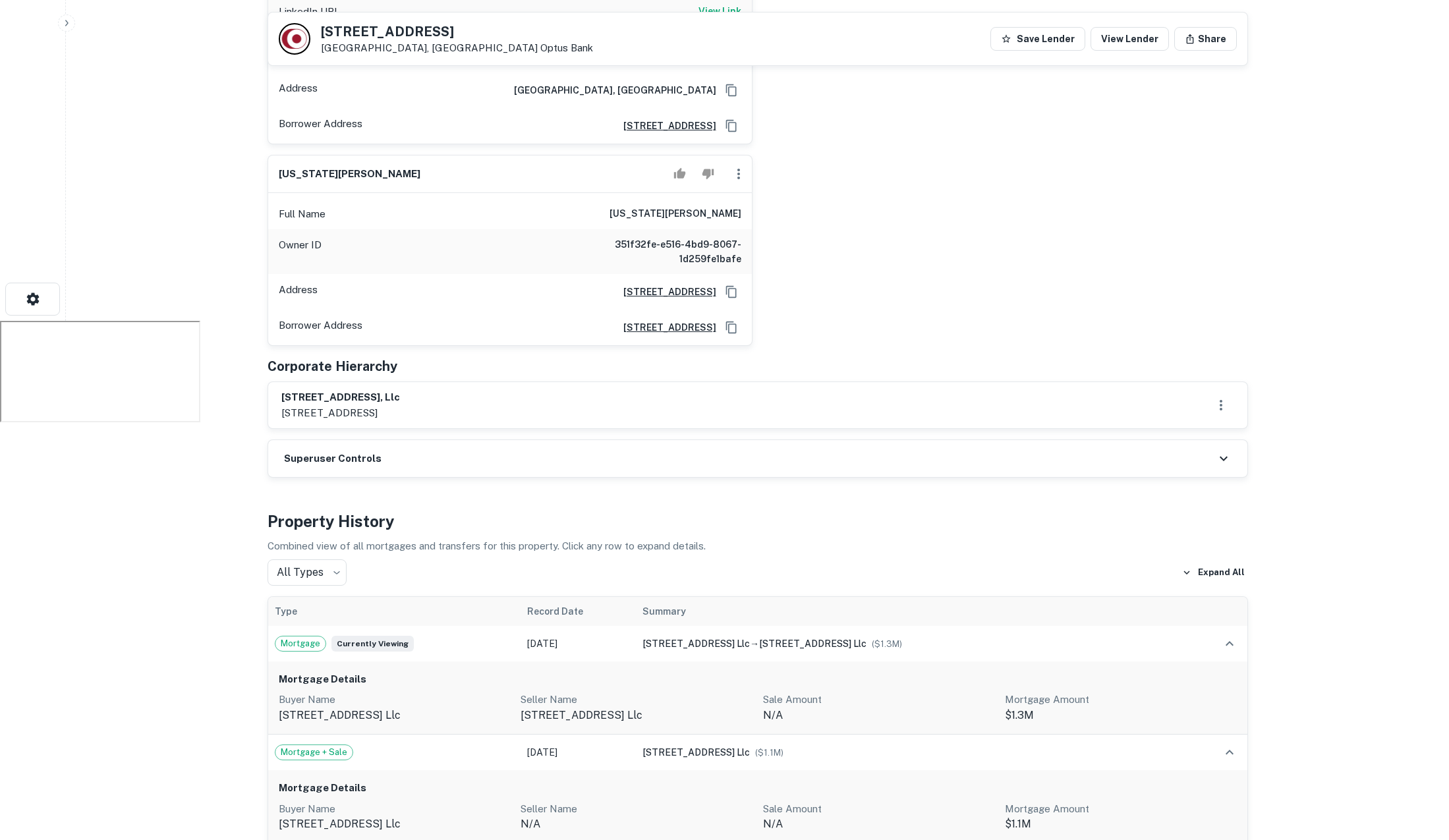
scroll to position [550, 0]
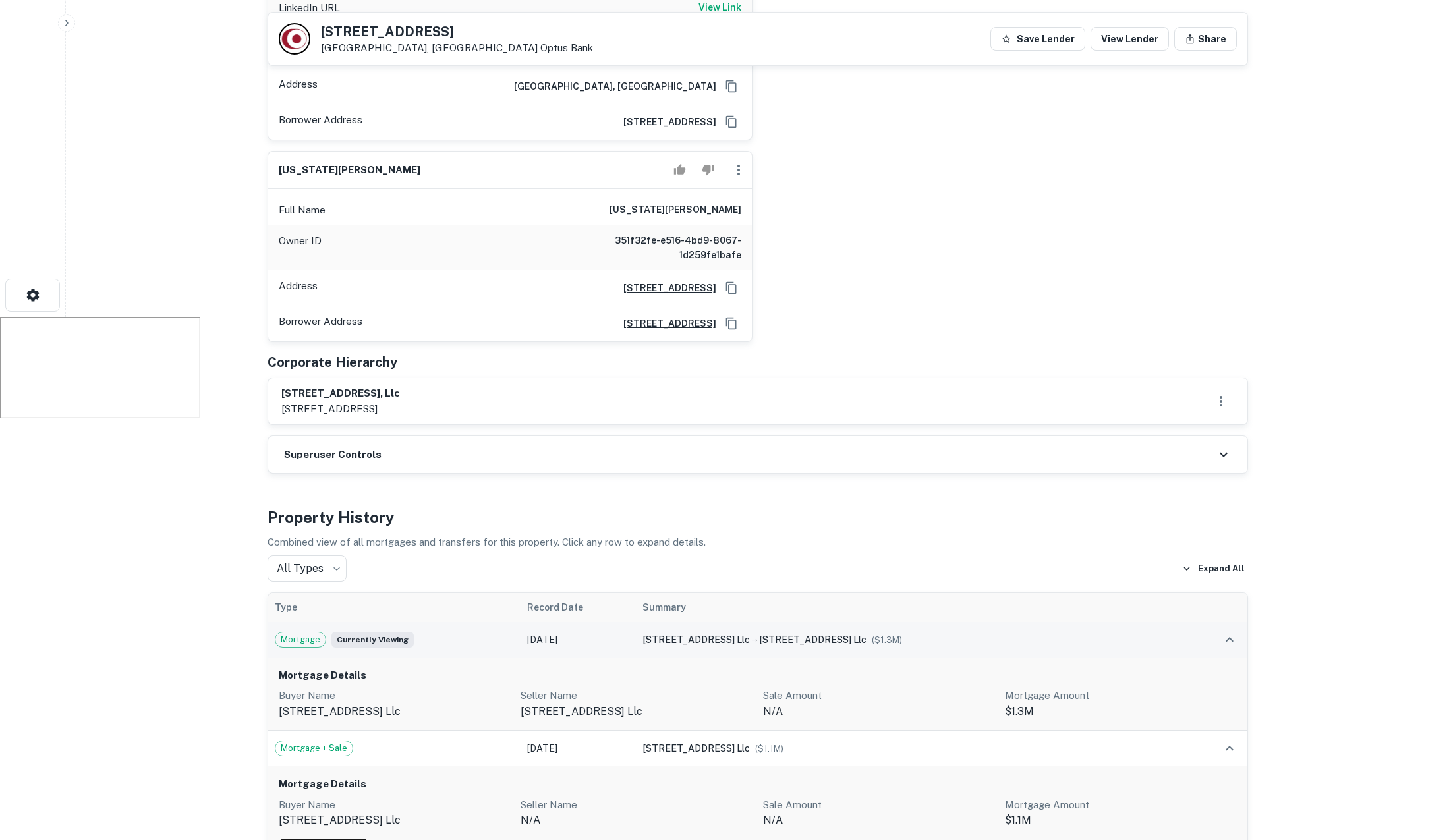
click at [459, 632] on div "Mortgage Currently viewing" at bounding box center [395, 640] width 240 height 16
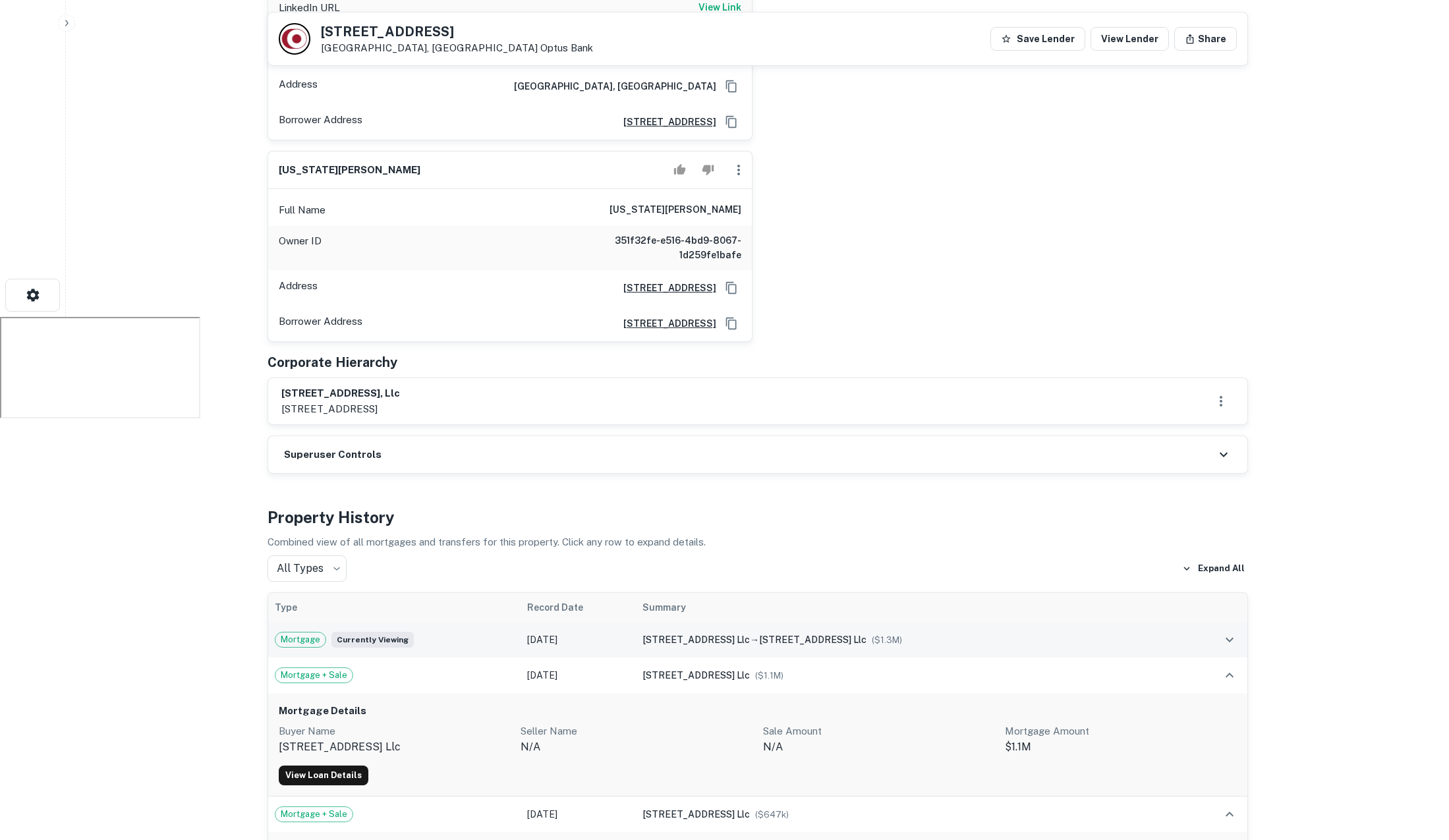
click at [474, 622] on td "Mortgage Currently viewing" at bounding box center [395, 639] width 253 height 35
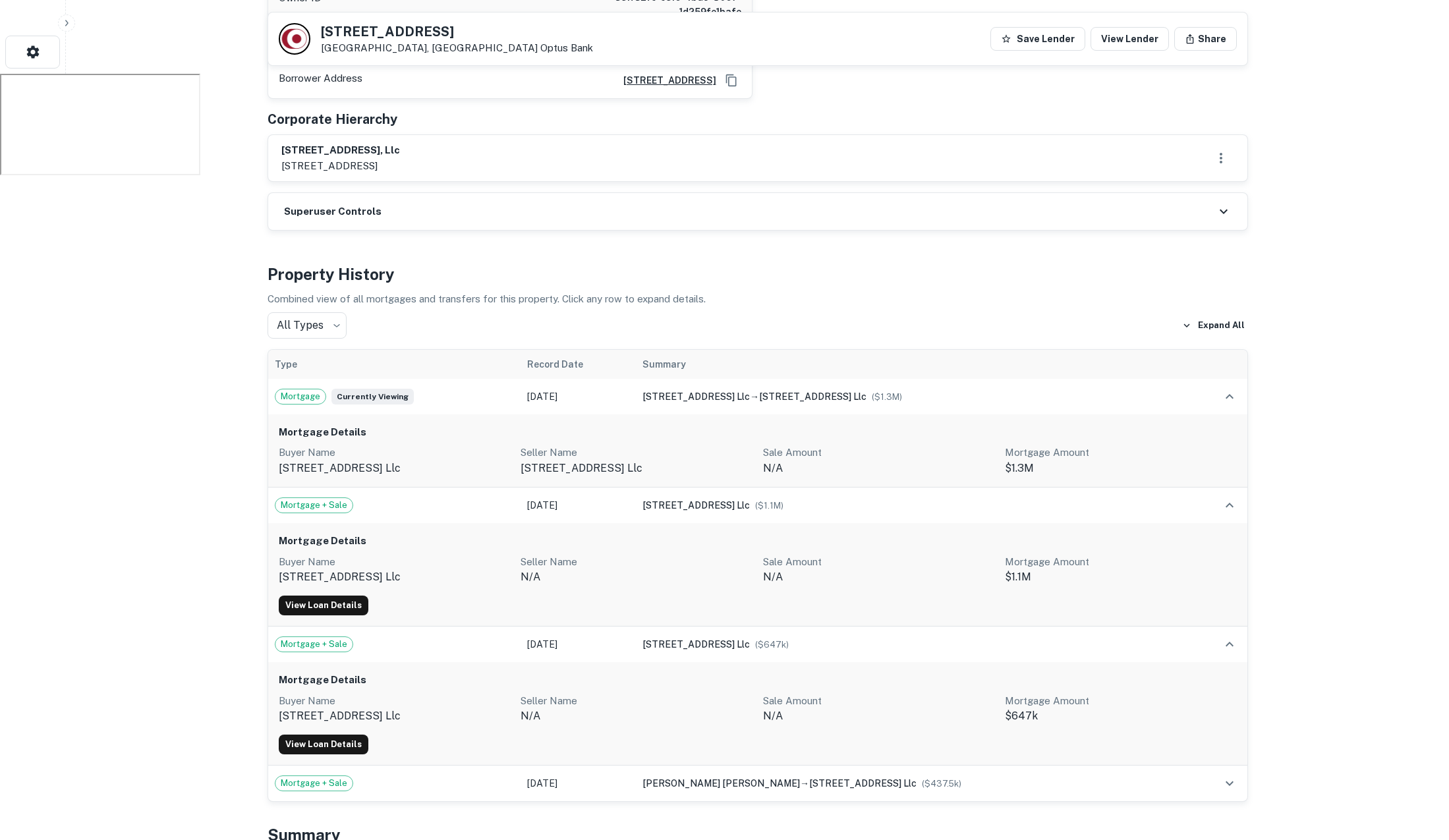
scroll to position [793, 0]
click at [441, 388] on div "Mortgage Currently viewing" at bounding box center [395, 396] width 240 height 16
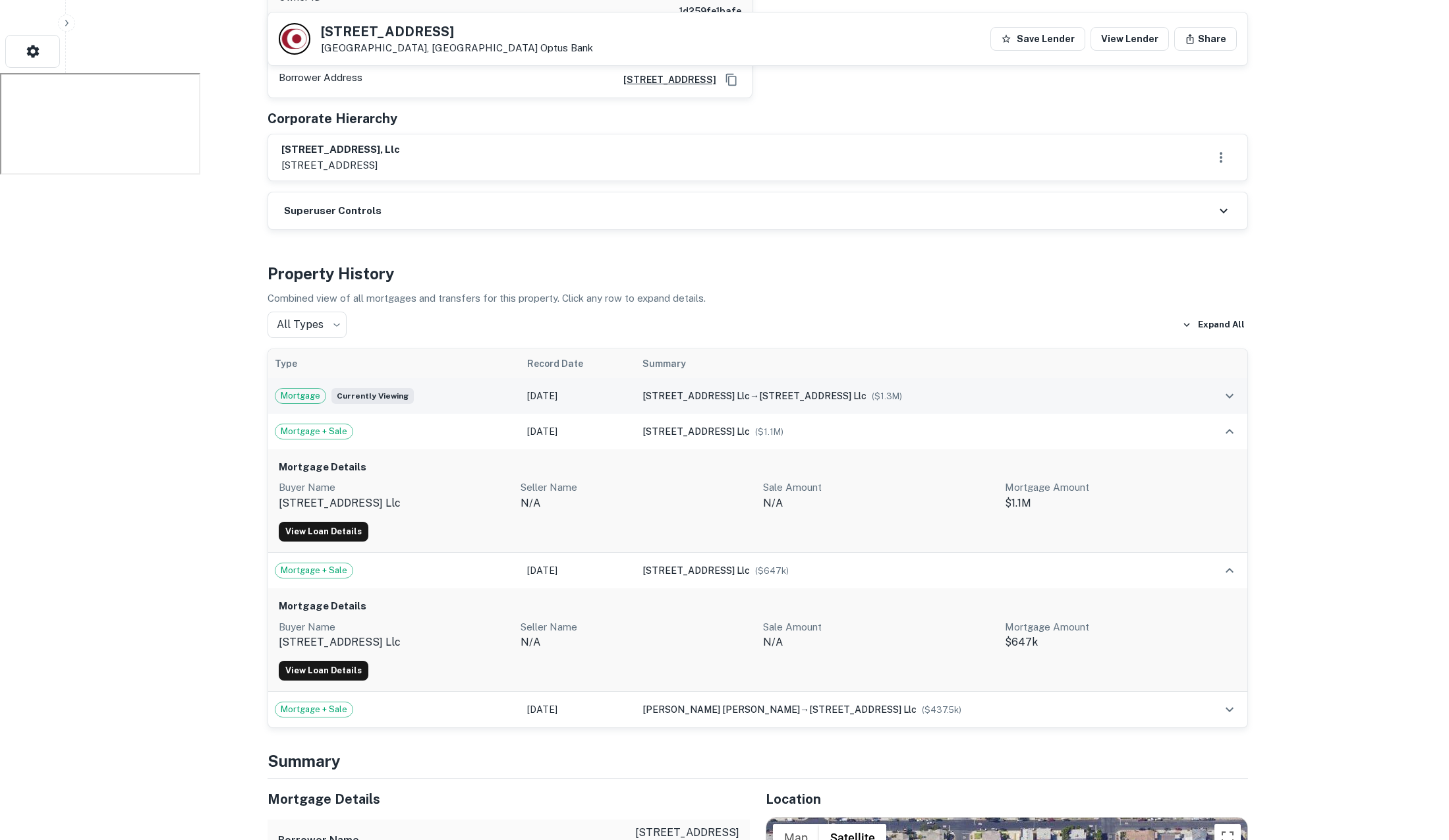
click at [514, 388] on div "Mortgage Currently viewing" at bounding box center [395, 396] width 240 height 16
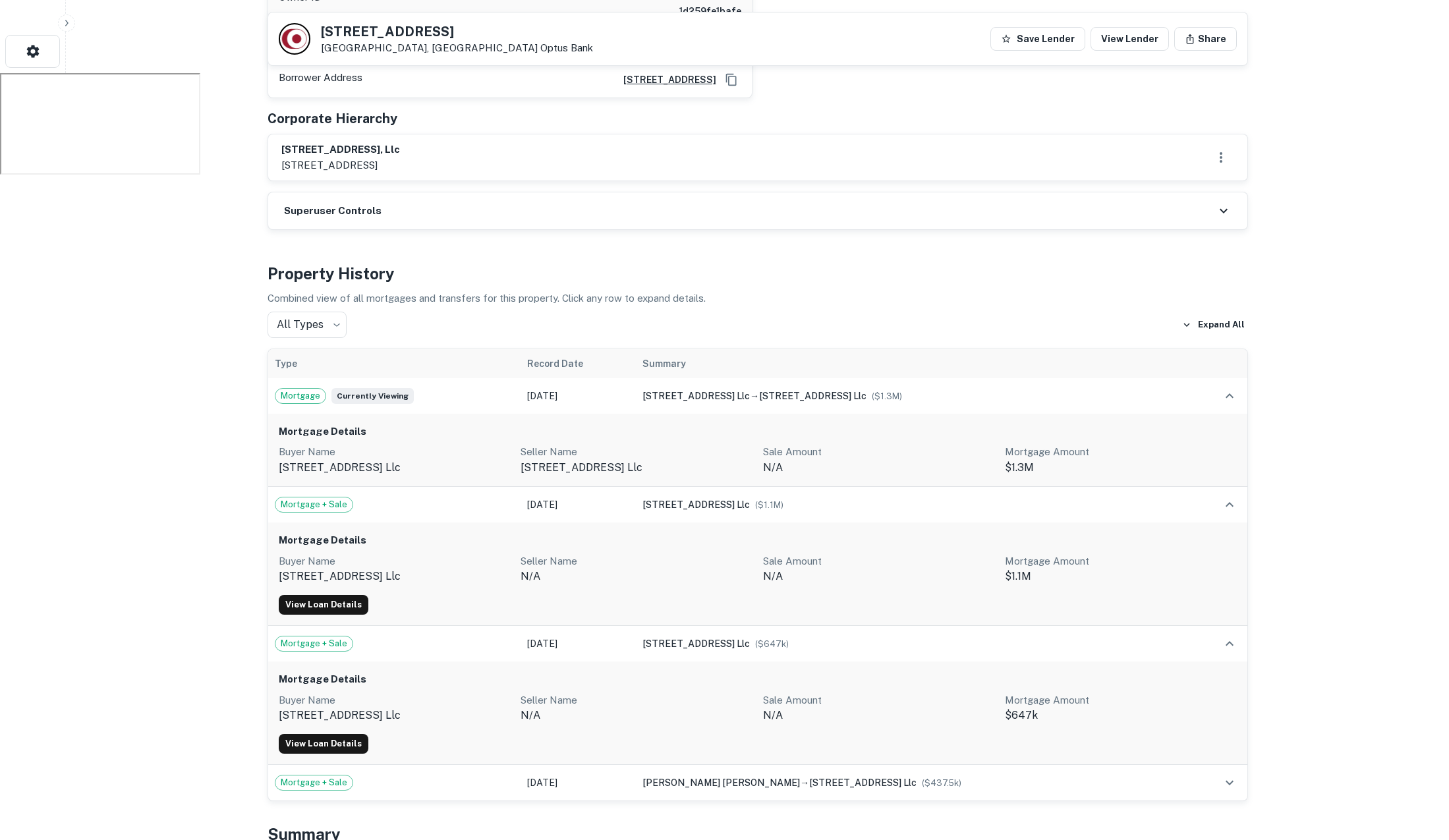
click at [425, 414] on div "Mortgage Details Buyer Name 2218 7th avenue llc Seller Name 2218 7th avenue llc…" at bounding box center [758, 450] width 979 height 73
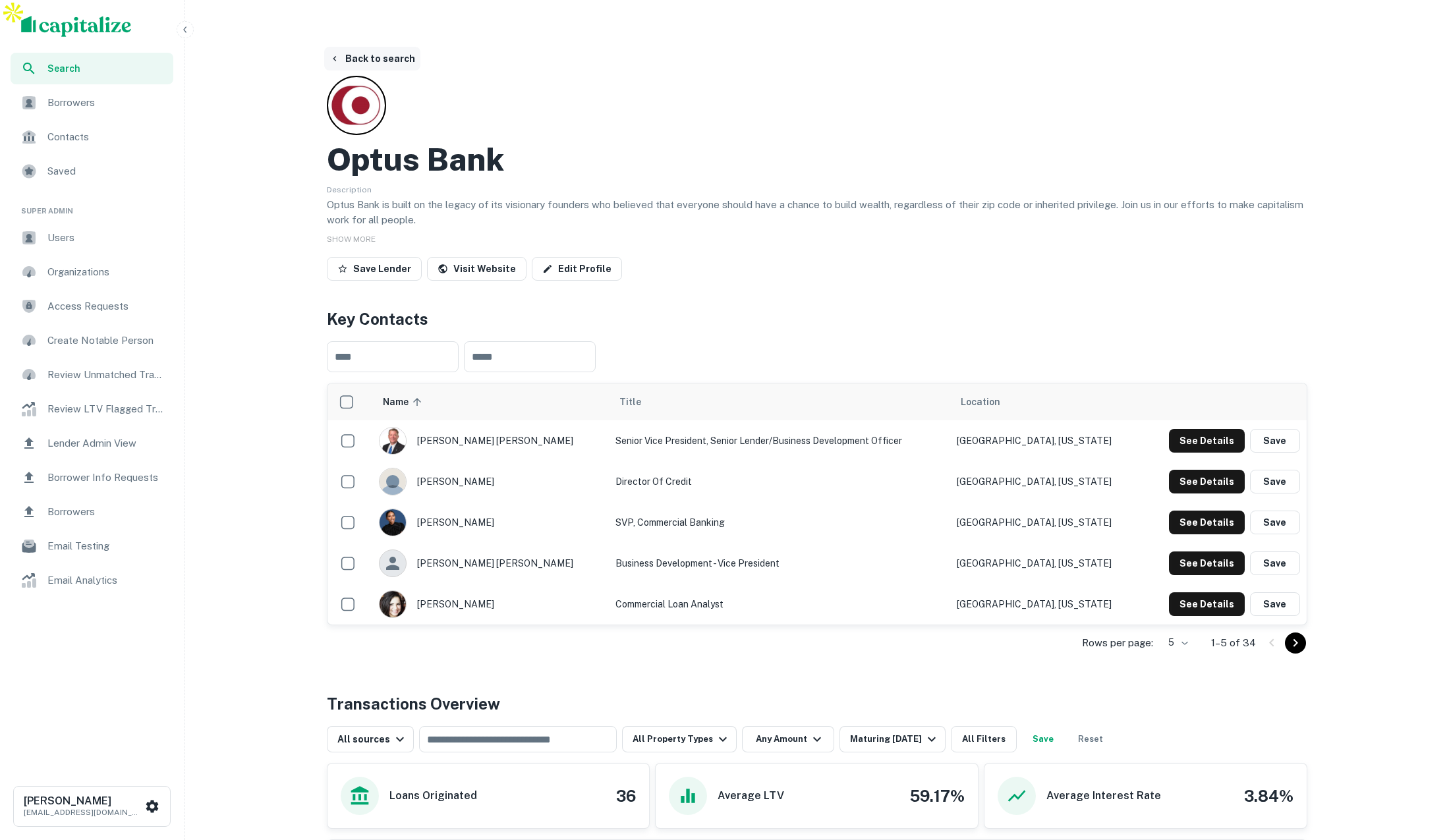
scroll to position [3, 0]
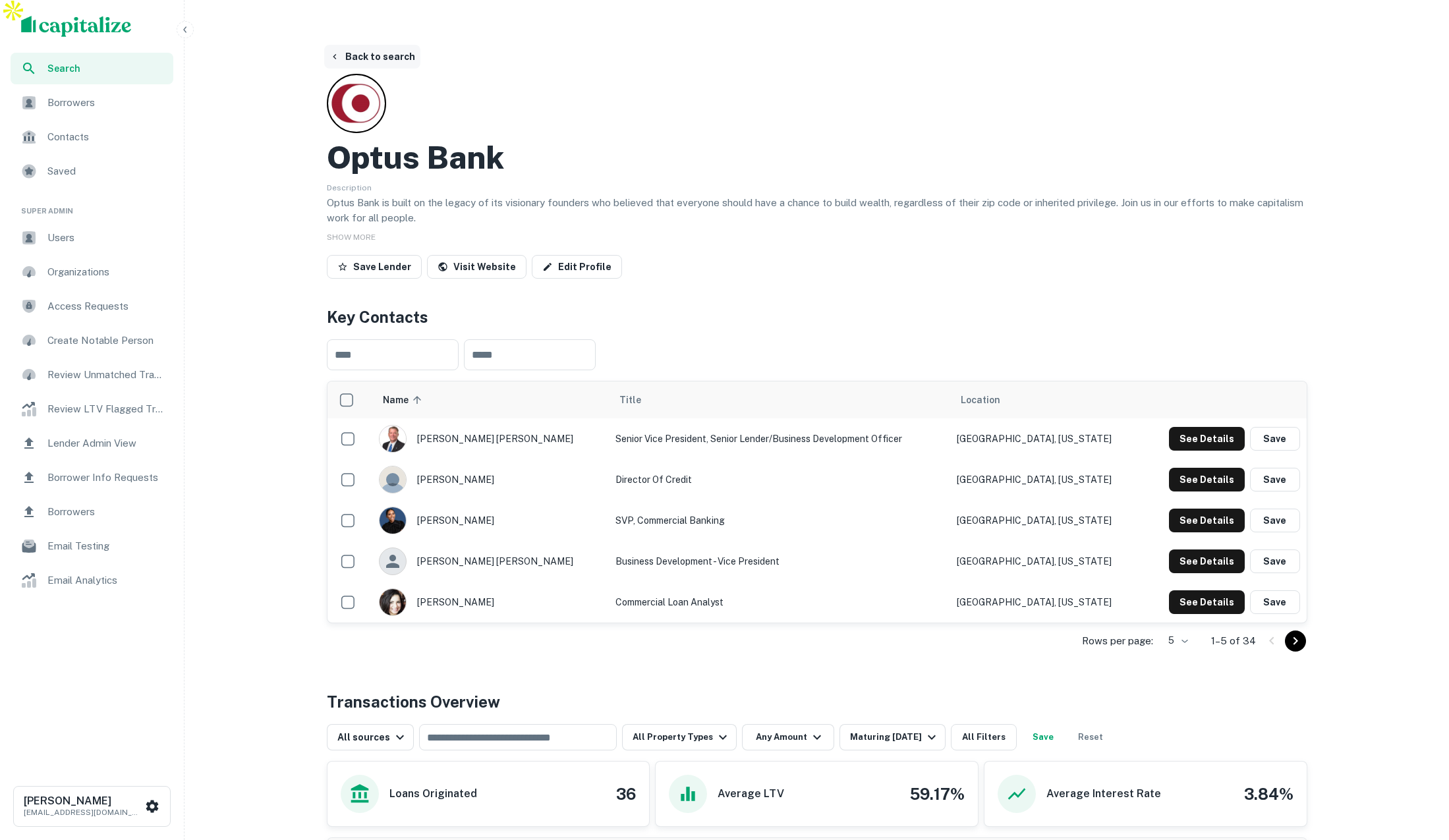
click at [402, 45] on button "Back to search" at bounding box center [373, 56] width 96 height 23
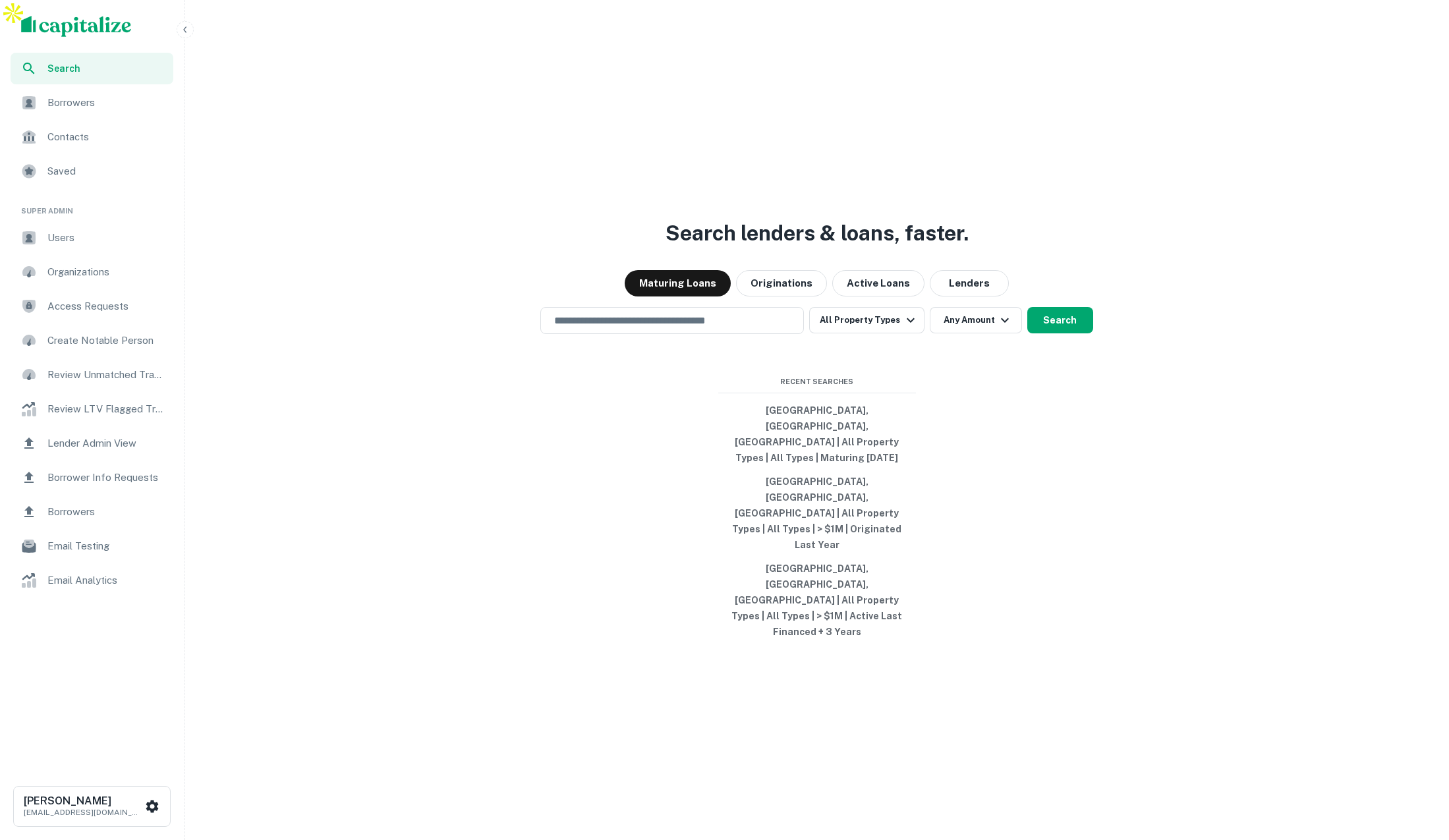
click at [95, 19] on img "scrollable content" at bounding box center [77, 27] width 111 height 21
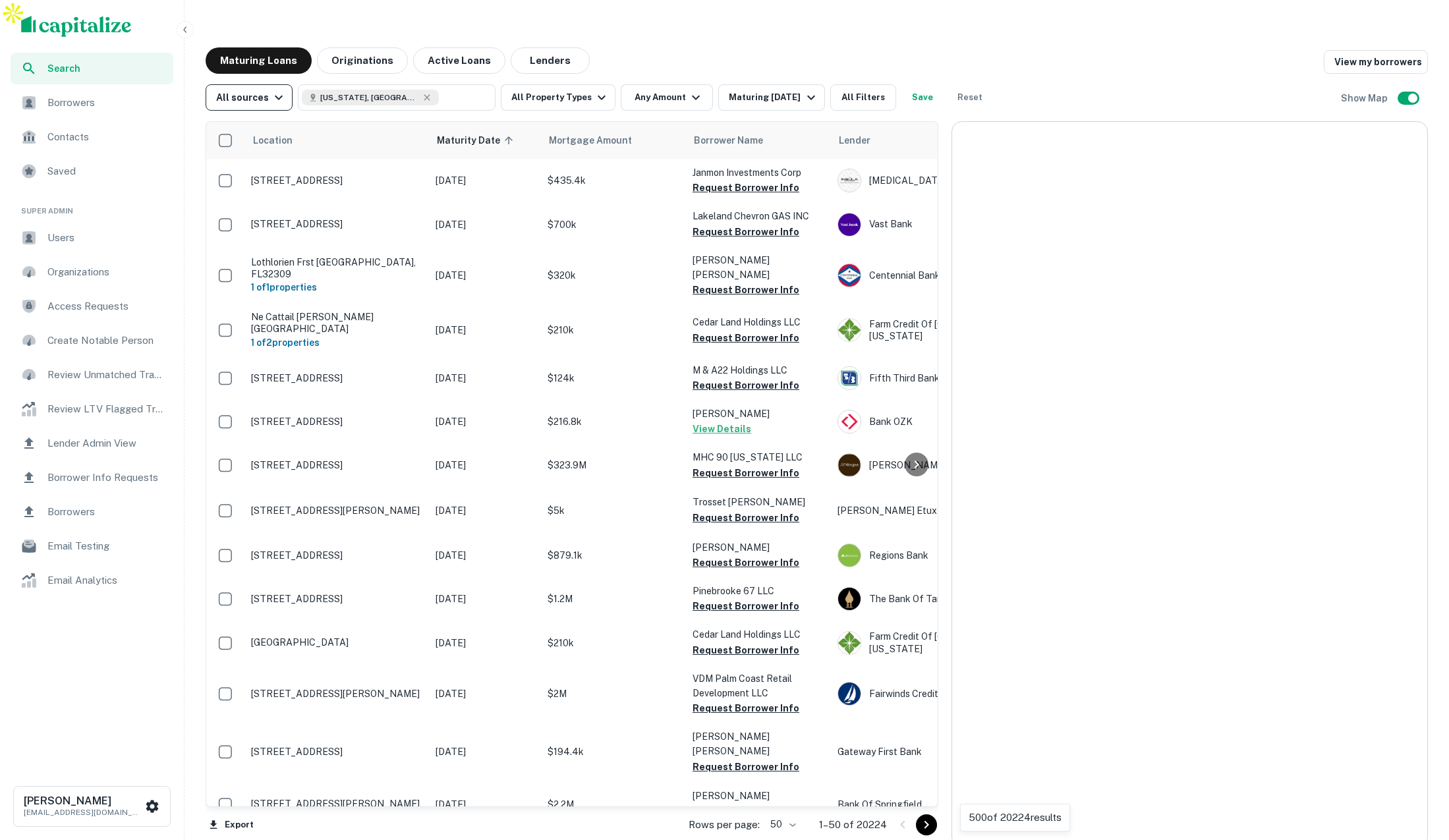
scroll to position [3, 0]
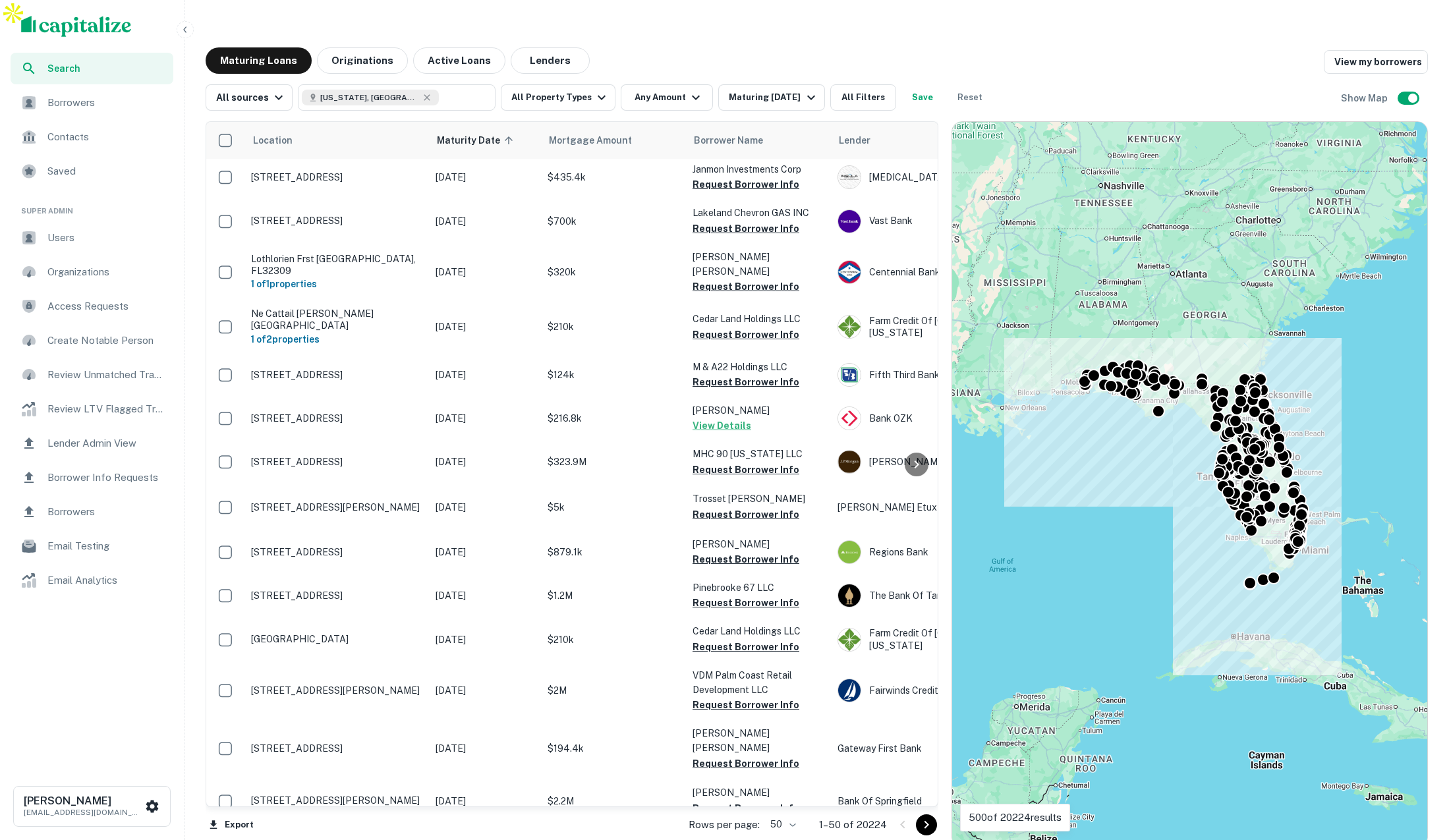
click at [186, 28] on icon "button" at bounding box center [185, 29] width 11 height 11
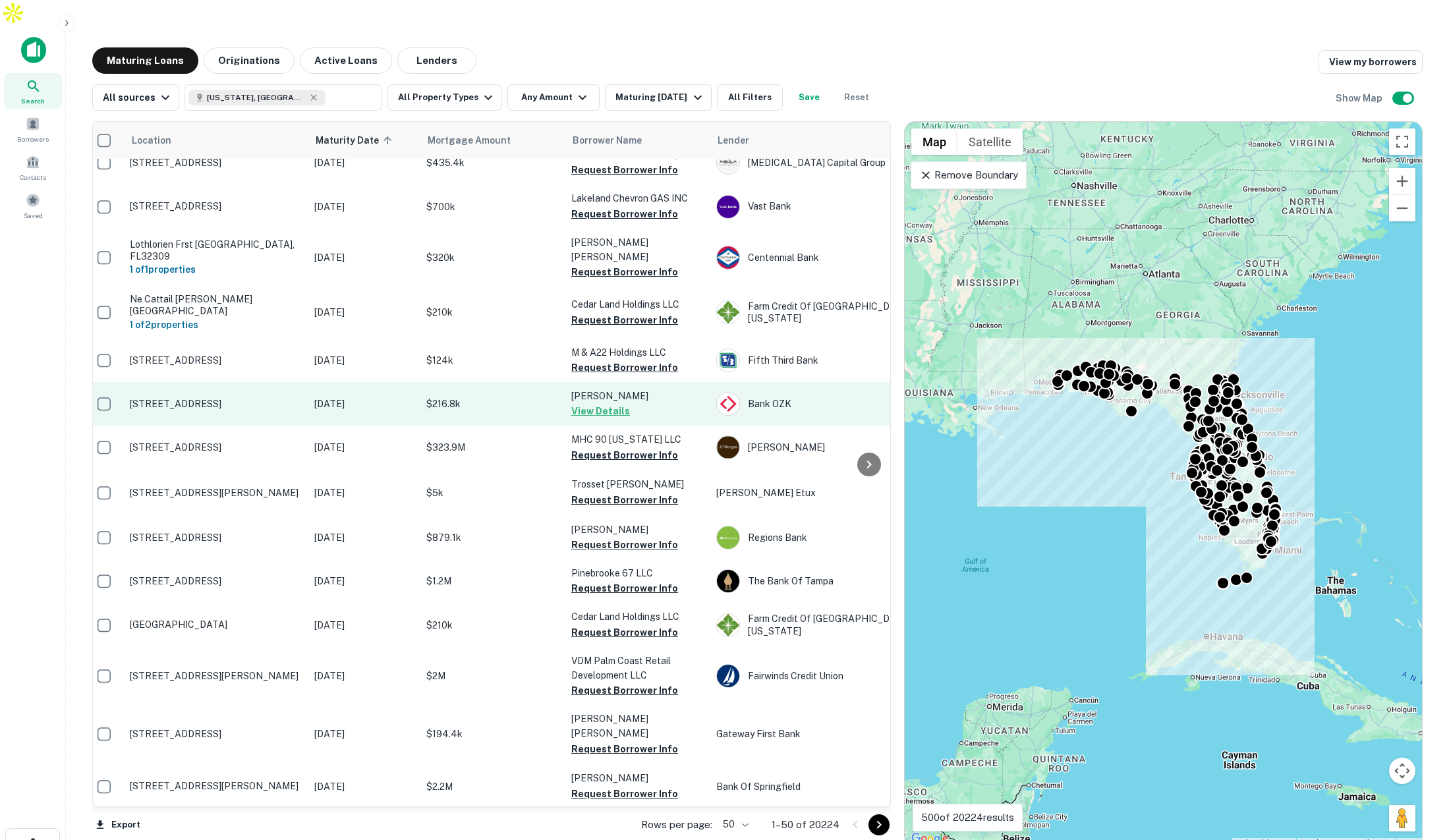
scroll to position [0, 8]
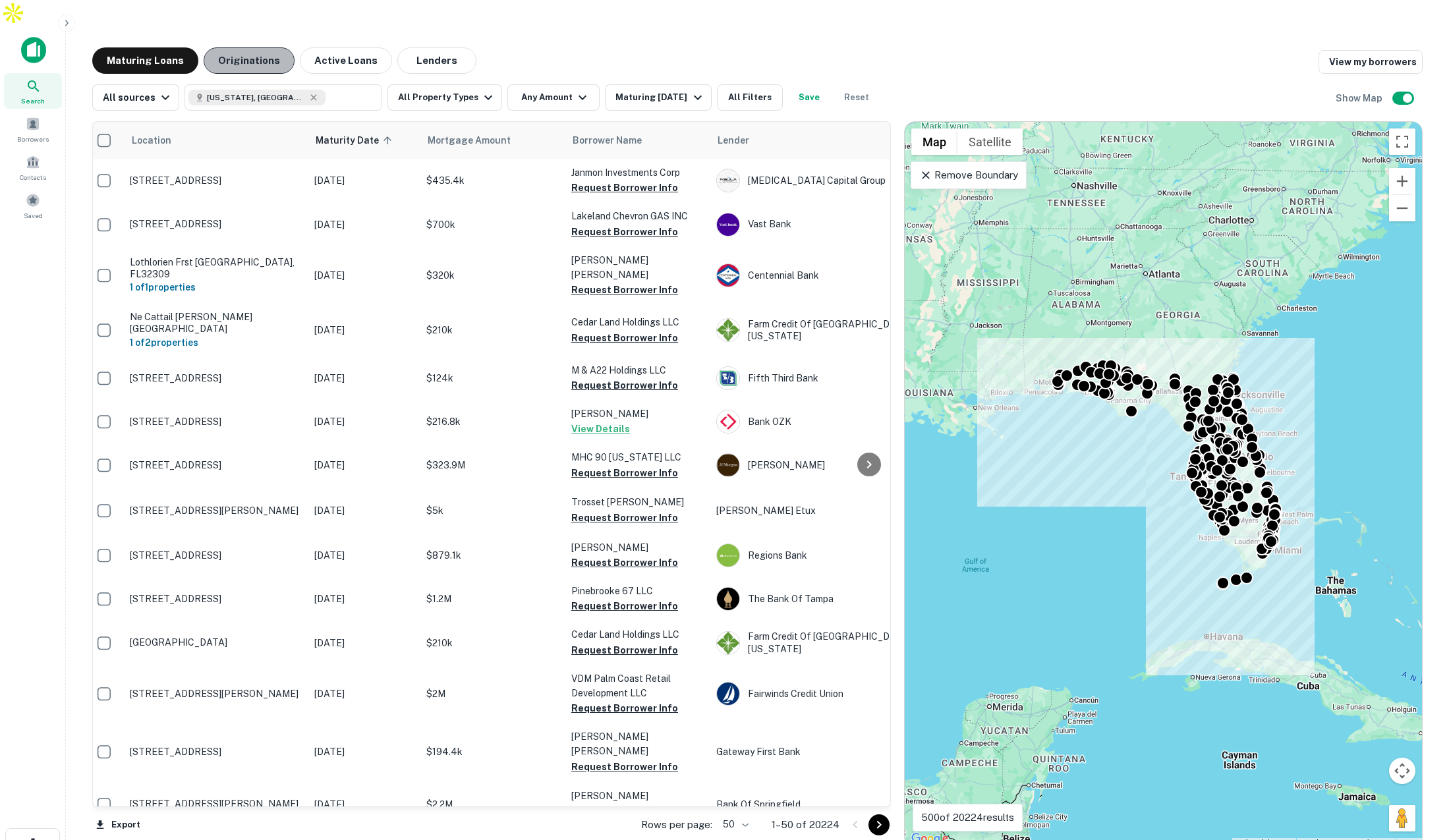
drag, startPoint x: 248, startPoint y: 29, endPoint x: 239, endPoint y: 27, distance: 9.2
click at [245, 47] on button "Originations" at bounding box center [249, 60] width 91 height 26
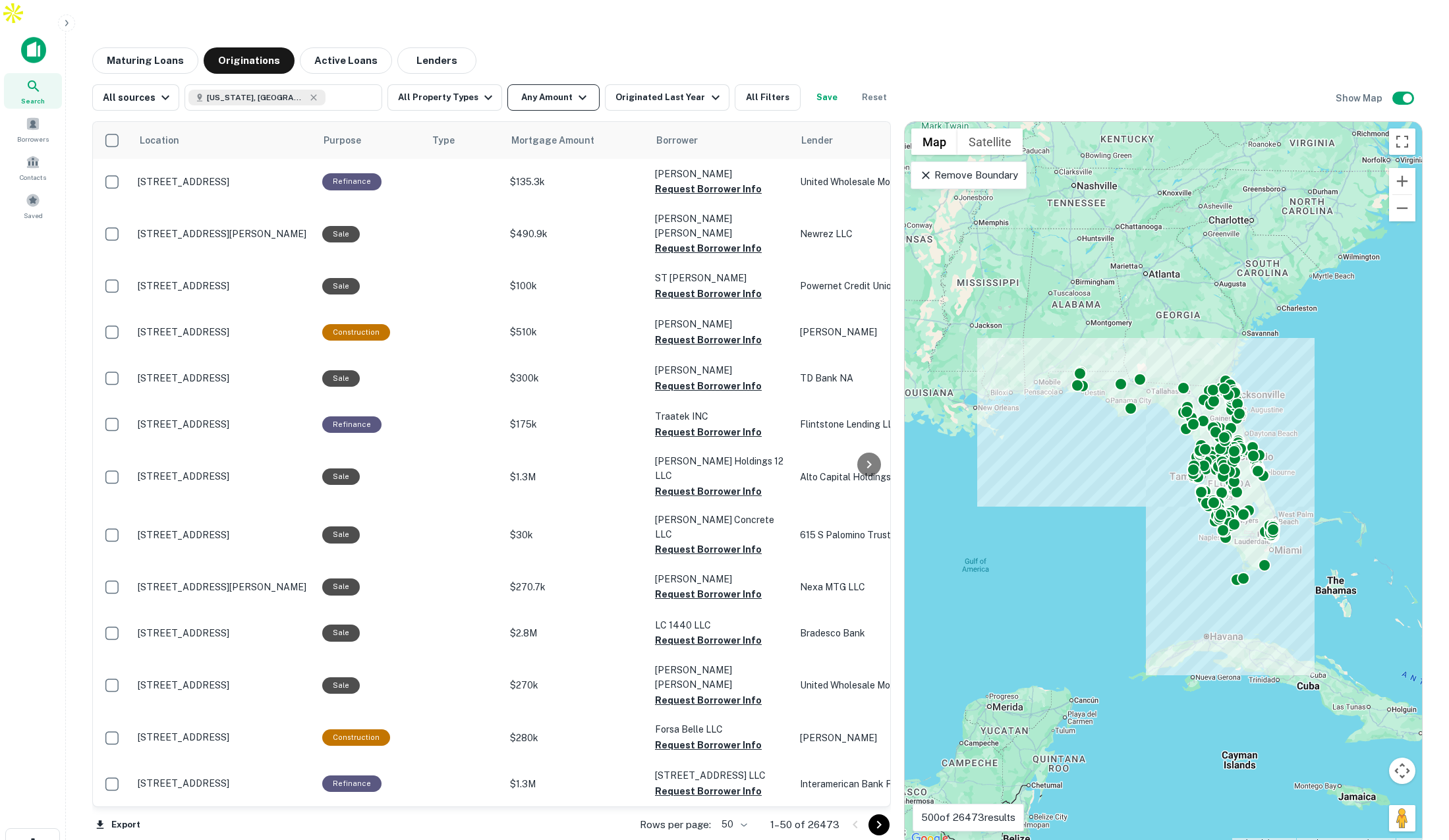
click at [575, 90] on icon "button" at bounding box center [583, 98] width 16 height 16
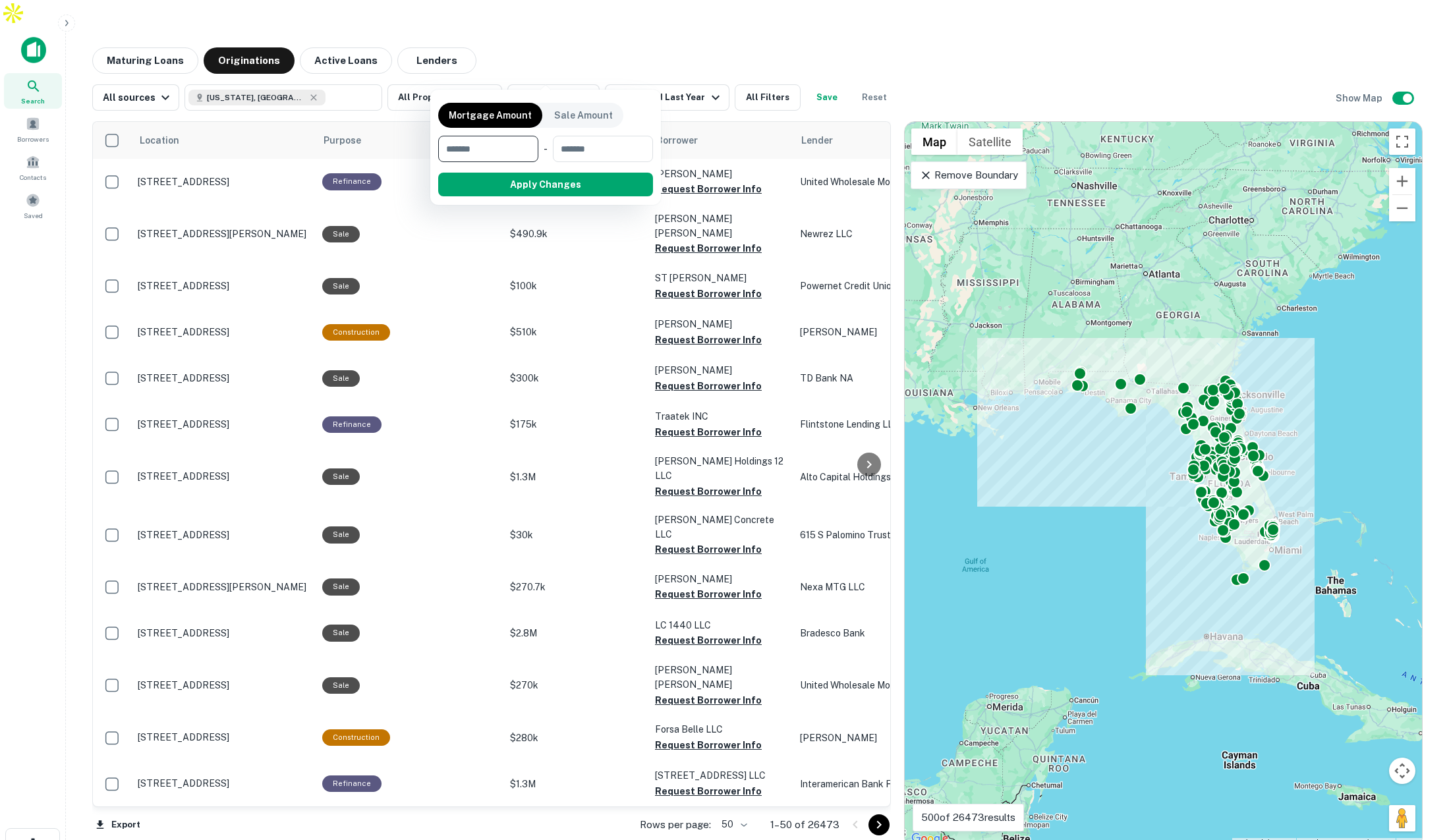
click at [528, 145] on input "number" at bounding box center [484, 148] width 91 height 26
type input "*******"
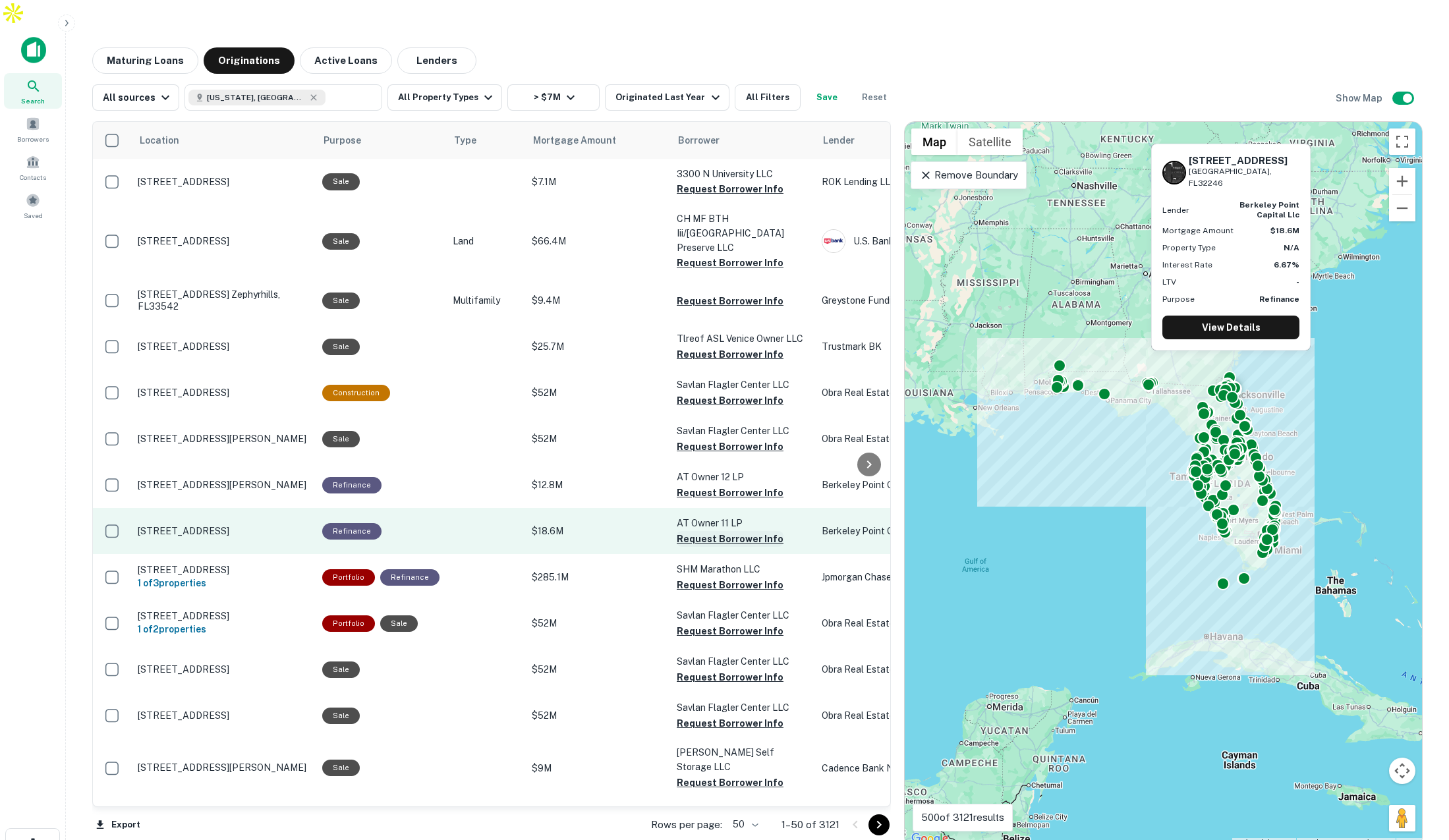
click at [716, 531] on button "Request Borrower Info" at bounding box center [731, 539] width 107 height 16
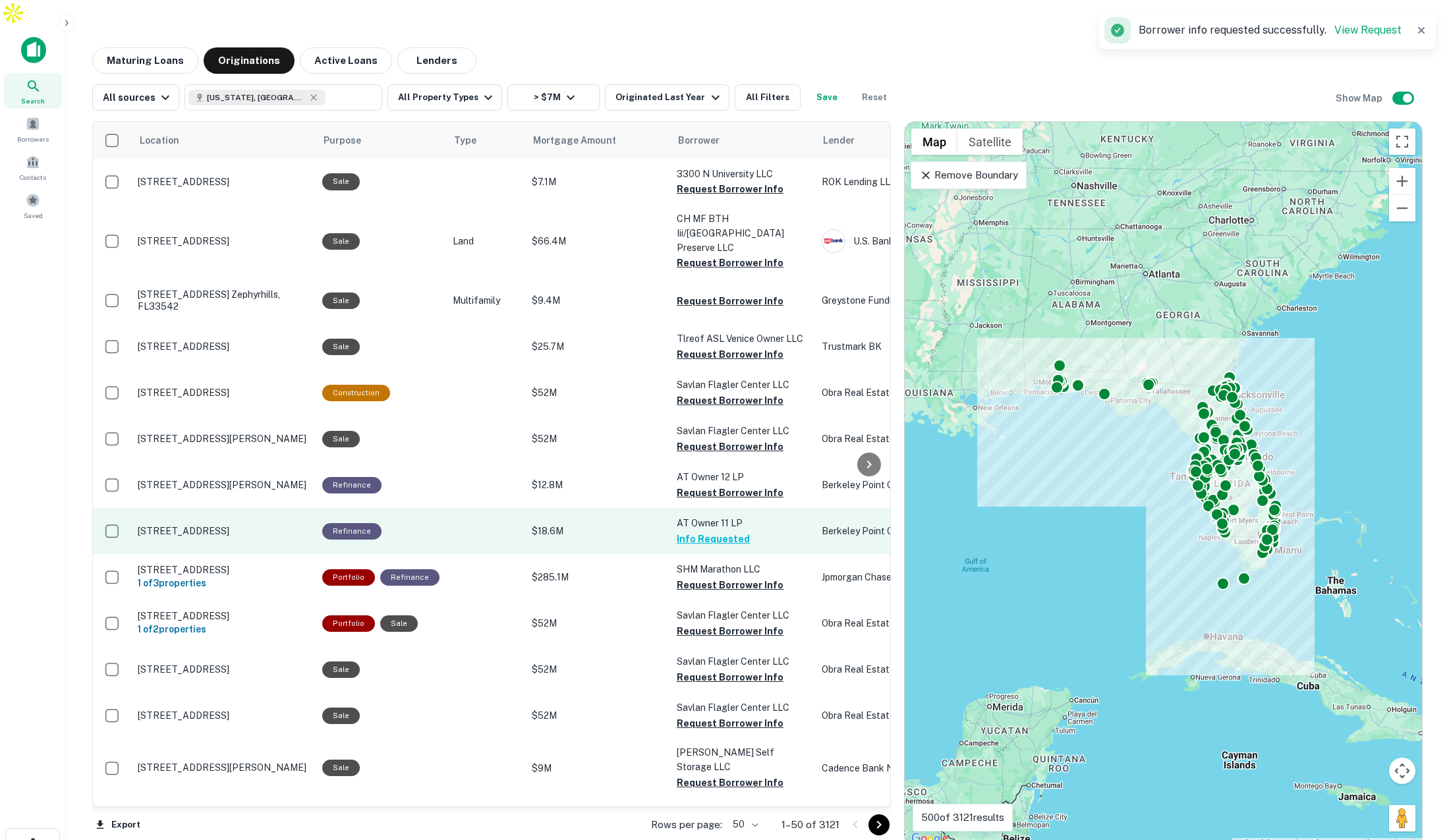
click at [242, 525] on p "3451 Saland Way Jacksonville, FL32246" at bounding box center [223, 531] width 171 height 12
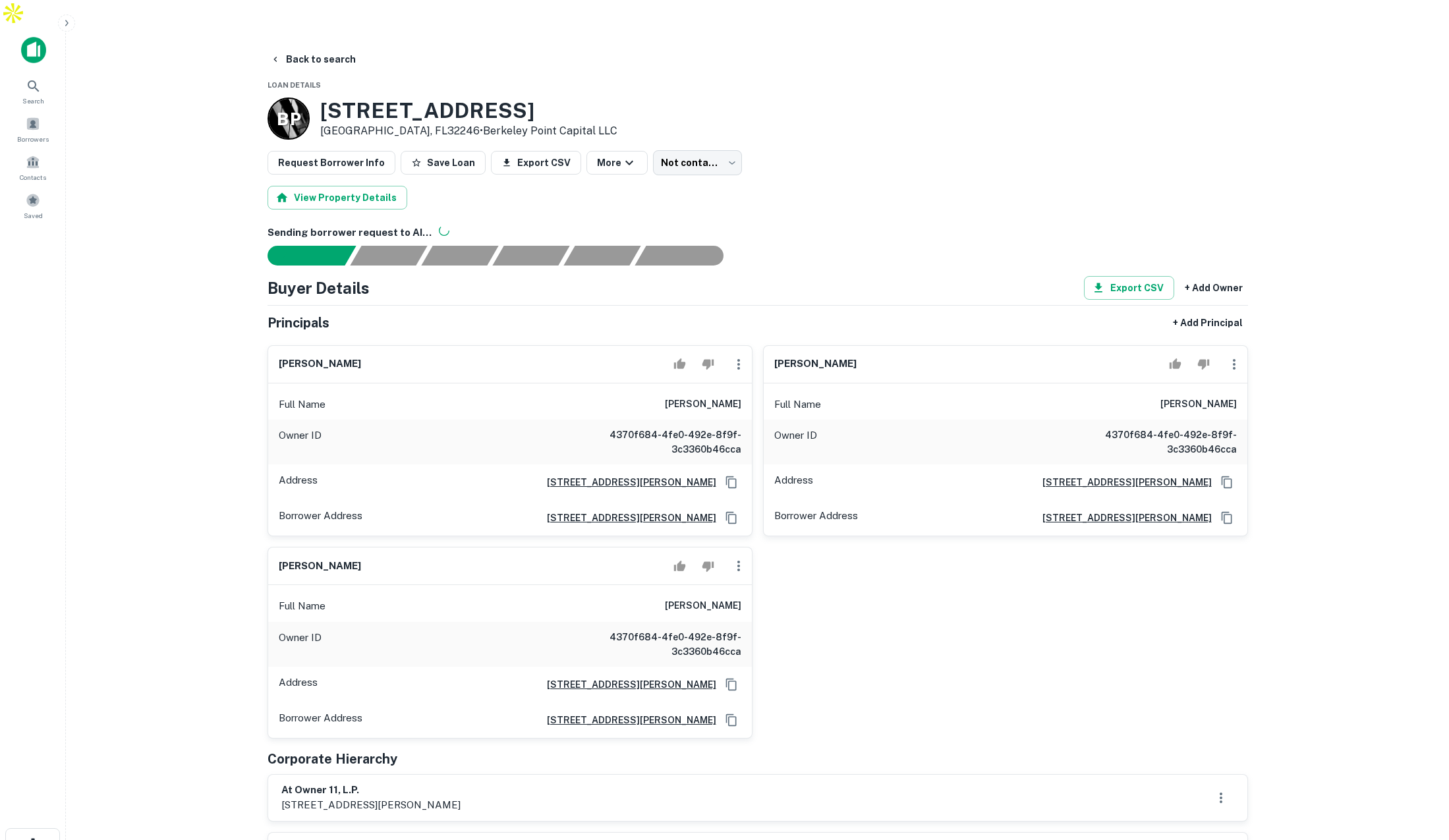
scroll to position [5, 0]
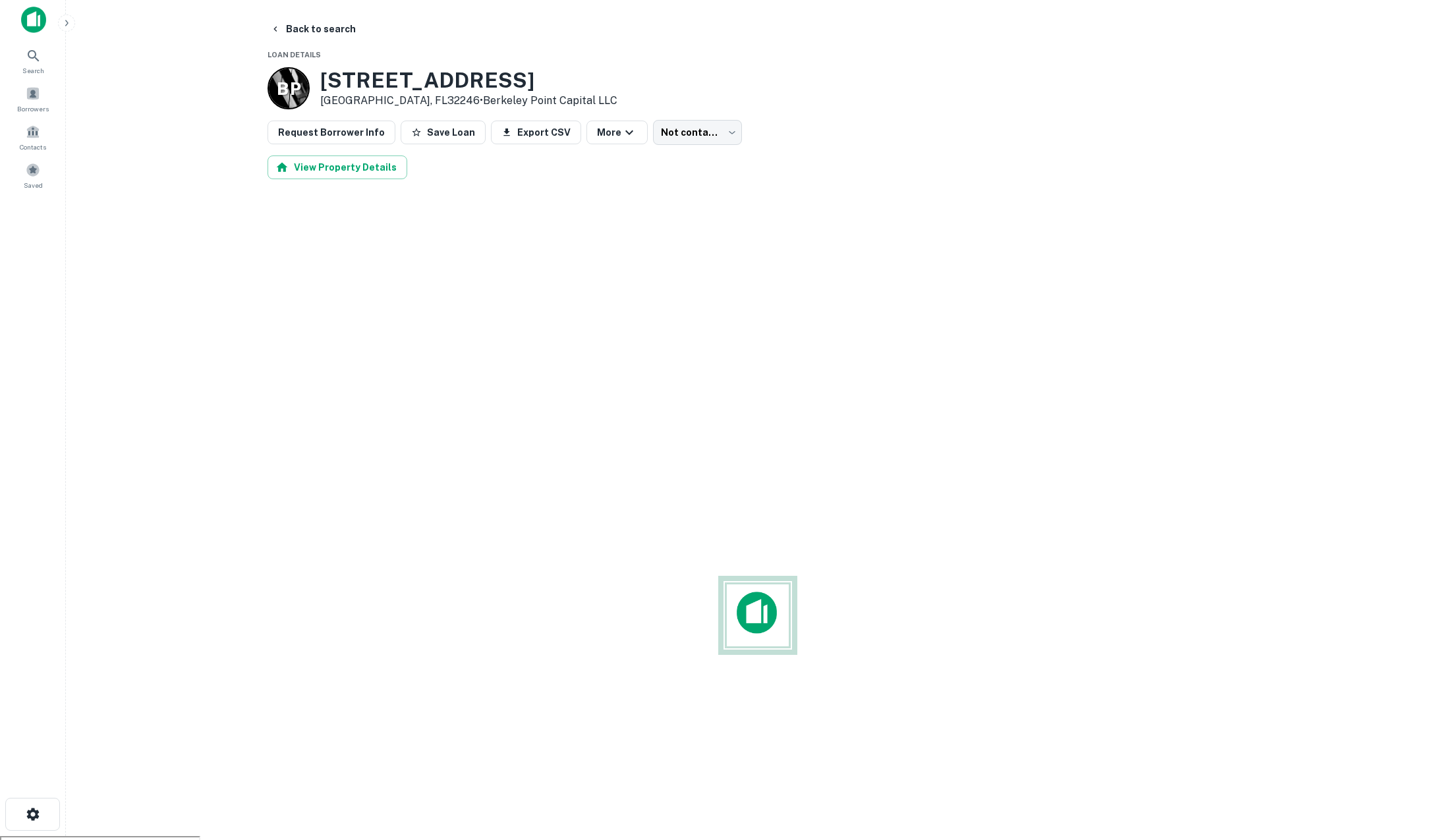
scroll to position [4, 0]
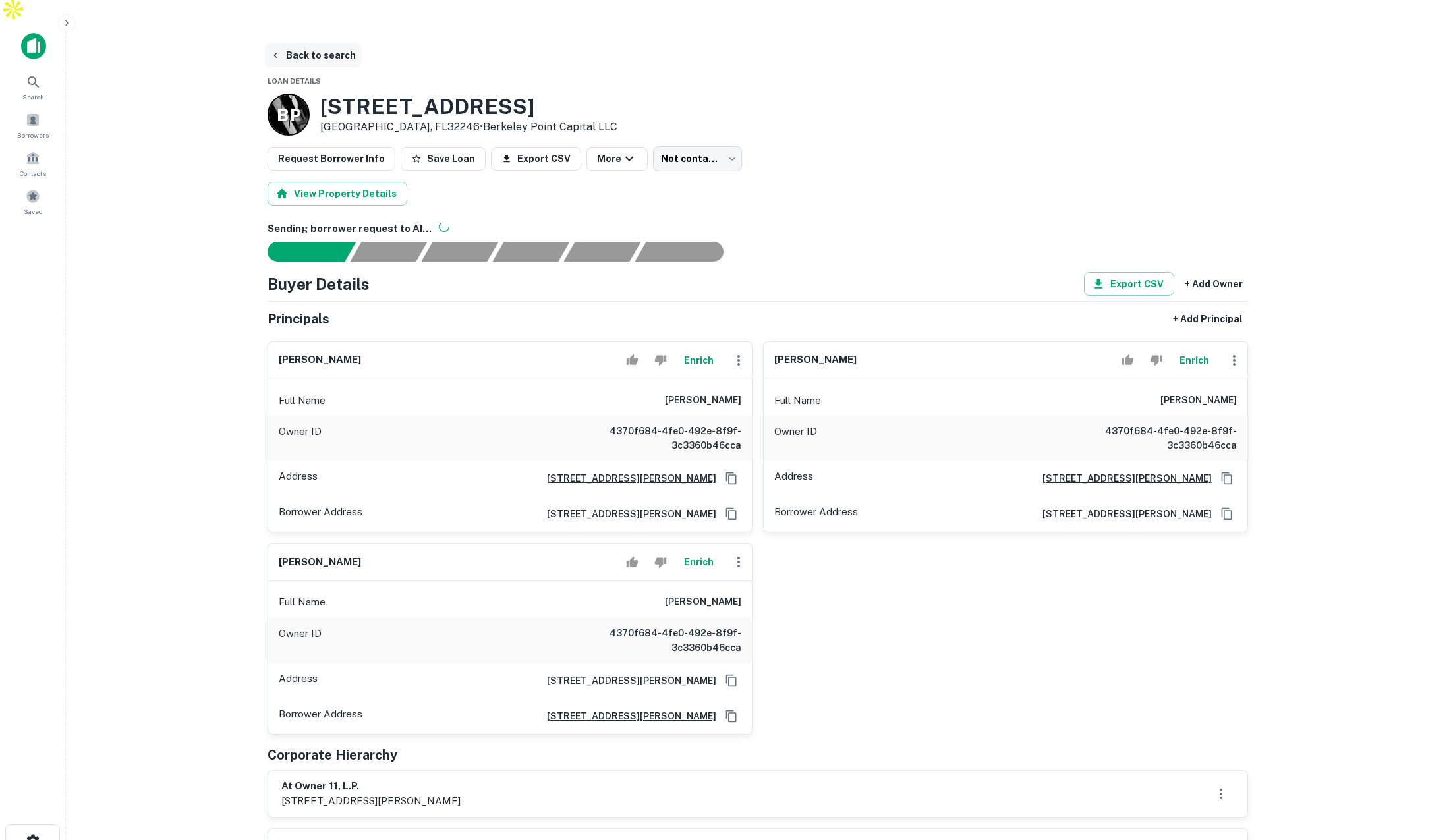
click at [305, 43] on button "Back to search" at bounding box center [313, 55] width 96 height 23
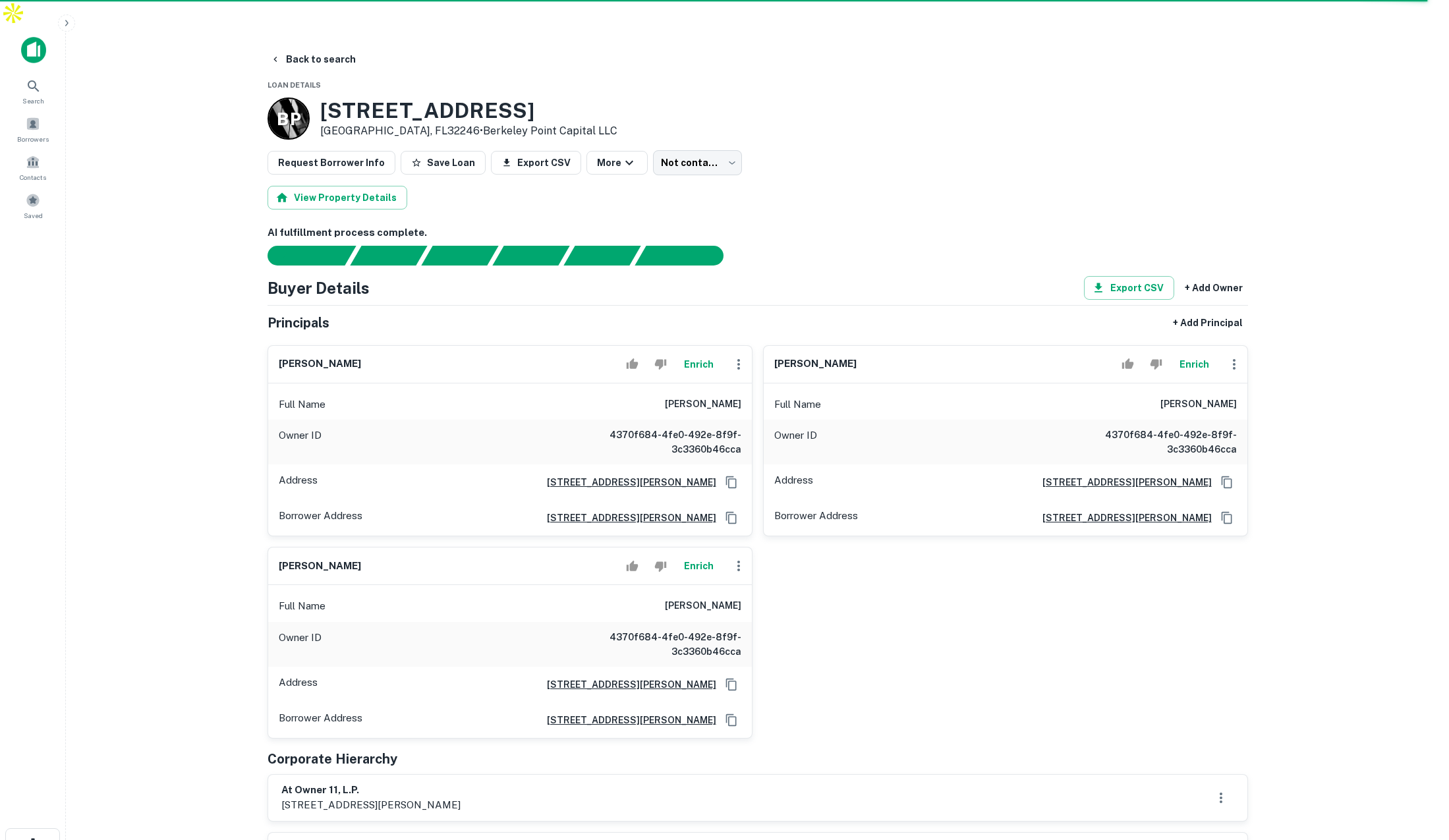
scroll to position [1, 0]
click at [310, 47] on button "Back to search" at bounding box center [313, 58] width 96 height 23
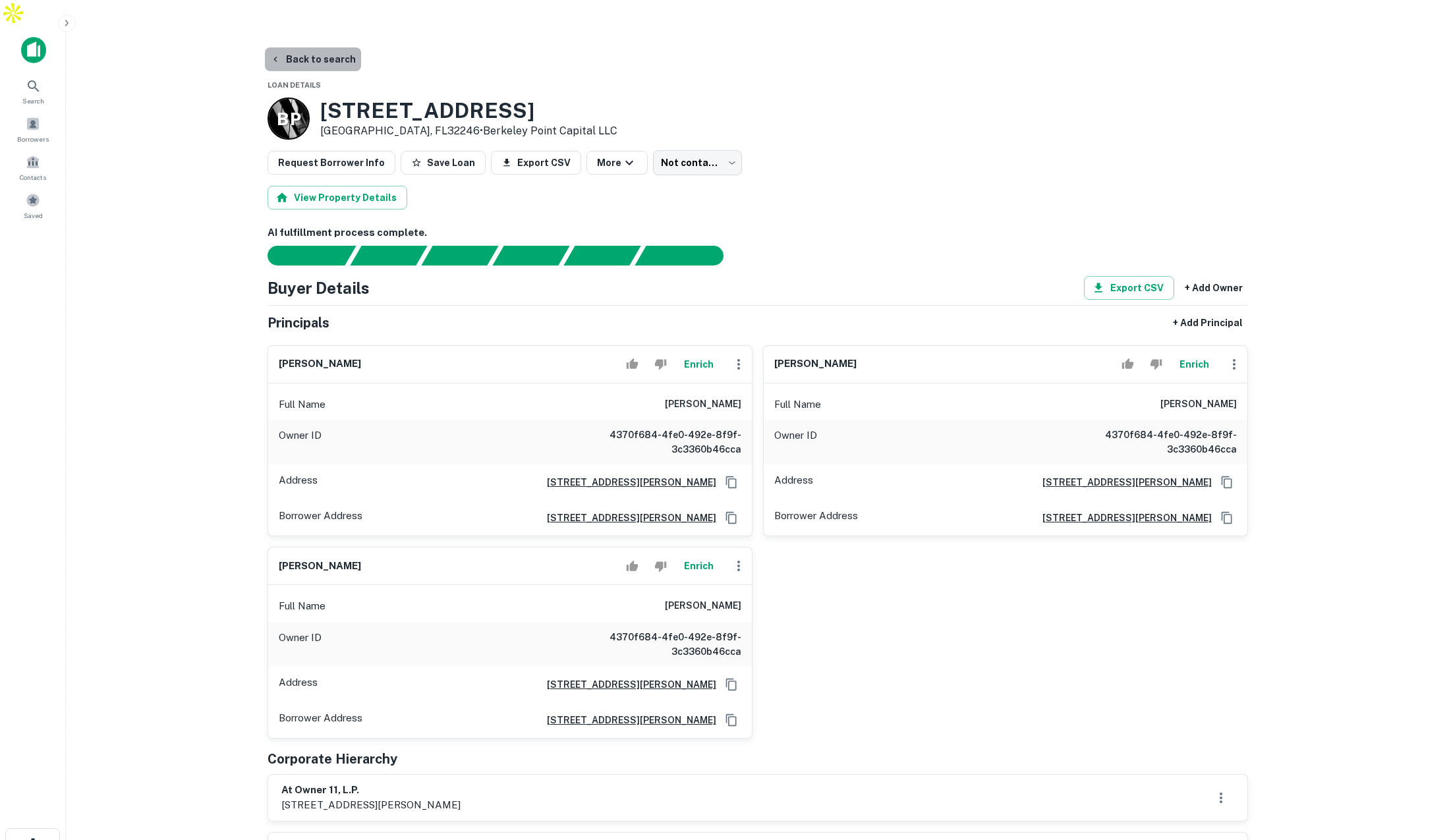
click at [324, 47] on button "Back to search" at bounding box center [313, 59] width 96 height 23
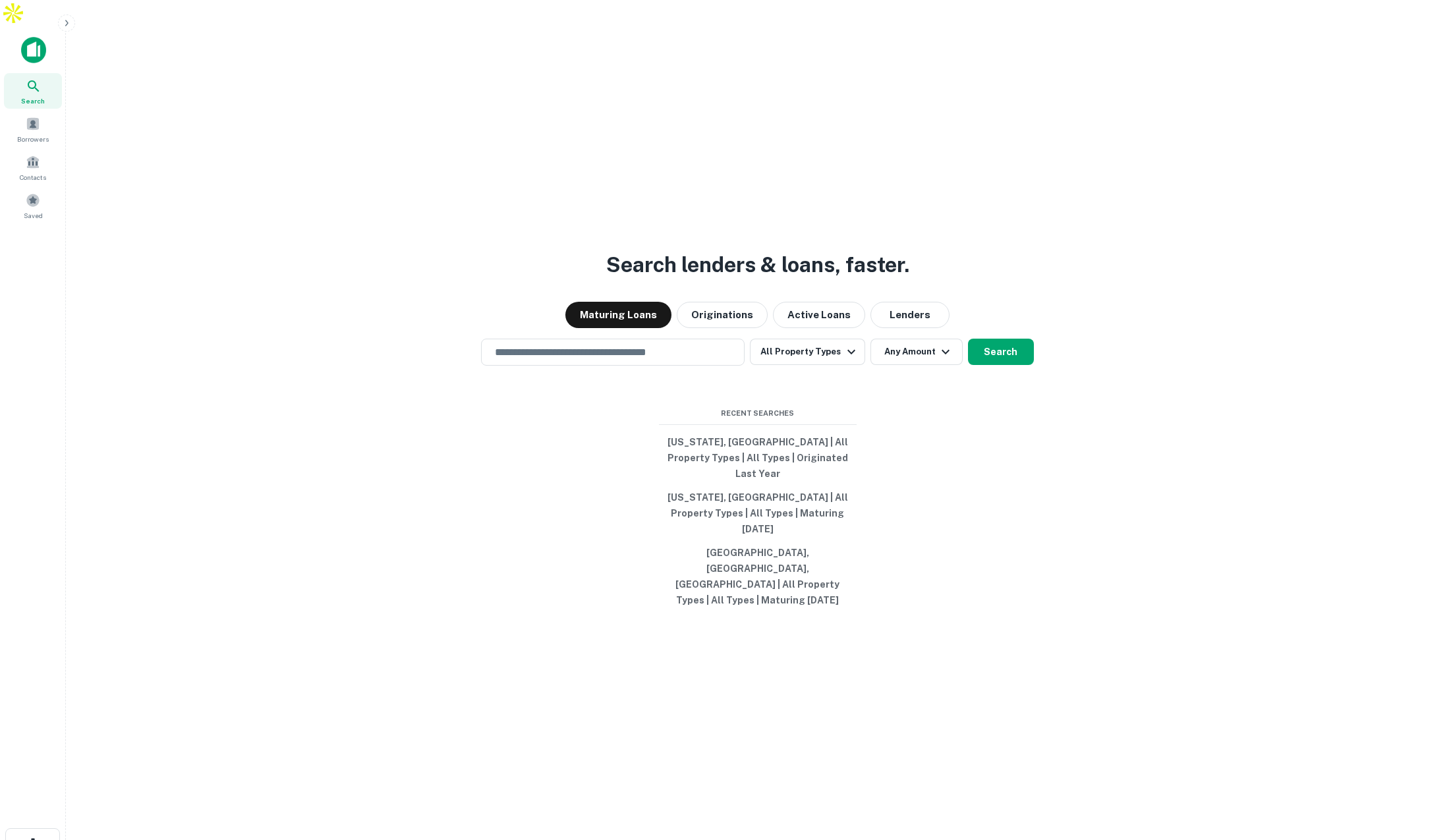
click at [67, 25] on icon "button" at bounding box center [67, 23] width 11 height 11
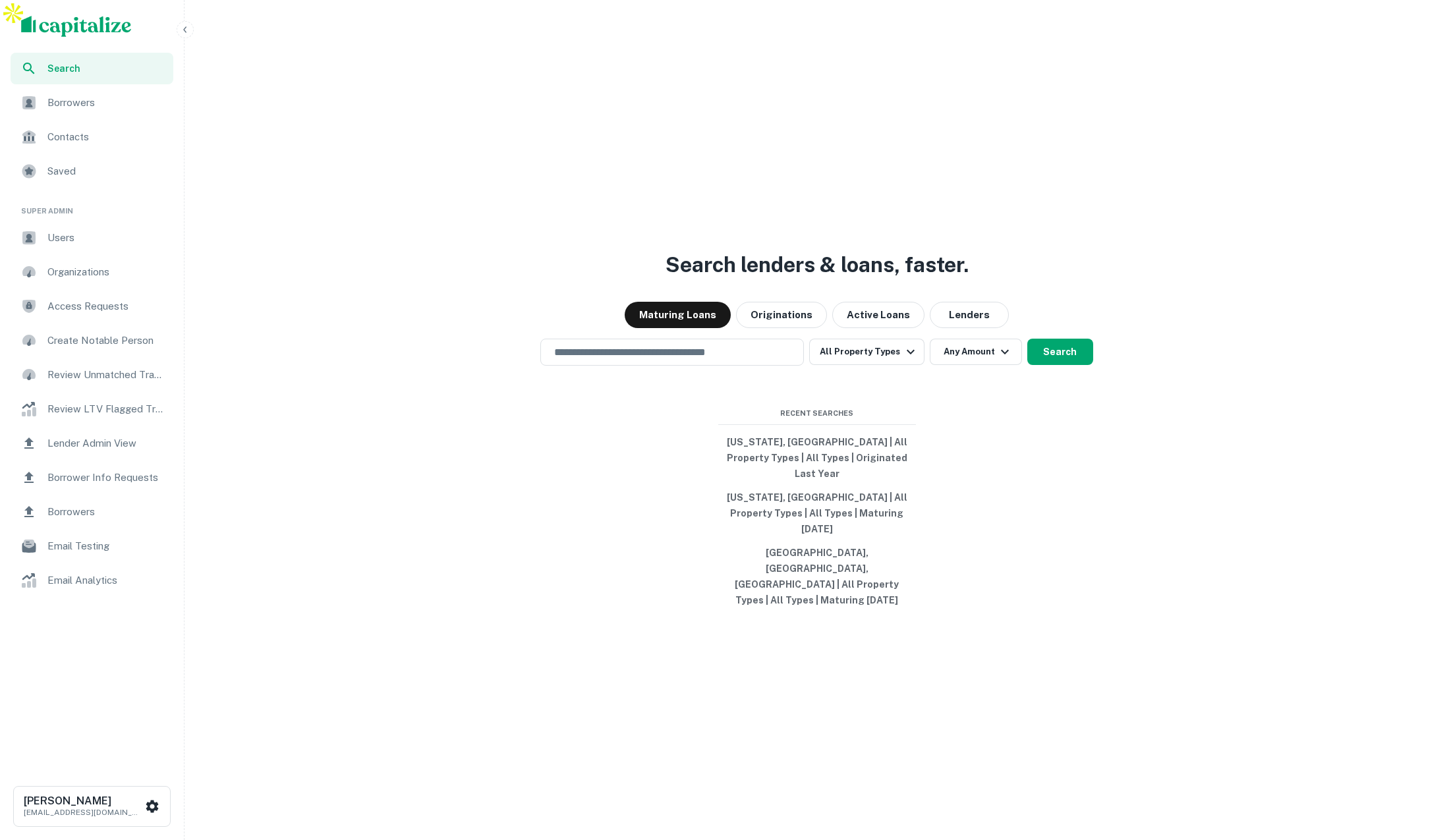
click at [78, 239] on span "Users" at bounding box center [106, 238] width 118 height 16
